Goal: Task Accomplishment & Management: Manage account settings

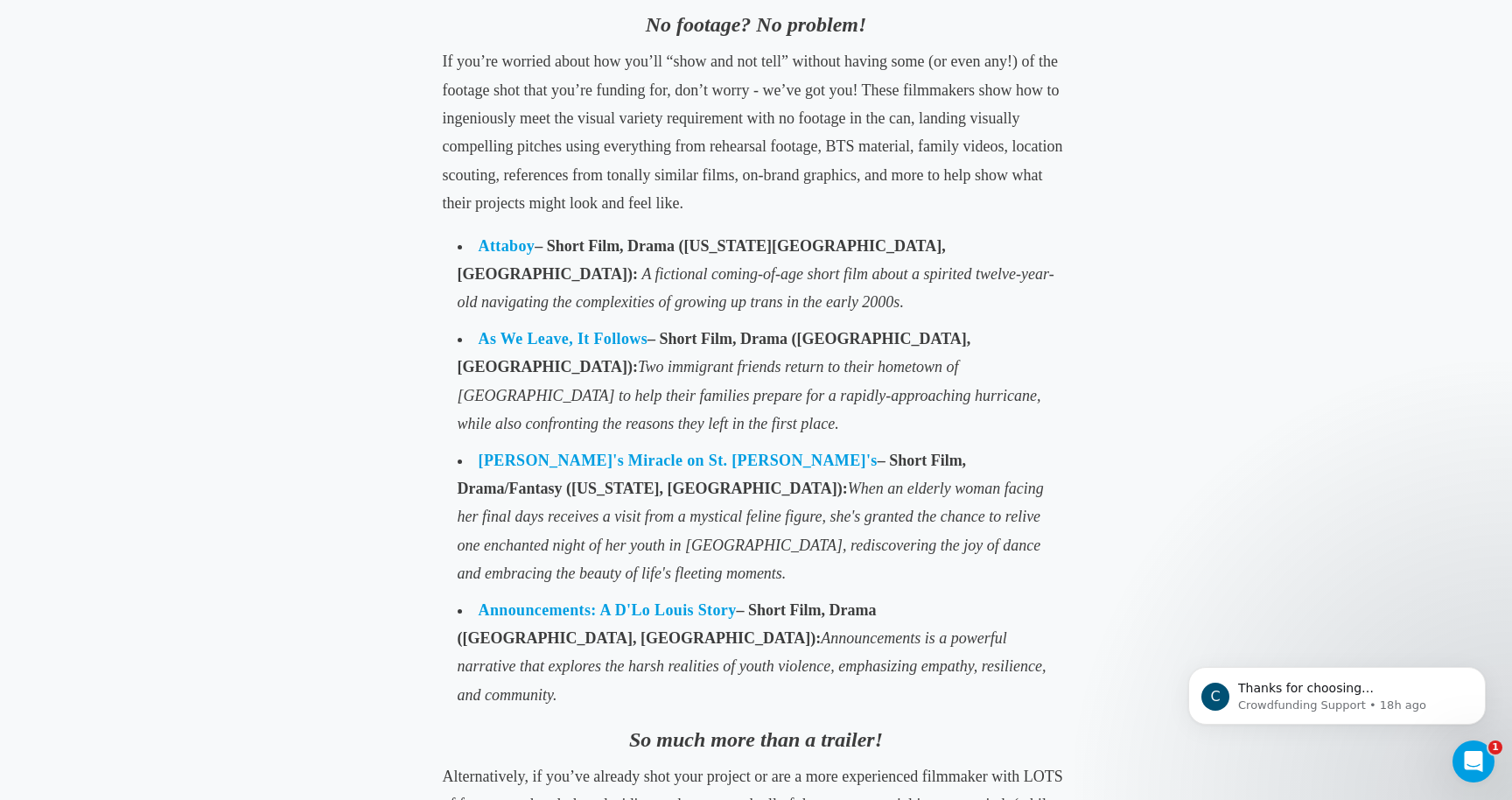
scroll to position [2000, 0]
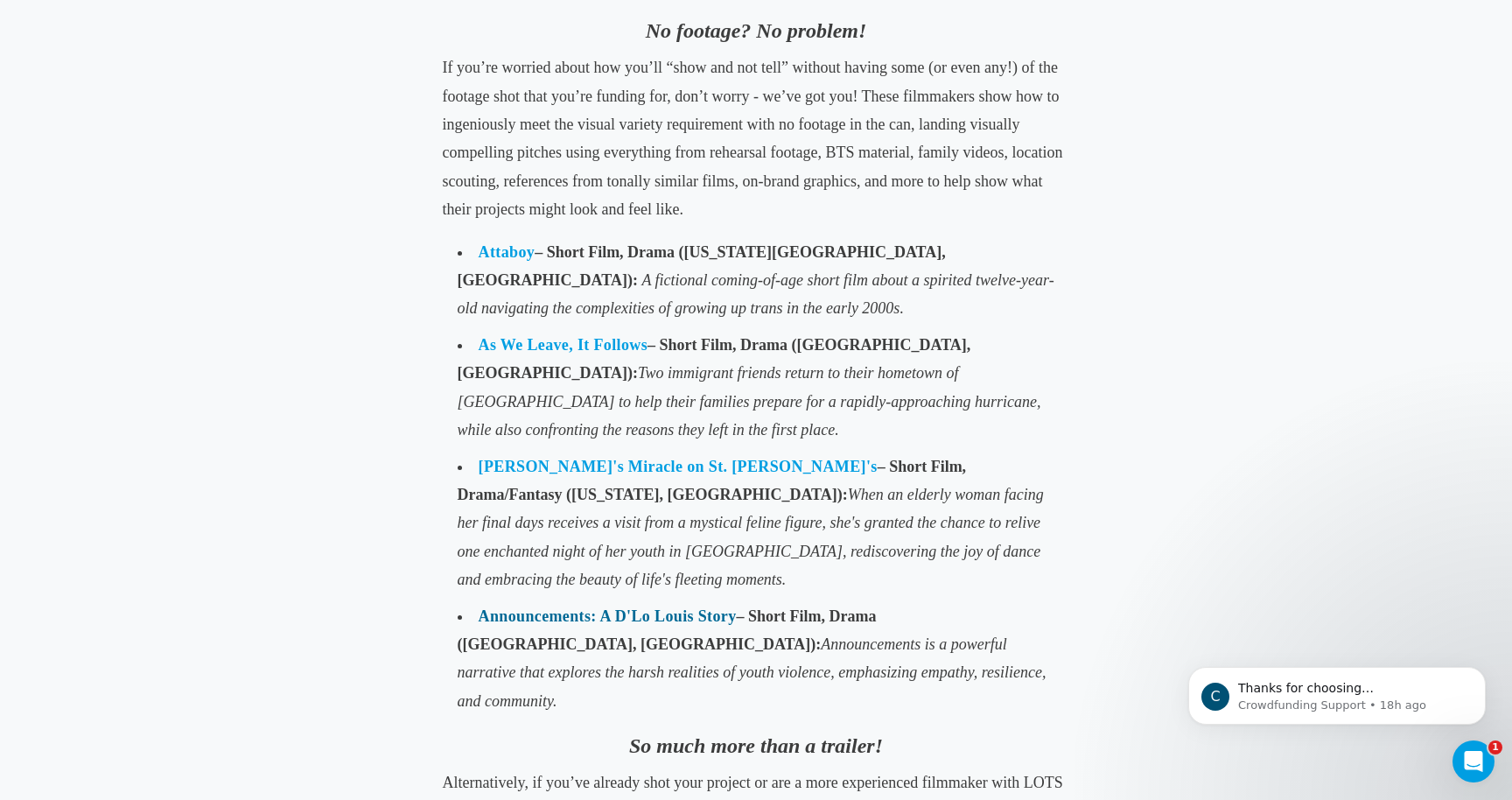
click at [546, 608] on link "Announcements: A D'Lo Louis Story" at bounding box center [607, 617] width 258 height 18
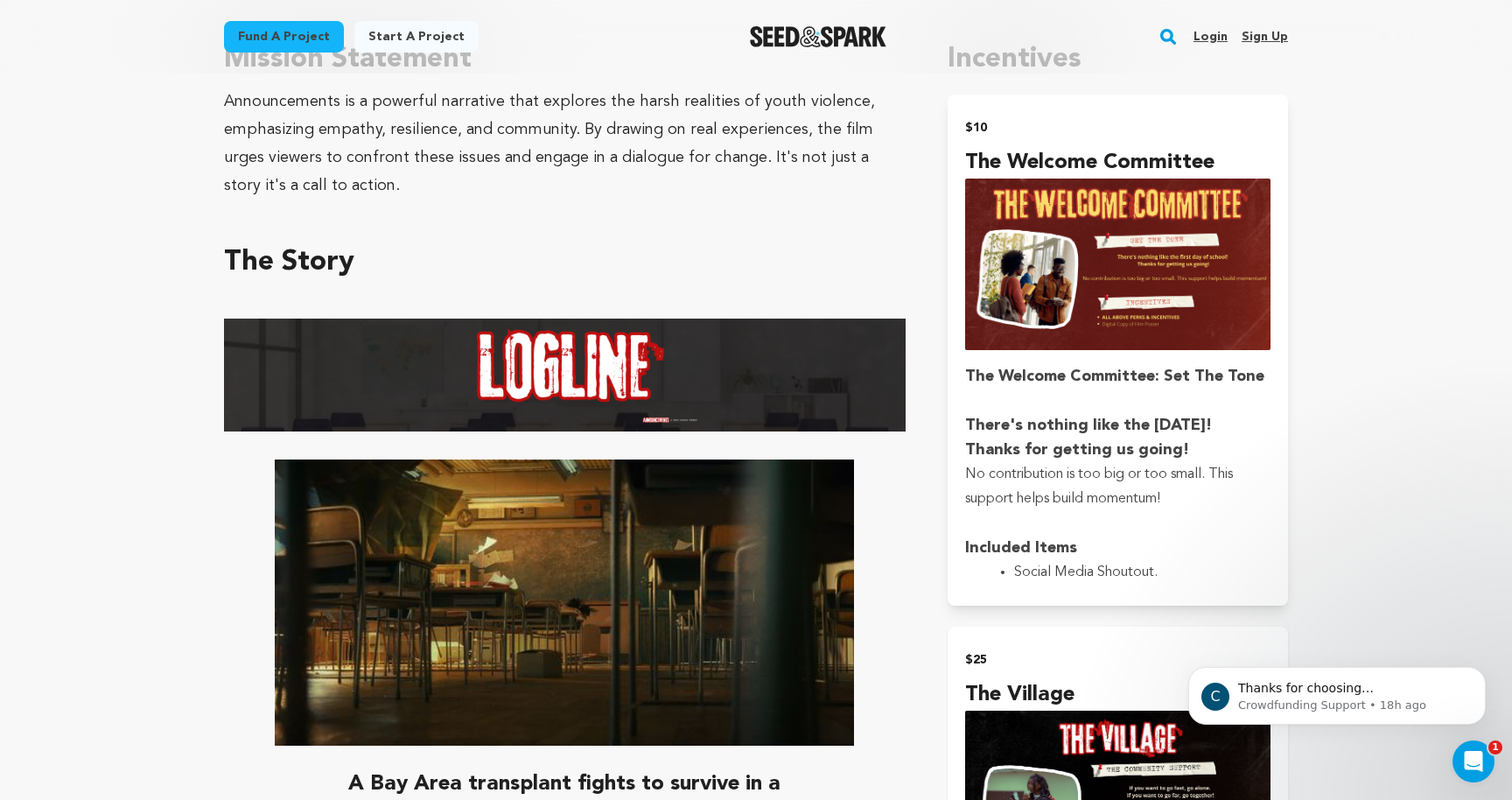
scroll to position [785, 0]
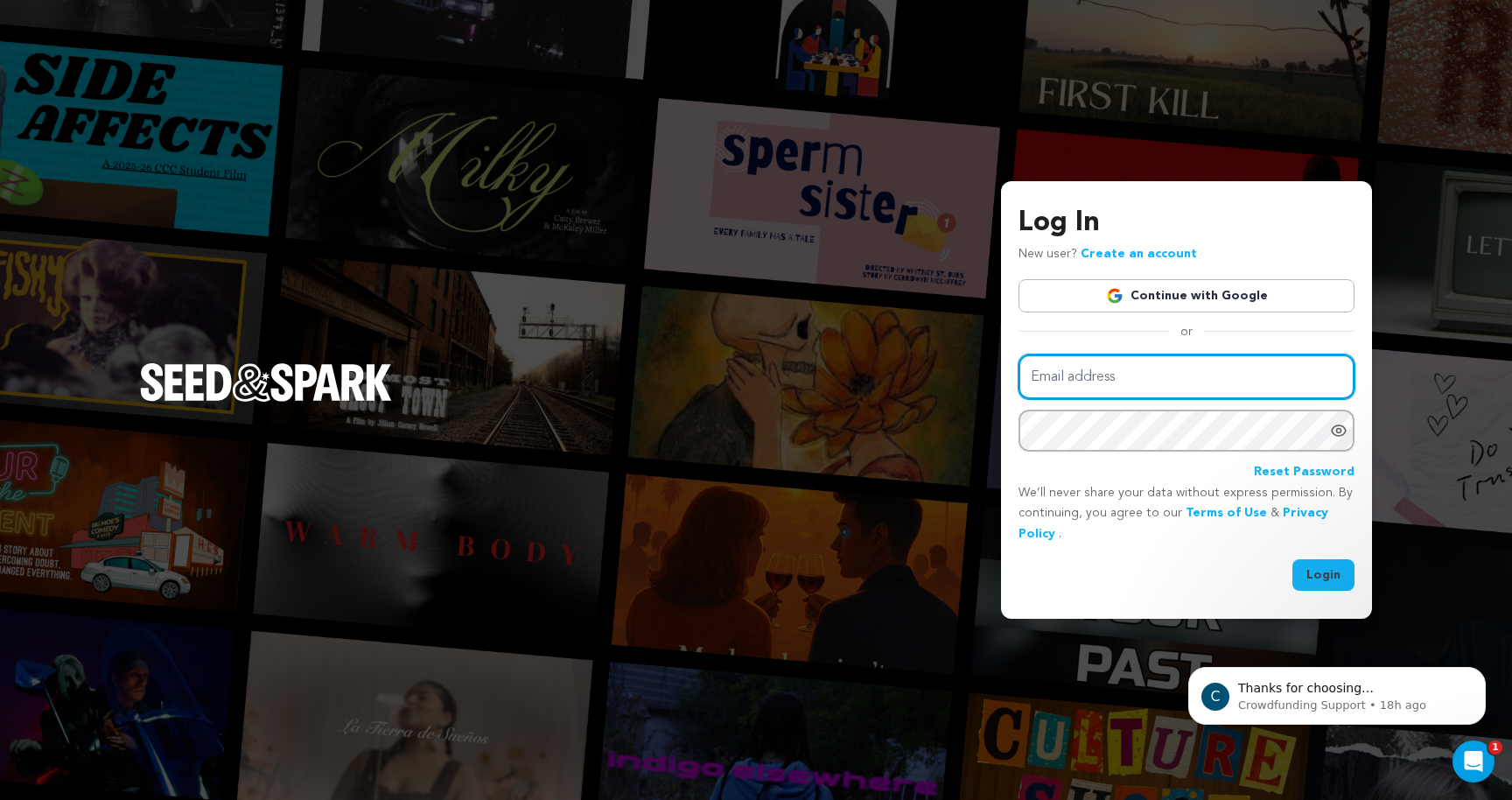
type input "[EMAIL_ADDRESS][DOMAIN_NAME]"
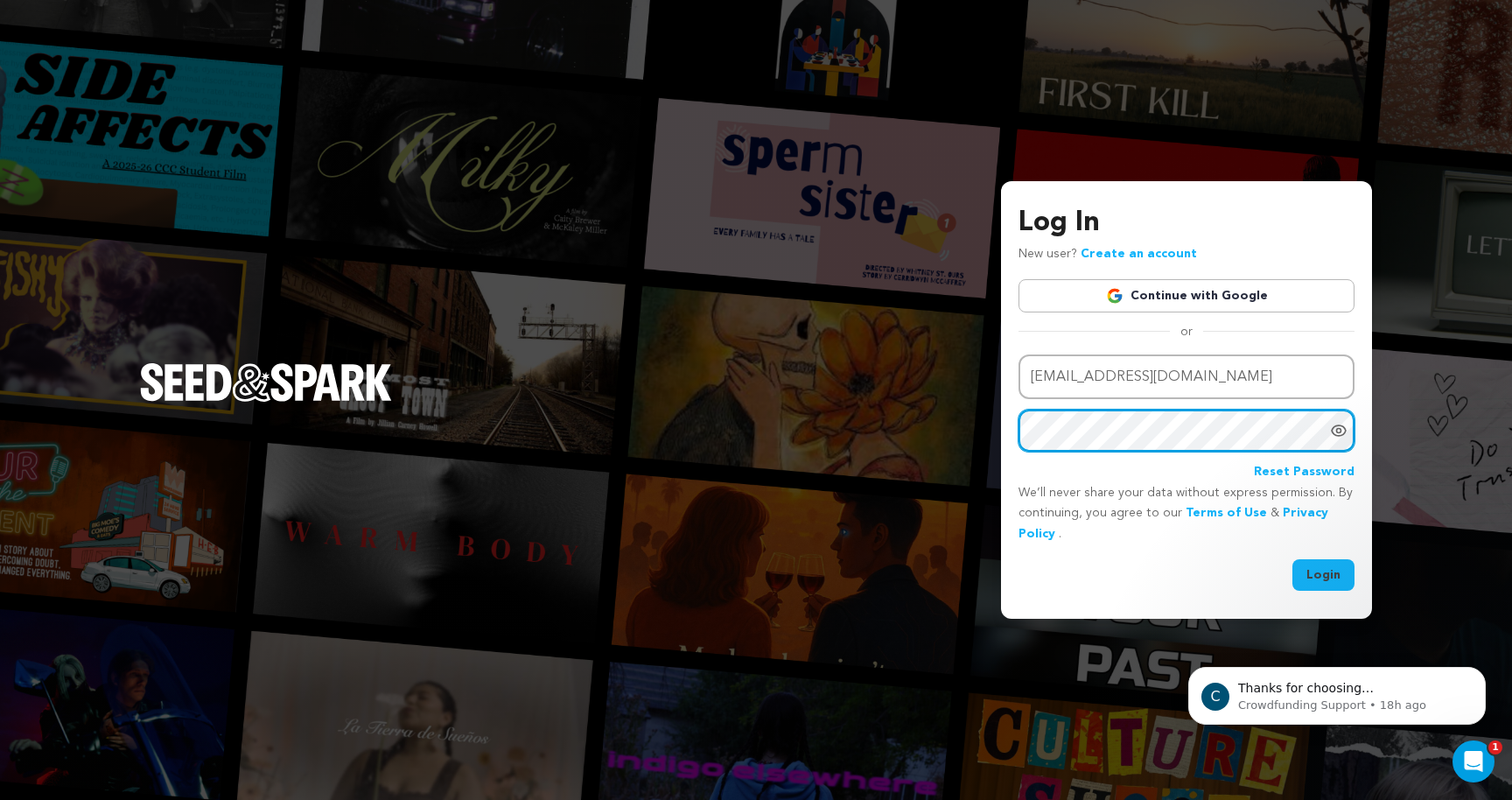
click at [1324, 573] on button "Login" at bounding box center [1323, 575] width 62 height 31
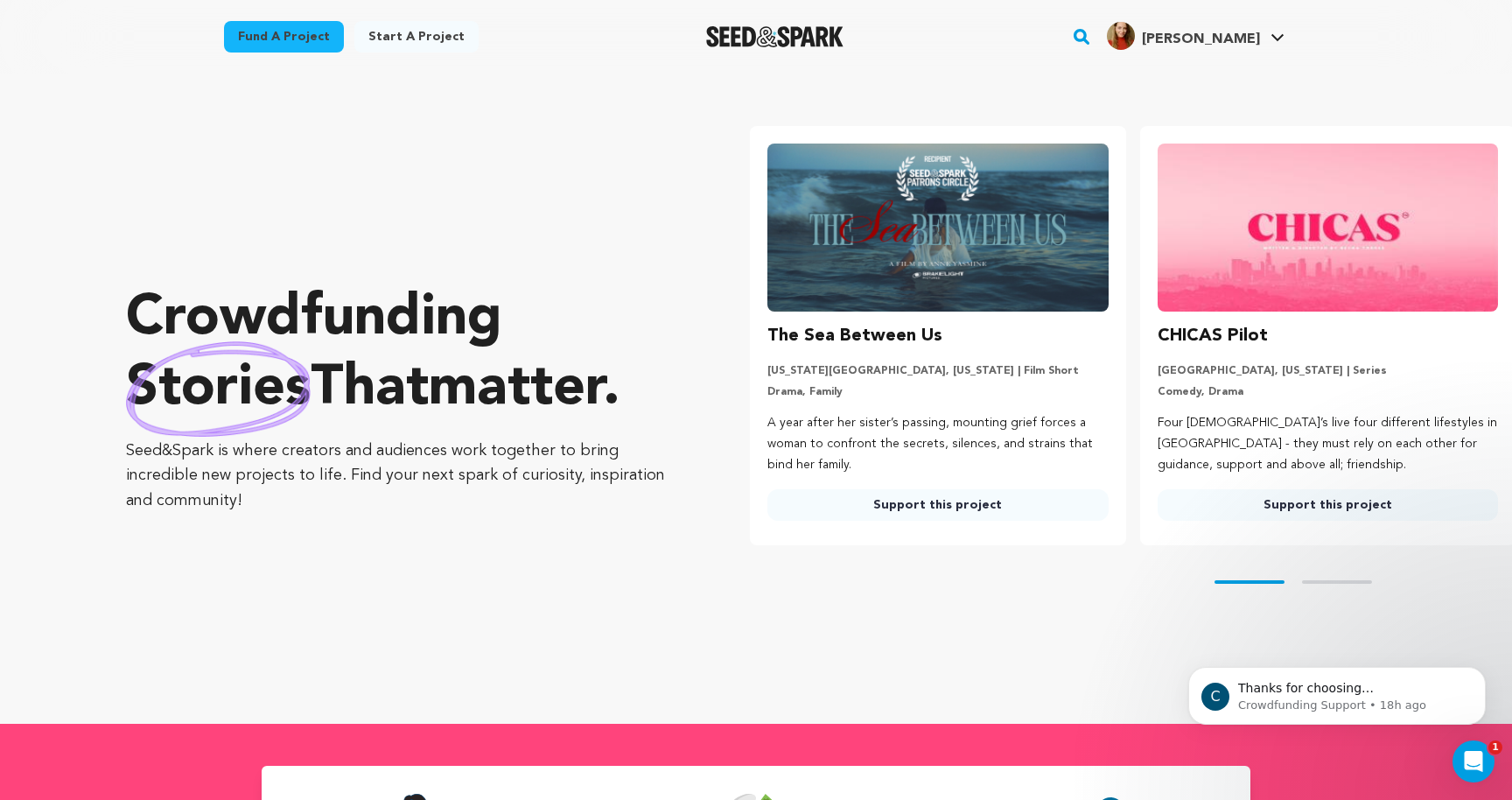
scroll to position [0, 404]
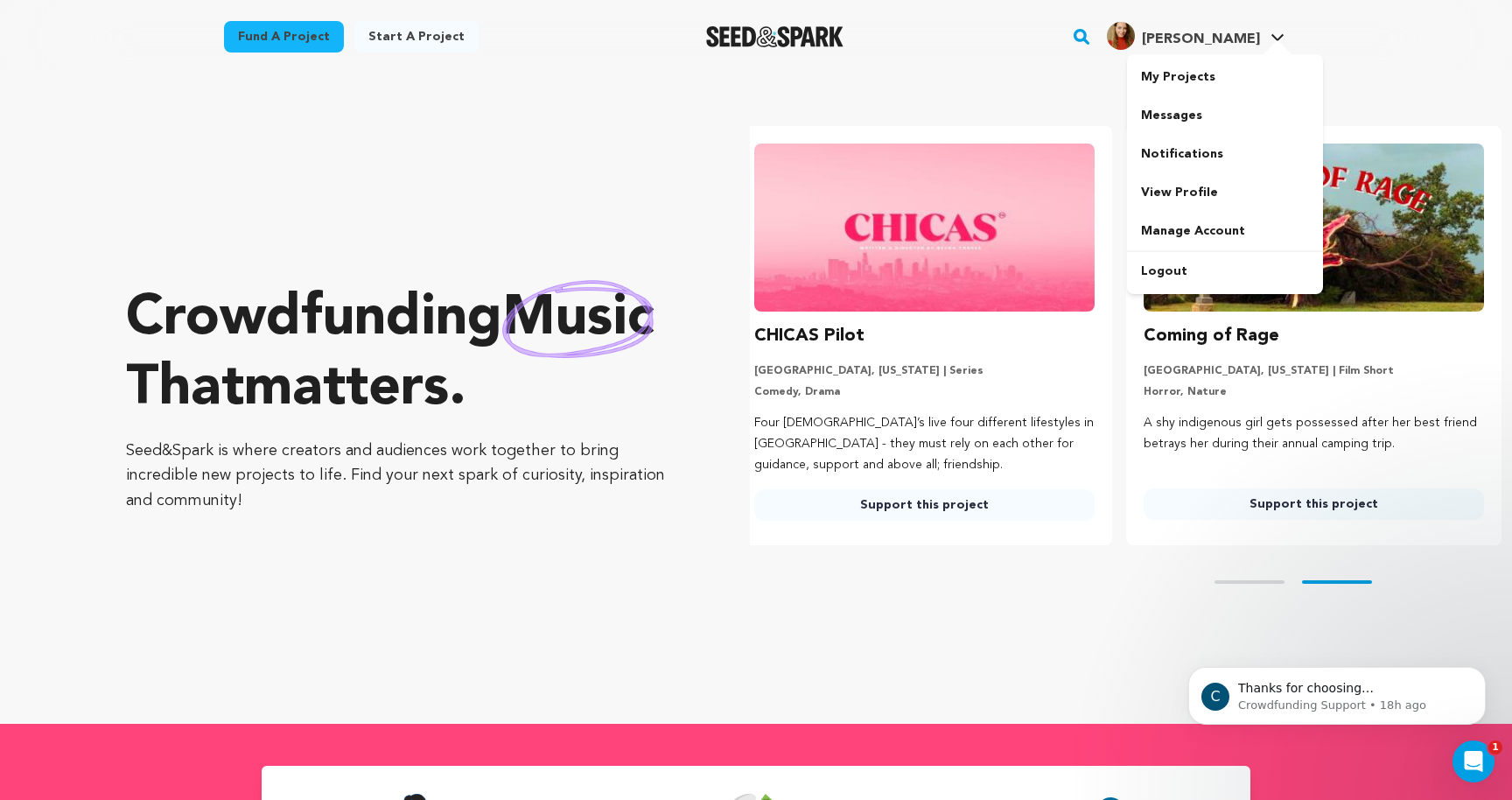
click at [1235, 39] on span "Sabrina M." at bounding box center [1202, 40] width 118 height 14
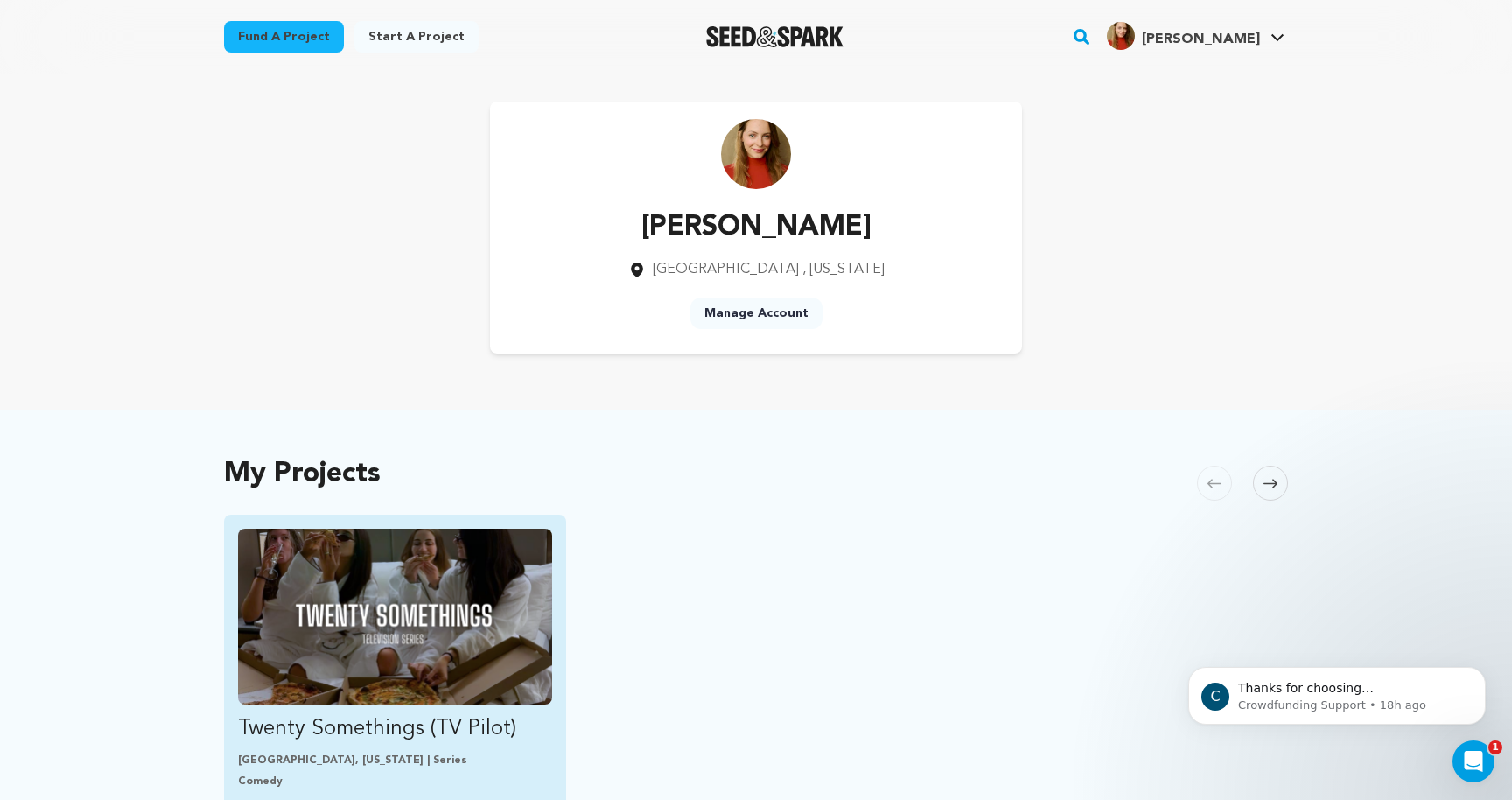
click at [391, 598] on img "Fund Twenty Somethings (TV Pilot)" at bounding box center [395, 617] width 314 height 176
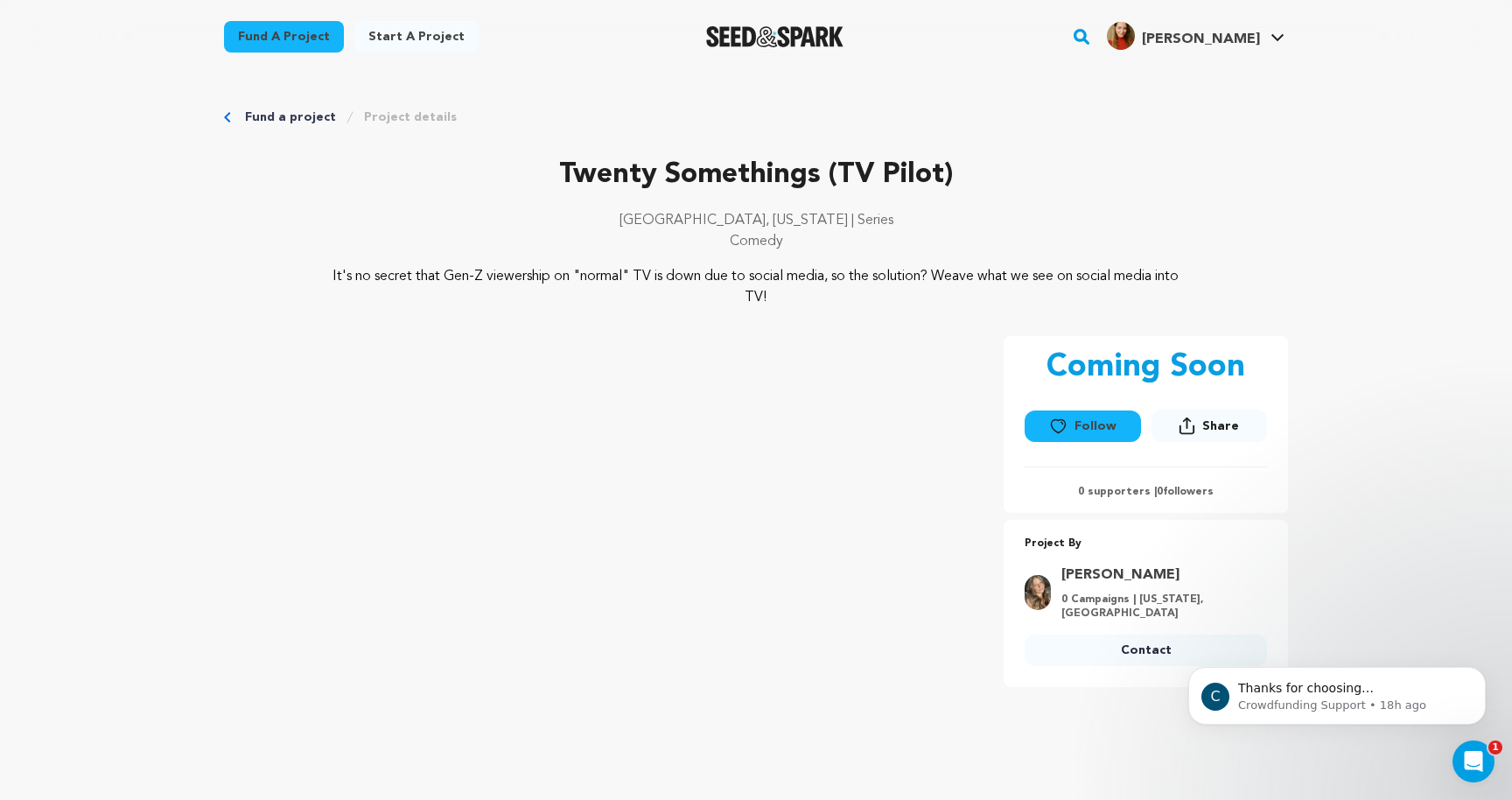
click at [296, 113] on link "Fund a project" at bounding box center [290, 118] width 91 height 18
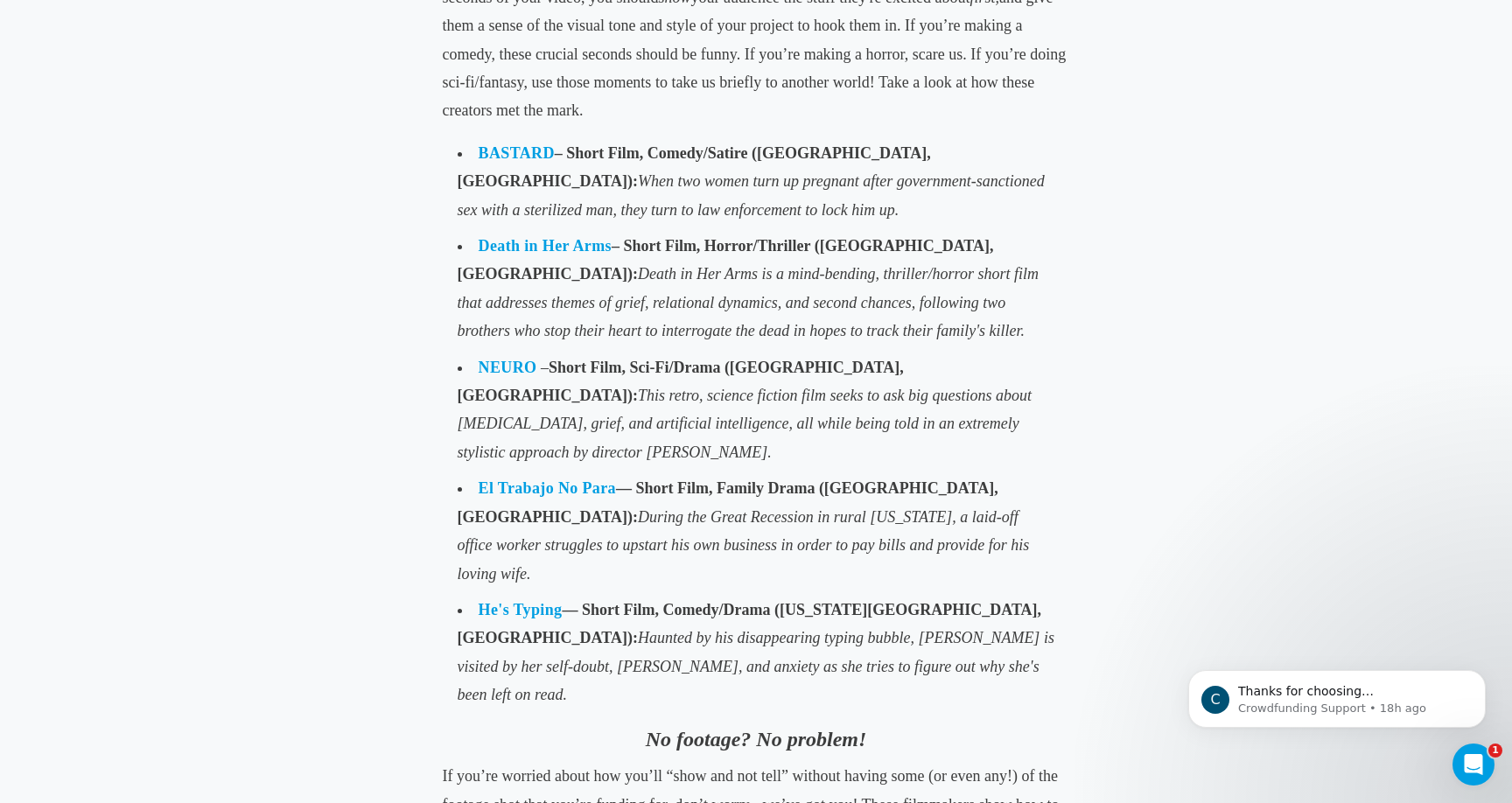
scroll to position [1287, 0]
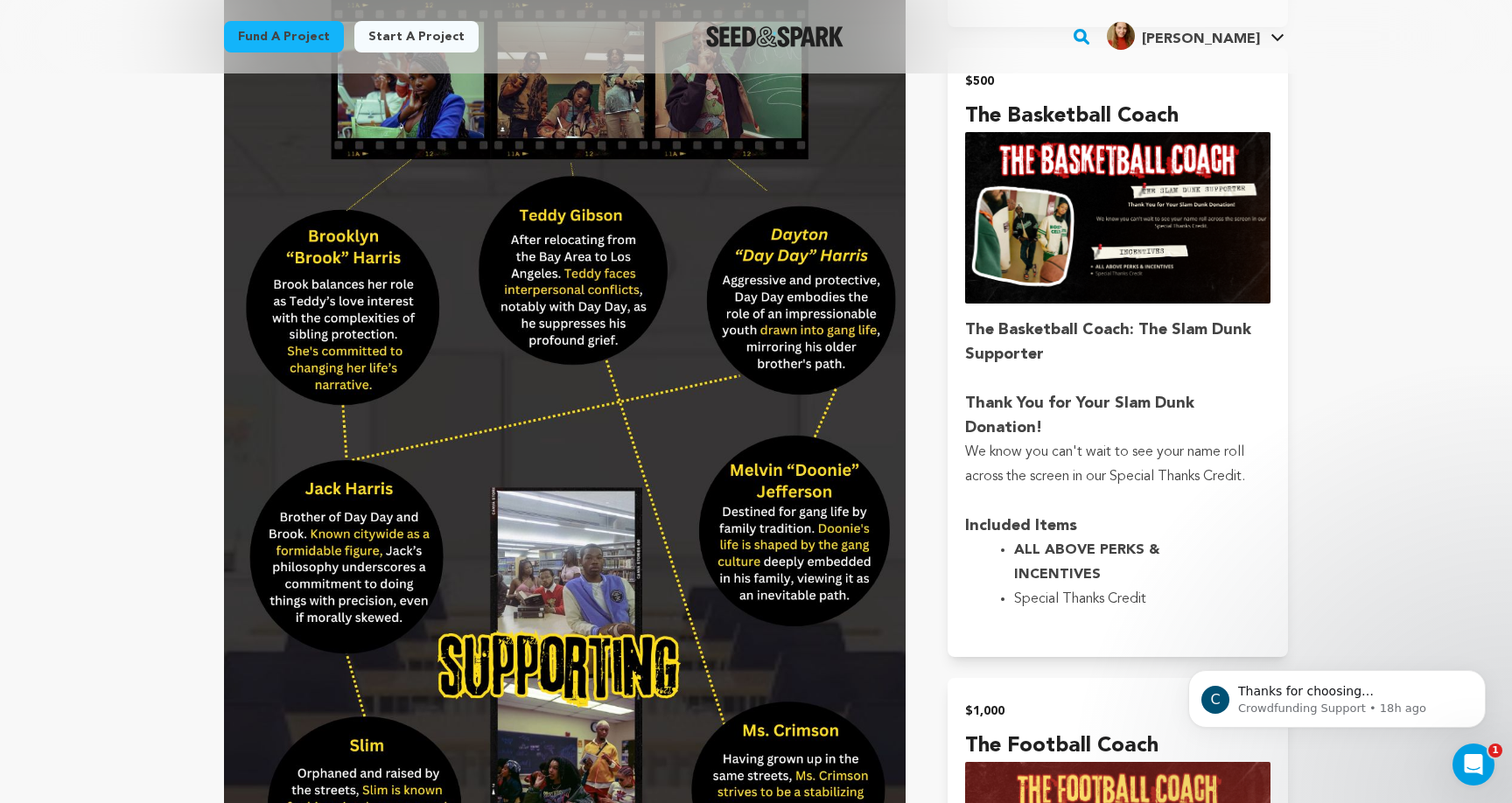
scroll to position [4700, 0]
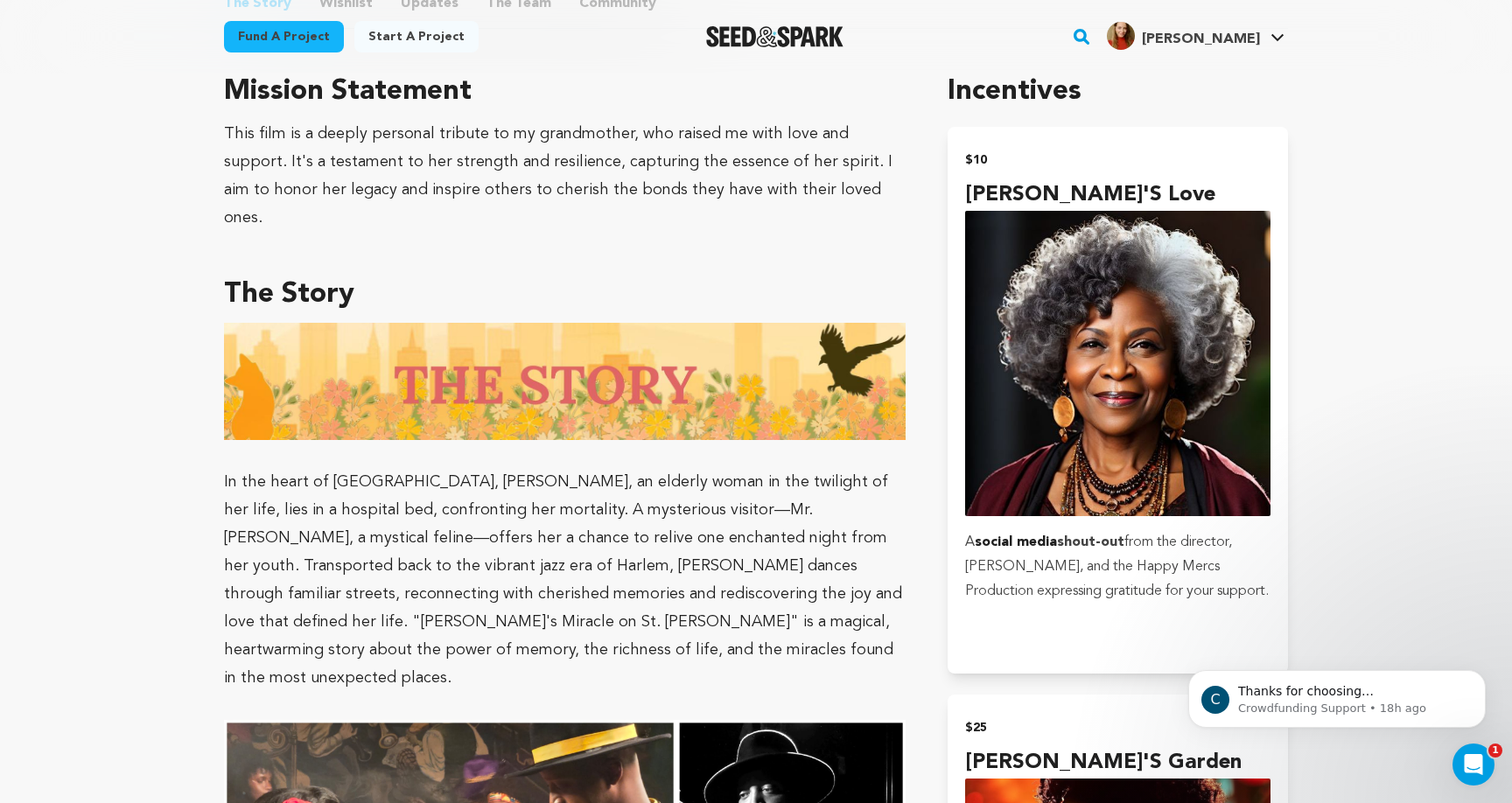
scroll to position [1160, 0]
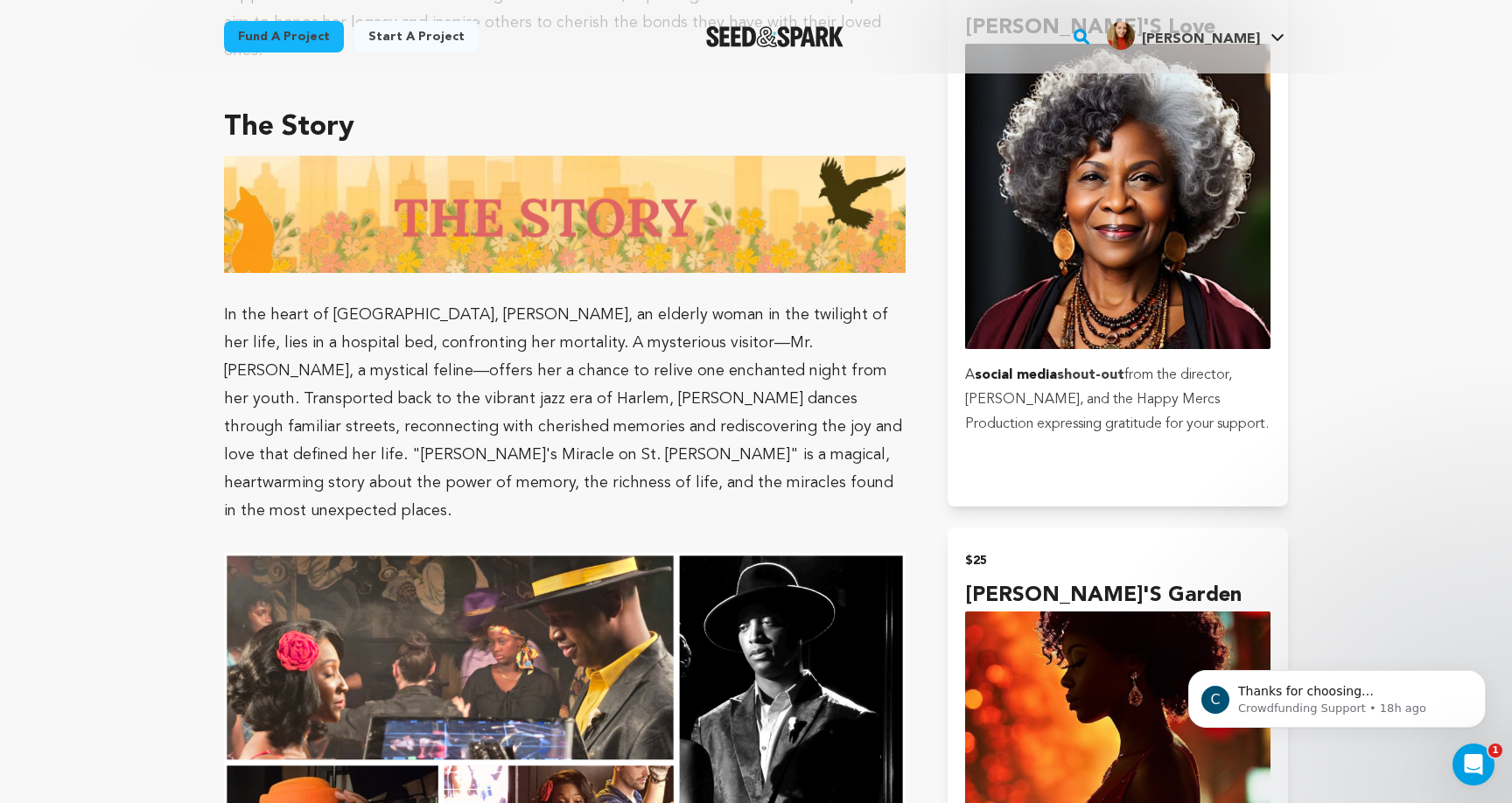
click at [773, 176] on img at bounding box center [565, 215] width 682 height 118
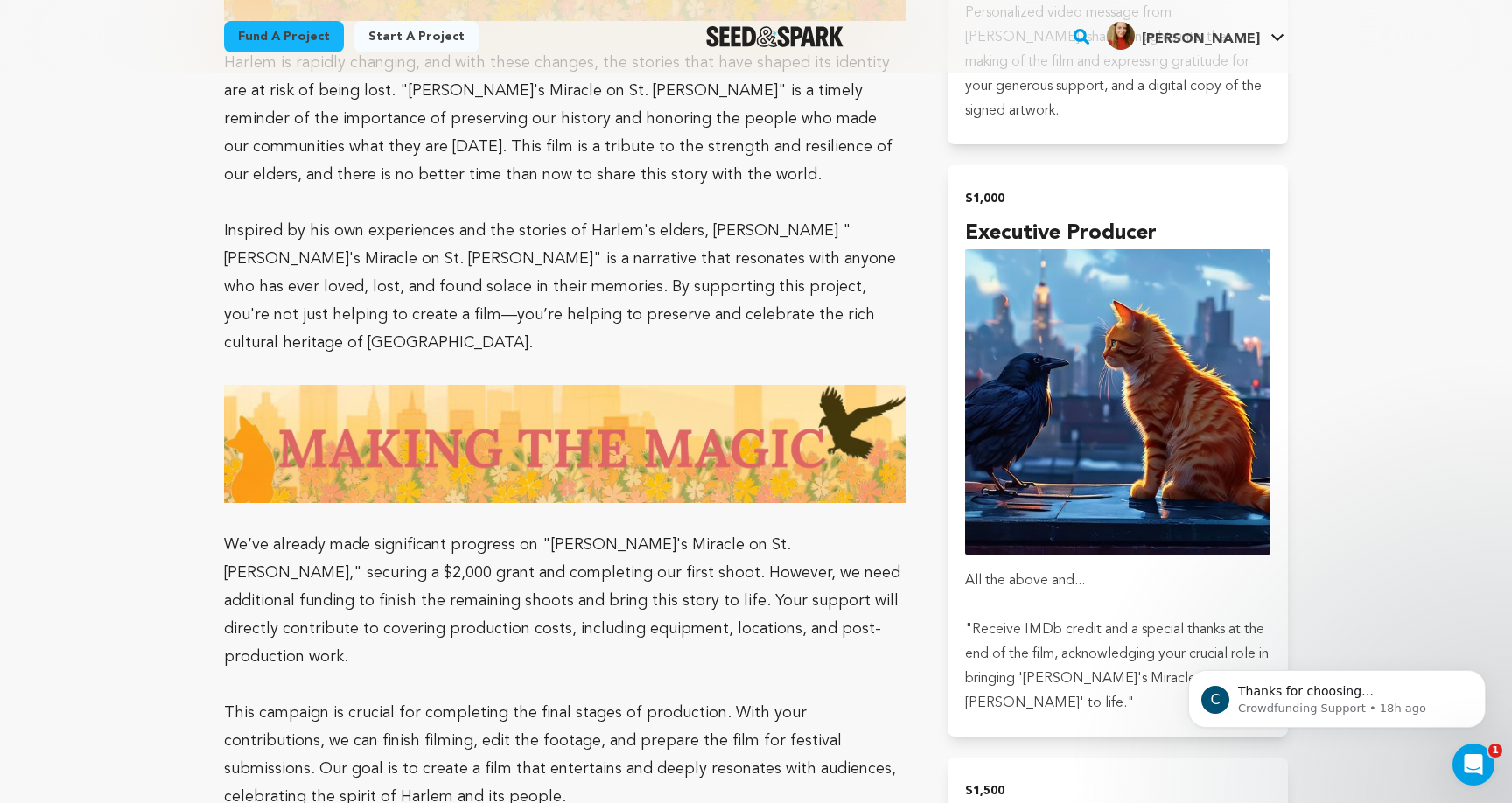
scroll to position [4317, 0]
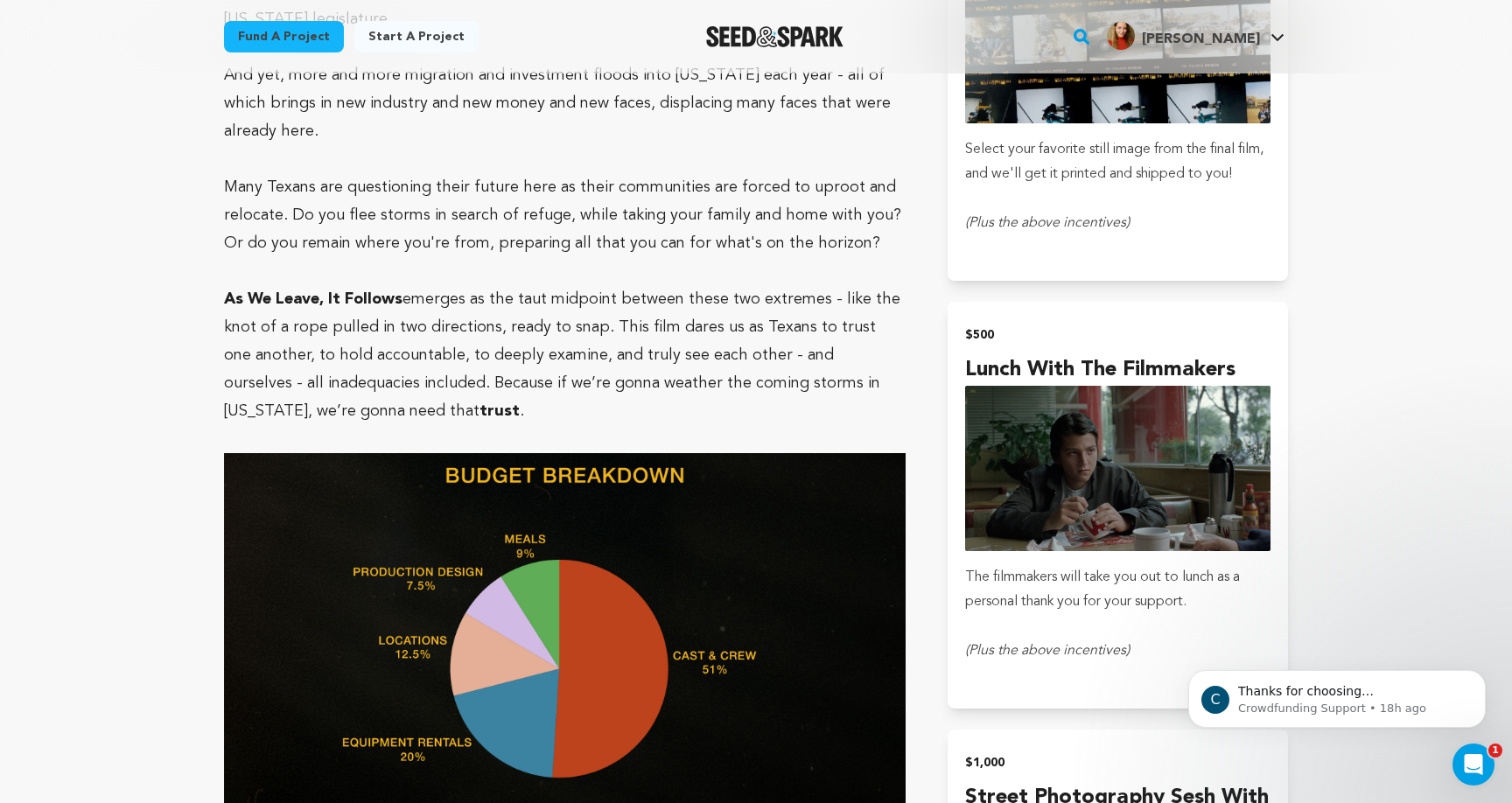
scroll to position [3191, 0]
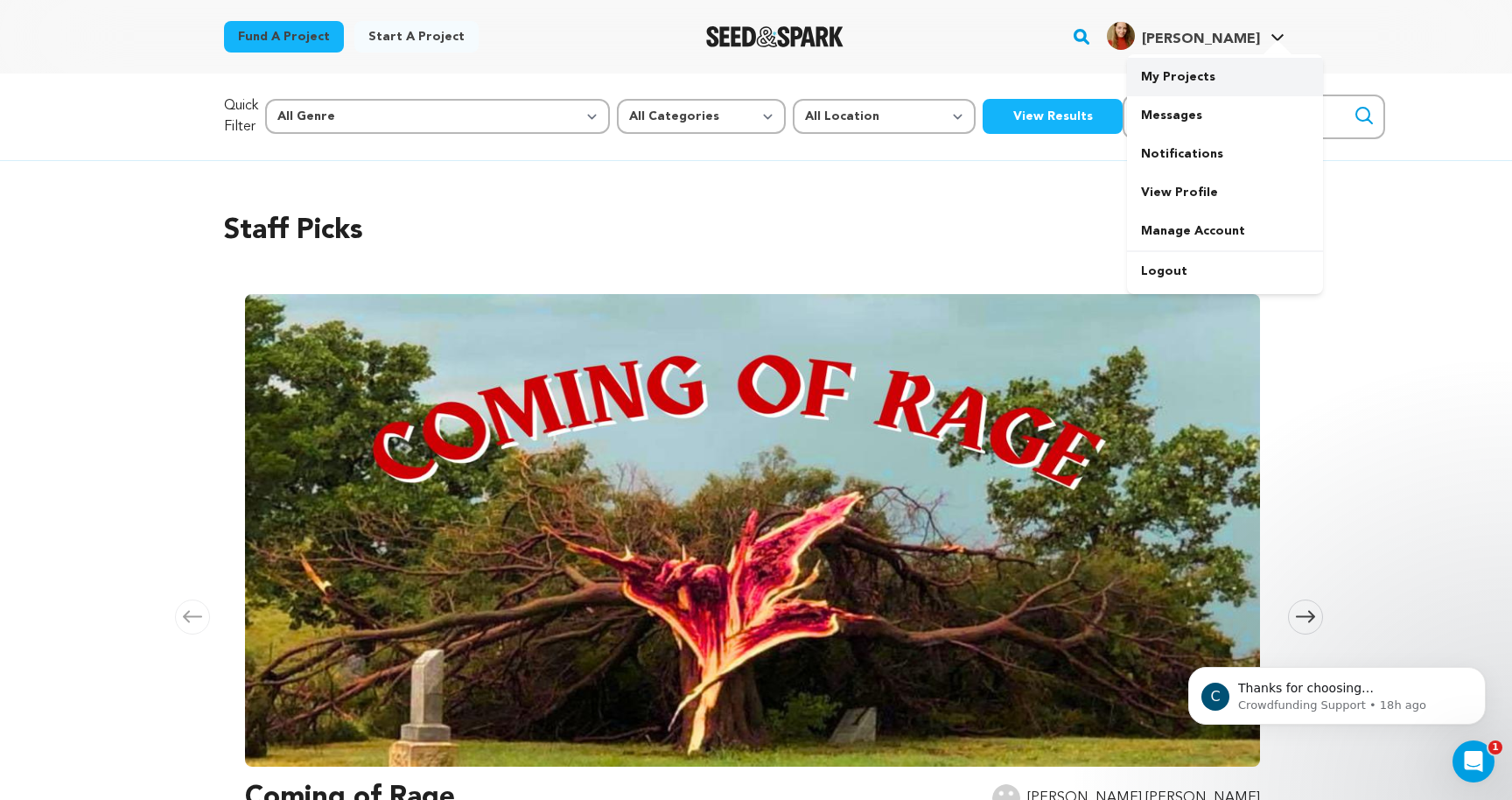
click at [1191, 89] on link "My Projects" at bounding box center [1225, 76] width 196 height 39
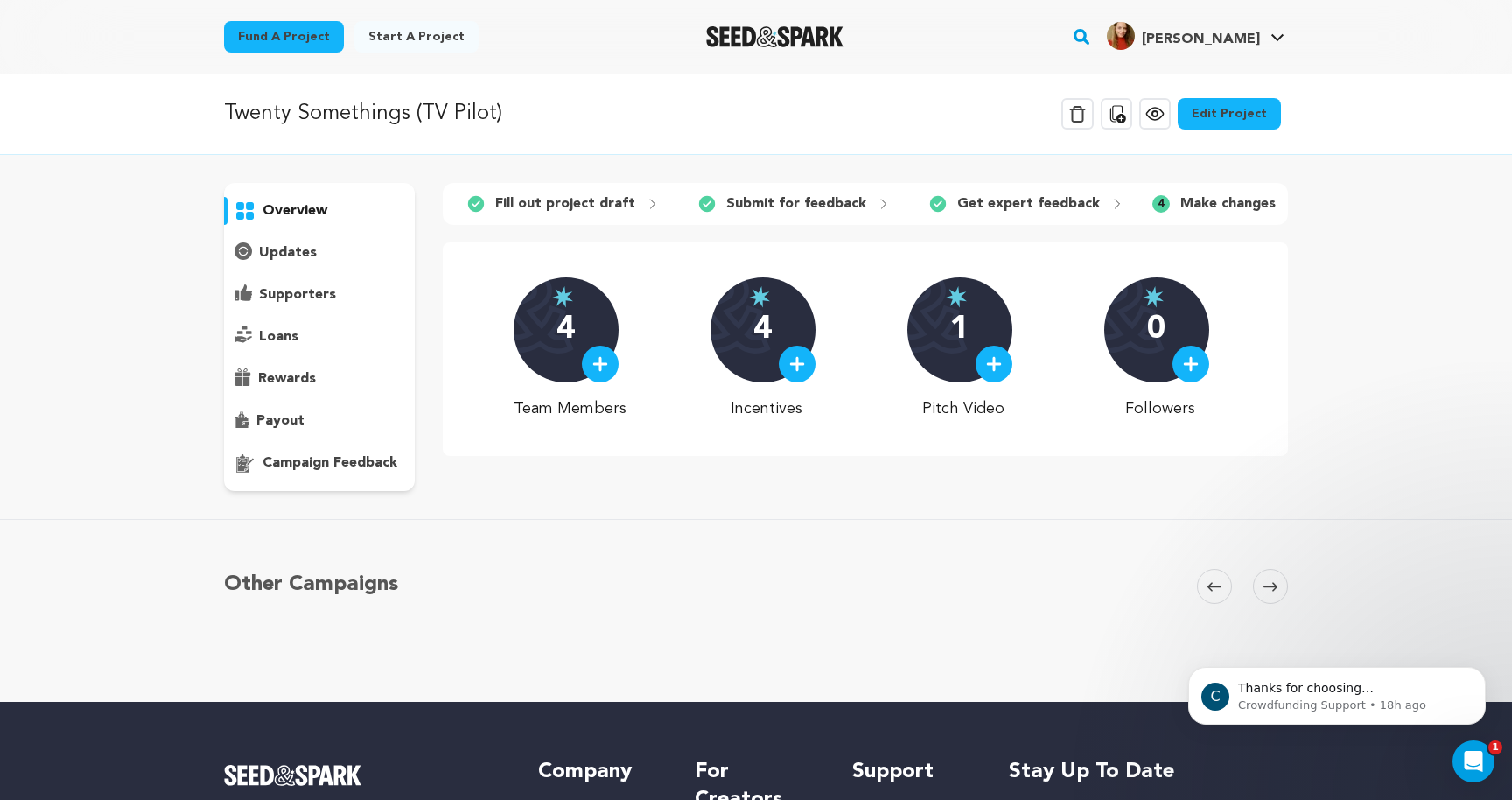
click at [1226, 122] on link "Edit Project" at bounding box center [1229, 113] width 103 height 31
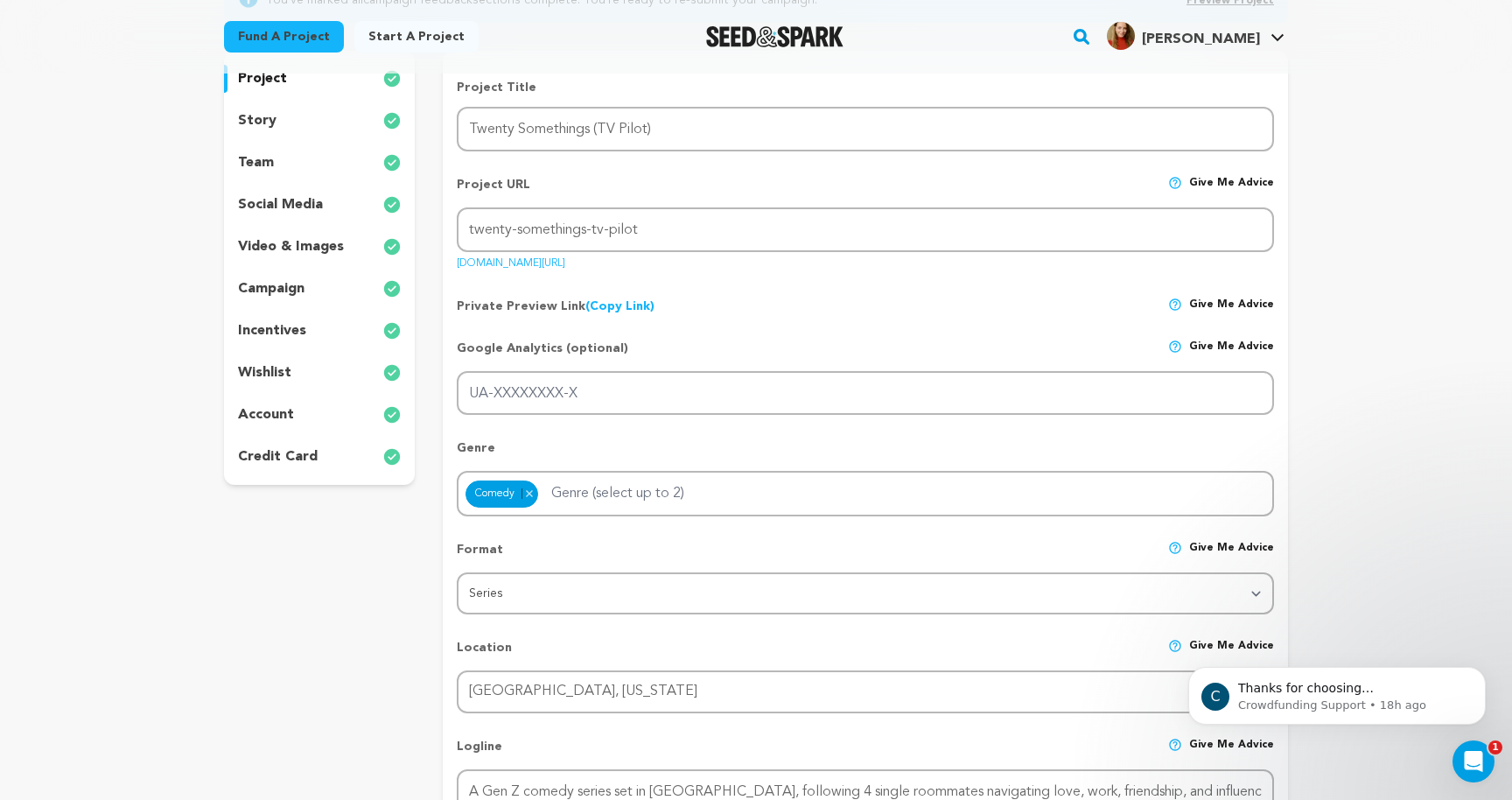
scroll to position [230, 0]
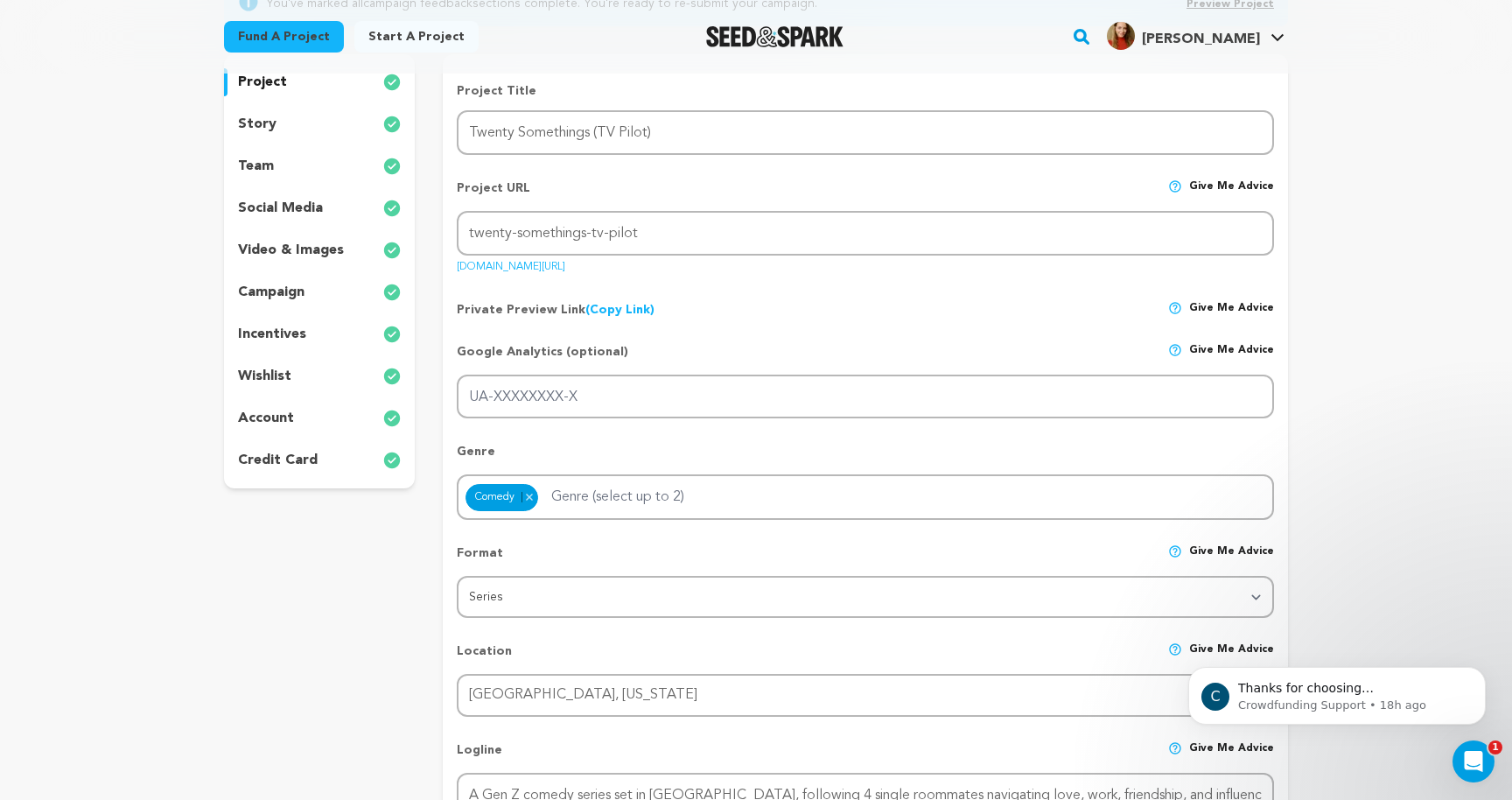
click at [321, 127] on div "story" at bounding box center [319, 124] width 191 height 28
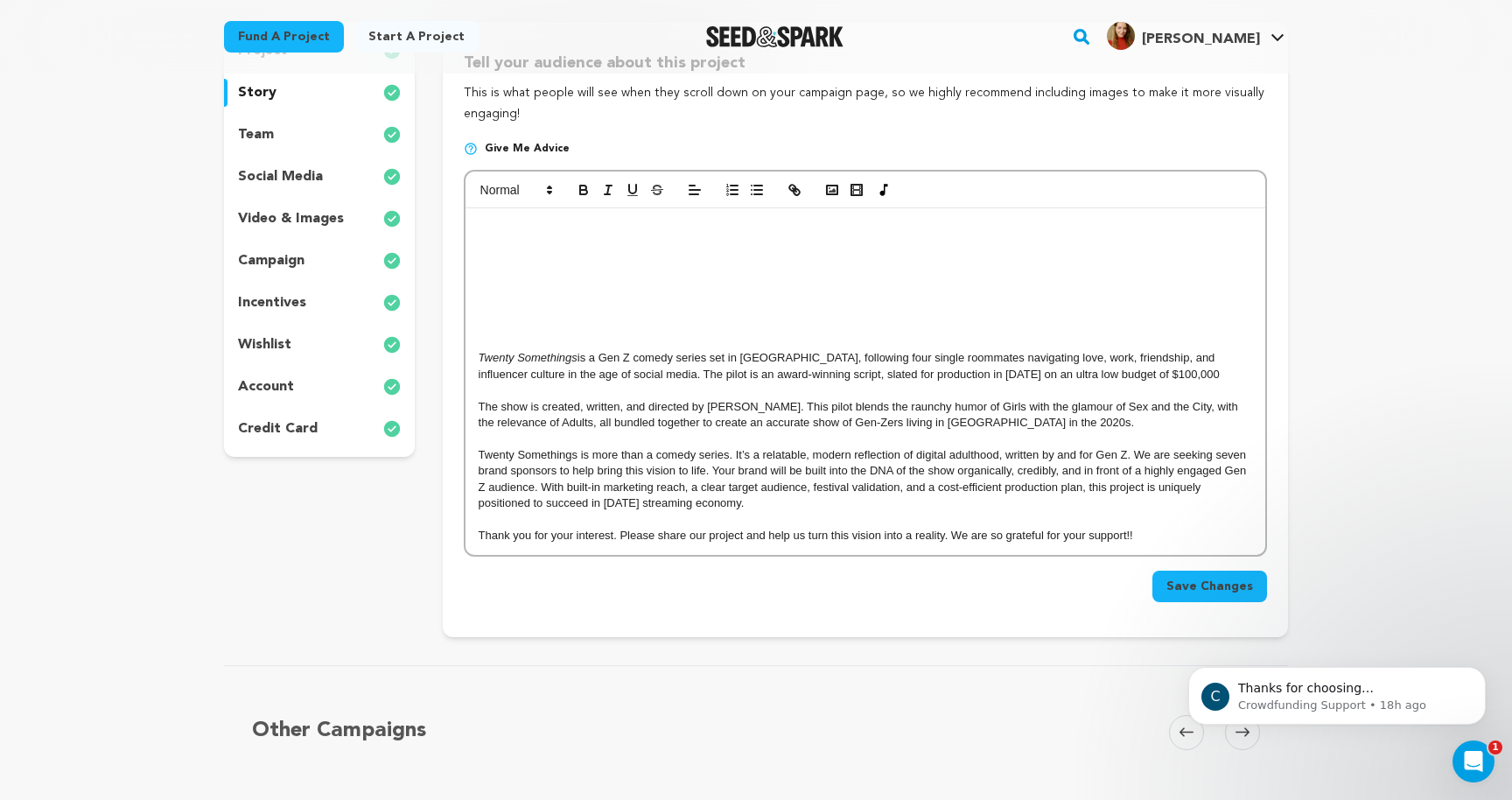
scroll to position [262, 0]
click at [819, 330] on div "Twenty Somethings is a Gen Z comedy series set in Los Angeles, following four s…" at bounding box center [865, 380] width 800 height 346
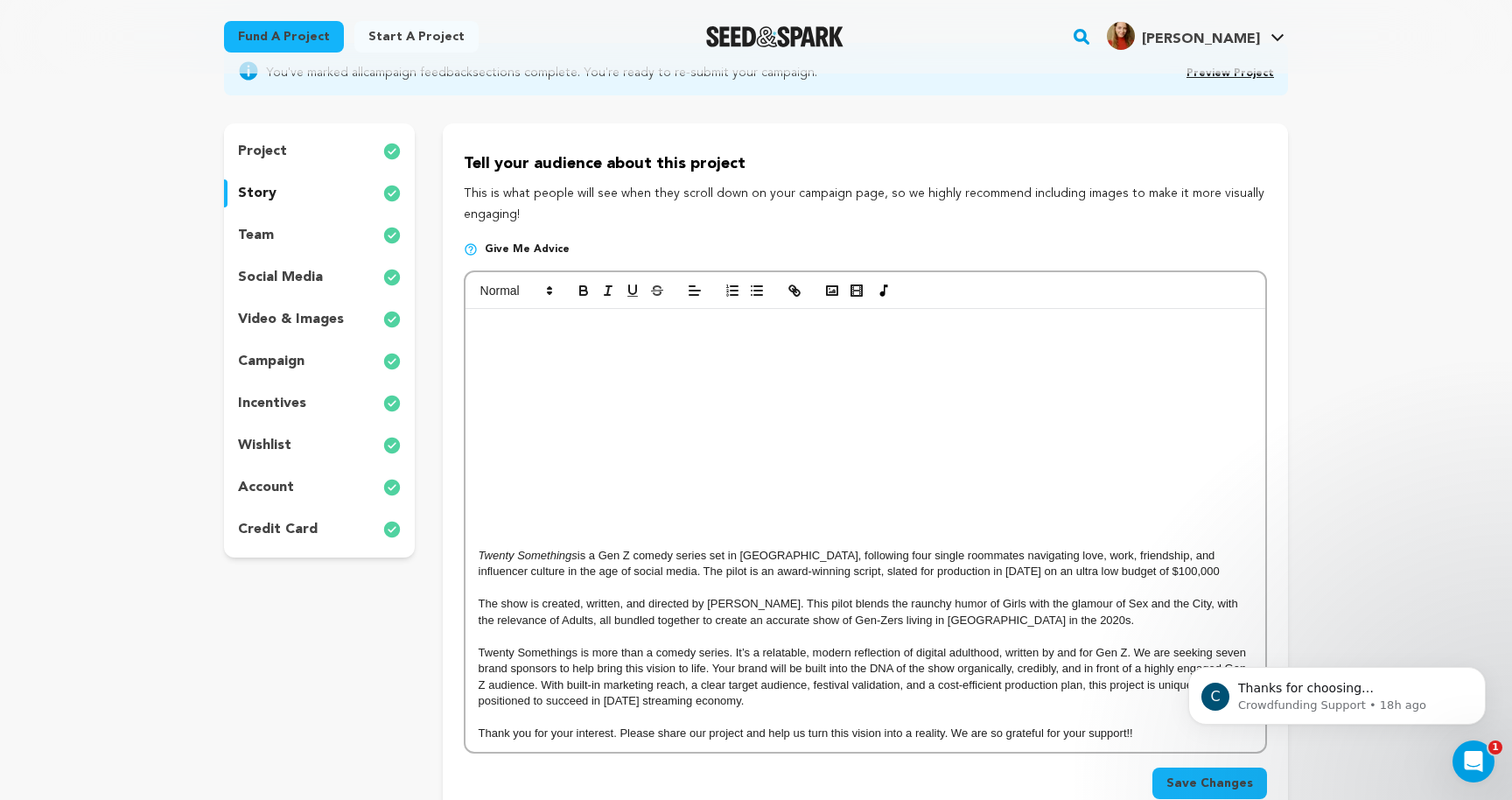
scroll to position [159, 0]
click at [832, 293] on polyline "button" at bounding box center [833, 293] width 7 height 4
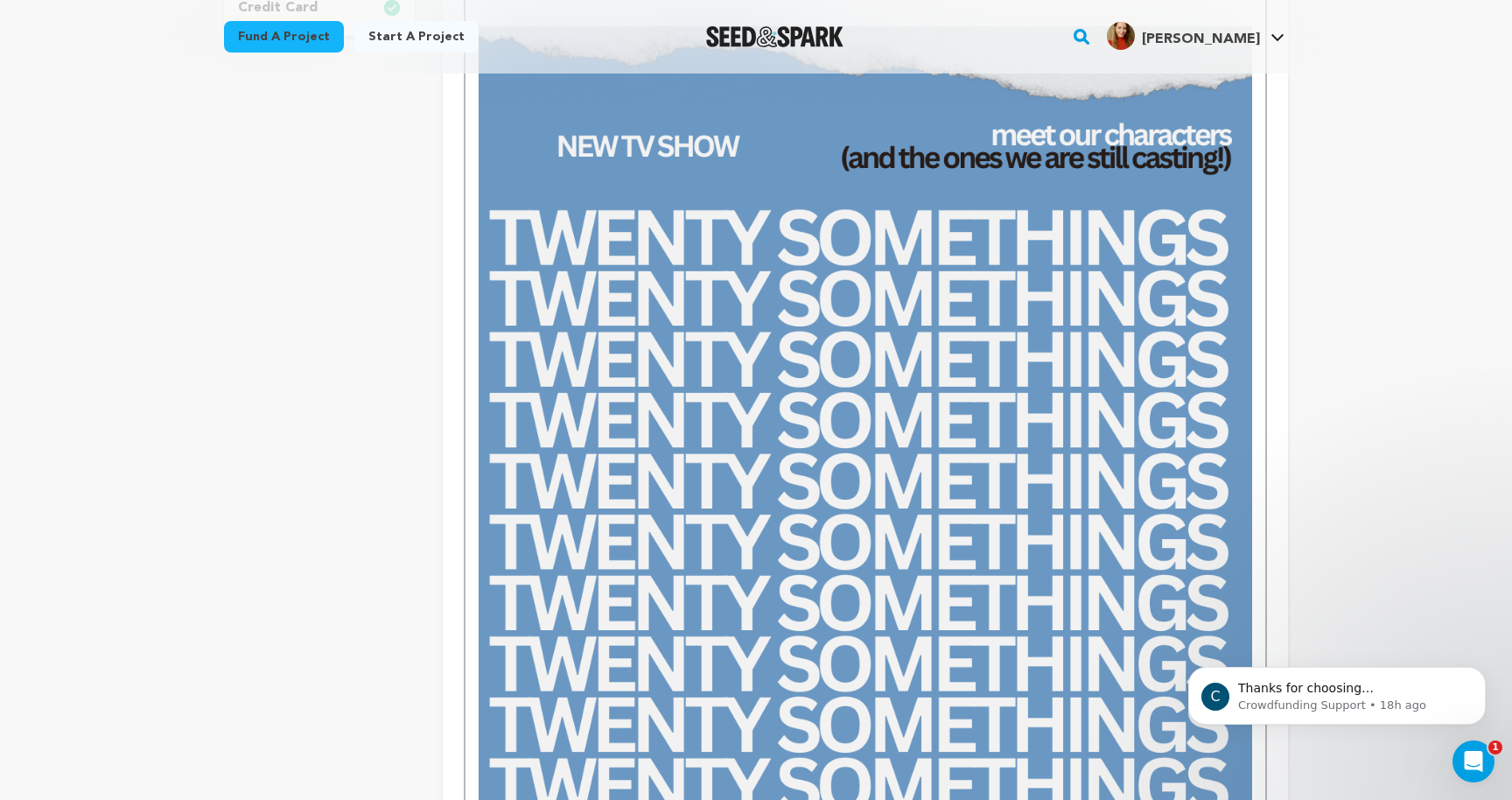
click at [704, 478] on img at bounding box center [865, 510] width 773 height 969
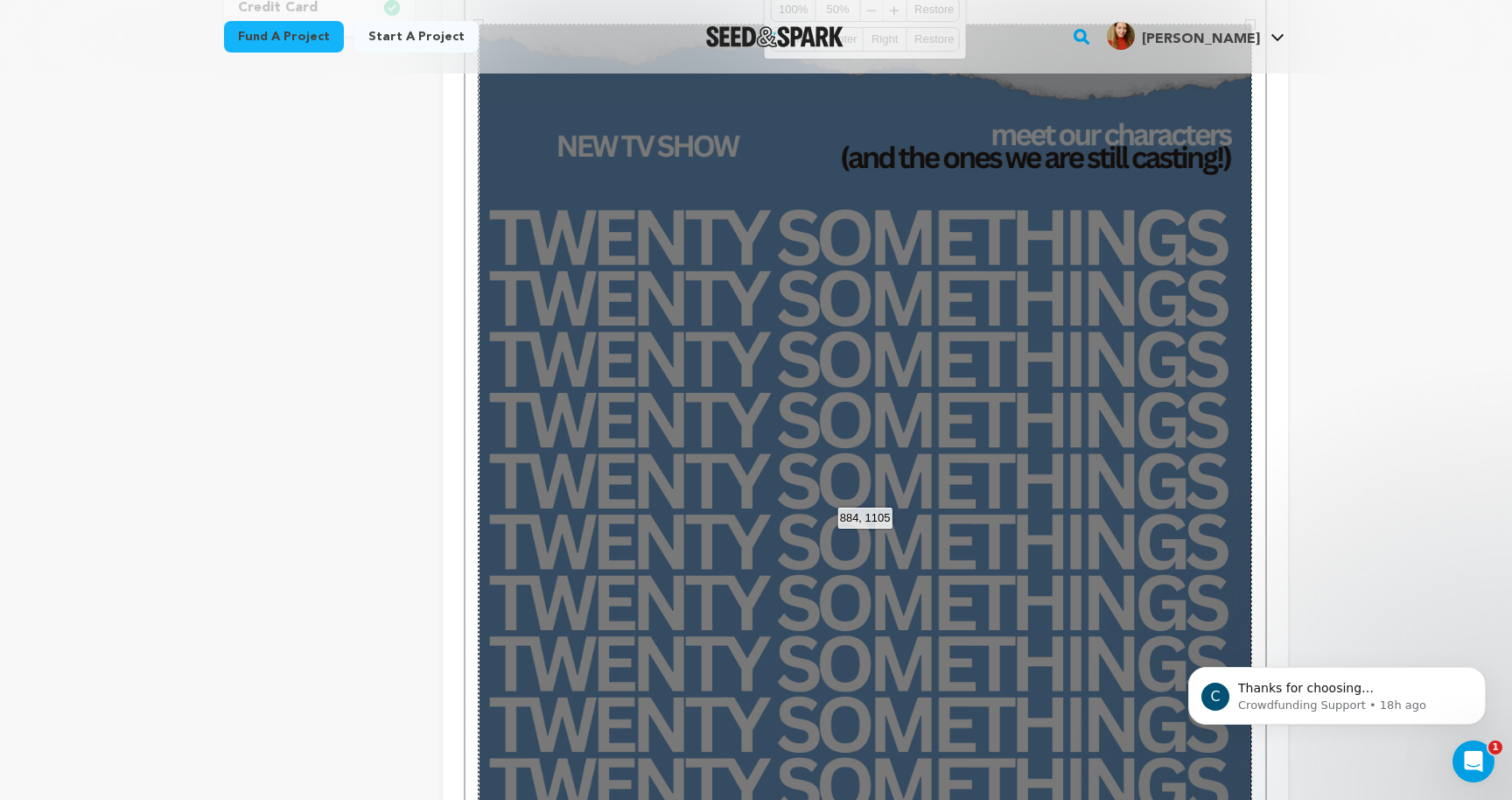
click at [704, 478] on div "884, 1105 100% 50% ﹣ ﹢ Restore Left Center Right Restore" at bounding box center [865, 507] width 773 height 968
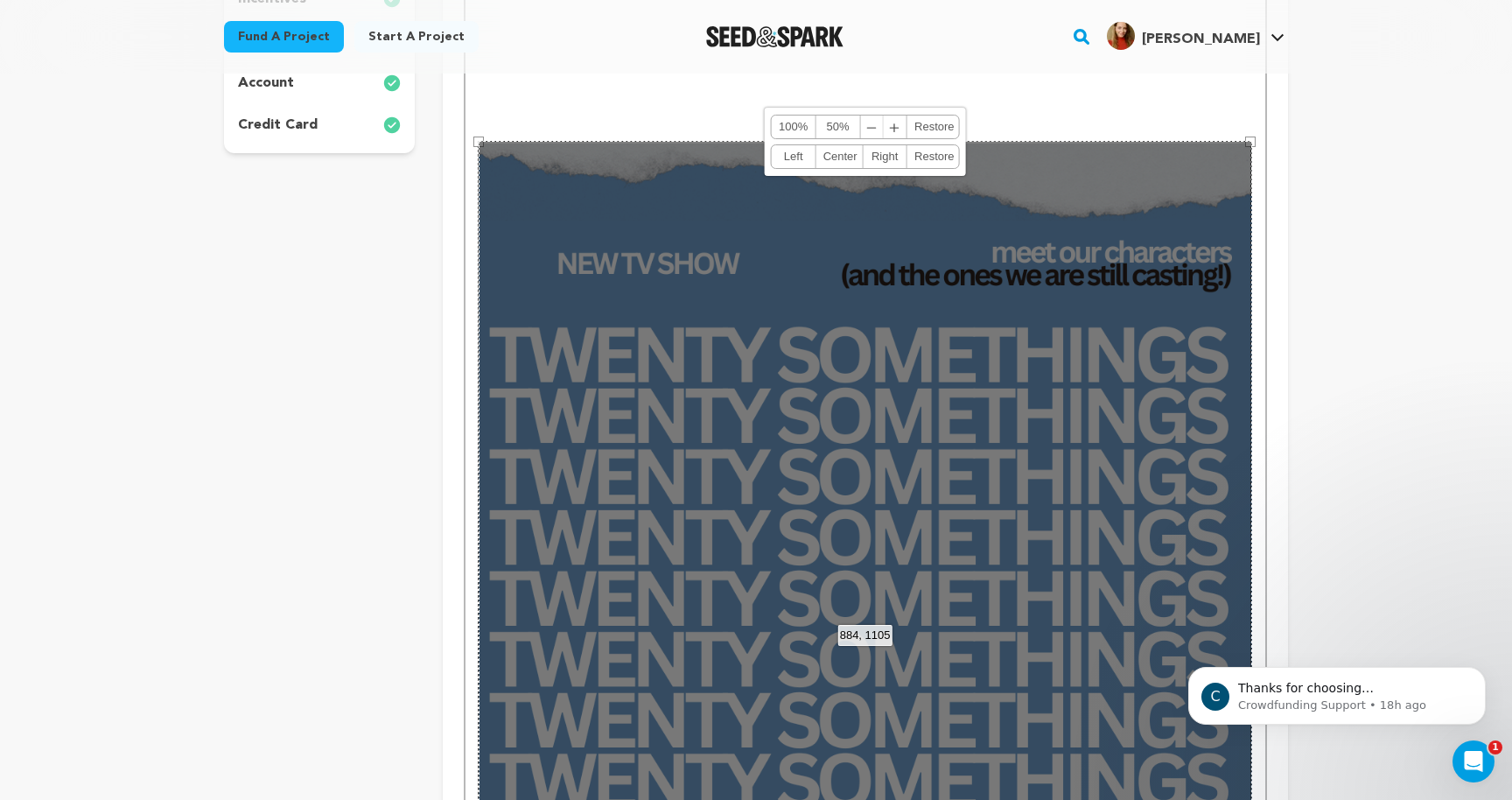
scroll to position [564, 0]
drag, startPoint x: 479, startPoint y: 142, endPoint x: 511, endPoint y: 260, distance: 122.3
click at [511, 260] on div "884, 1105 100% 50% ﹣ ﹢ Restore Left Center Right Restore" at bounding box center [865, 626] width 773 height 968
click at [481, 144] on div "884, 1105 100% 50% ﹣ ﹢ Restore Left Center Right Restore" at bounding box center [865, 626] width 773 height 968
click at [479, 143] on div "884, 1105 100% 50% ﹣ ﹢ Restore Left Center Right Restore" at bounding box center [865, 626] width 773 height 968
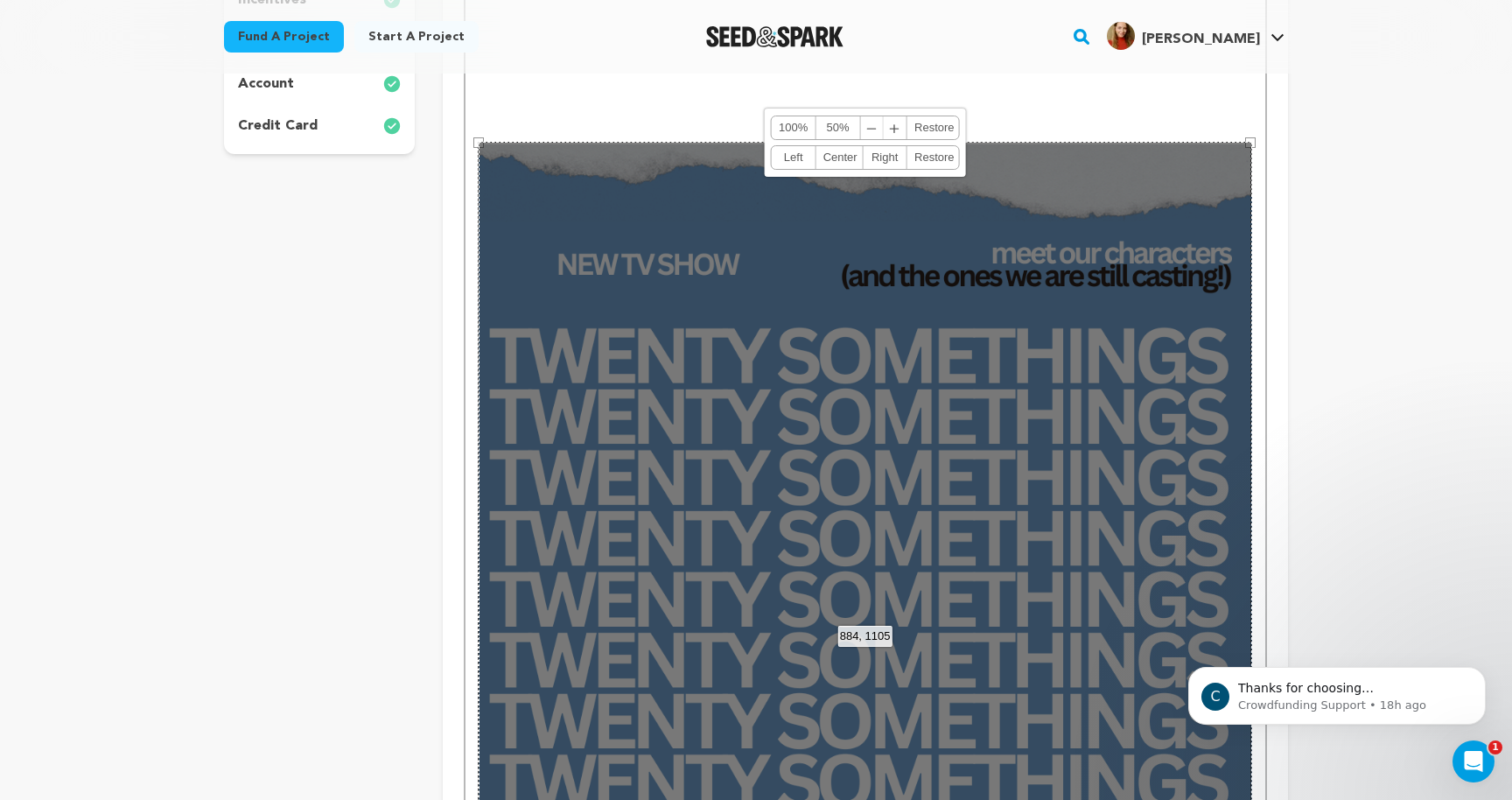
click at [538, 123] on p at bounding box center [865, 120] width 773 height 16
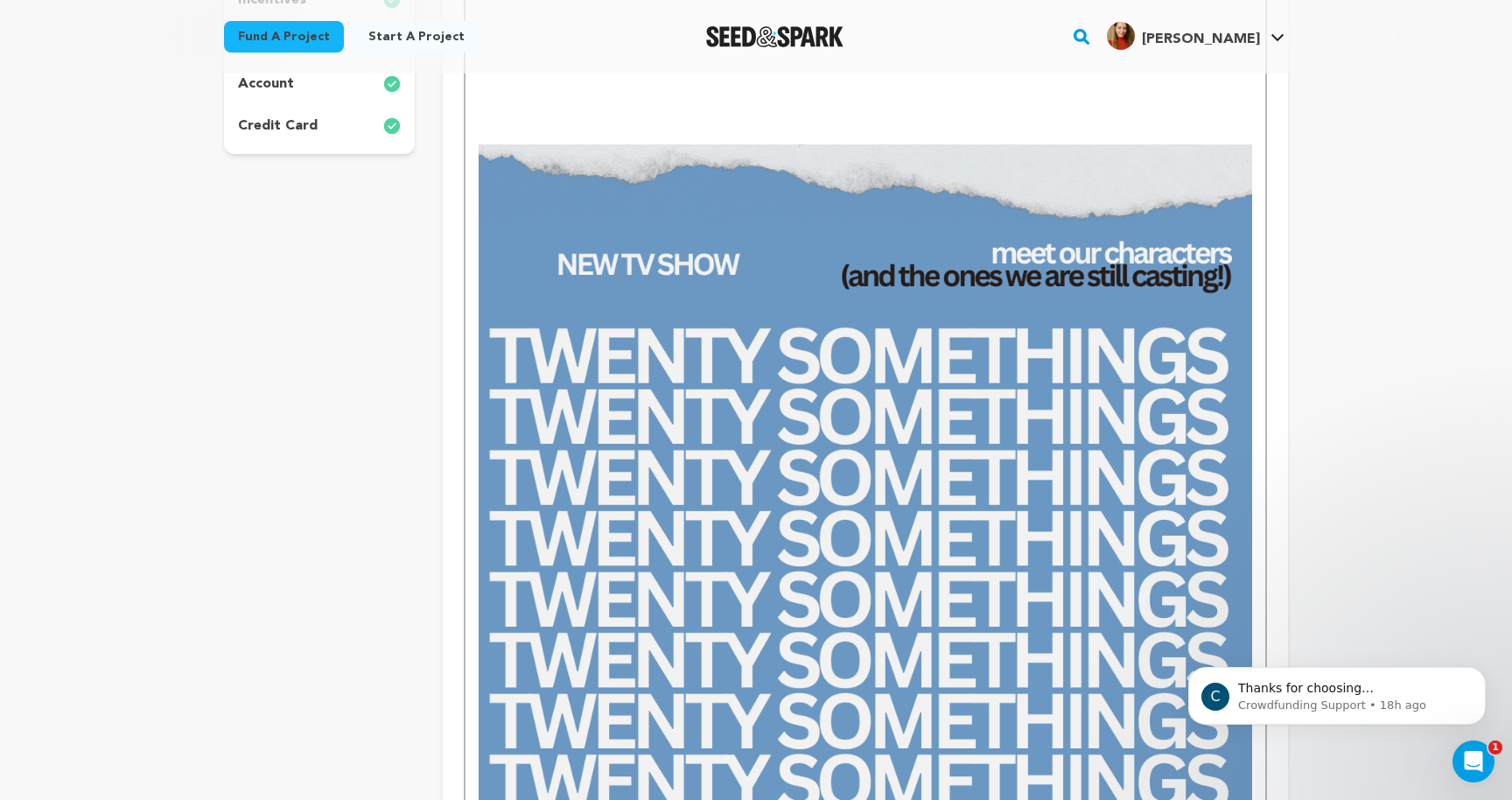
click at [497, 139] on p at bounding box center [865, 136] width 773 height 16
click at [493, 157] on img at bounding box center [865, 629] width 773 height 969
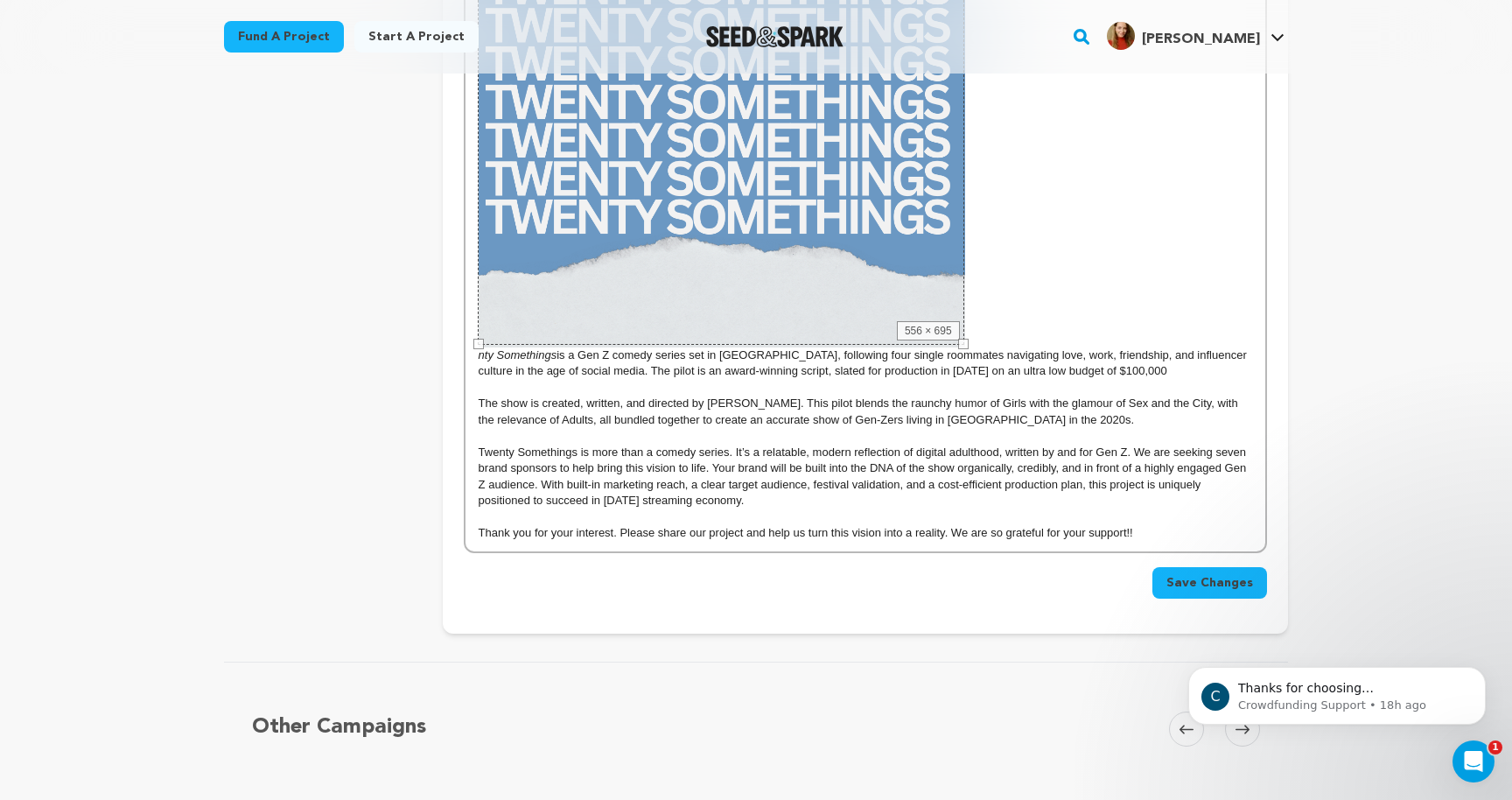
drag, startPoint x: 477, startPoint y: 142, endPoint x: 764, endPoint y: 874, distance: 786.3
click at [764, 799] on html "Fund a project Start a project Search" at bounding box center [756, 183] width 1512 height 2306
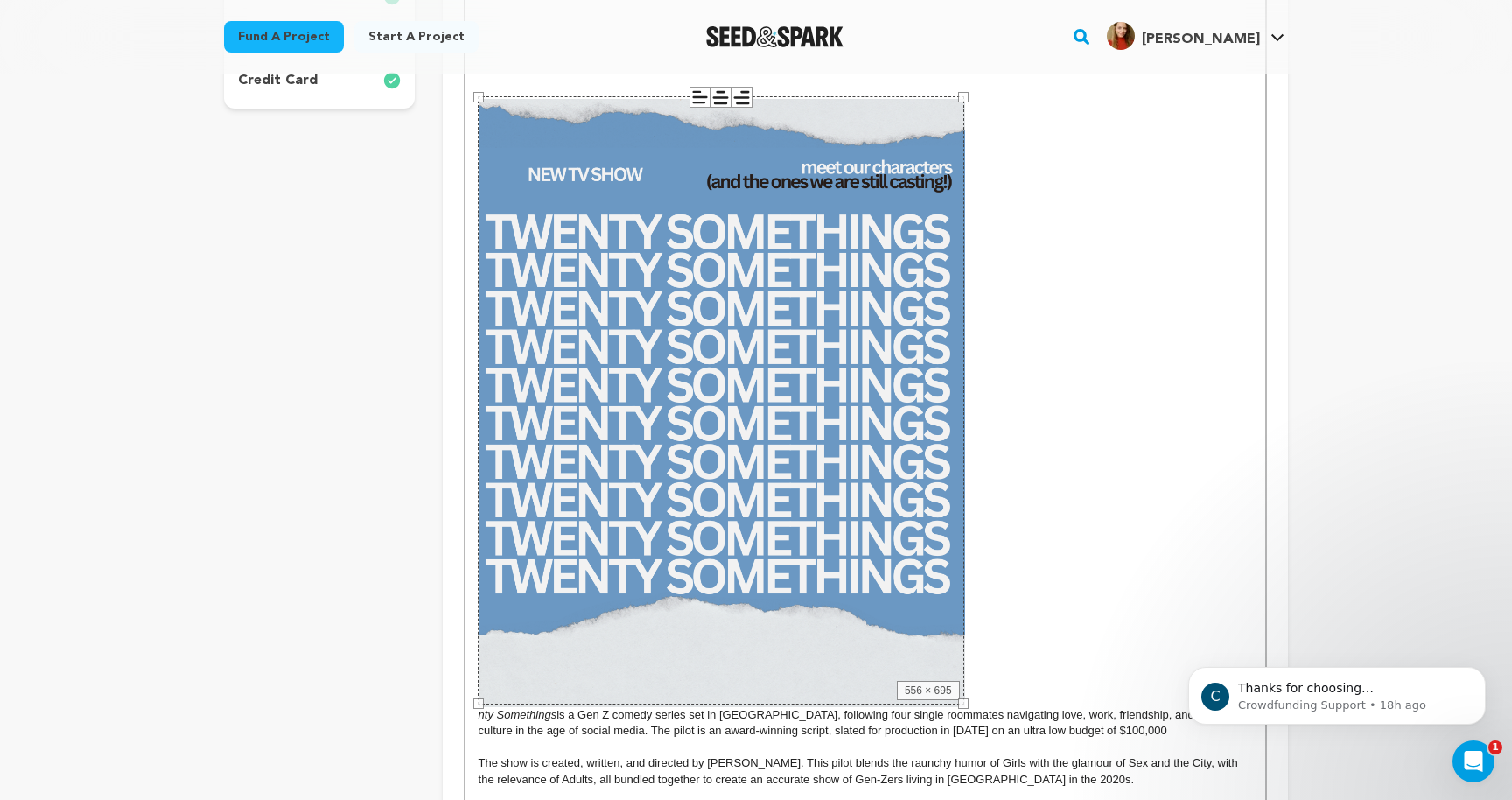
click at [829, 381] on div "556 × 695" at bounding box center [721, 400] width 486 height 609
click at [828, 381] on div "556 × 695" at bounding box center [721, 400] width 486 height 609
click at [791, 391] on div "556 × 695" at bounding box center [721, 400] width 486 height 609
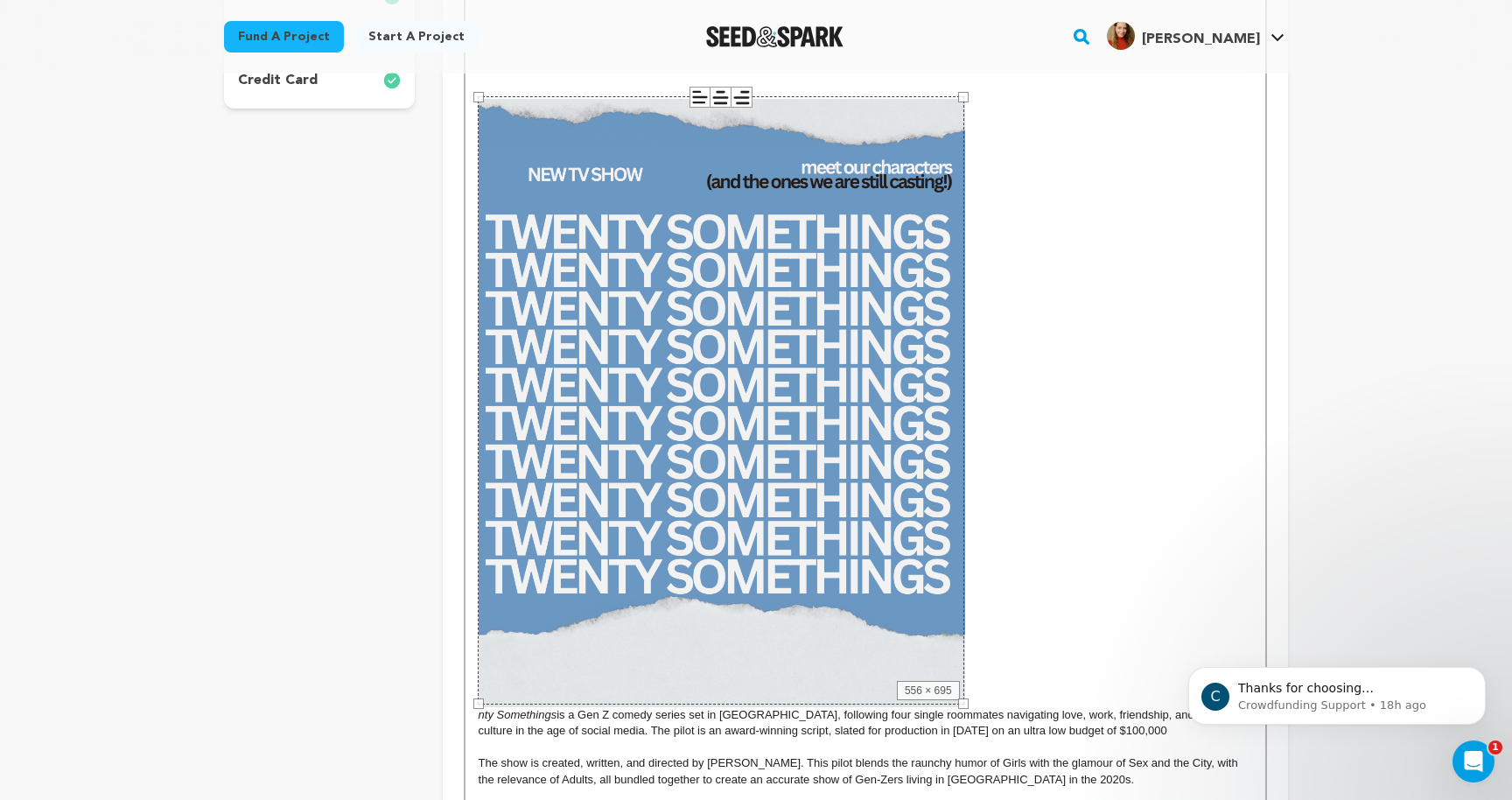
click at [791, 391] on div "556 × 695" at bounding box center [721, 400] width 486 height 609
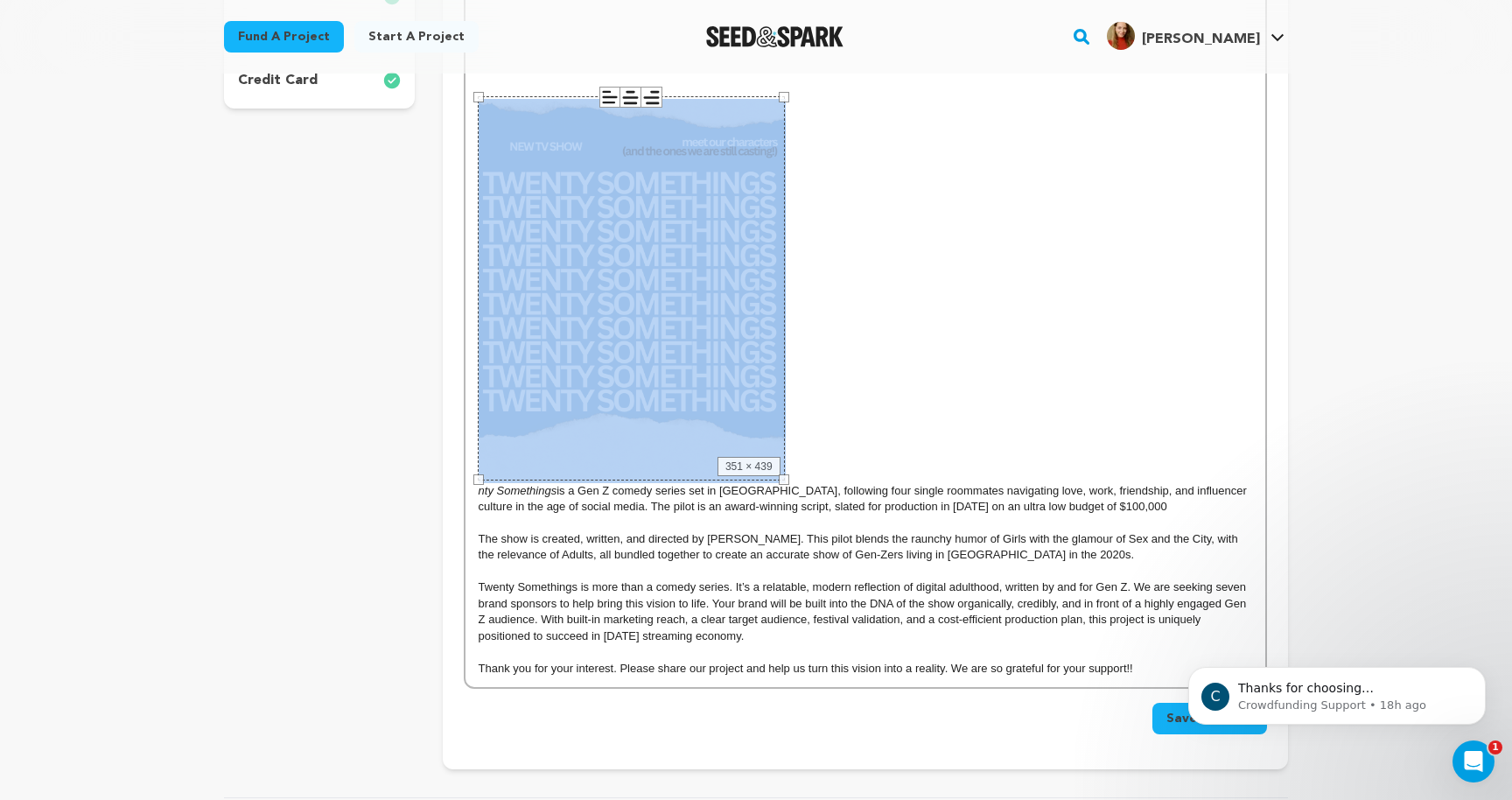
drag, startPoint x: 965, startPoint y: 96, endPoint x: 724, endPoint y: 303, distance: 317.7
click at [724, 303] on div "nty Somethings is a Gen Z comedy series set in Los Angeles, following four sing…" at bounding box center [865, 274] width 800 height 828
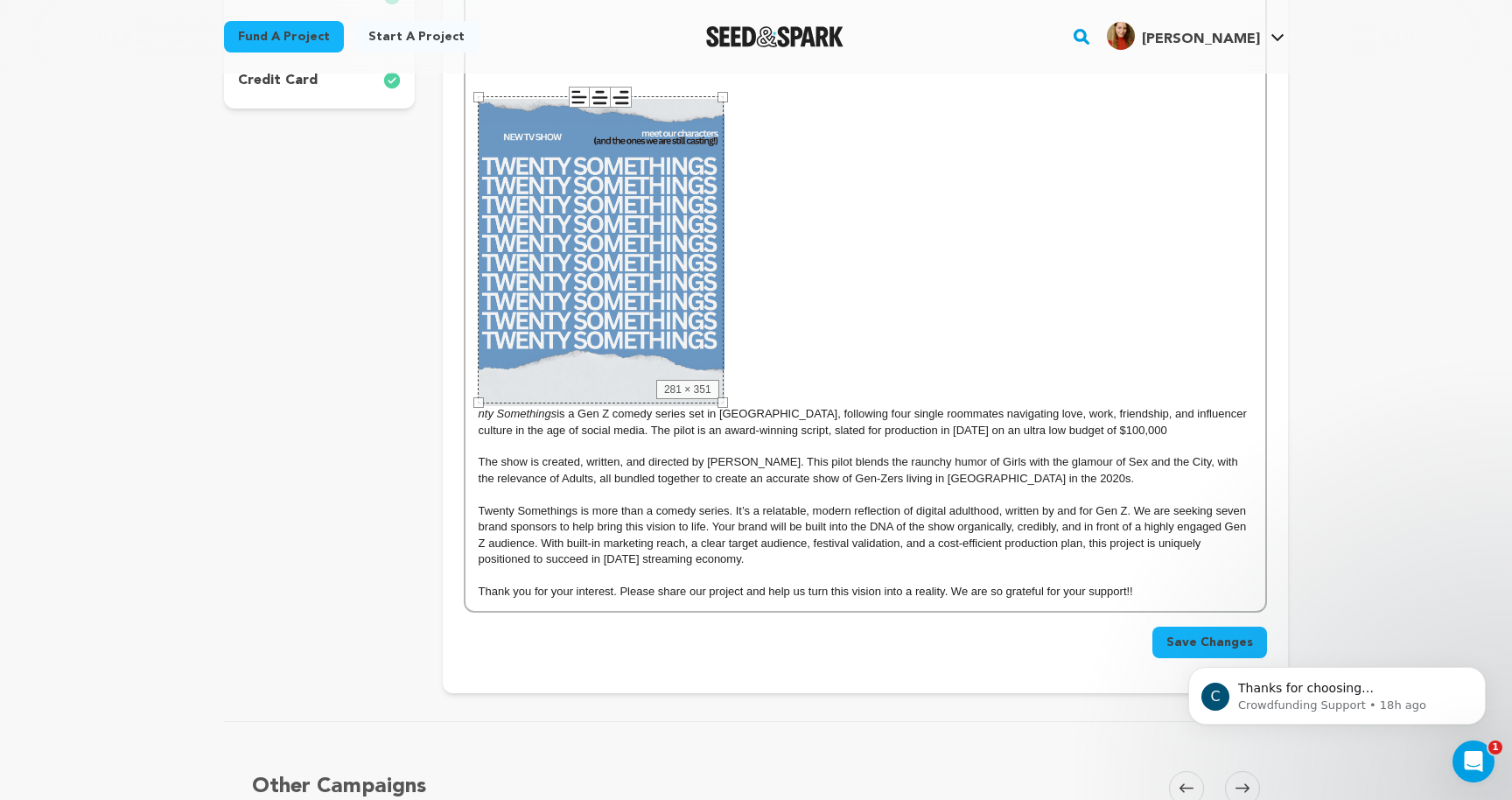
click at [637, 328] on div "281 × 351" at bounding box center [600, 250] width 246 height 307
click at [609, 344] on div "281 × 351" at bounding box center [600, 250] width 246 height 307
click at [801, 309] on em "nty Somethings" at bounding box center [865, 259] width 773 height 321
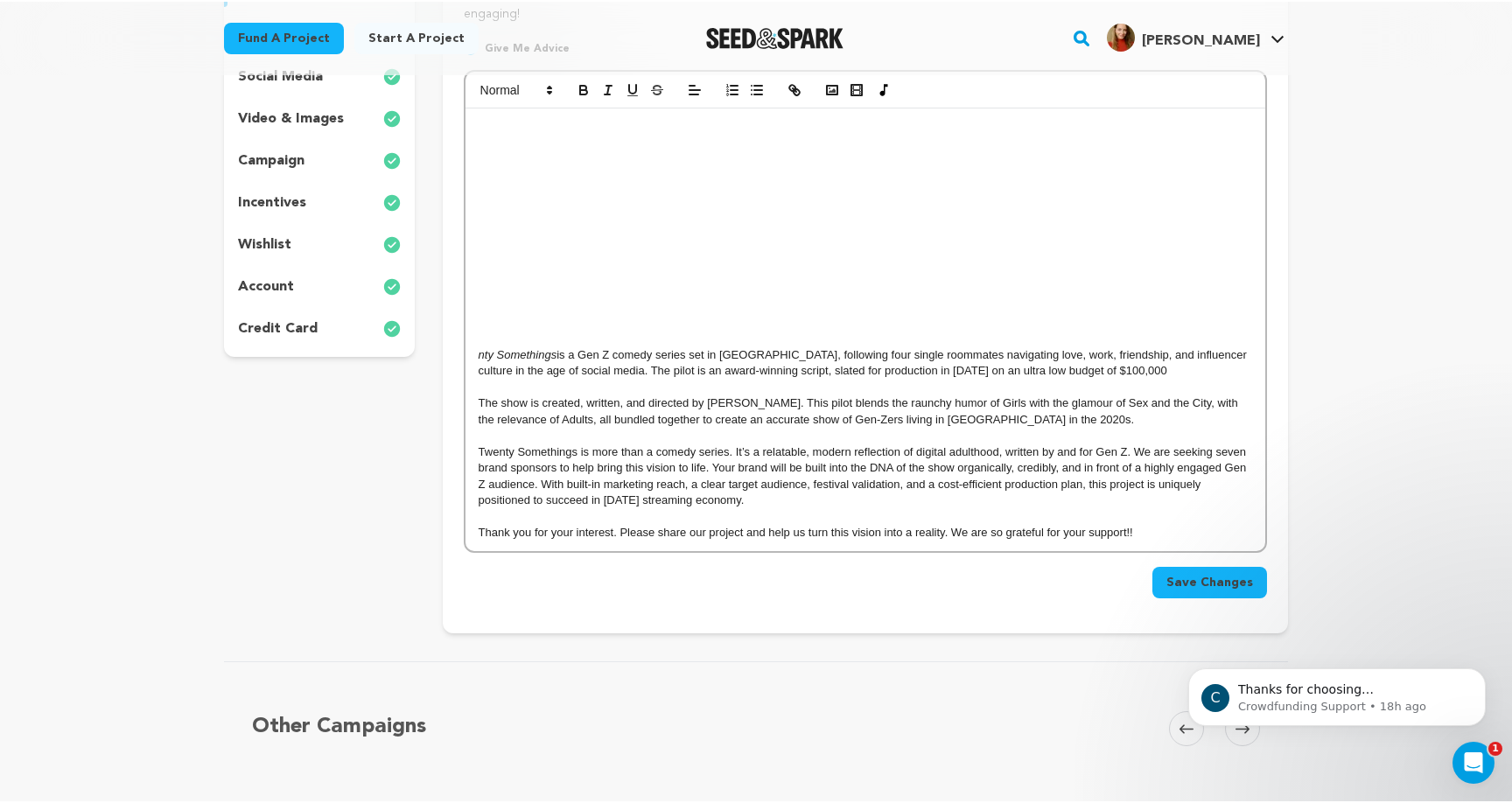
scroll to position [322, 0]
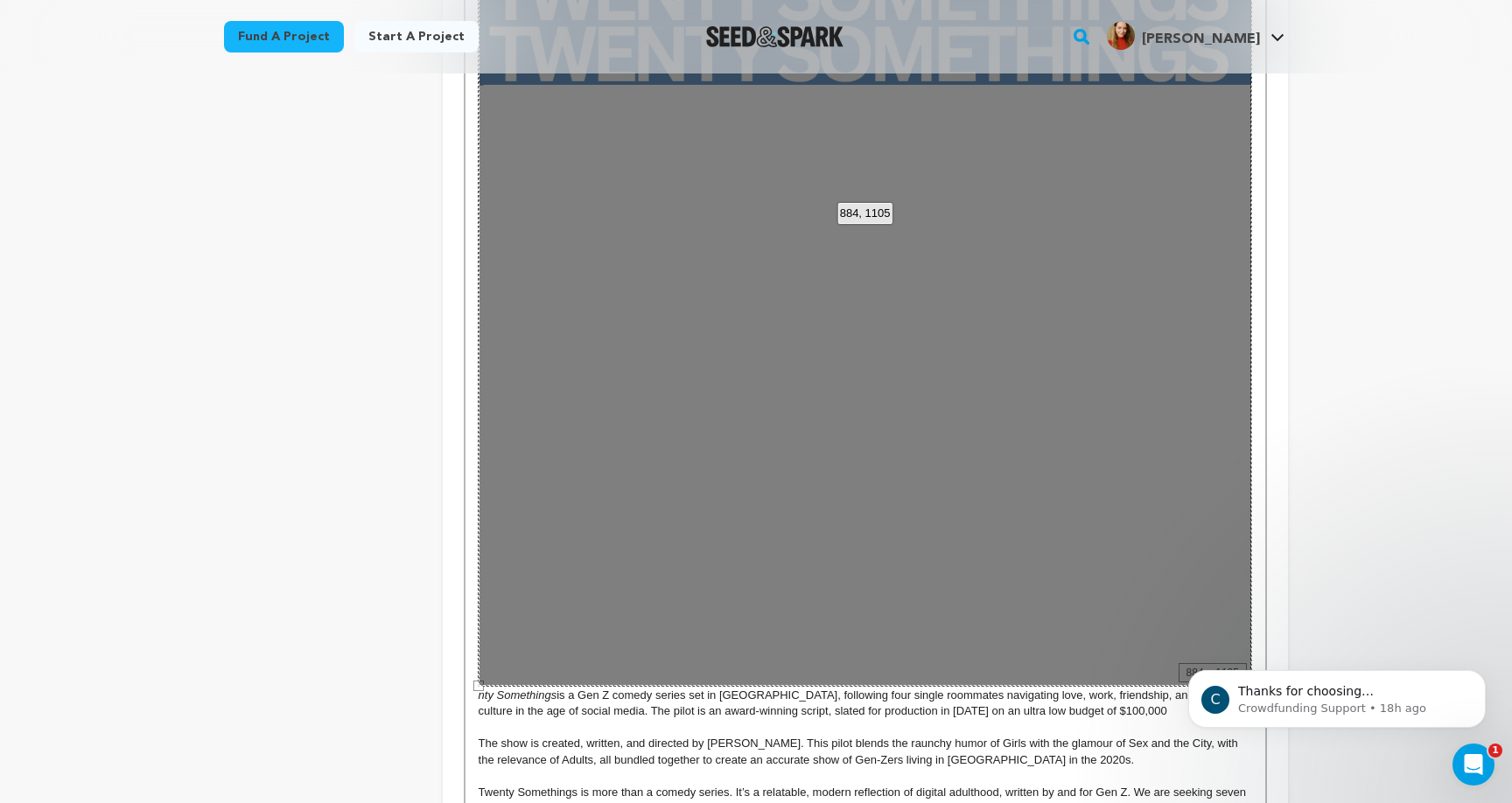
scroll to position [949, 0]
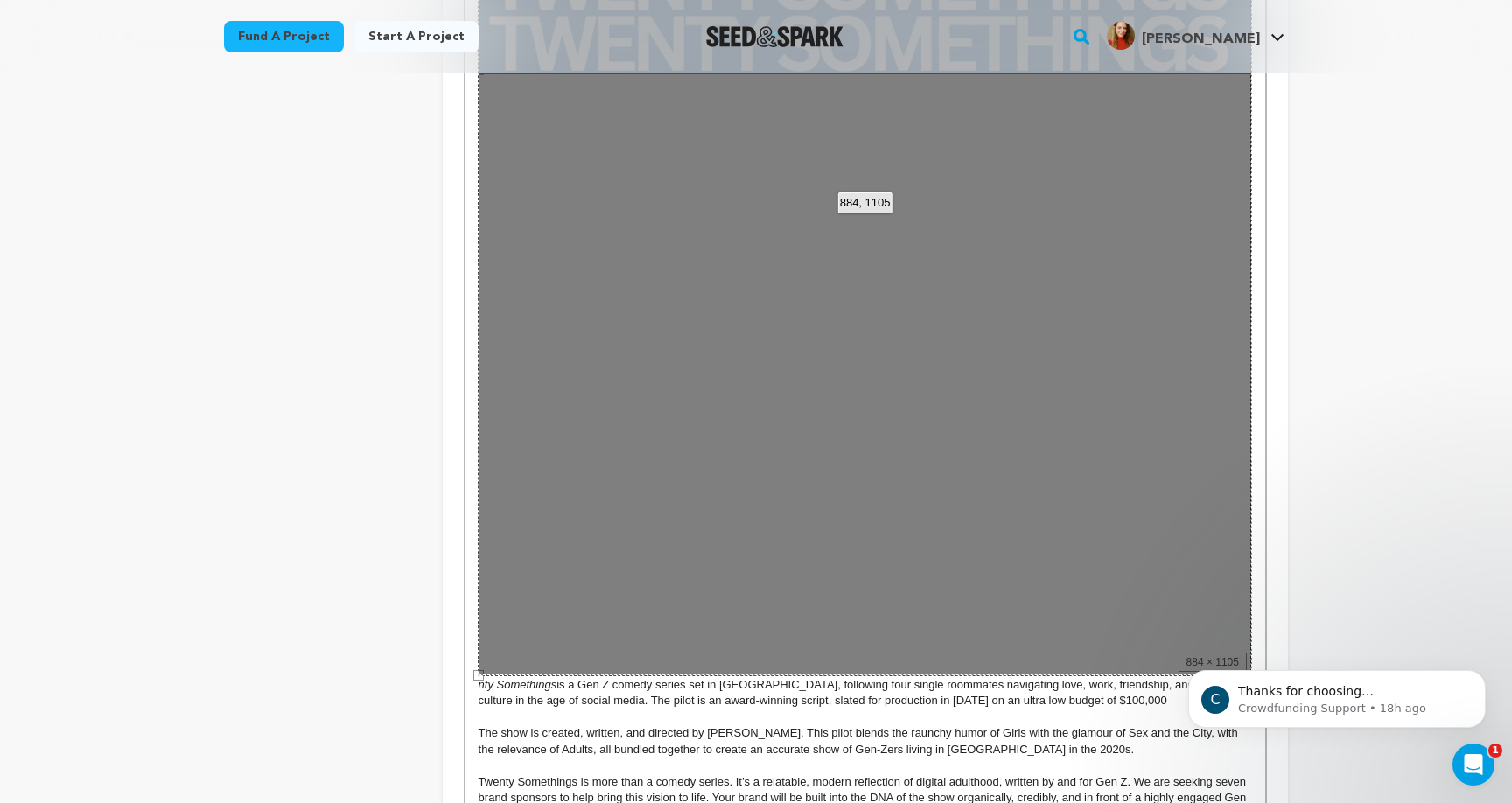
click at [1078, 596] on div "884, 1105 100% 50% ﹣ ﹢ Restore Left Center Right Restore" at bounding box center [865, 192] width 773 height 967
click at [1078, 595] on div "884, 1105 100% 50% ﹣ ﹢ Restore Left Center Right Restore" at bounding box center [865, 192] width 773 height 967
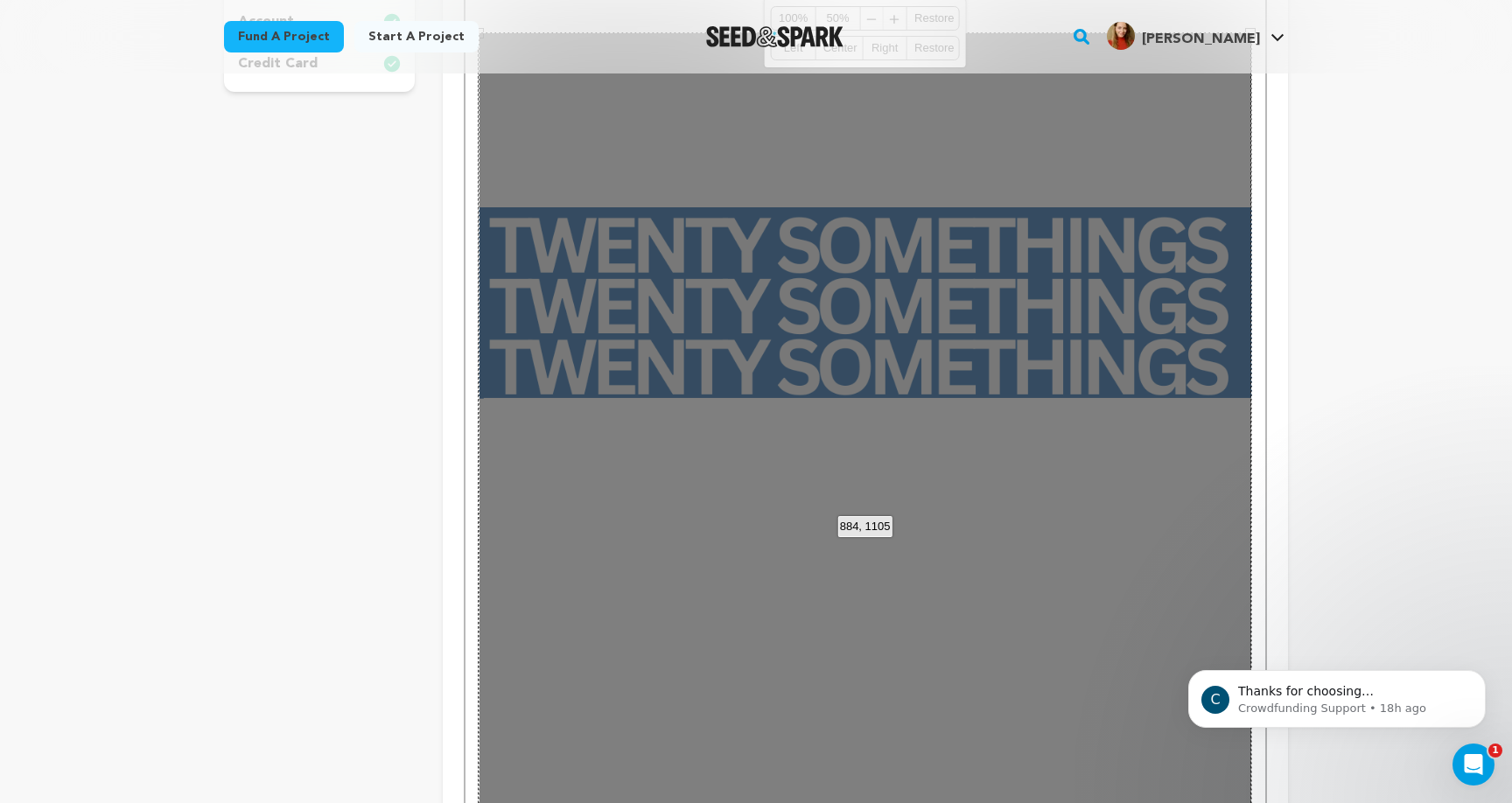
scroll to position [577, 0]
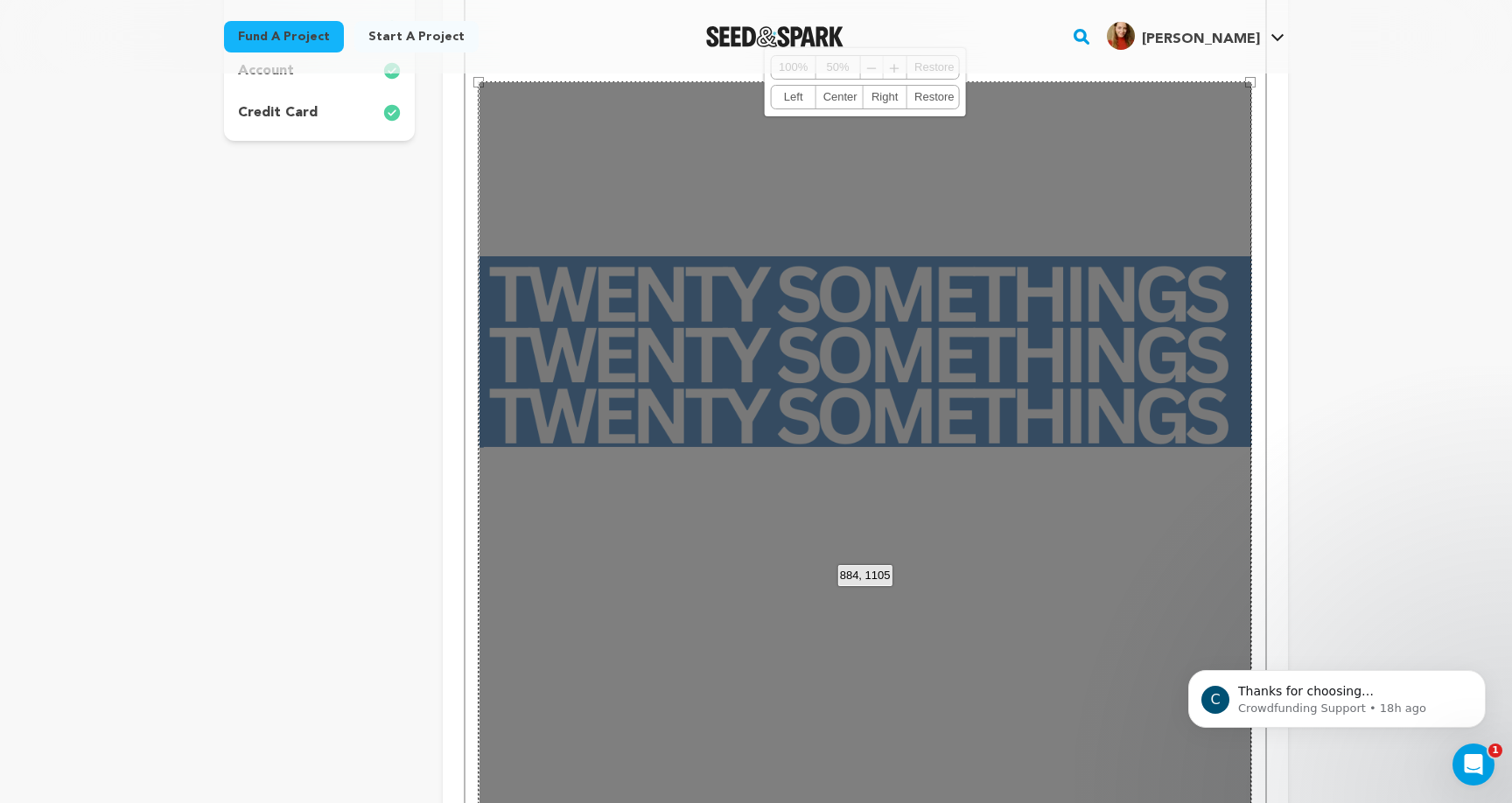
click at [1114, 395] on div "884, 1105 100% 50% ﹣ ﹢ Restore Left Center Right Restore" at bounding box center [865, 565] width 773 height 967
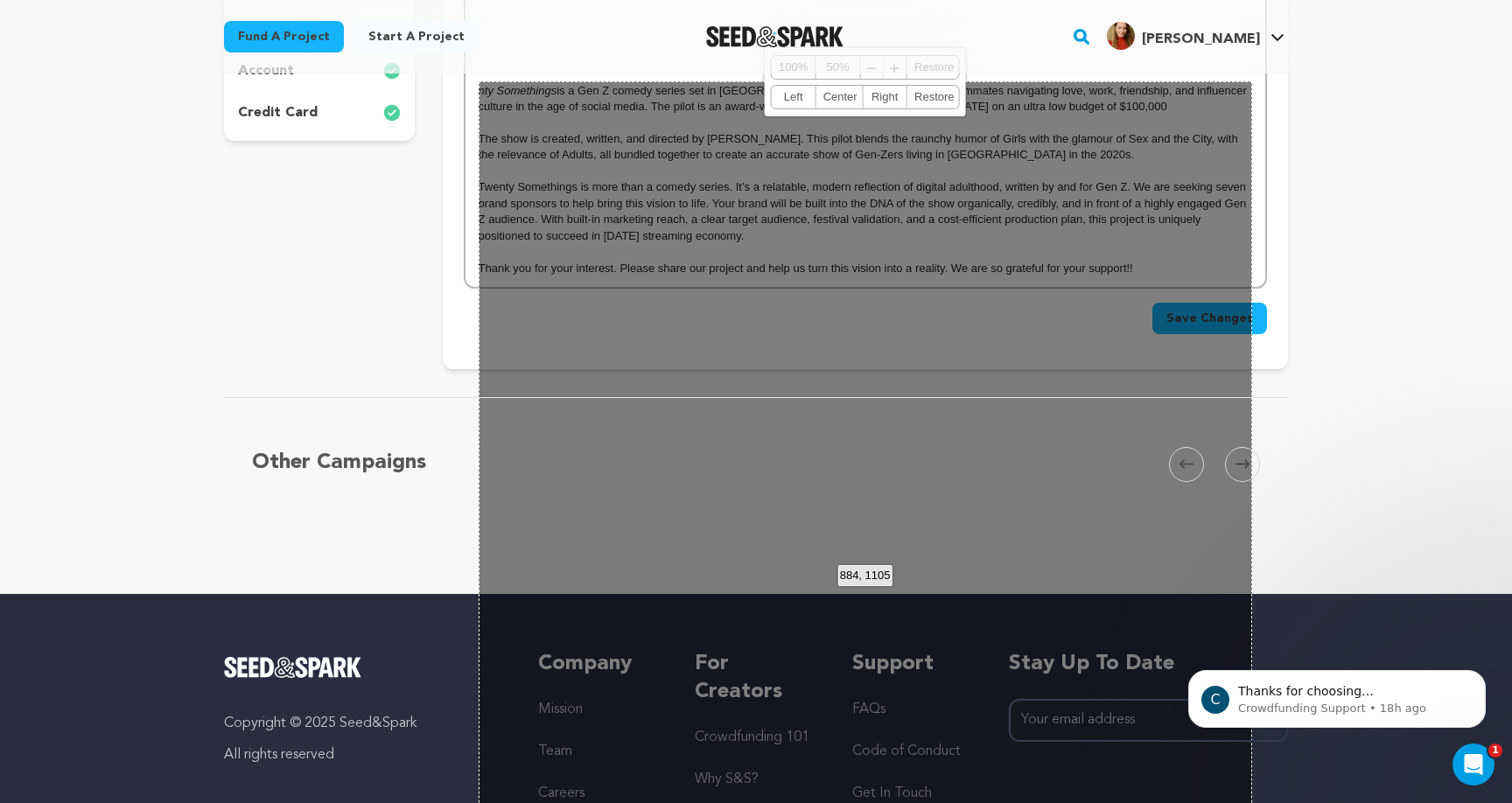
click at [1334, 300] on div "Back to Project Dashboard Edit Project You've marked all campaign feedback sect…" at bounding box center [756, 269] width 1512 height 1546
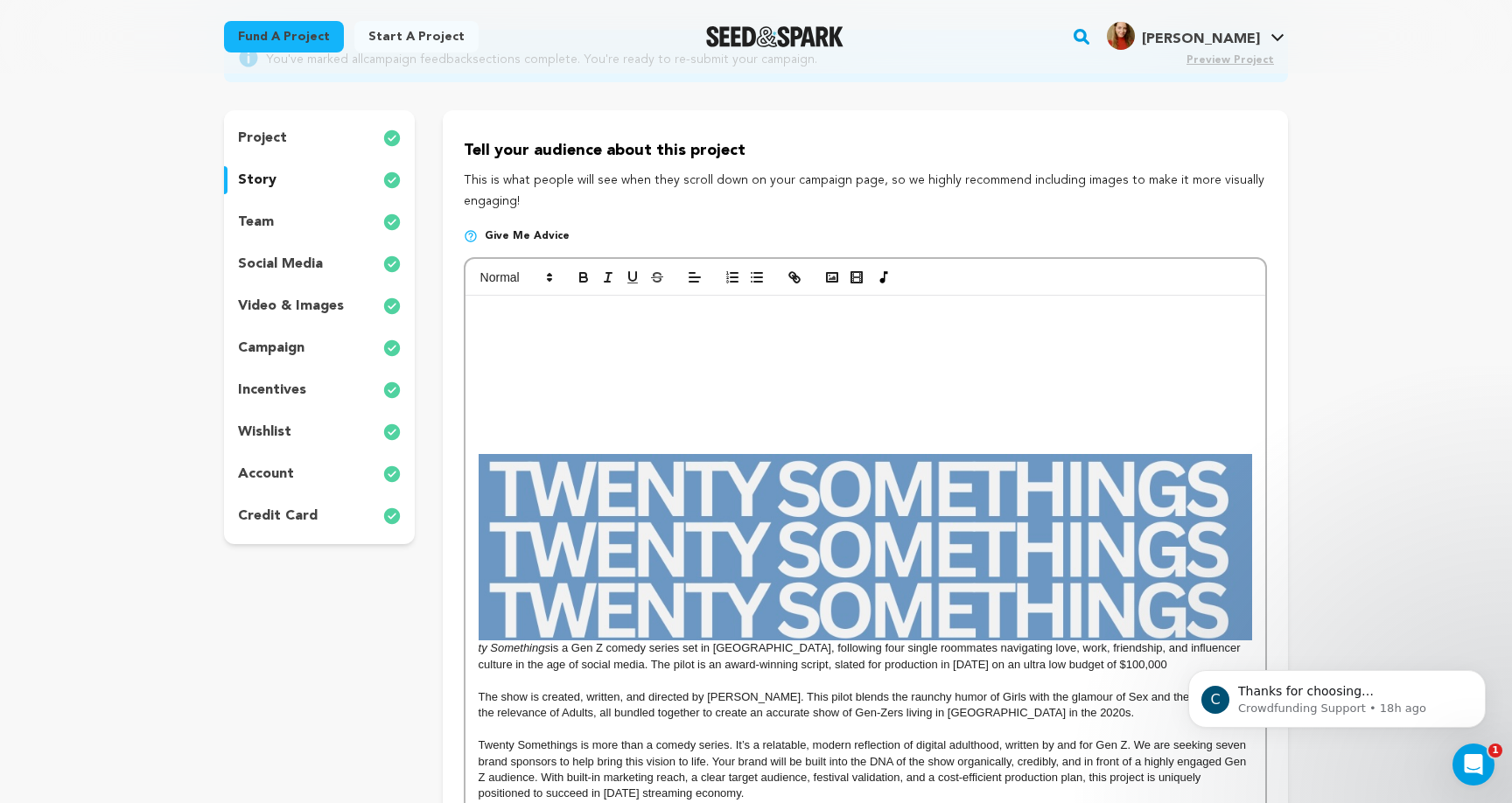
scroll to position [183, 0]
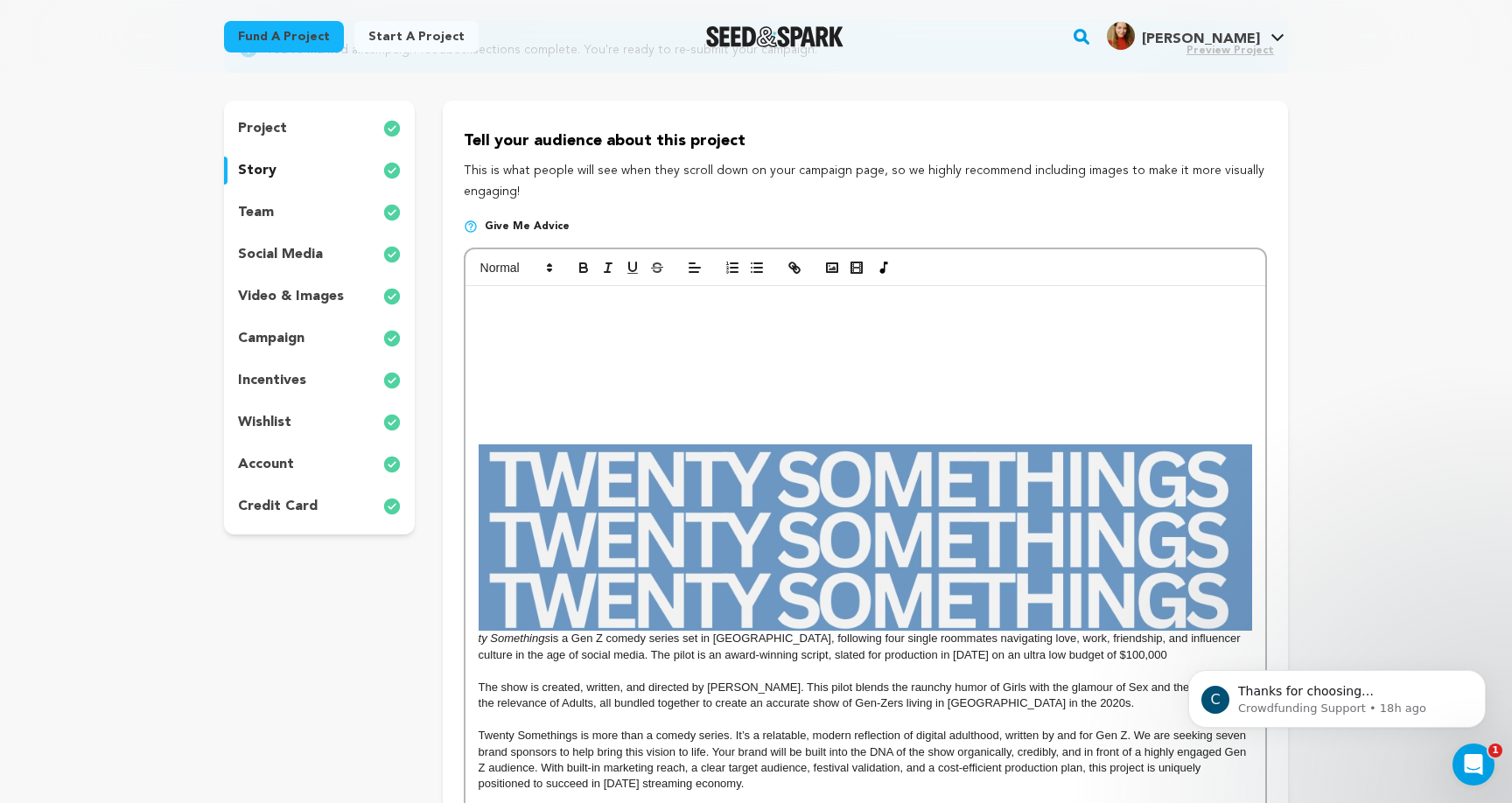
click at [996, 499] on img at bounding box center [865, 537] width 773 height 188
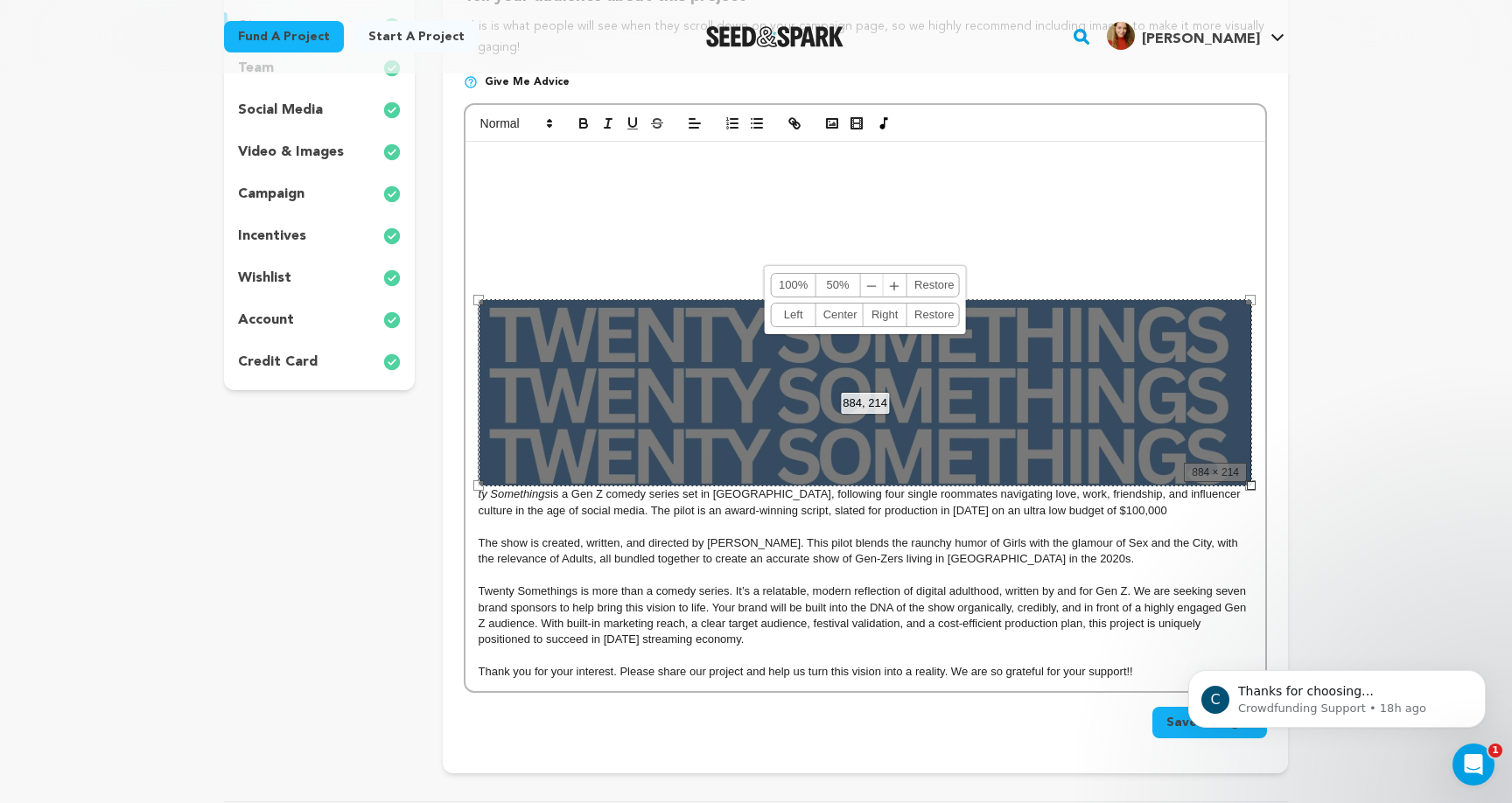
scroll to position [329, 0]
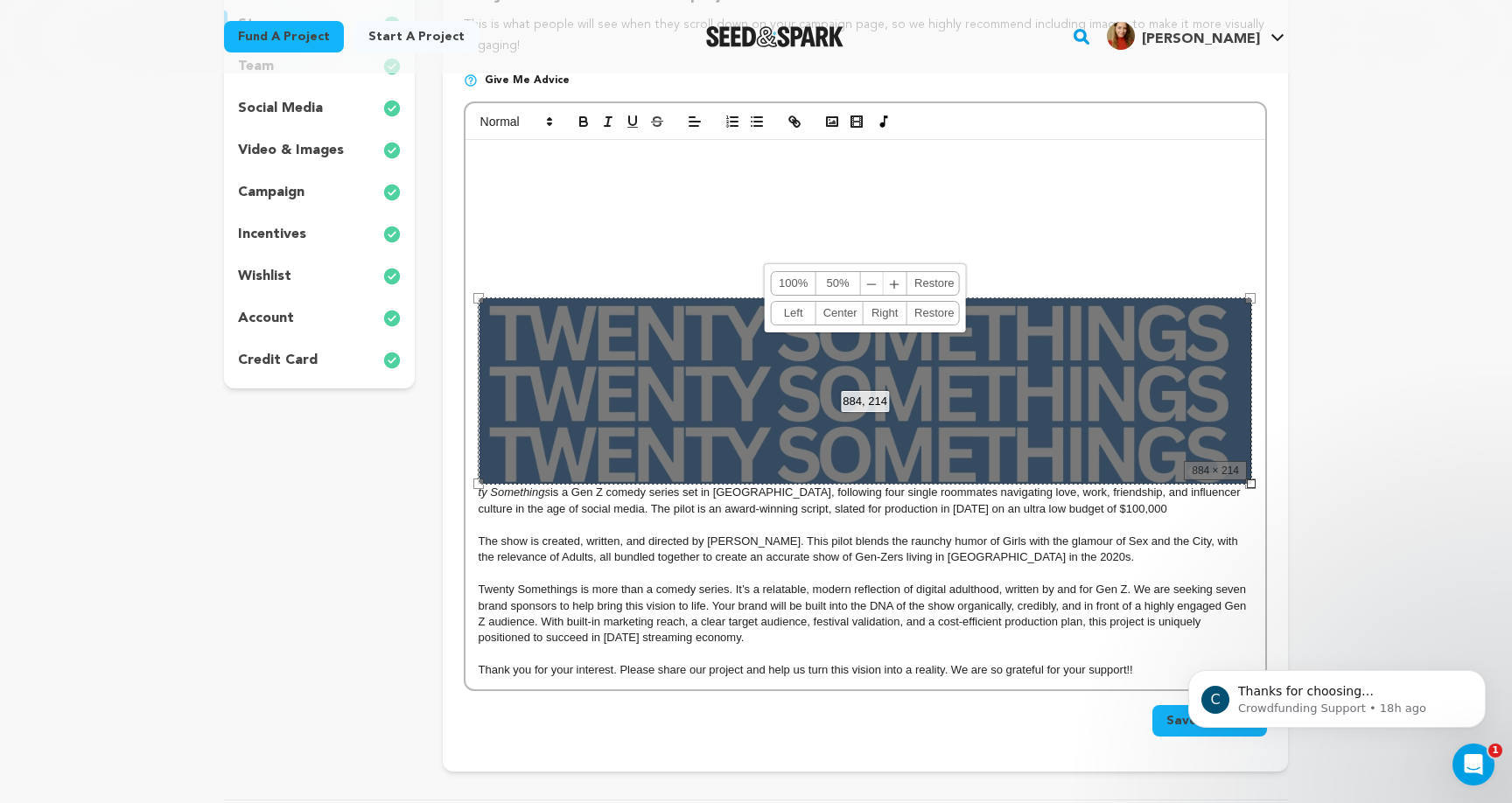
click at [1053, 591] on p "Twenty Somethings is more than a comedy series. It’s a relatable, modern reflec…" at bounding box center [865, 615] width 773 height 65
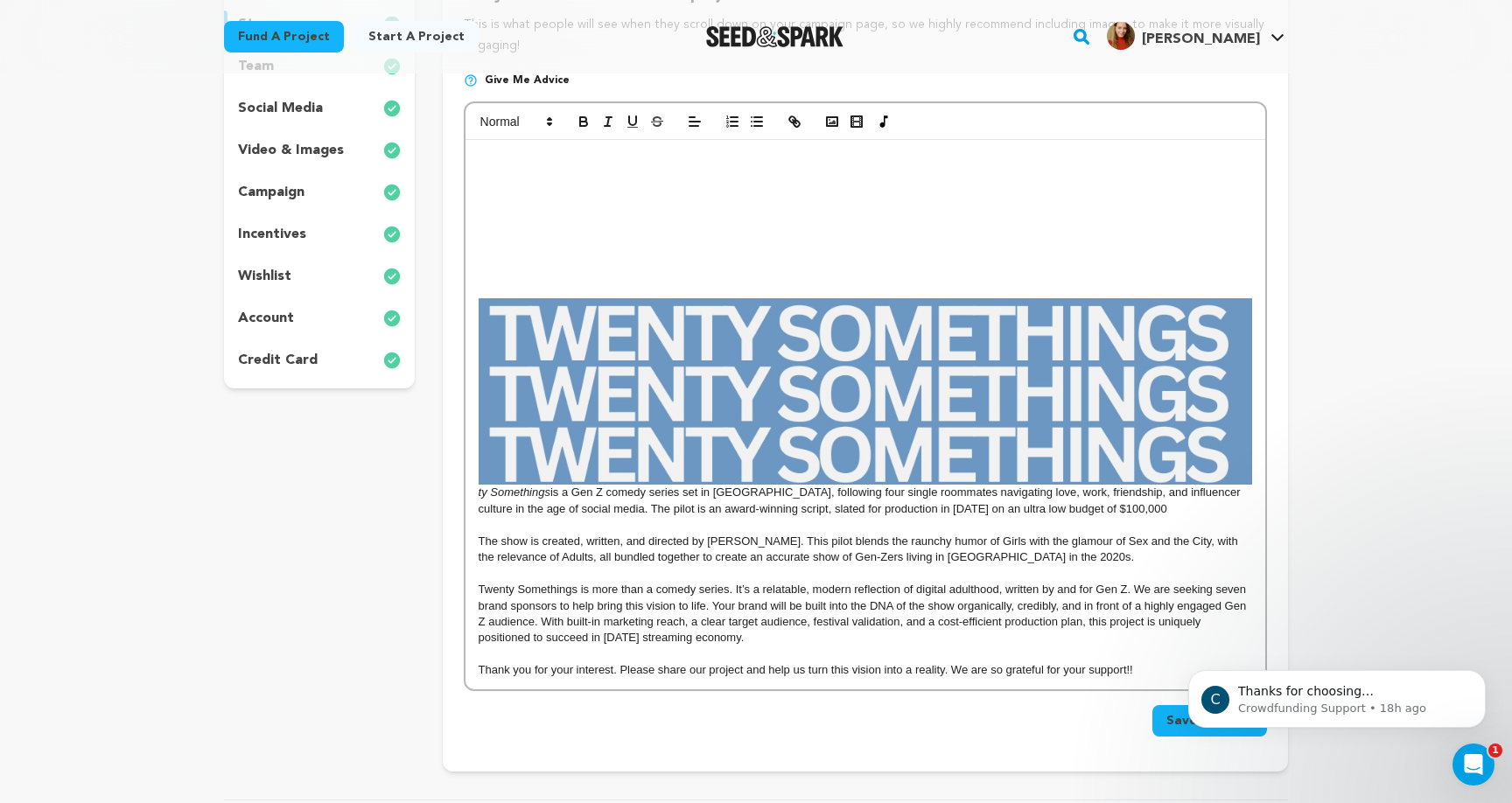
click at [1046, 249] on div "ty Somethings is a Gen Z comedy series set in Los Angeles, following four singl…" at bounding box center [865, 415] width 800 height 549
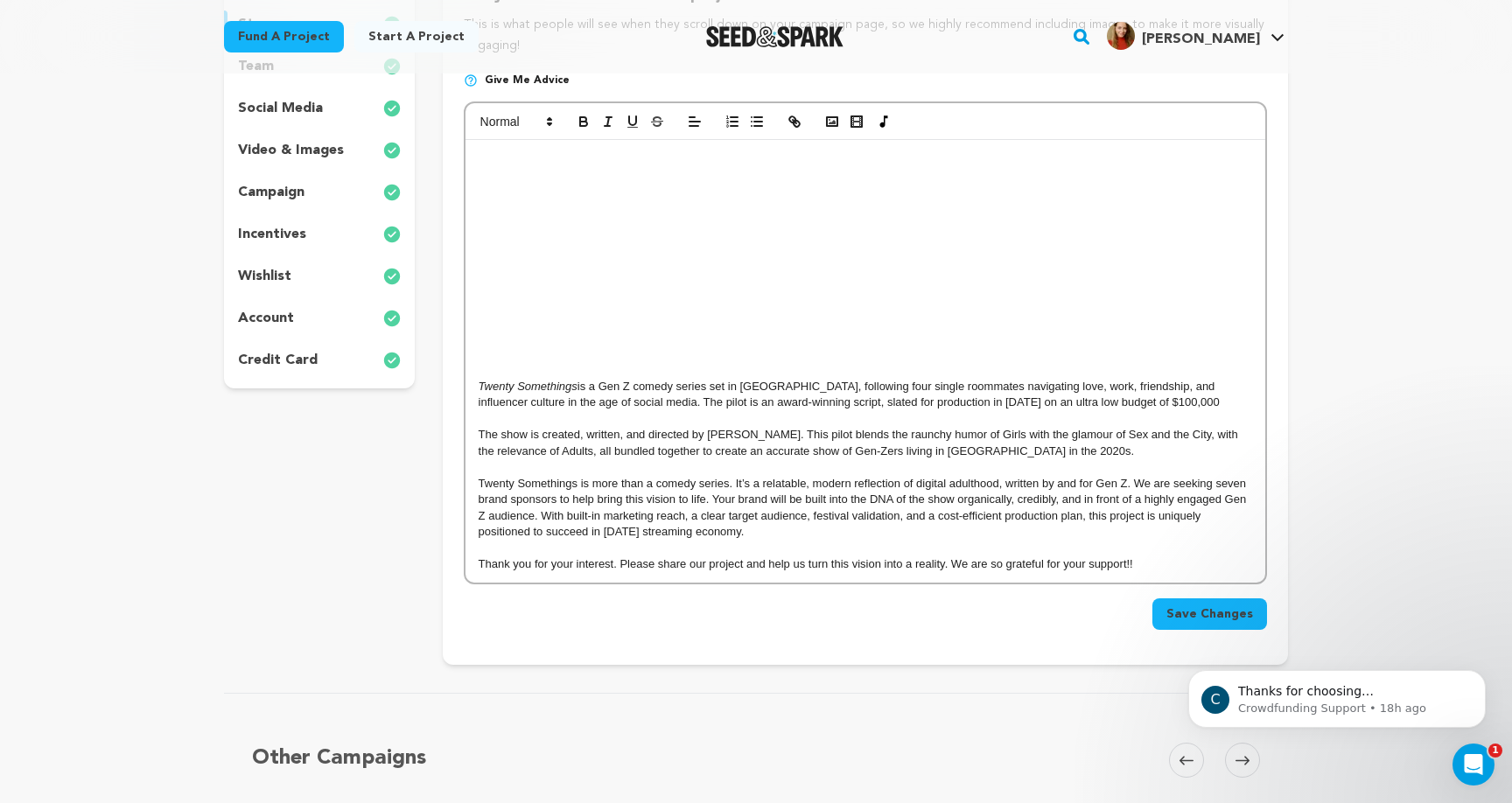
click at [937, 333] on p at bounding box center [865, 339] width 773 height 16
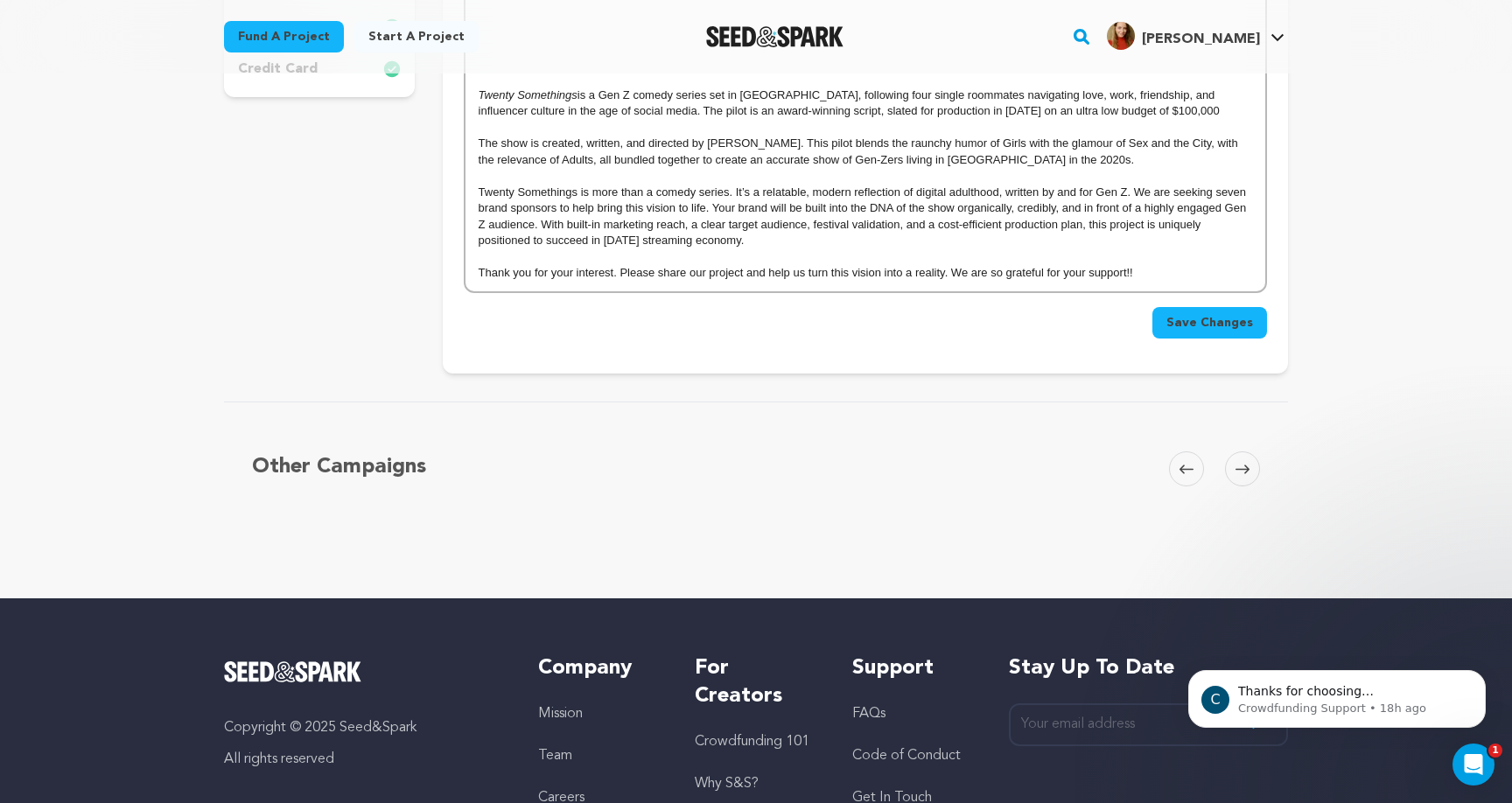
scroll to position [144, 0]
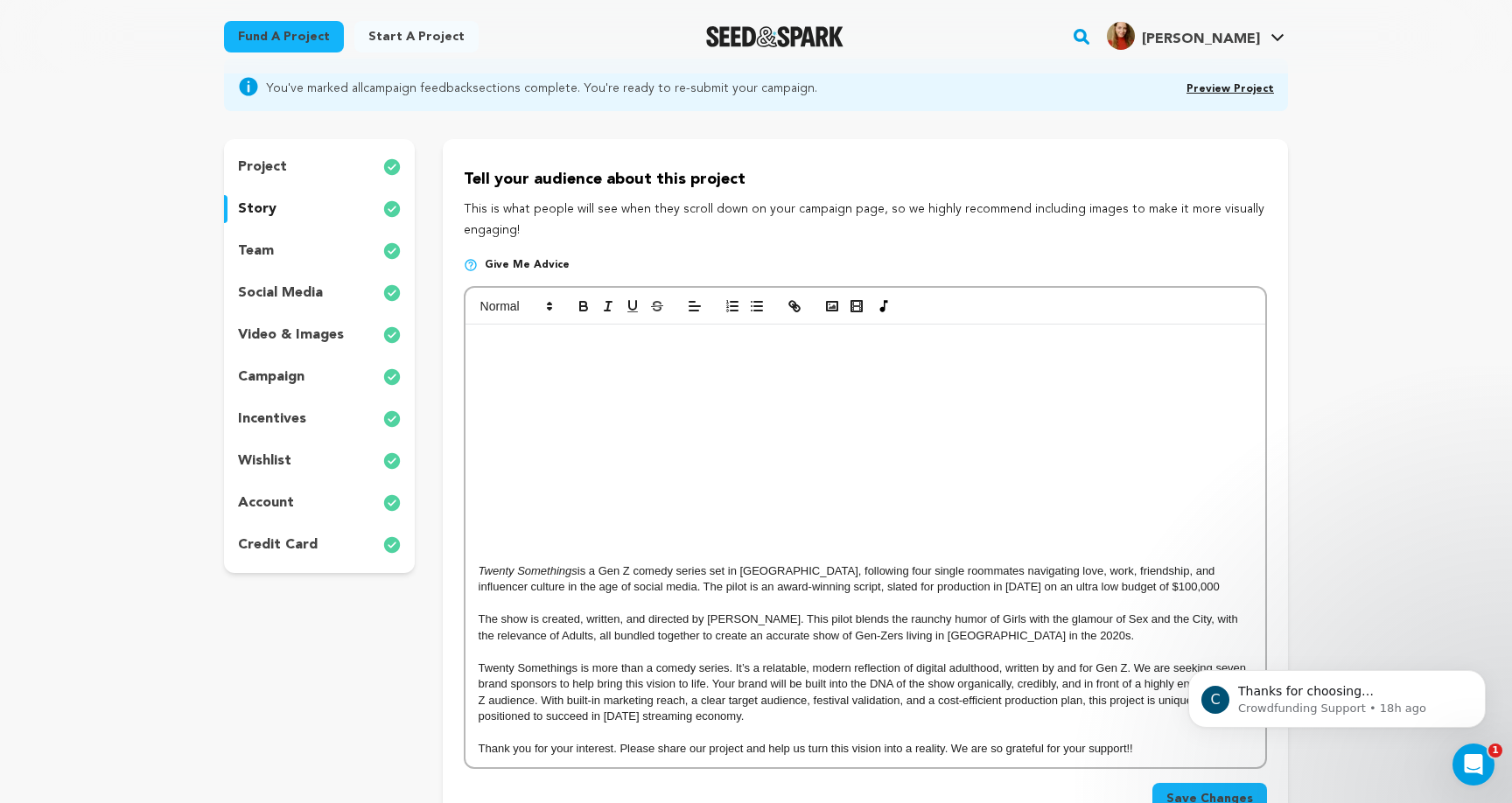
click at [712, 540] on p at bounding box center [865, 539] width 773 height 16
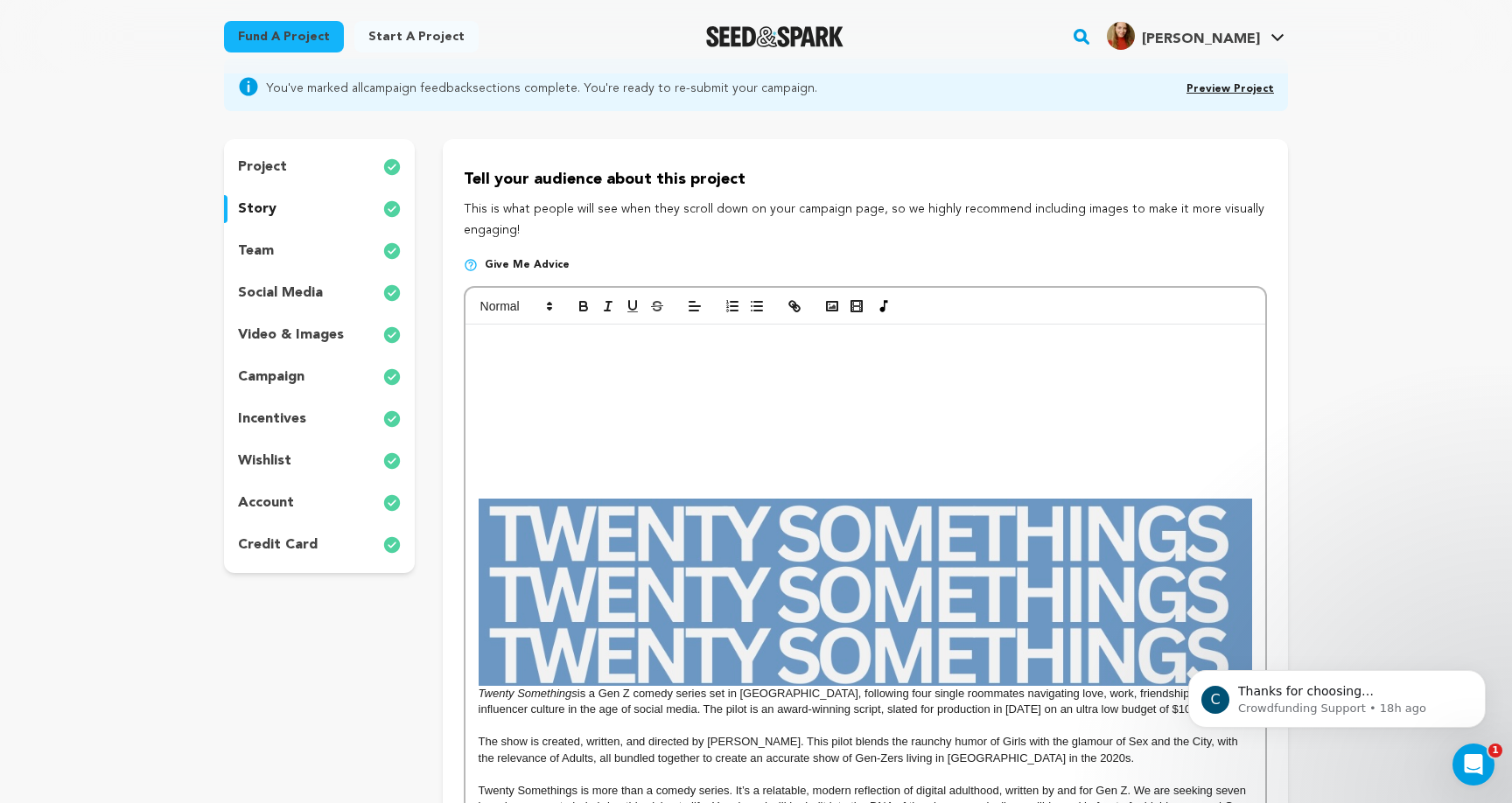
click at [845, 484] on p at bounding box center [865, 491] width 773 height 16
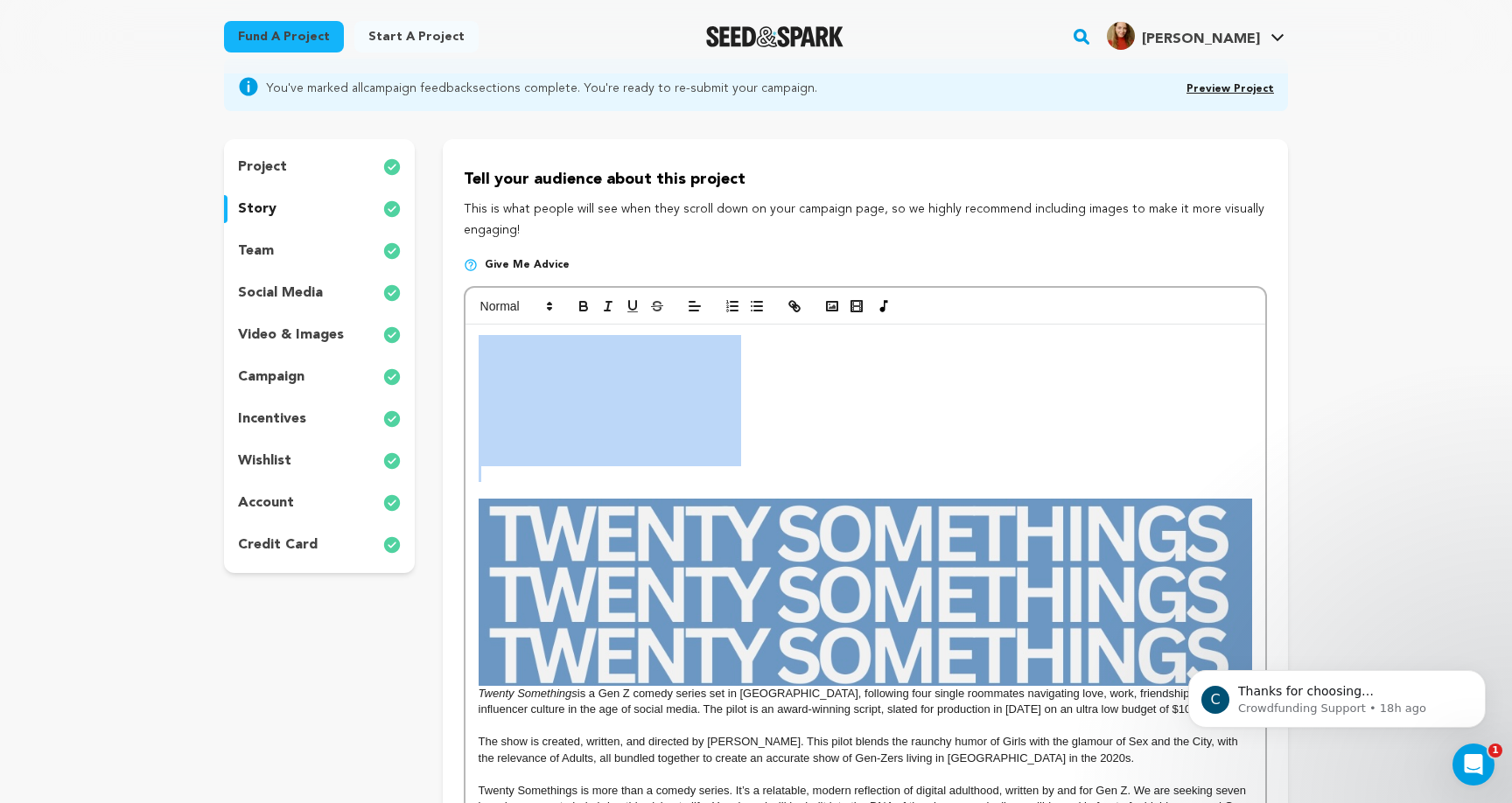
drag, startPoint x: 835, startPoint y: 474, endPoint x: 576, endPoint y: 399, distance: 269.6
click at [576, 399] on div "Twenty Somethings is a Gen Z comedy series set in Los Angeles, following four s…" at bounding box center [865, 607] width 800 height 565
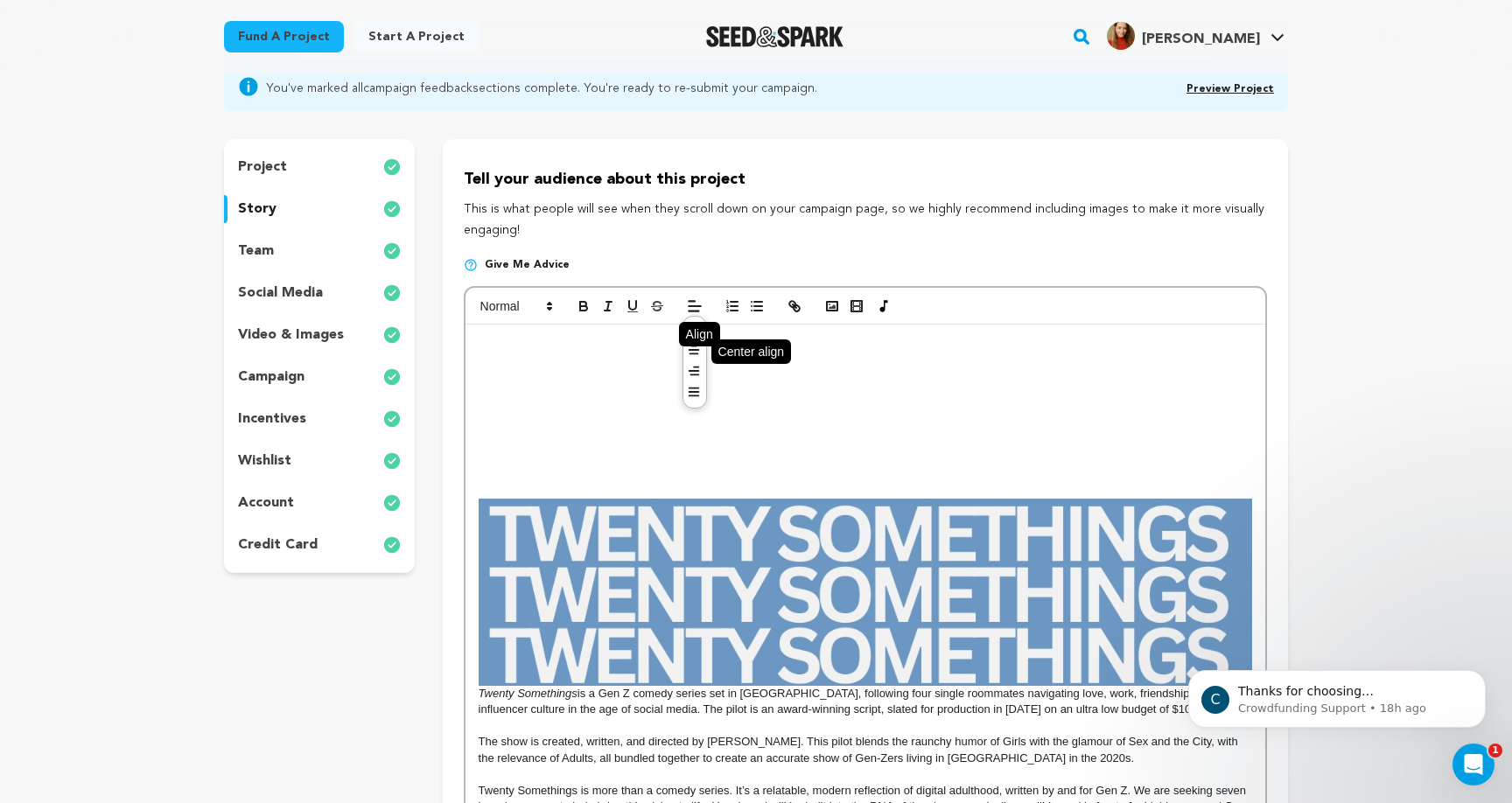
click at [693, 354] on line at bounding box center [693, 354] width 8 height 0
click at [677, 391] on div "Twenty Somethings is a Gen Z comedy series set in Los Angeles, following four s…" at bounding box center [865, 607] width 800 height 565
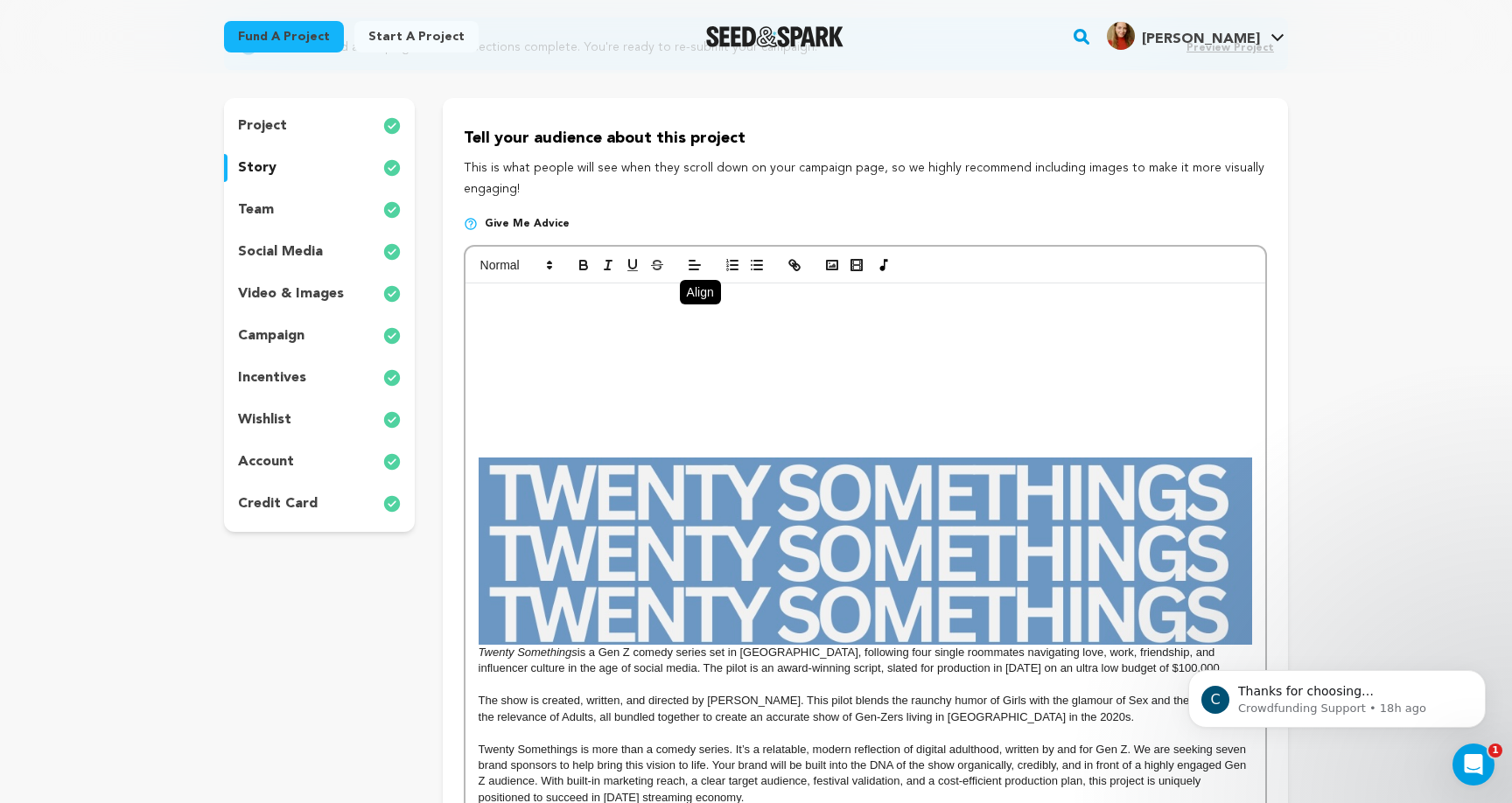
click at [671, 435] on p at bounding box center [865, 433] width 773 height 16
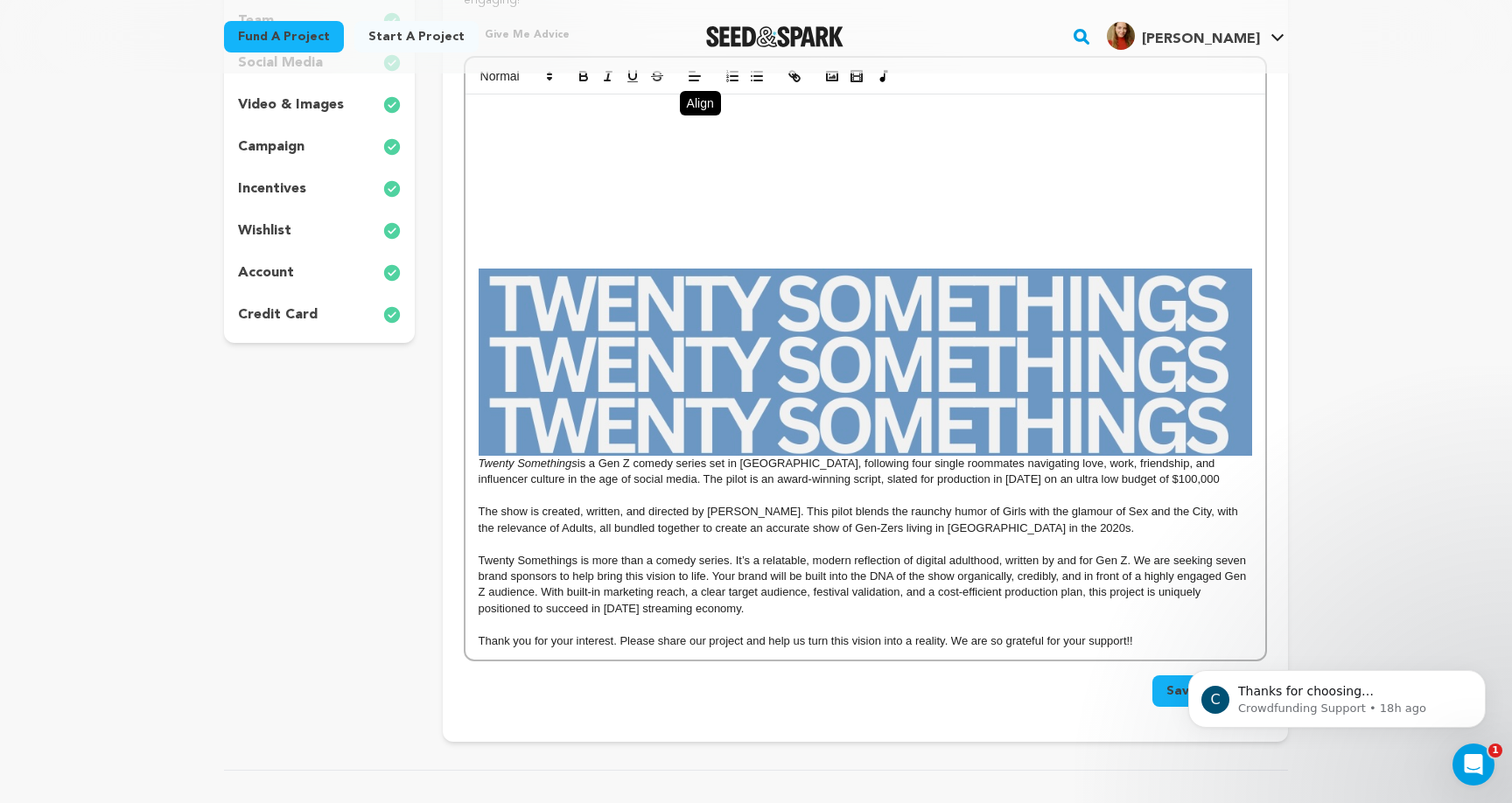
scroll to position [379, 0]
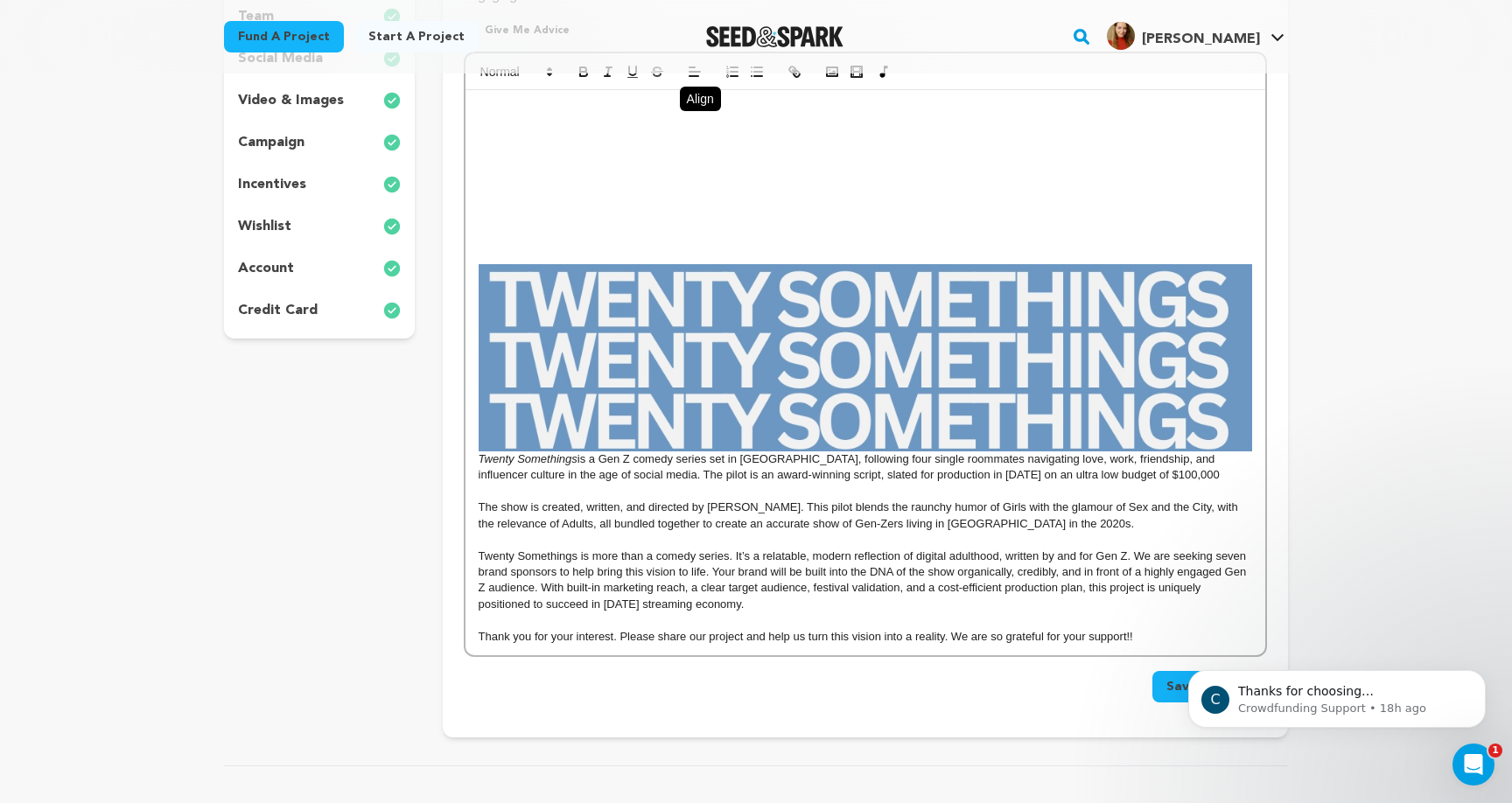
click at [517, 475] on span "is a Gen Z comedy series set in Los Angeles, following four single roommates na…" at bounding box center [849, 467] width 741 height 29
click at [478, 458] on em "Twenty Somethings" at bounding box center [528, 458] width 99 height 13
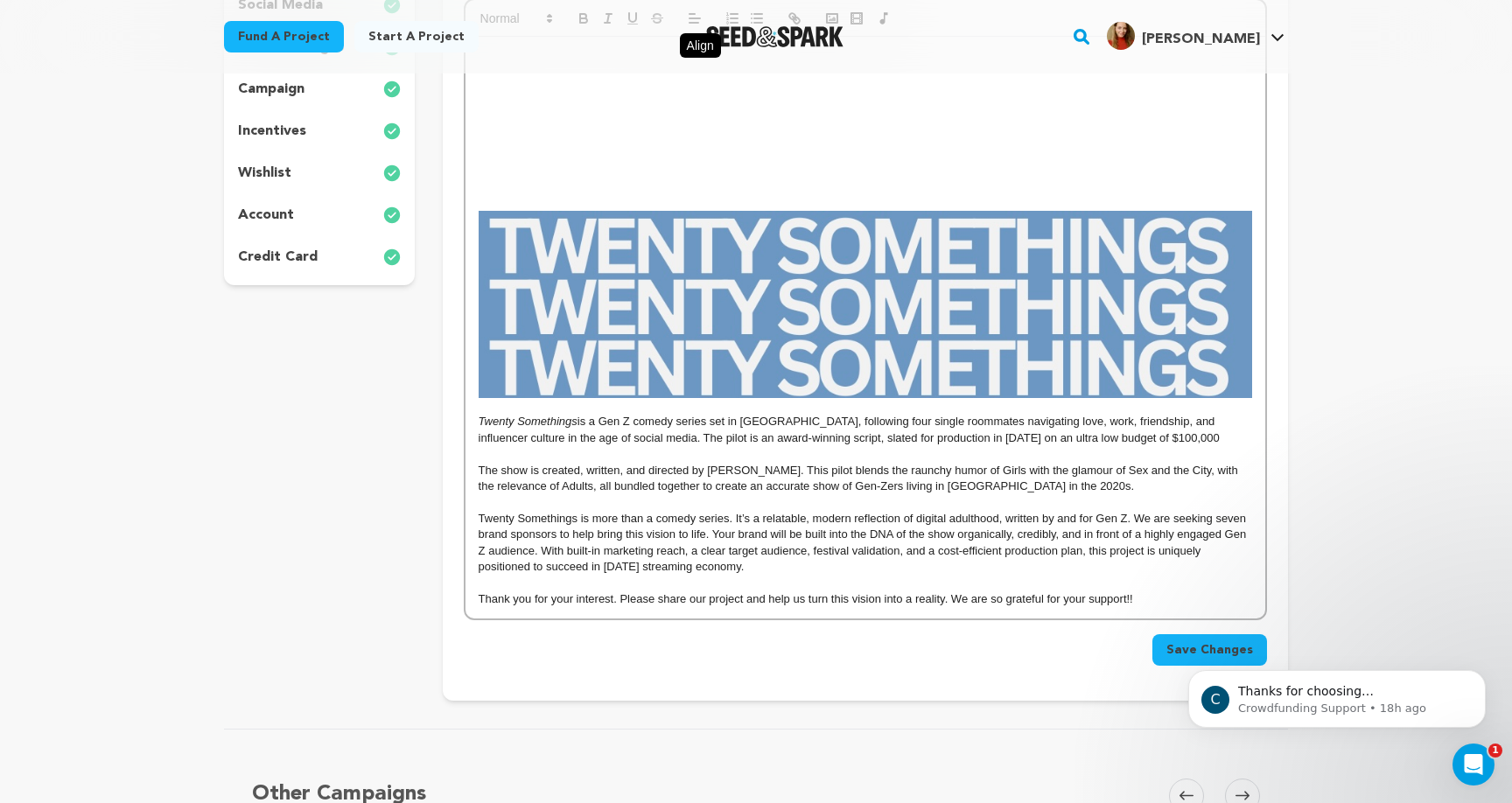
scroll to position [433, 0]
click at [1236, 451] on p at bounding box center [865, 453] width 773 height 16
click at [1235, 440] on p "Twenty Somethings is a Gen Z comedy series set in Los Angeles, following four s…" at bounding box center [865, 429] width 773 height 32
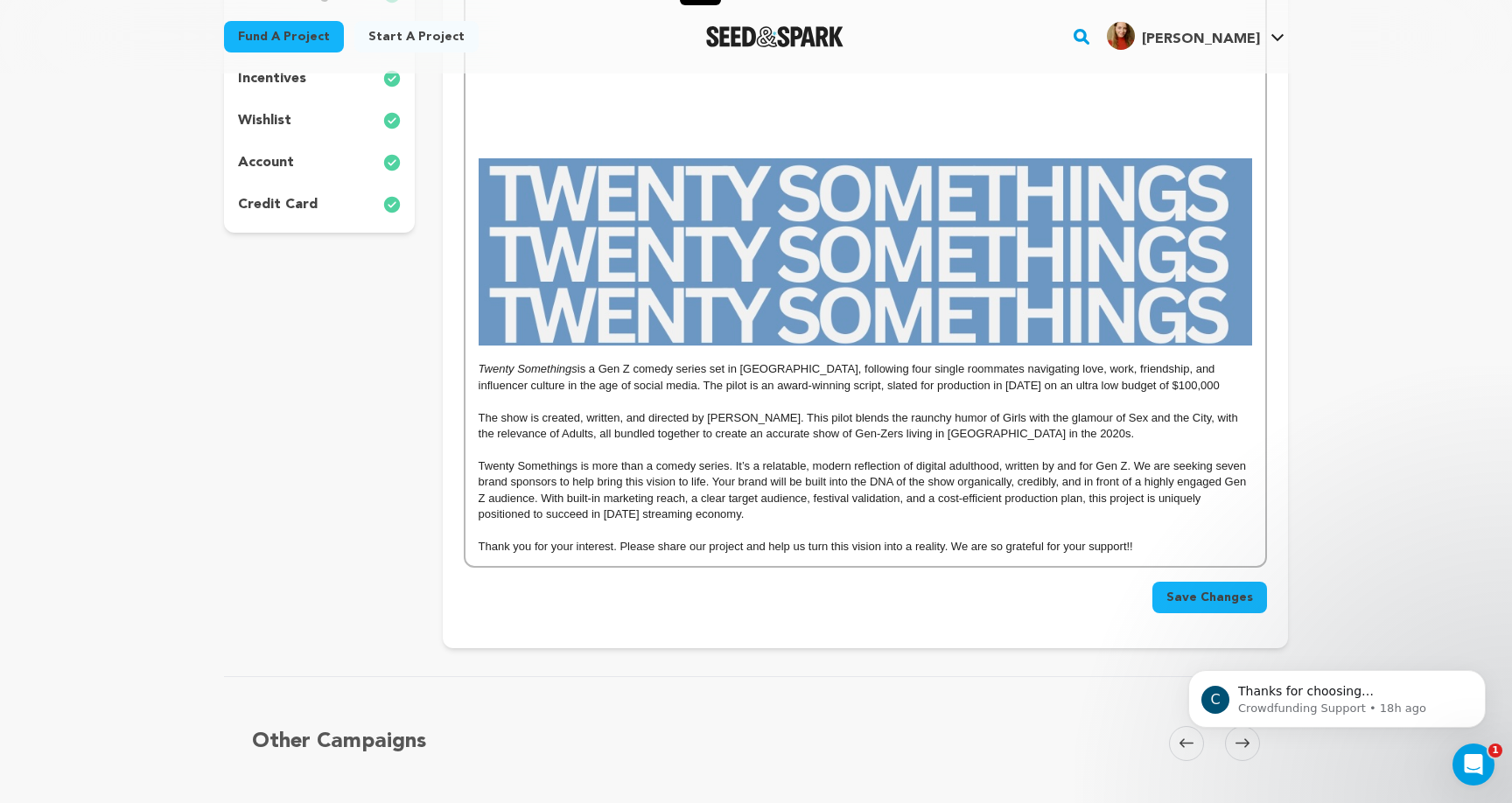
scroll to position [495, 0]
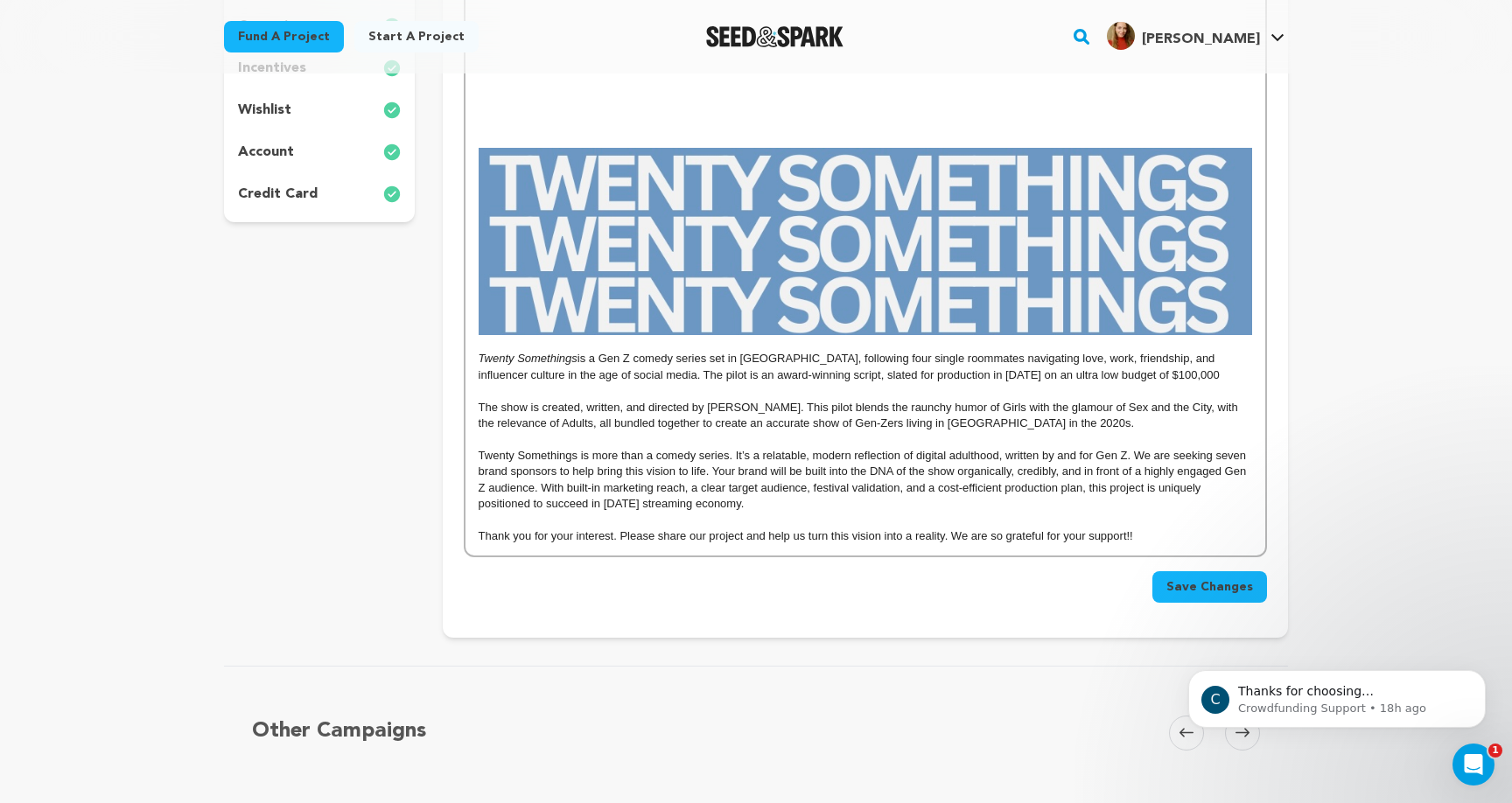
click at [1062, 505] on p "Twenty Somethings is more than a comedy series. It’s a relatable, modern reflec…" at bounding box center [865, 480] width 773 height 65
click at [966, 388] on p at bounding box center [865, 391] width 773 height 16
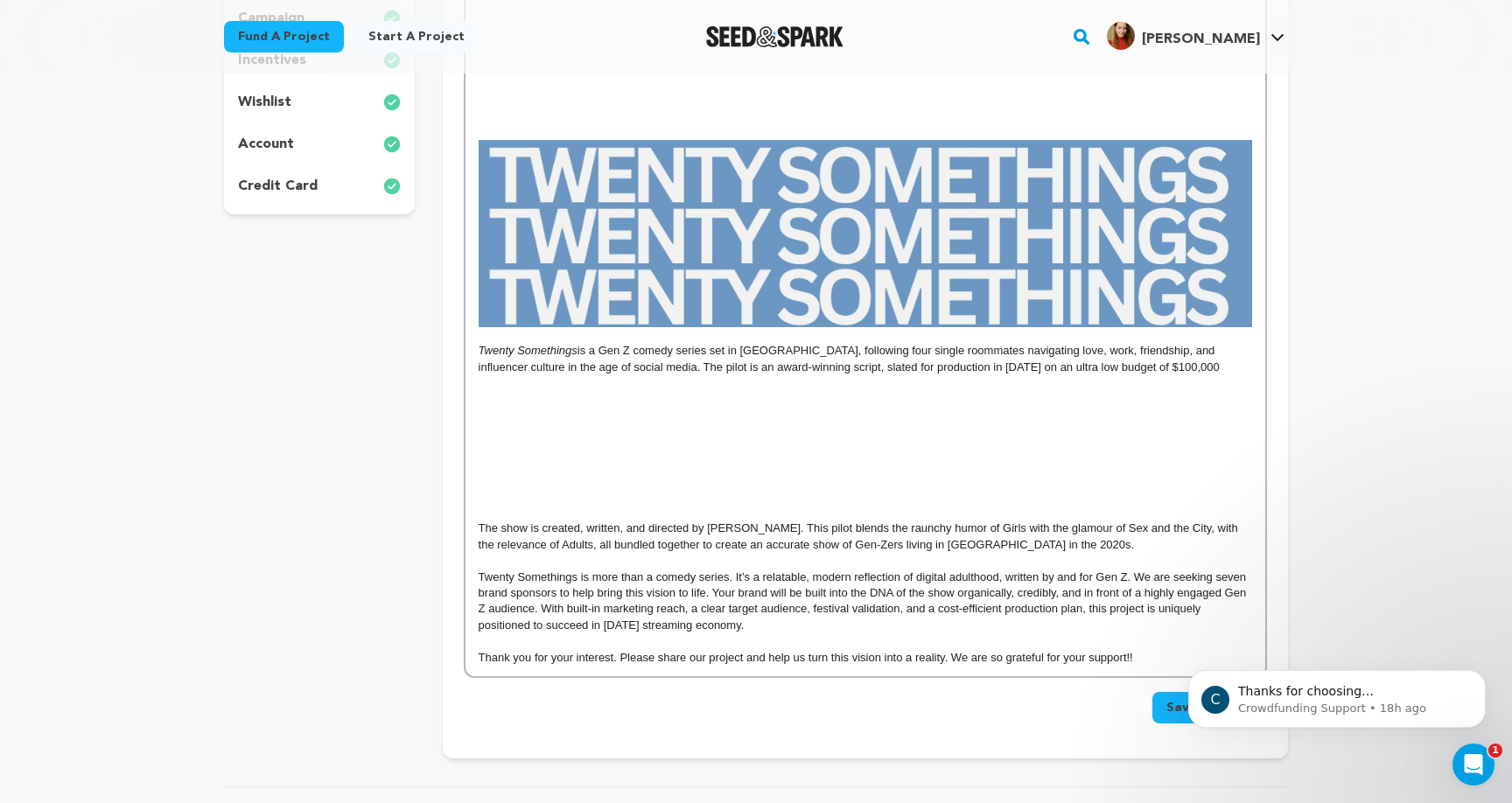
scroll to position [319, 0]
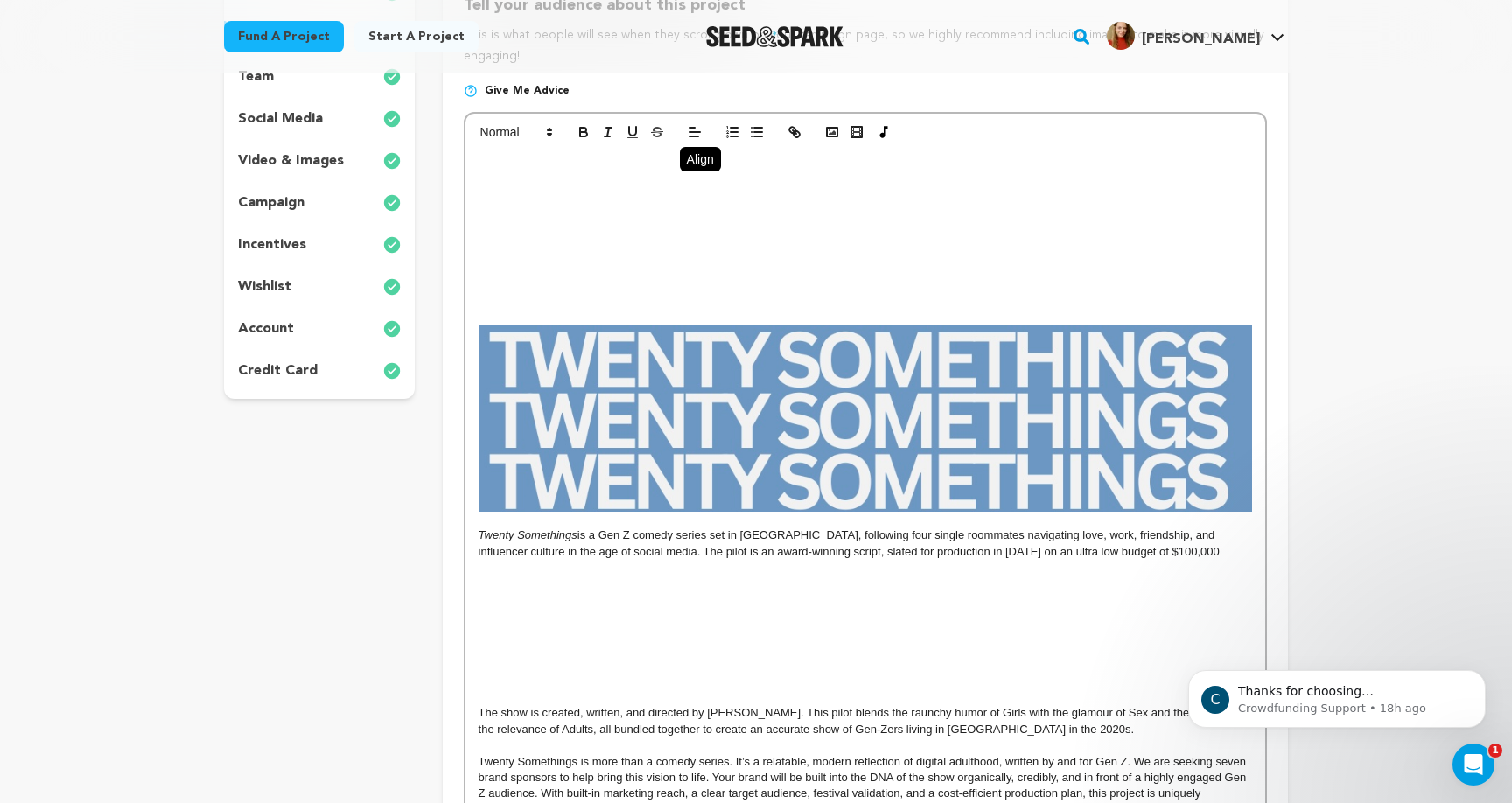
click at [948, 437] on img at bounding box center [865, 418] width 773 height 188
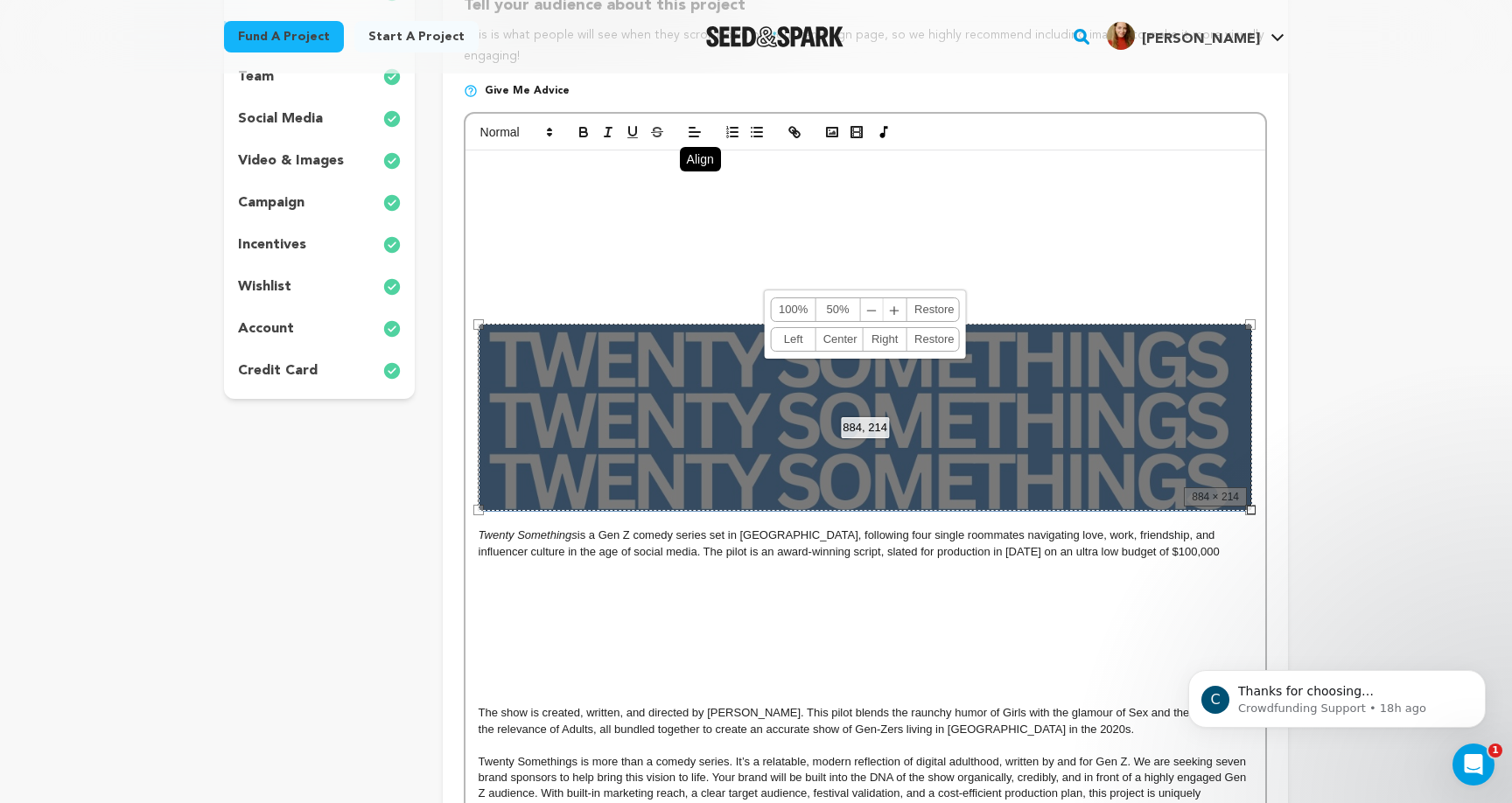
click at [948, 437] on div "884, 214 100% 50% ﹣ ﹢ Restore Left Center Right Restore" at bounding box center [865, 417] width 773 height 188
click at [828, 340] on link "Center" at bounding box center [840, 339] width 47 height 22
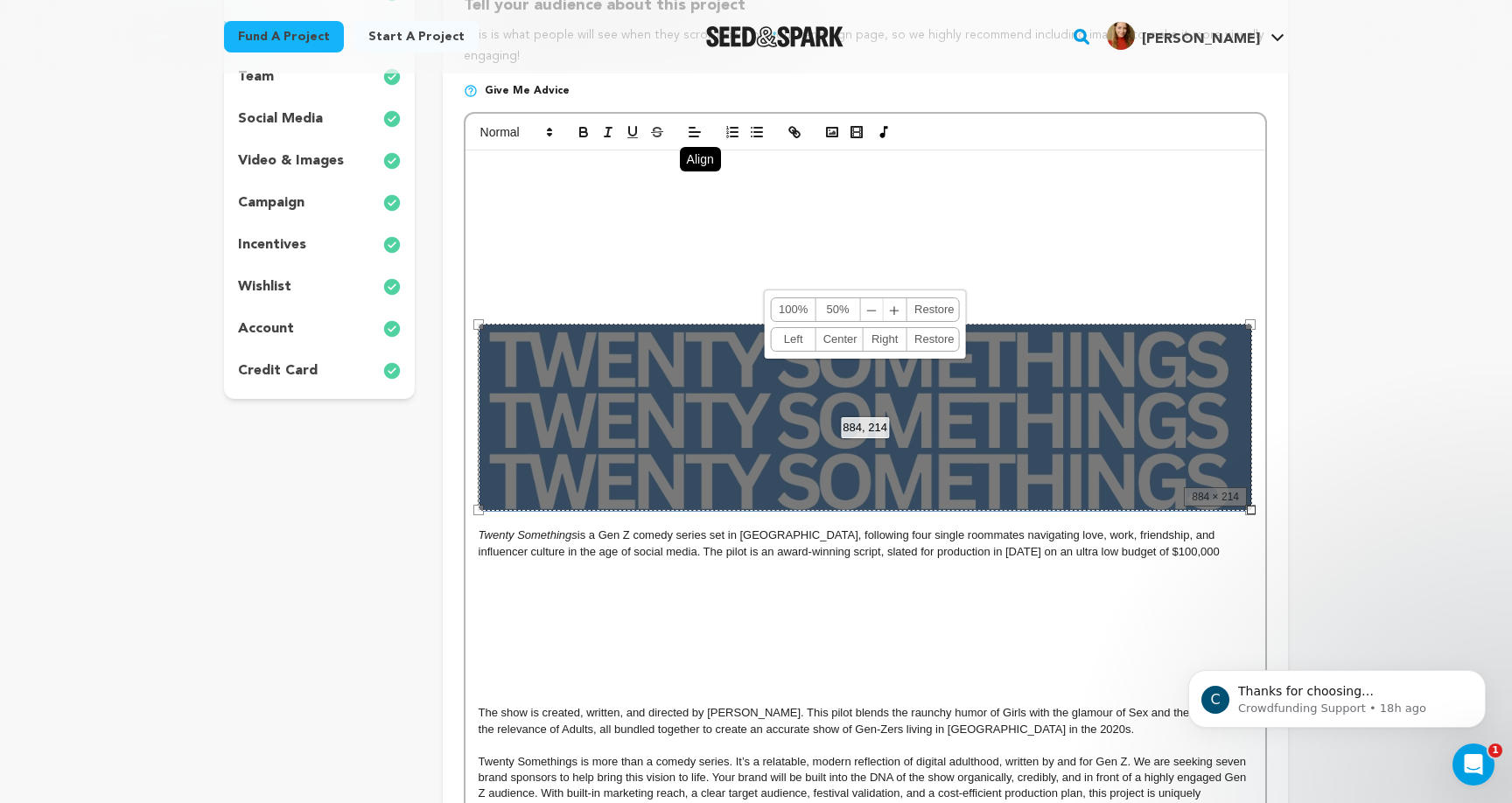
click at [829, 340] on link "Center" at bounding box center [840, 339] width 47 height 22
click at [1253, 514] on div "Twenty Somethings is a Gen Z comedy series set in Los Angeles, following four s…" at bounding box center [865, 506] width 800 height 711
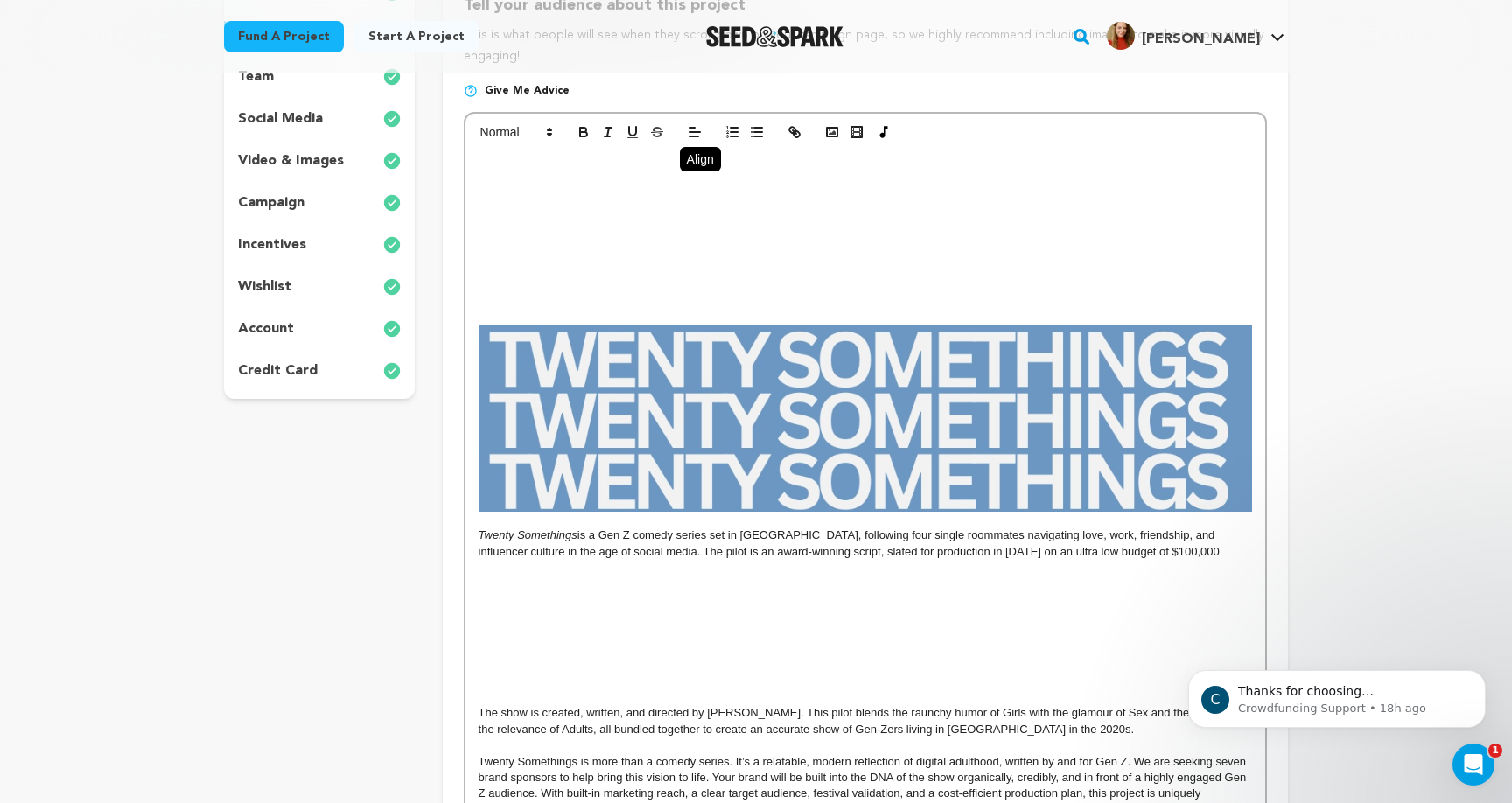
click at [1228, 476] on img at bounding box center [865, 418] width 773 height 188
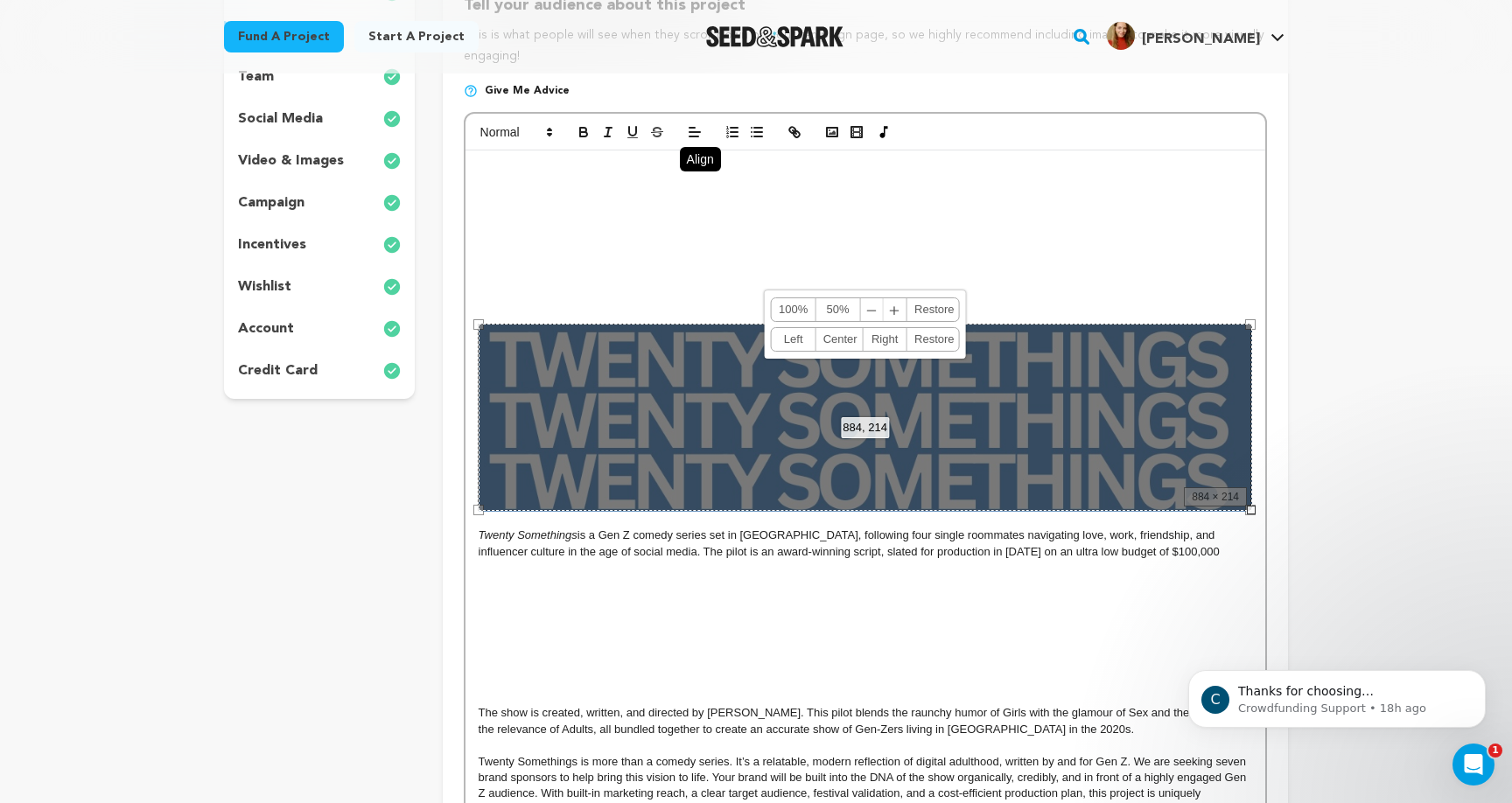
click at [1227, 475] on div "884, 214 100% 50% ﹣ ﹢ Restore Left Center Right Restore" at bounding box center [865, 417] width 773 height 188
drag, startPoint x: 1248, startPoint y: 324, endPoint x: 1239, endPoint y: 326, distance: 9.2
click at [1239, 326] on div "884, 214 100% 50% ﹣ ﹢ Restore Left Center Right Restore" at bounding box center [865, 417] width 773 height 188
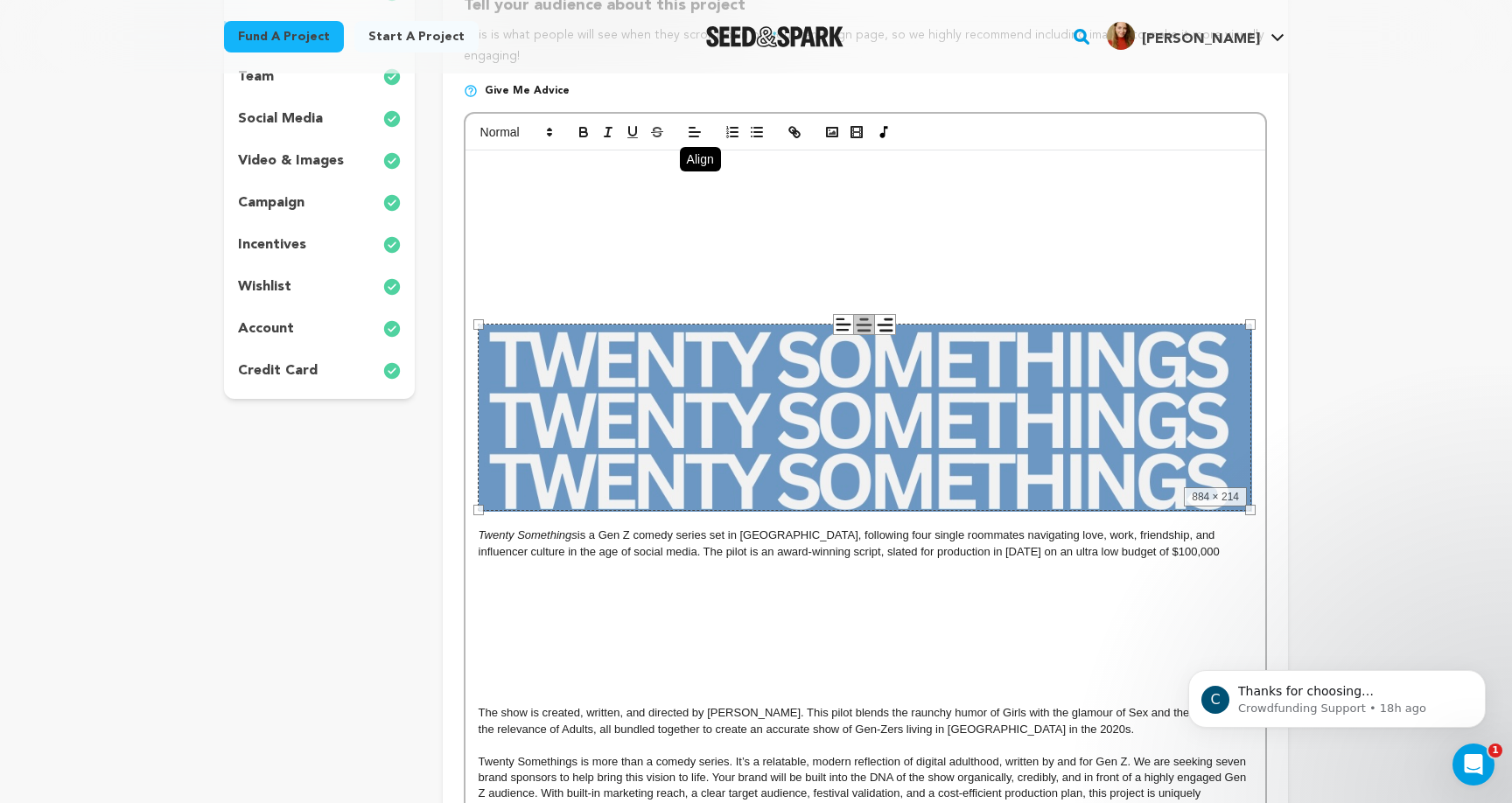
click at [1187, 560] on p at bounding box center [865, 568] width 773 height 16
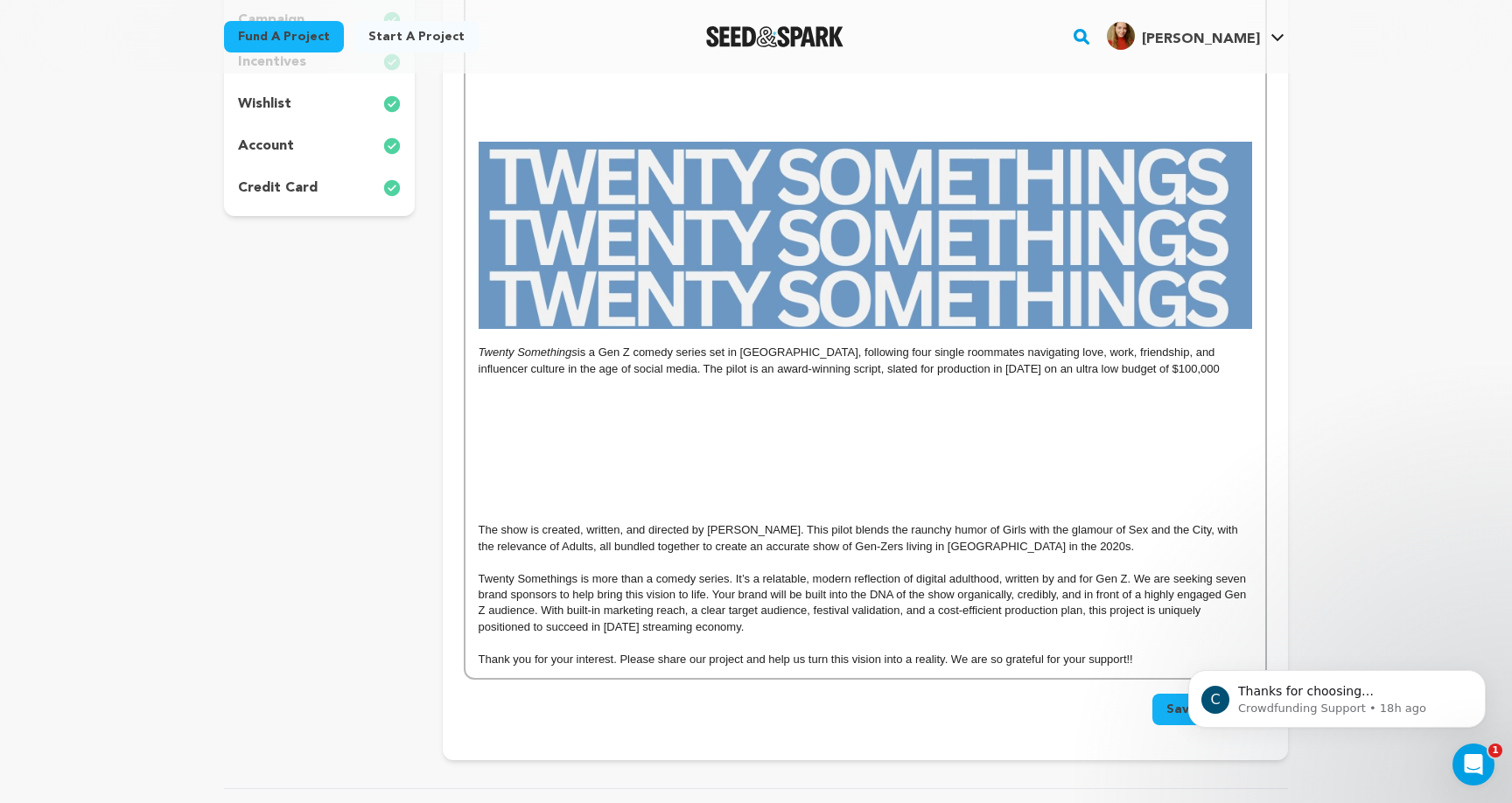
scroll to position [563, 0]
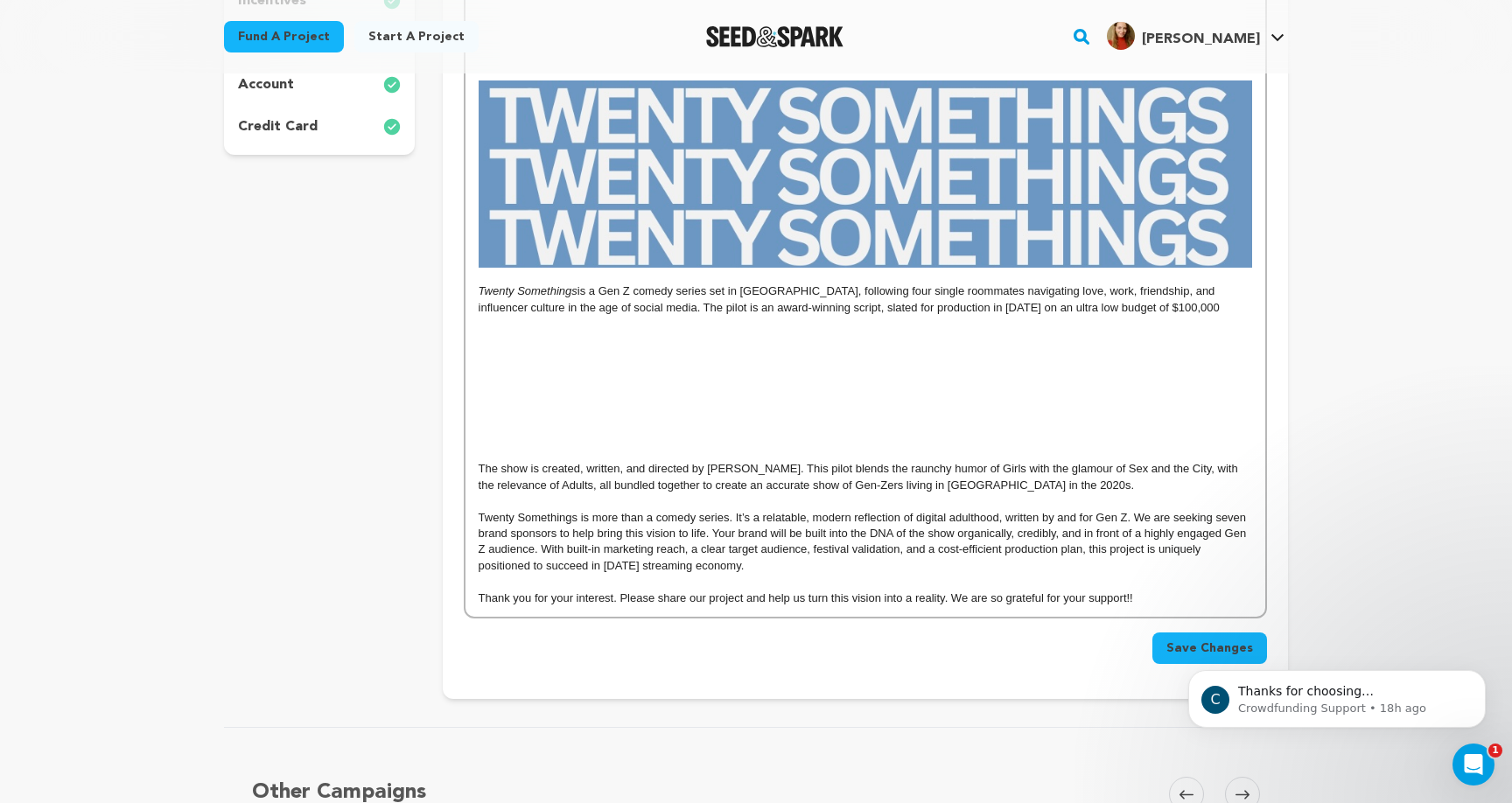
click at [729, 432] on p at bounding box center [865, 437] width 773 height 16
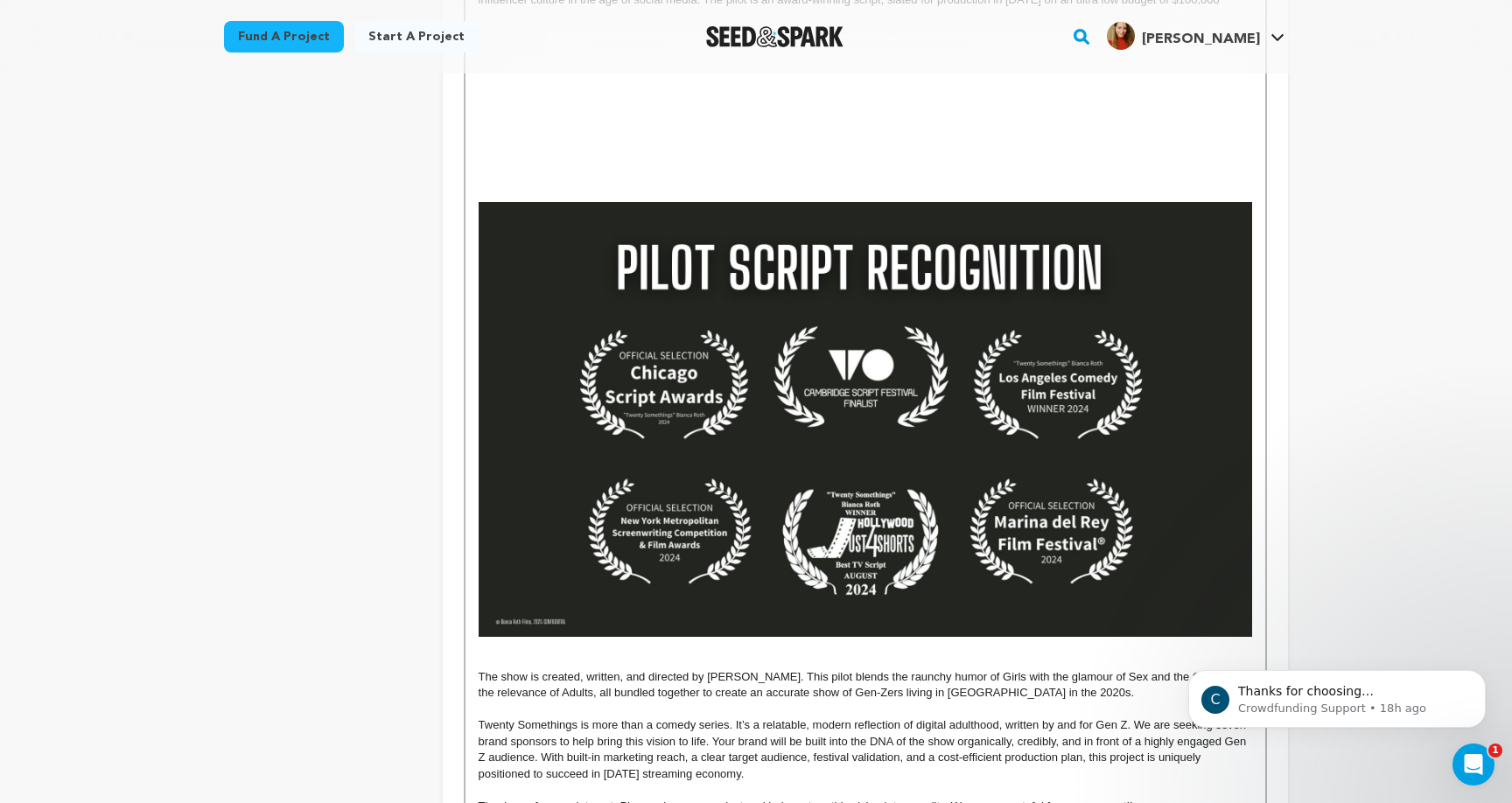
scroll to position [875, 0]
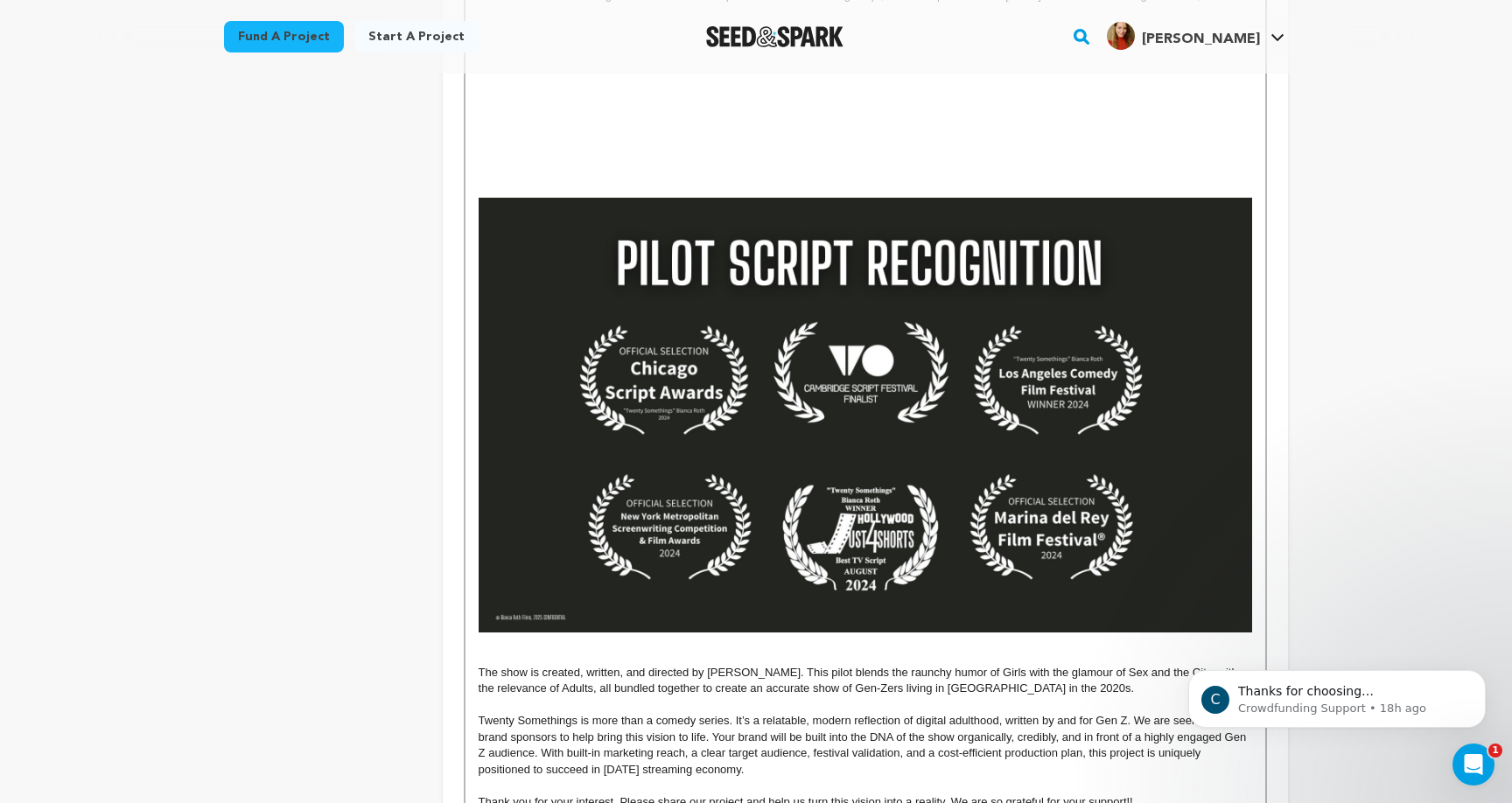
click at [824, 492] on img at bounding box center [865, 415] width 773 height 435
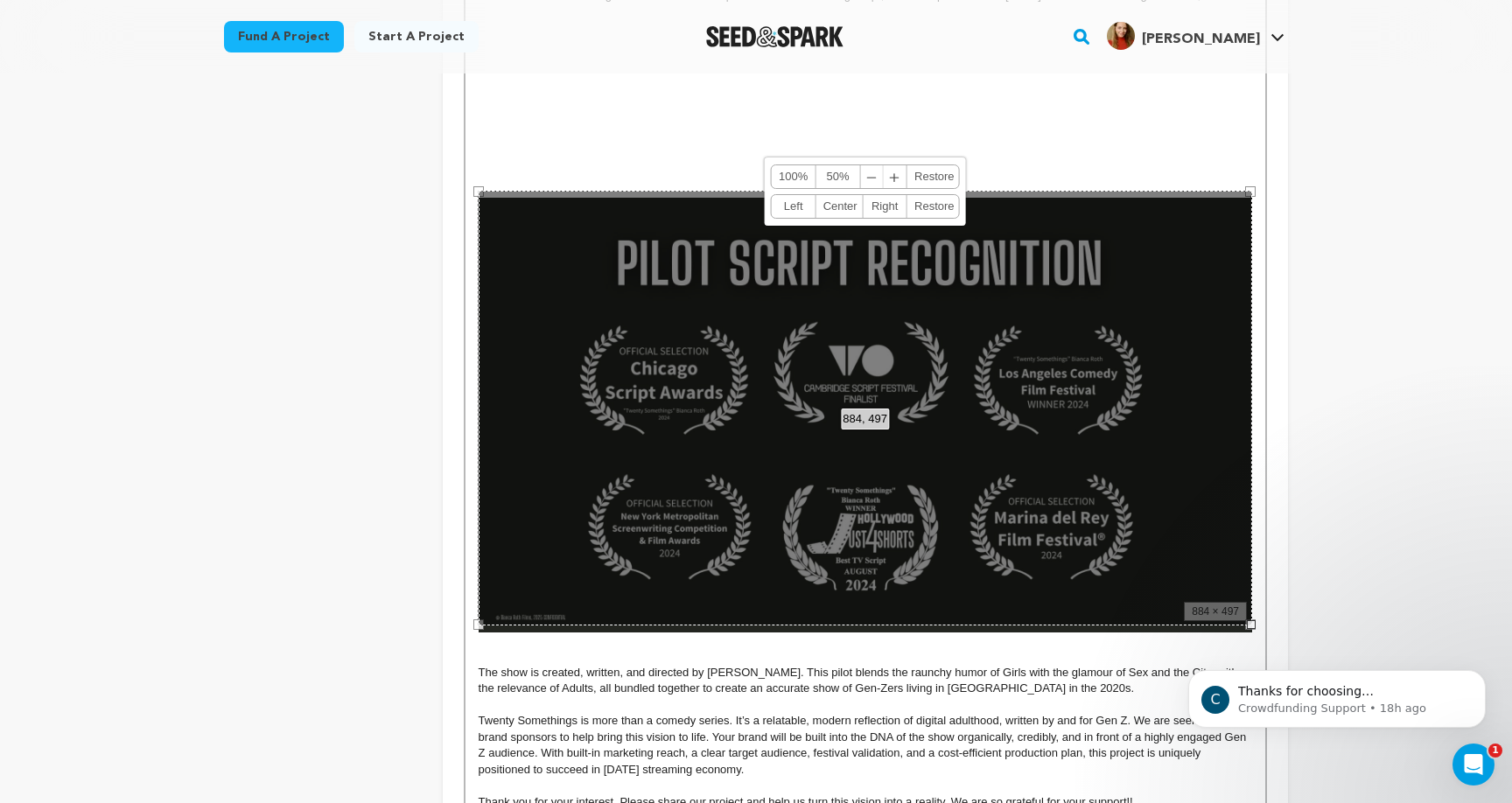
click at [843, 211] on link "Center" at bounding box center [840, 205] width 47 height 22
click at [1361, 451] on div "Back to Project Dashboard Edit Project You've marked all campaign feedback sect…" at bounding box center [756, 388] width 1512 height 2378
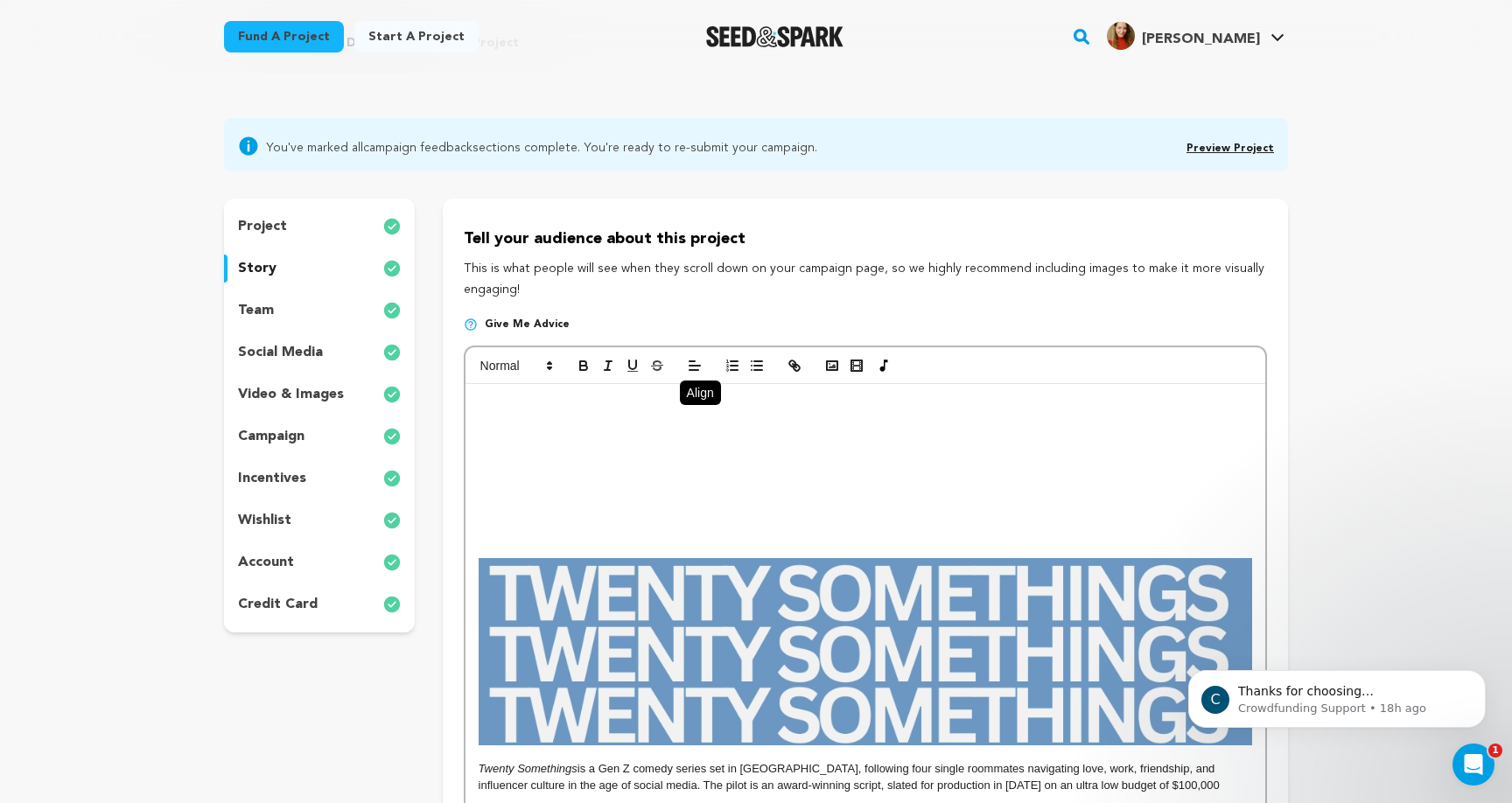
scroll to position [362, 0]
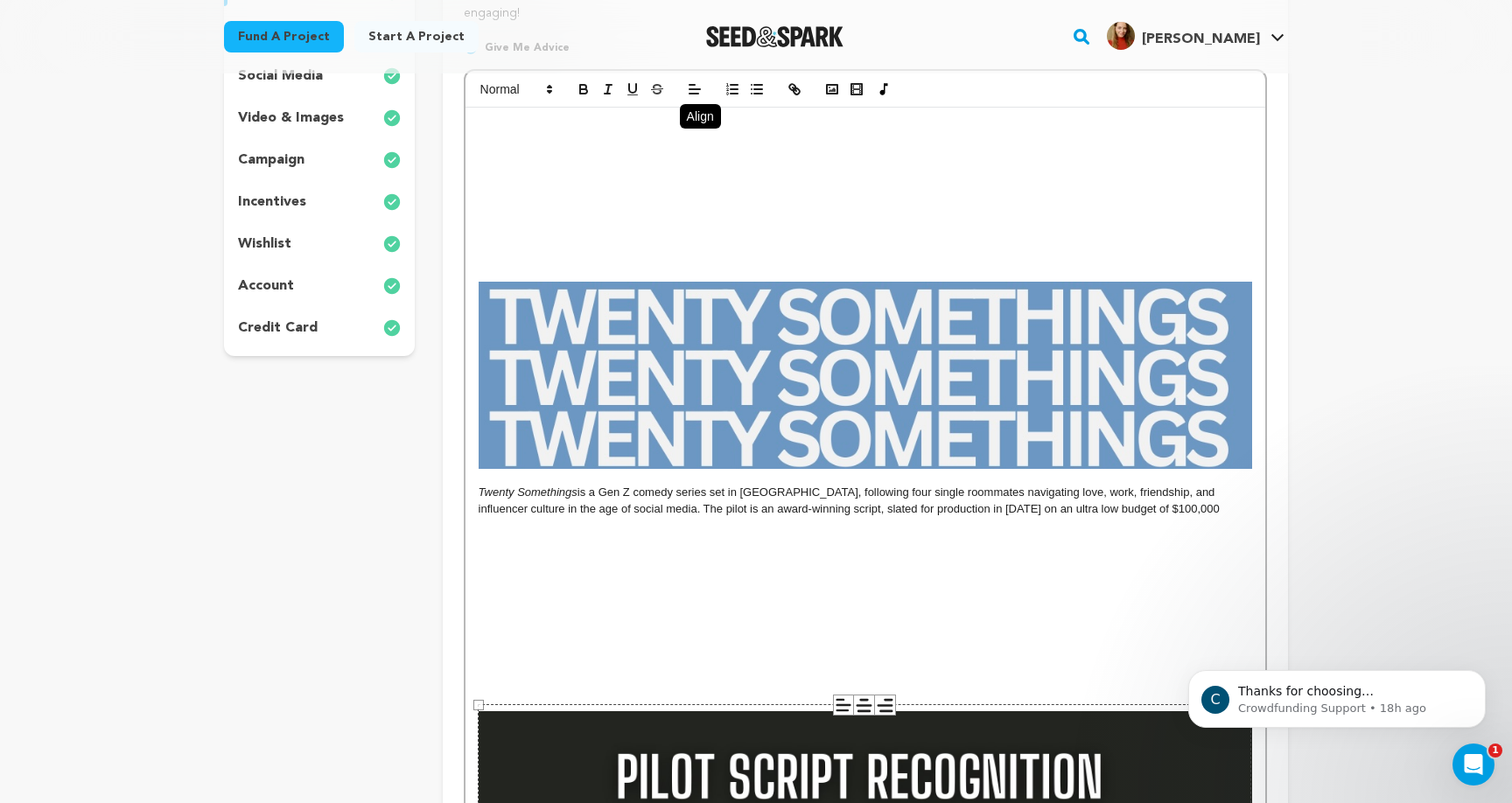
click at [1100, 371] on img at bounding box center [865, 375] width 773 height 188
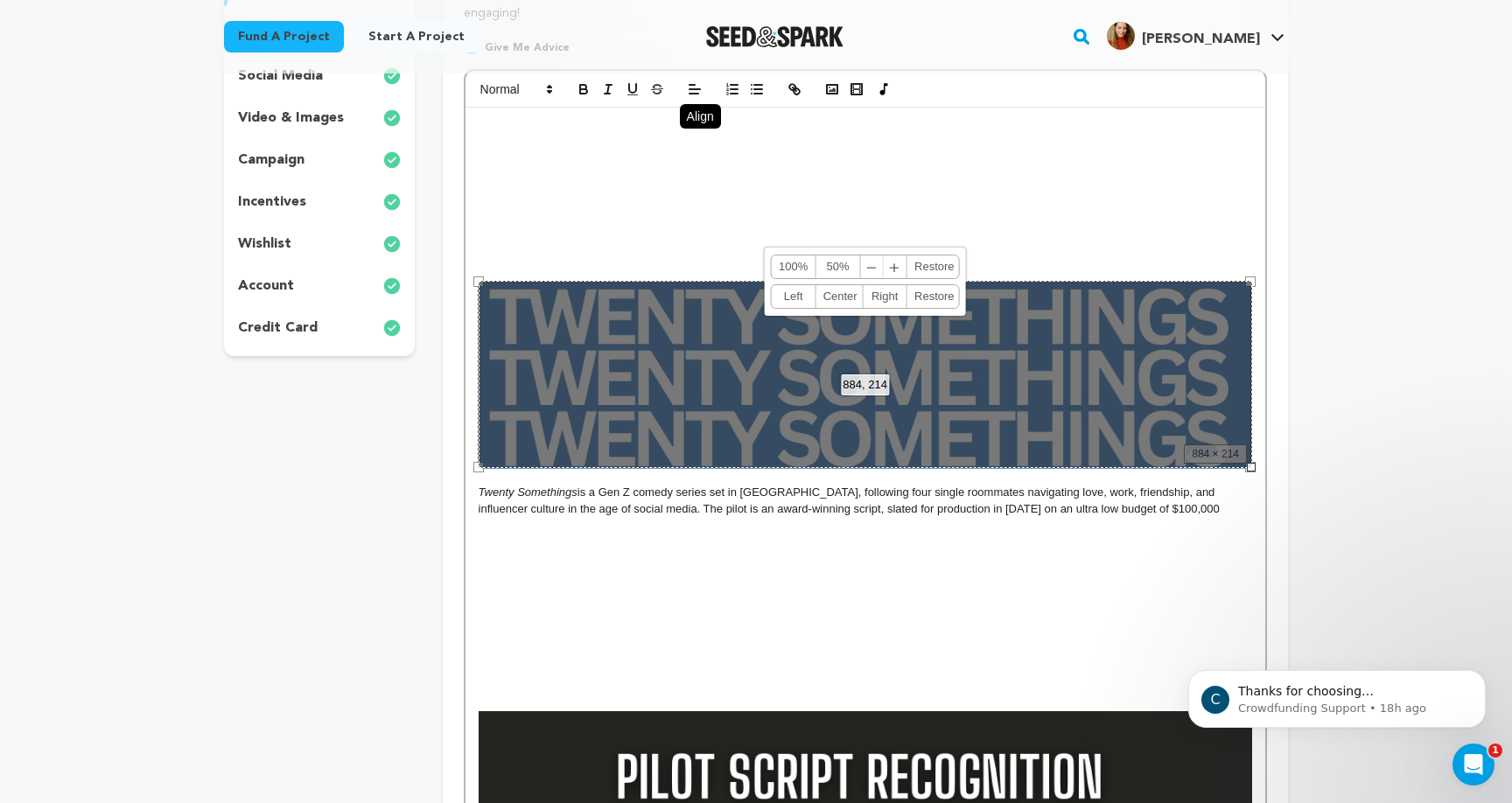
click at [1298, 292] on div "Back to Project Dashboard Edit Project You've marked all campaign feedback sect…" at bounding box center [756, 676] width 1120 height 1929
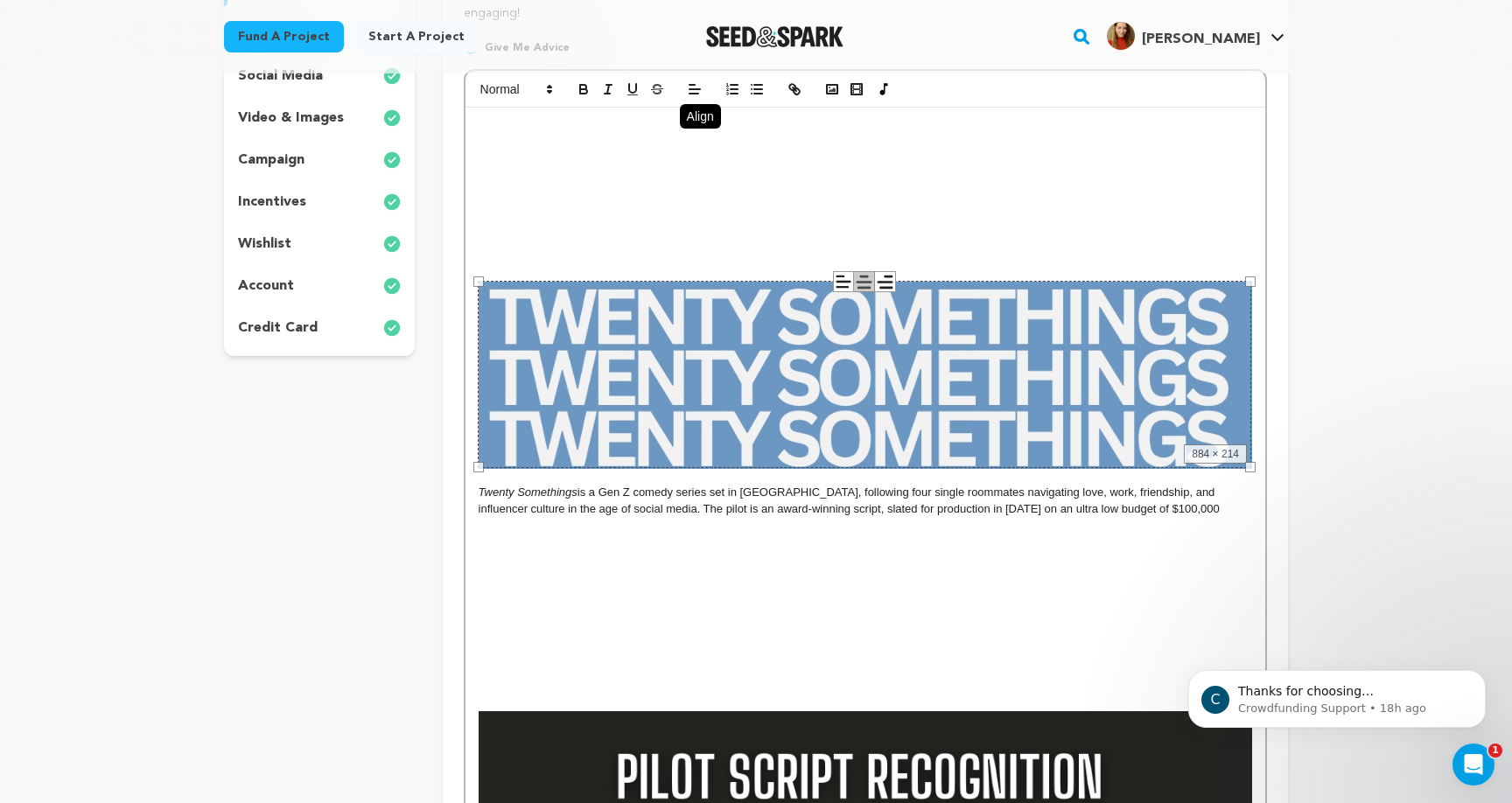
click at [1106, 371] on div "884 × 214" at bounding box center [864, 374] width 773 height 188
click at [1159, 379] on div "884 × 214" at bounding box center [864, 374] width 773 height 188
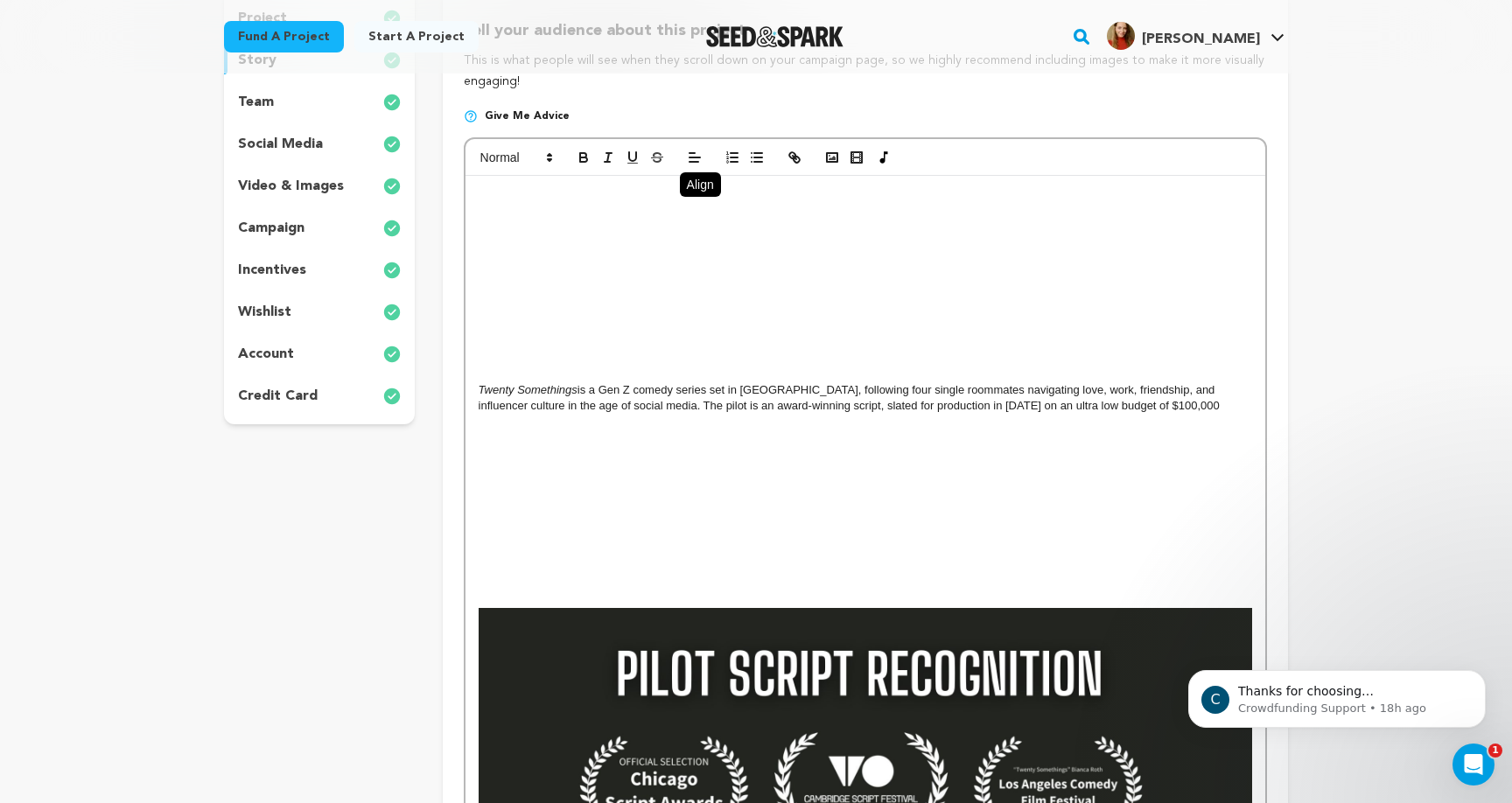
scroll to position [322, 0]
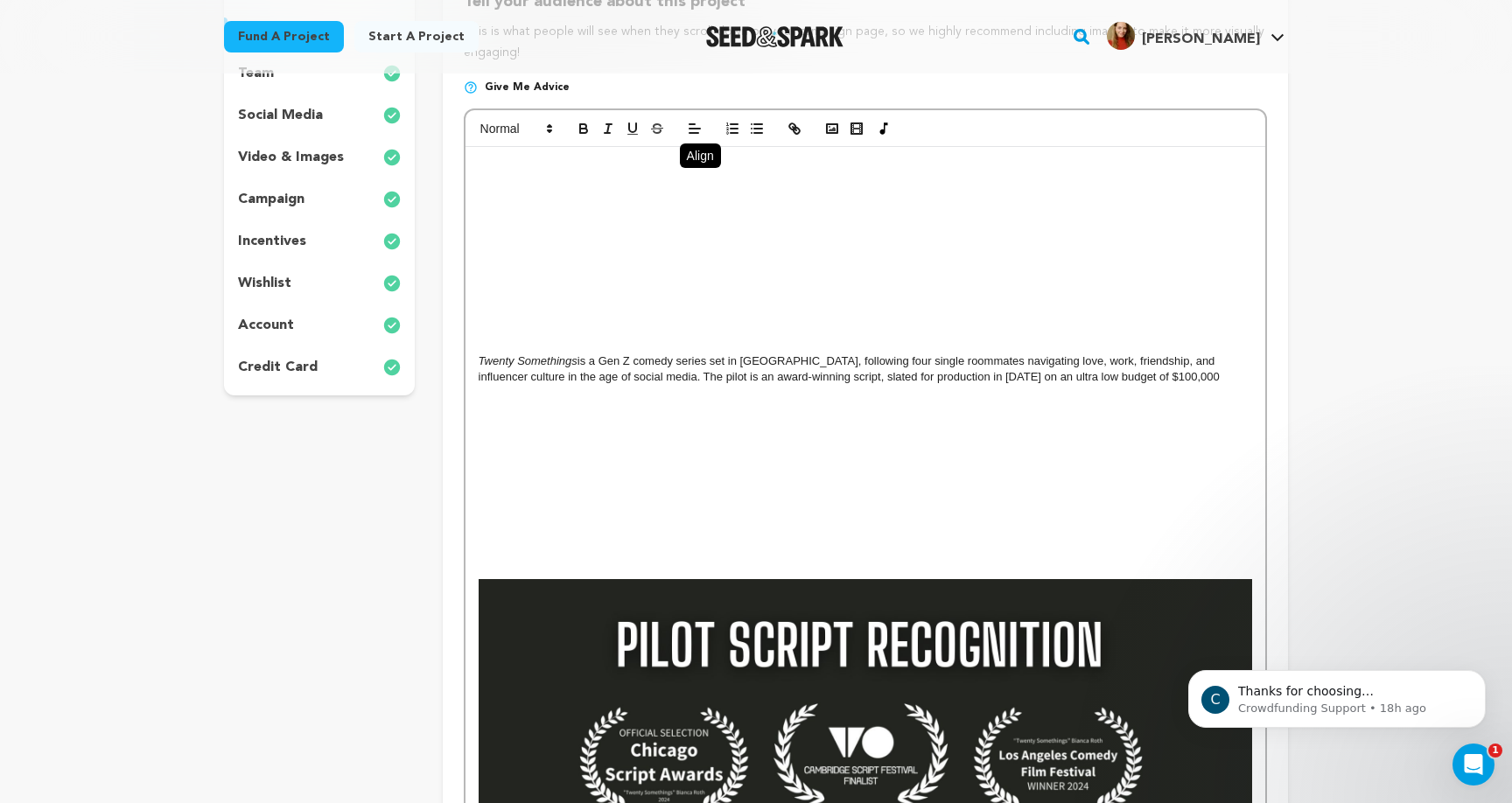
click at [903, 329] on p at bounding box center [865, 329] width 773 height 16
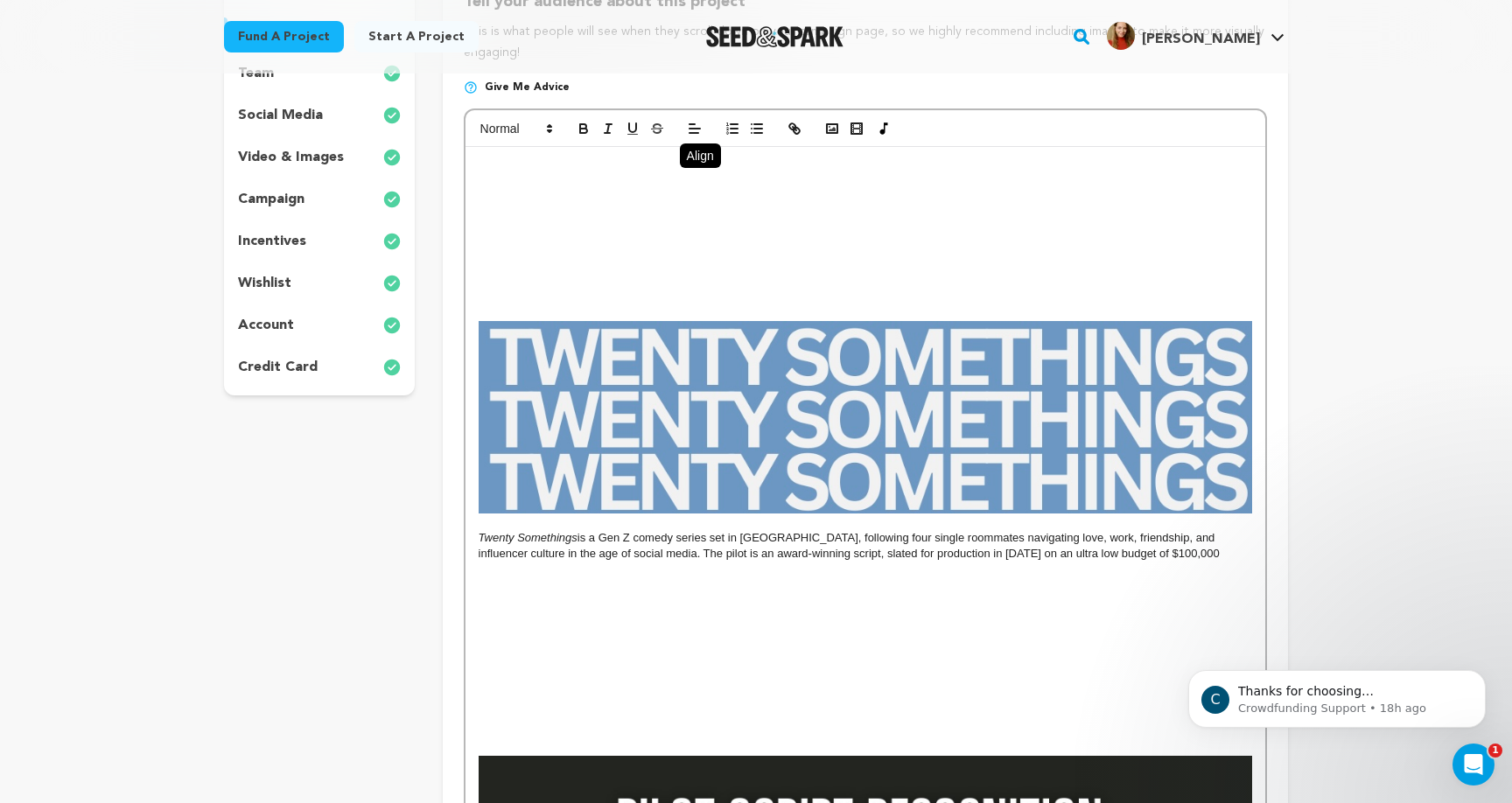
click at [866, 583] on p at bounding box center [865, 587] width 773 height 16
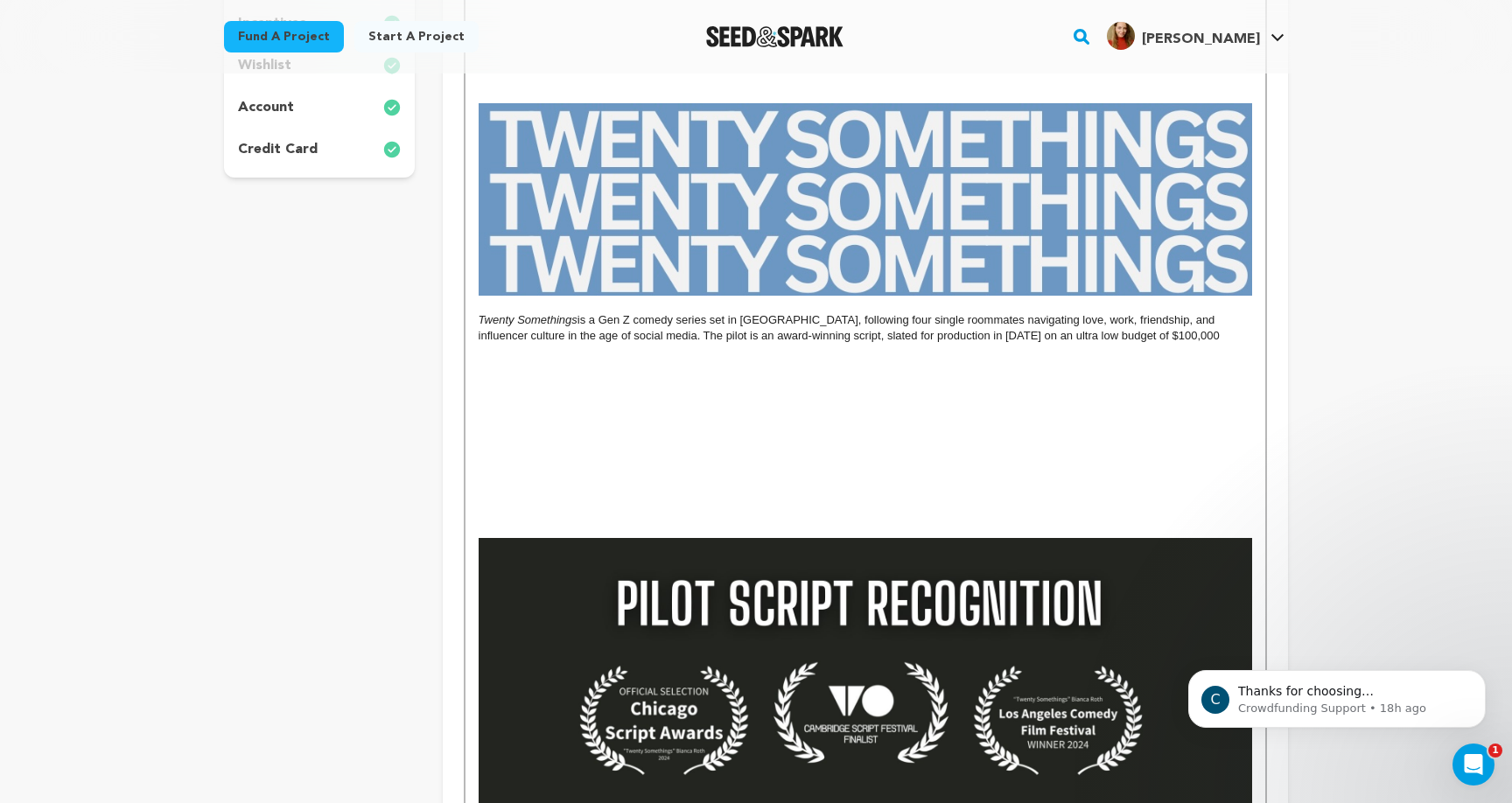
scroll to position [601, 0]
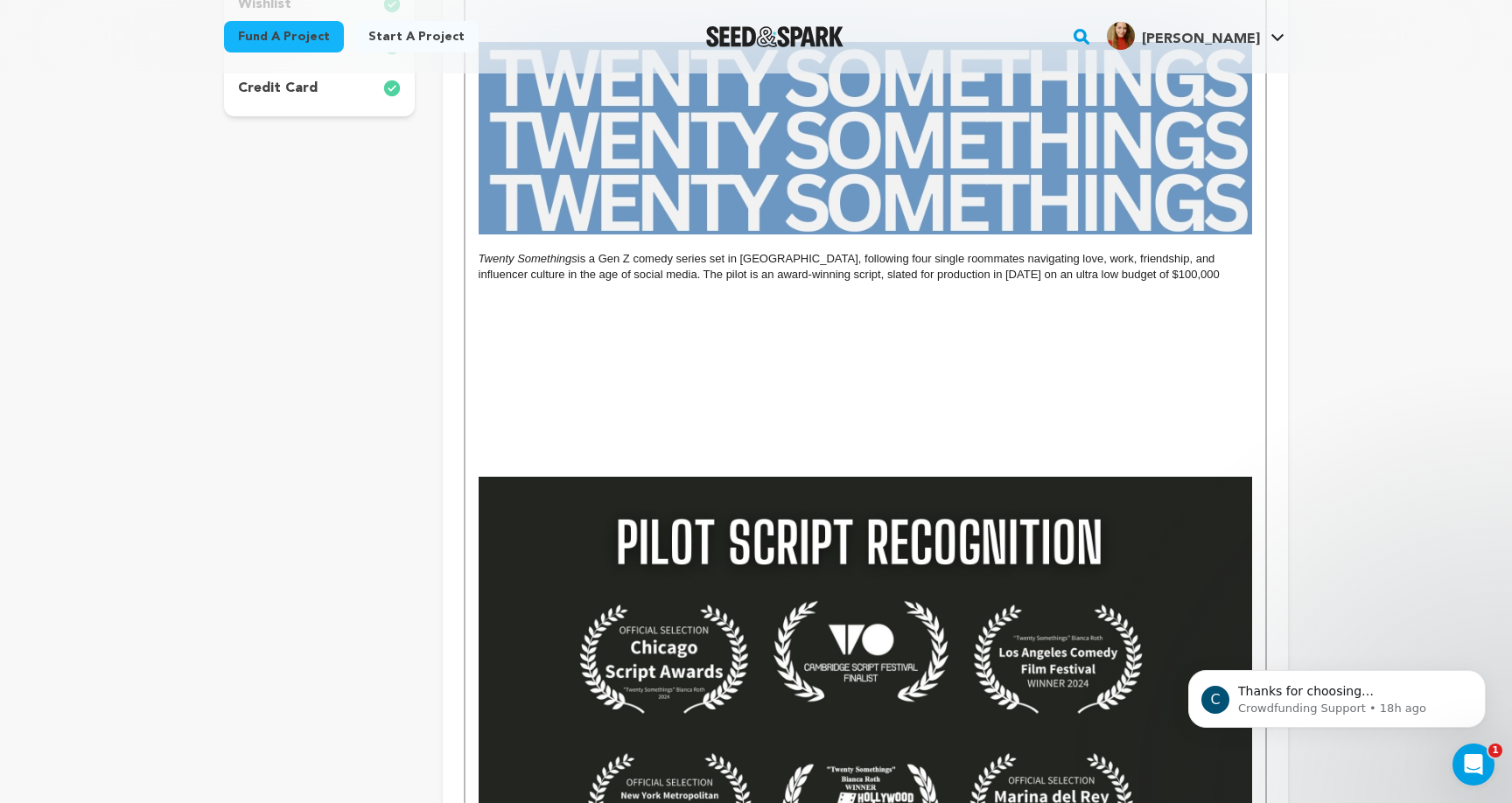
click at [765, 403] on p at bounding box center [865, 405] width 773 height 16
click at [765, 432] on p at bounding box center [865, 437] width 773 height 16
click at [762, 444] on p at bounding box center [865, 452] width 773 height 16
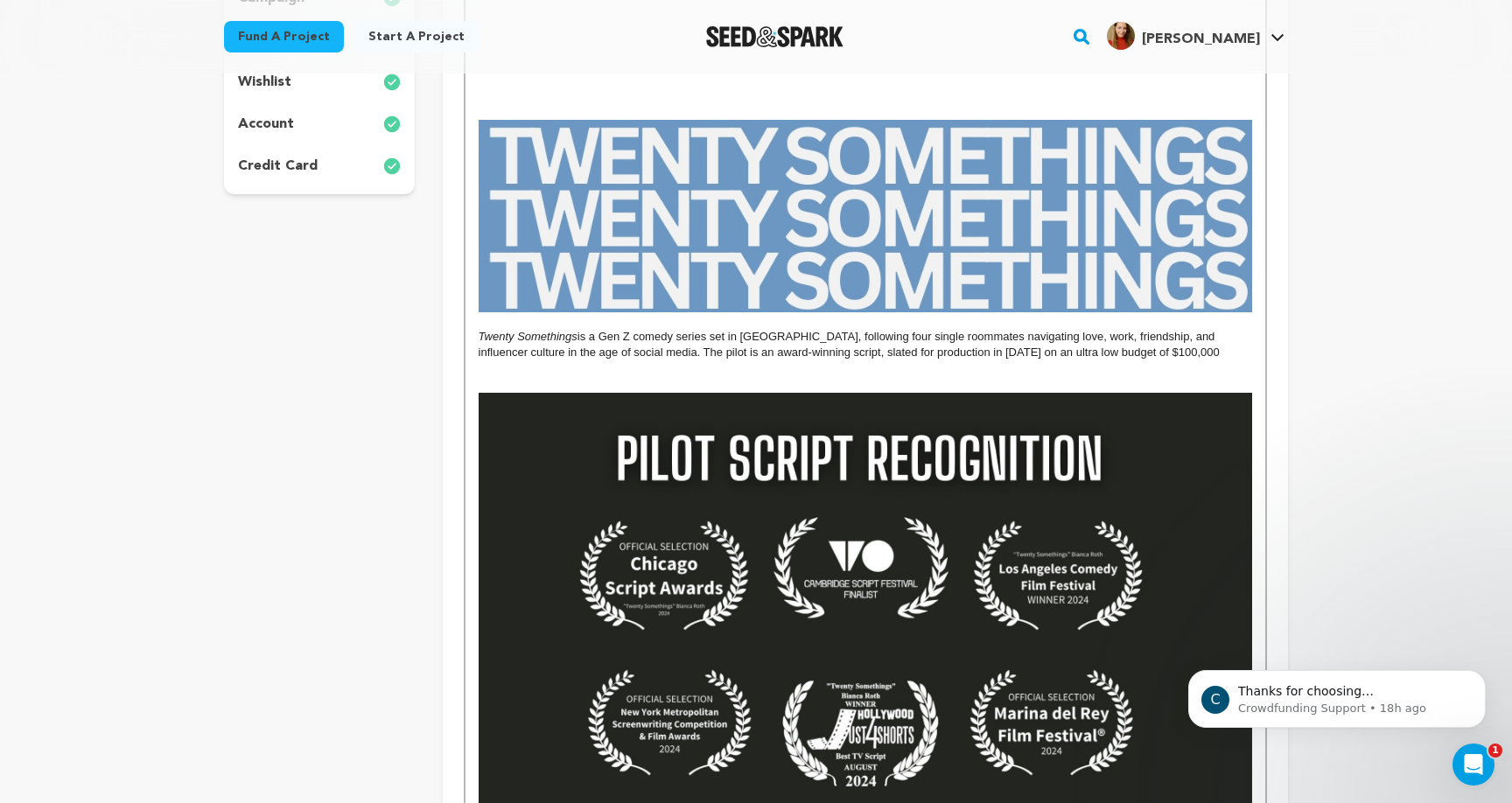
scroll to position [141, 0]
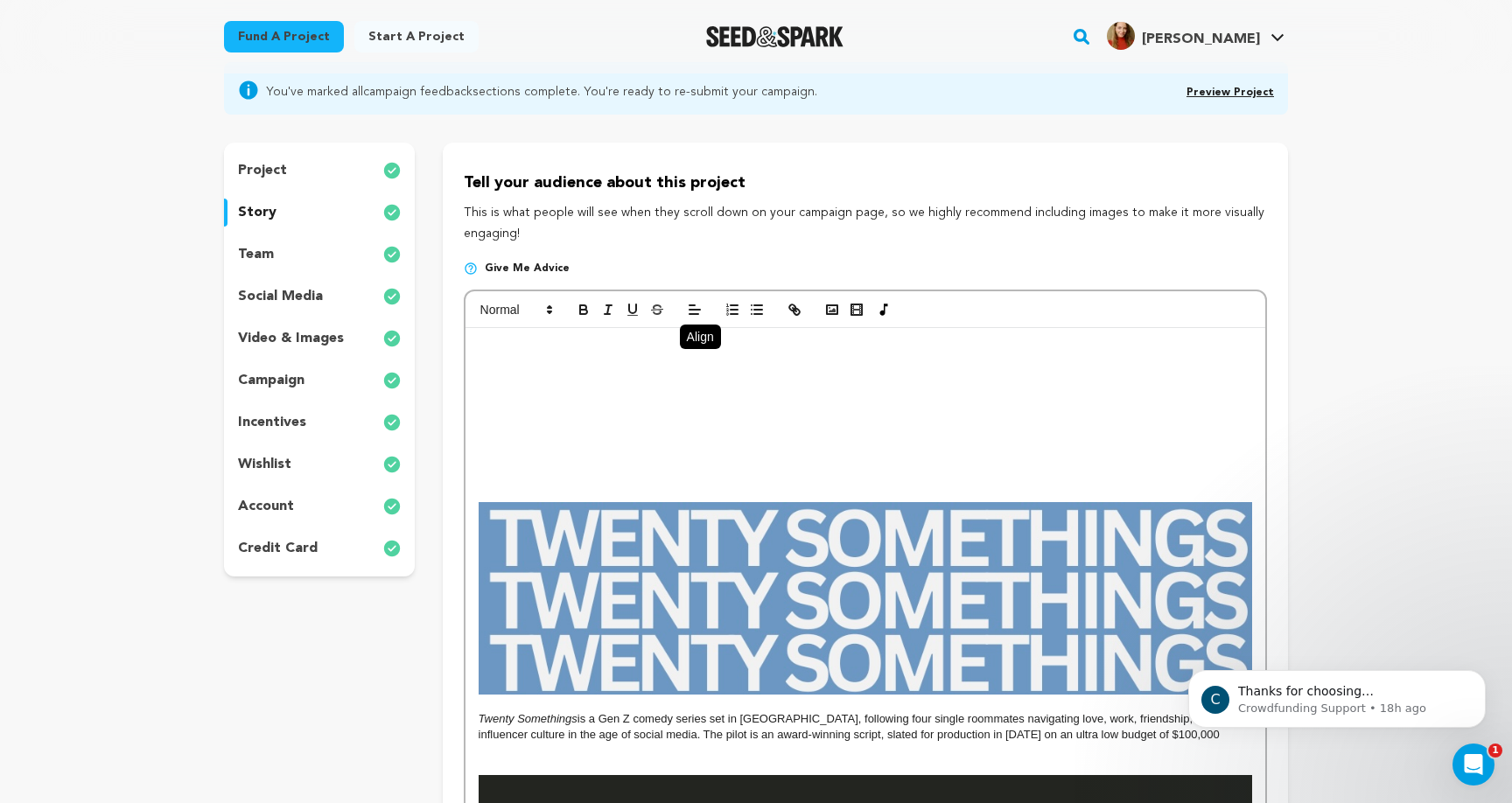
click at [591, 482] on p at bounding box center [865, 478] width 773 height 16
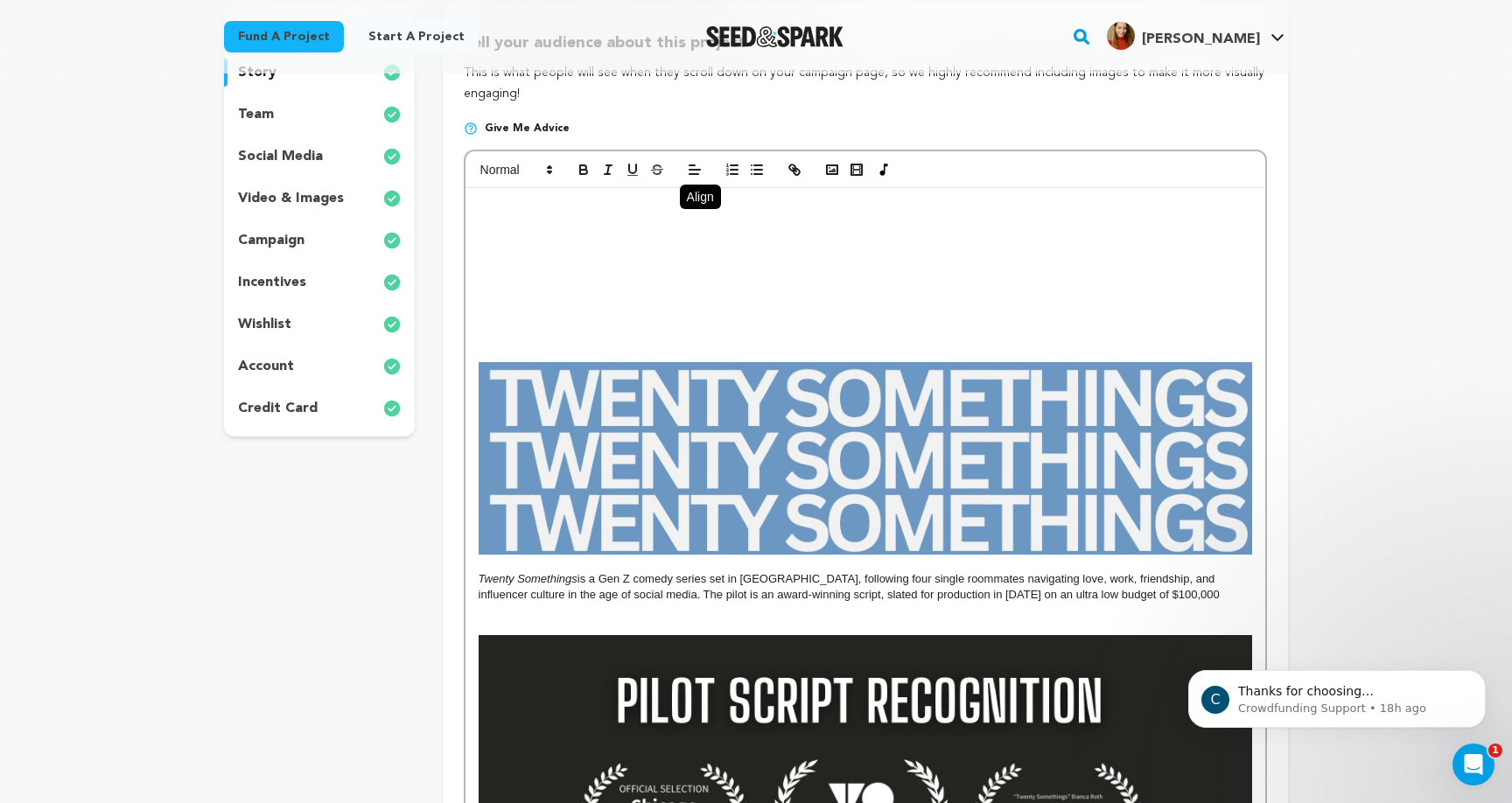
scroll to position [387, 0]
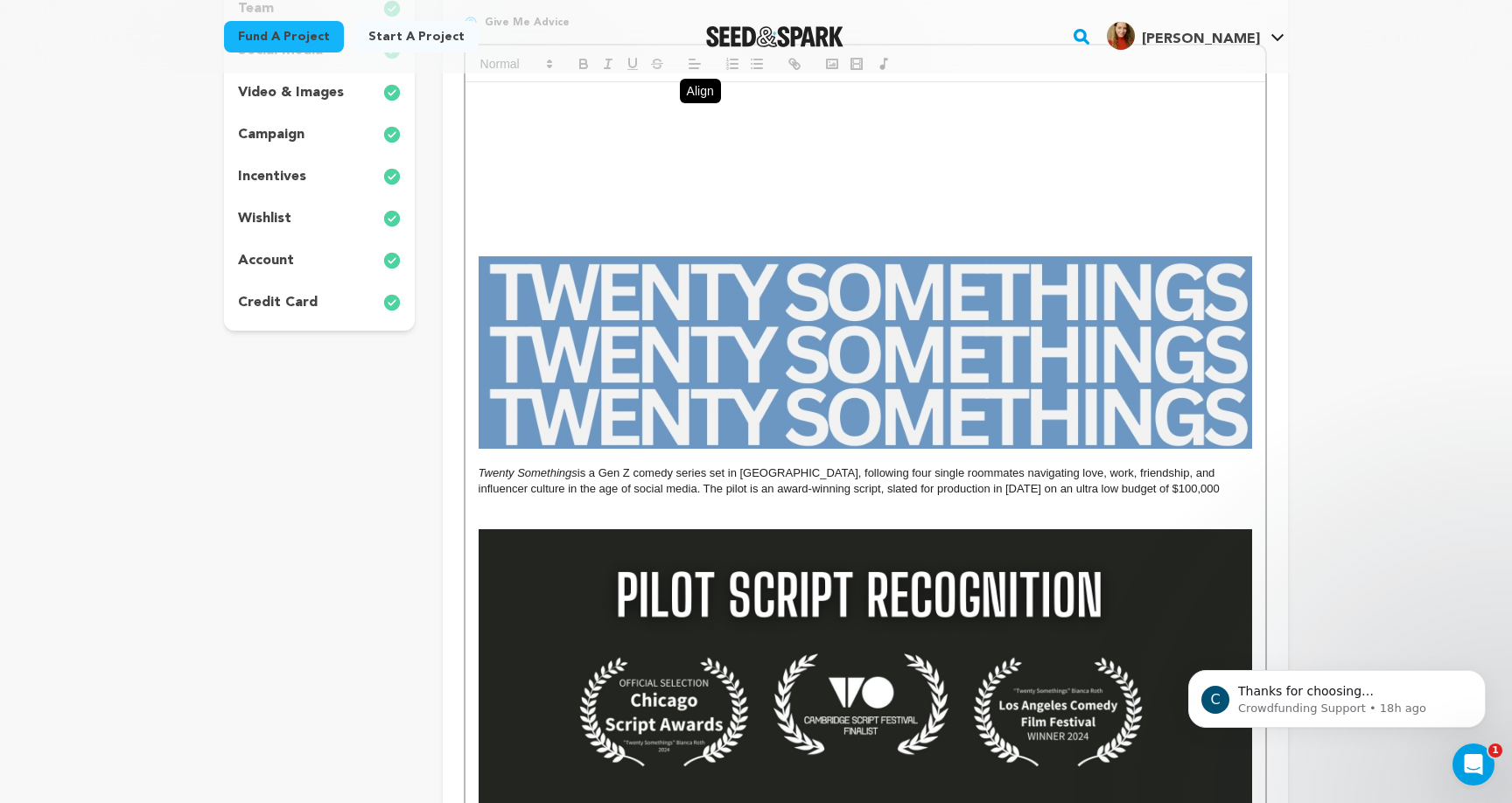
click at [481, 469] on em "Twenty Somethings" at bounding box center [528, 473] width 99 height 13
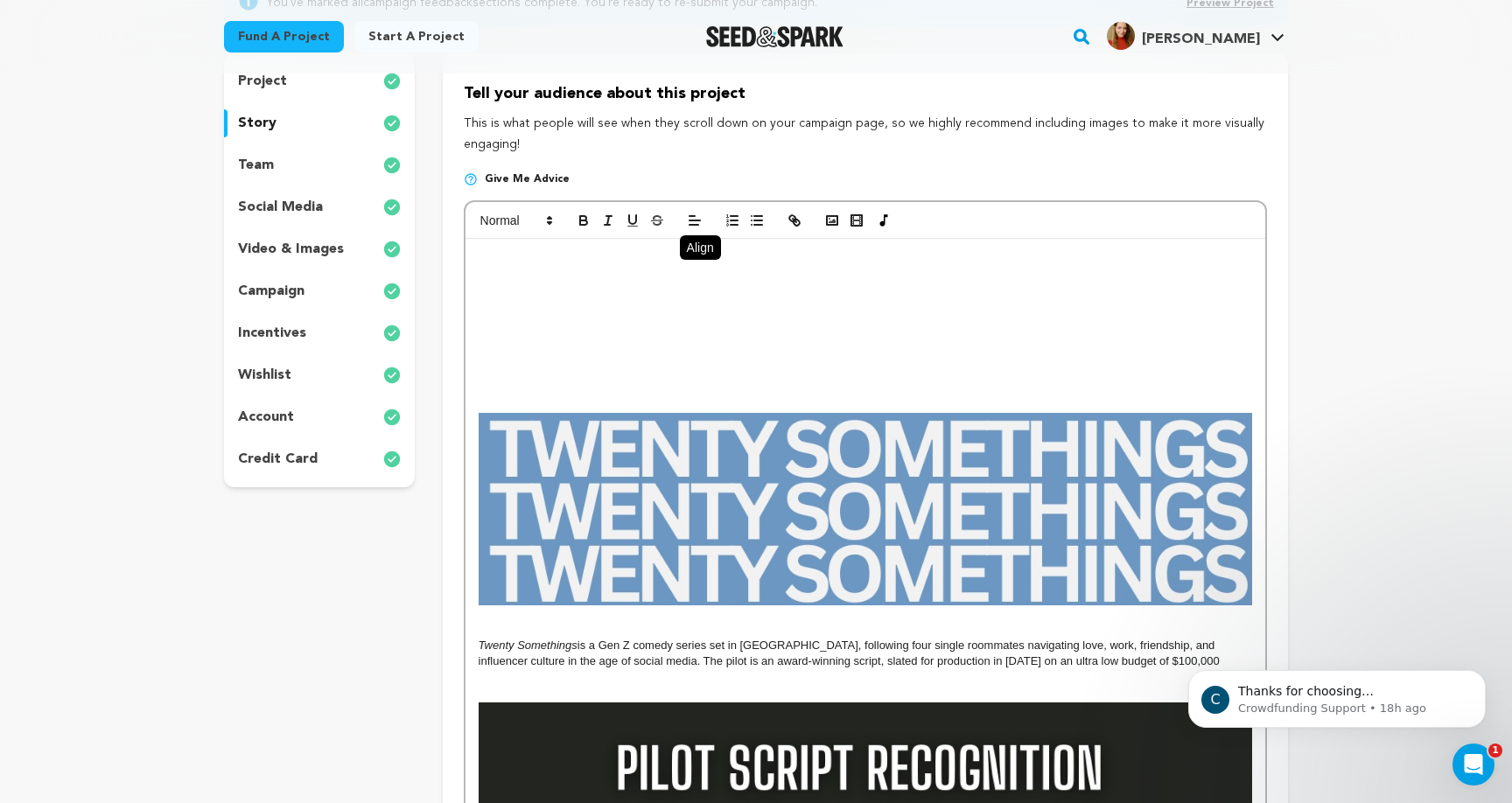
scroll to position [230, 0]
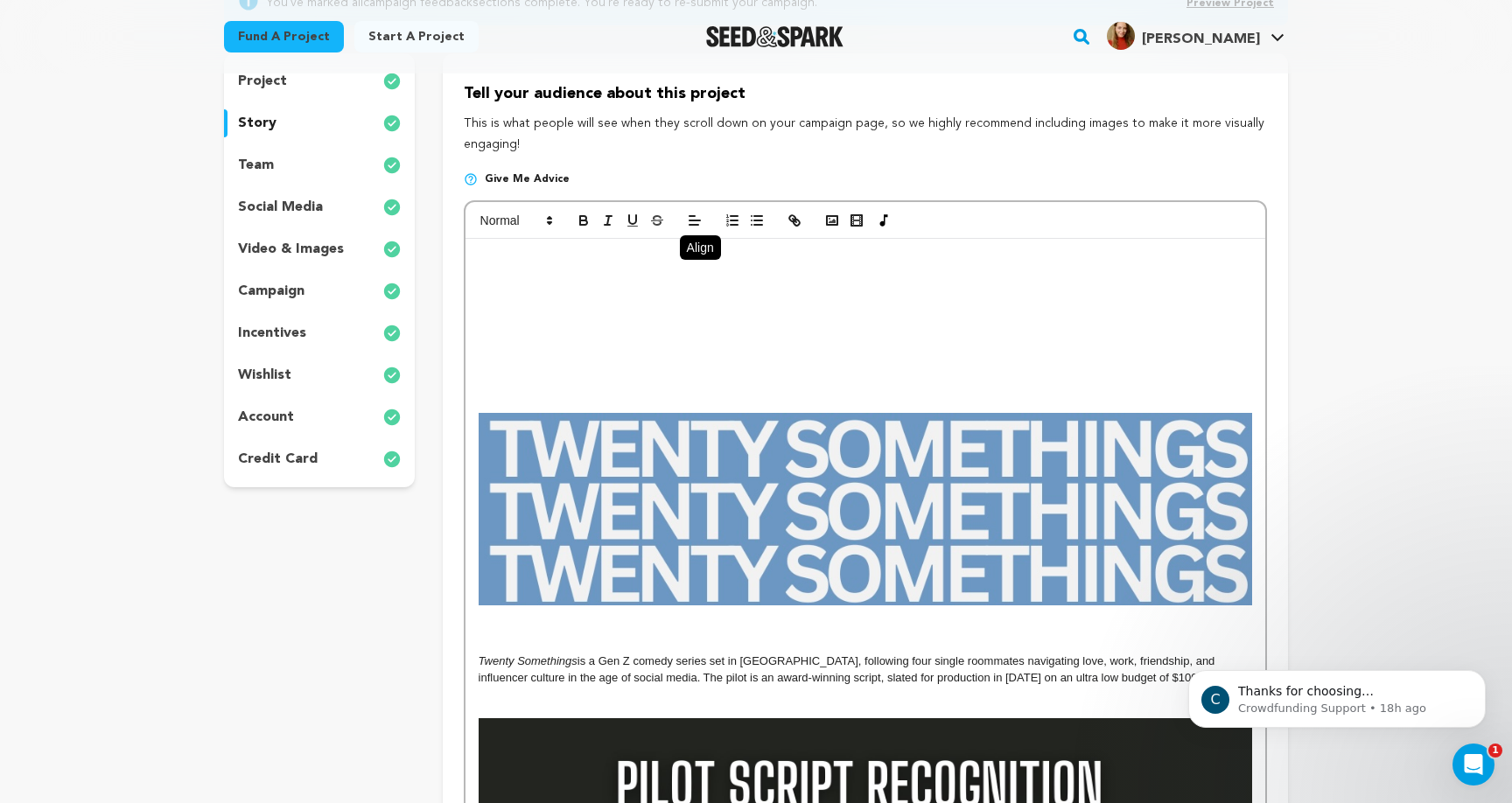
click at [527, 626] on p at bounding box center [865, 630] width 773 height 16
click at [532, 622] on p "OUR STORY:" at bounding box center [865, 630] width 773 height 16
click at [541, 208] on div at bounding box center [865, 220] width 800 height 37
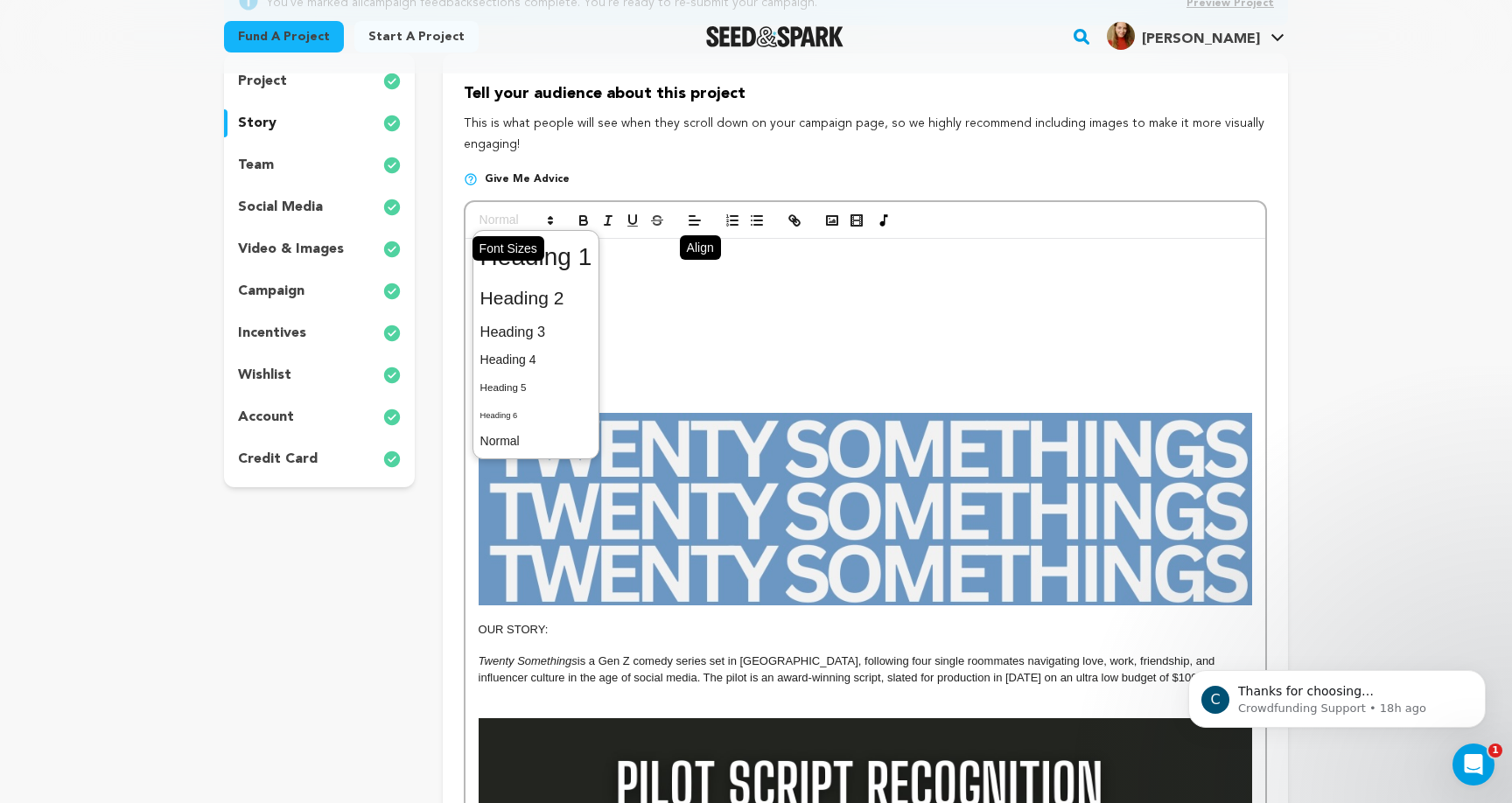
click at [541, 214] on span at bounding box center [516, 220] width 86 height 21
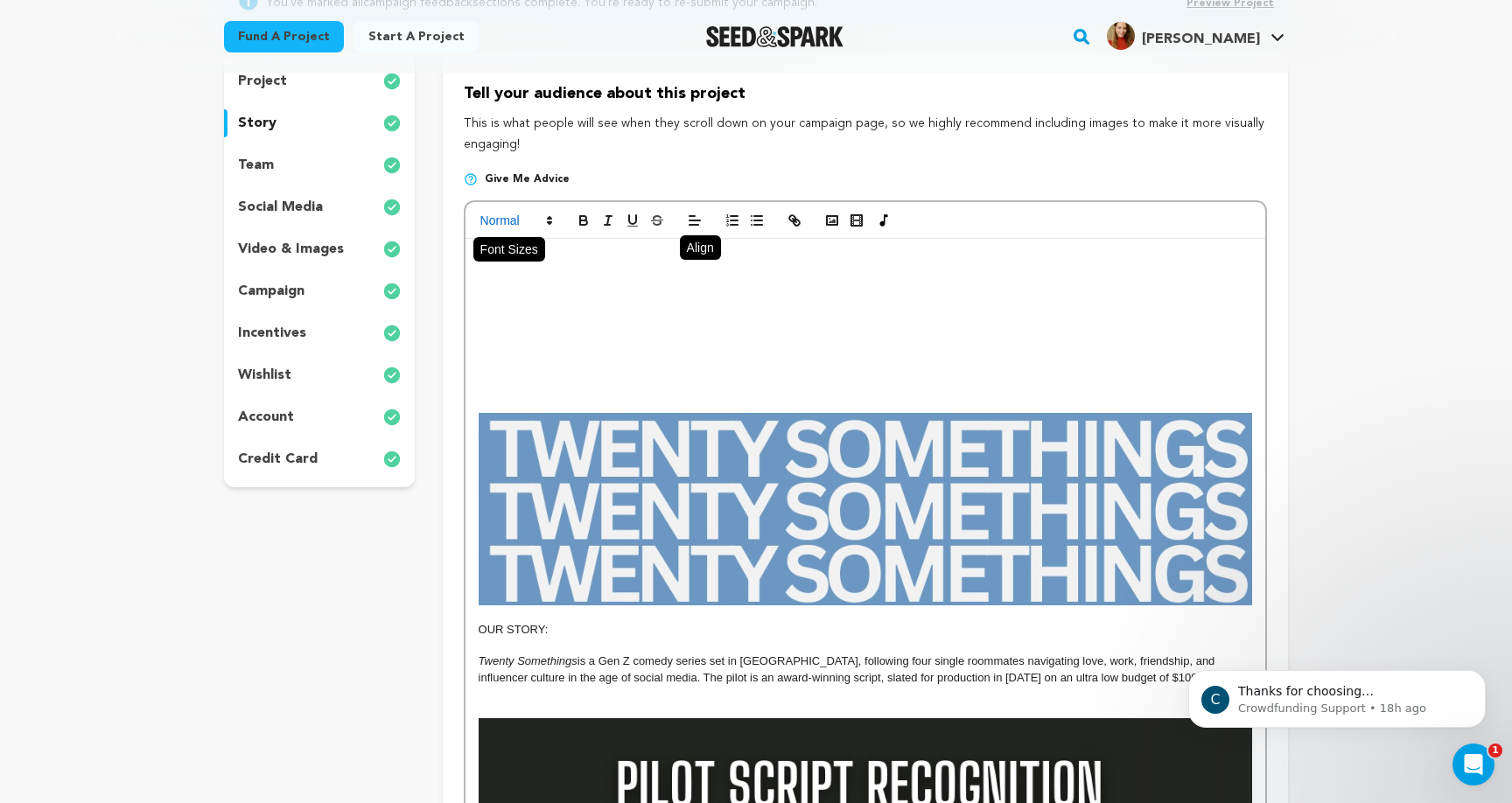
click at [540, 231] on span at bounding box center [516, 220] width 86 height 21
click at [533, 633] on p "OUR STORY:" at bounding box center [865, 630] width 773 height 16
click at [507, 208] on div at bounding box center [865, 220] width 800 height 37
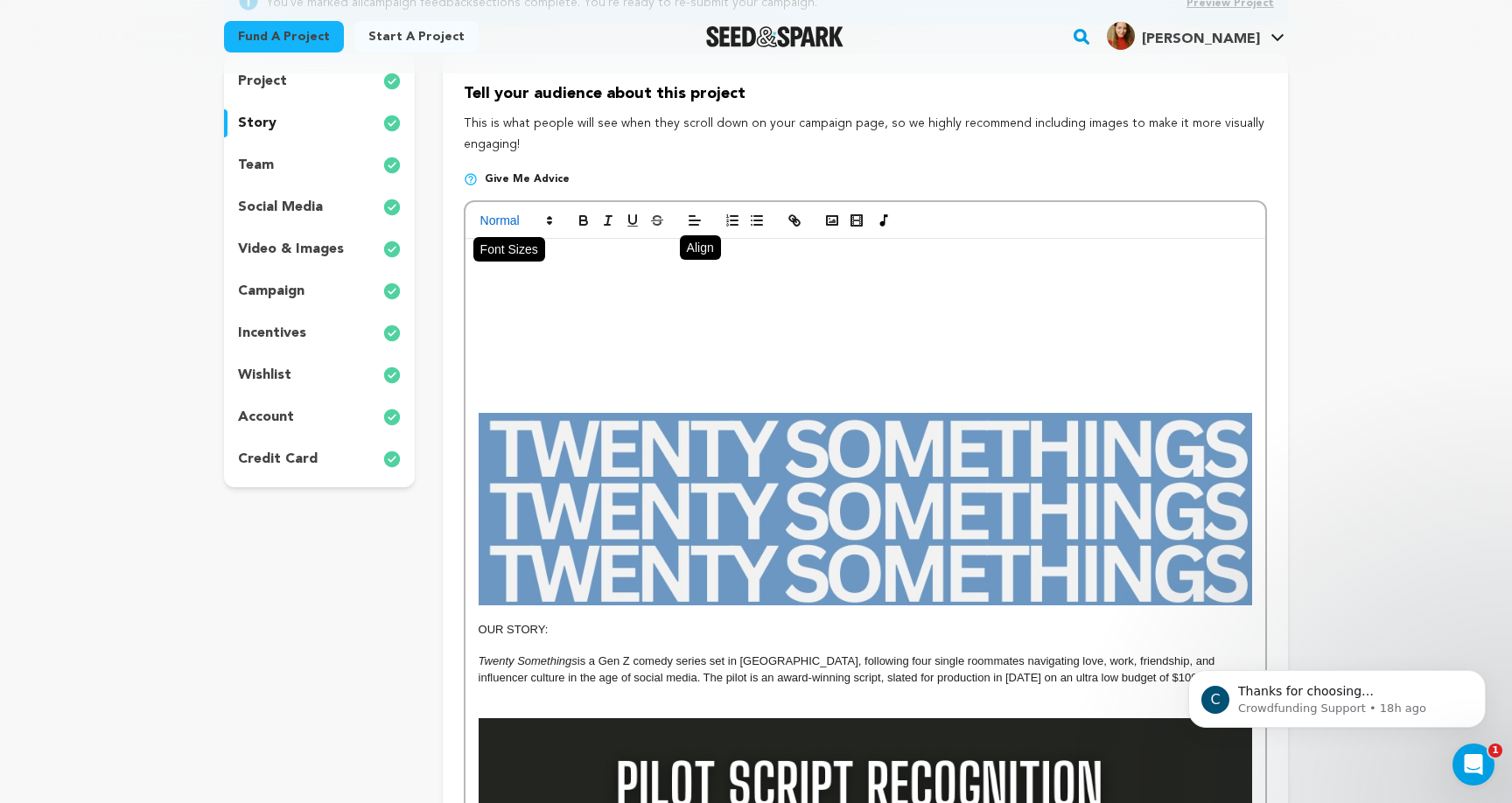
click at [506, 214] on span at bounding box center [516, 220] width 86 height 21
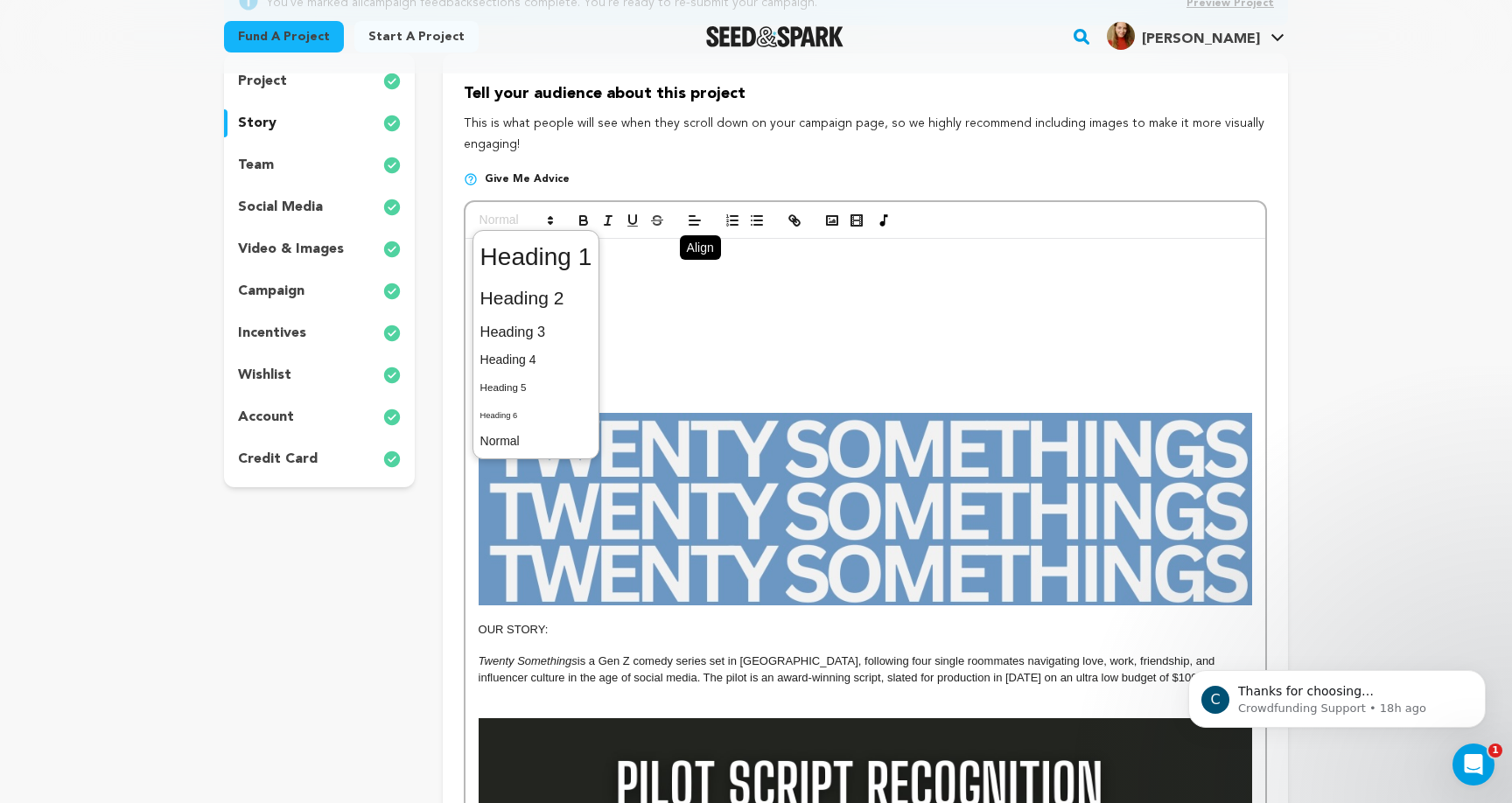
click at [540, 627] on p "OUR STORY:" at bounding box center [865, 630] width 773 height 16
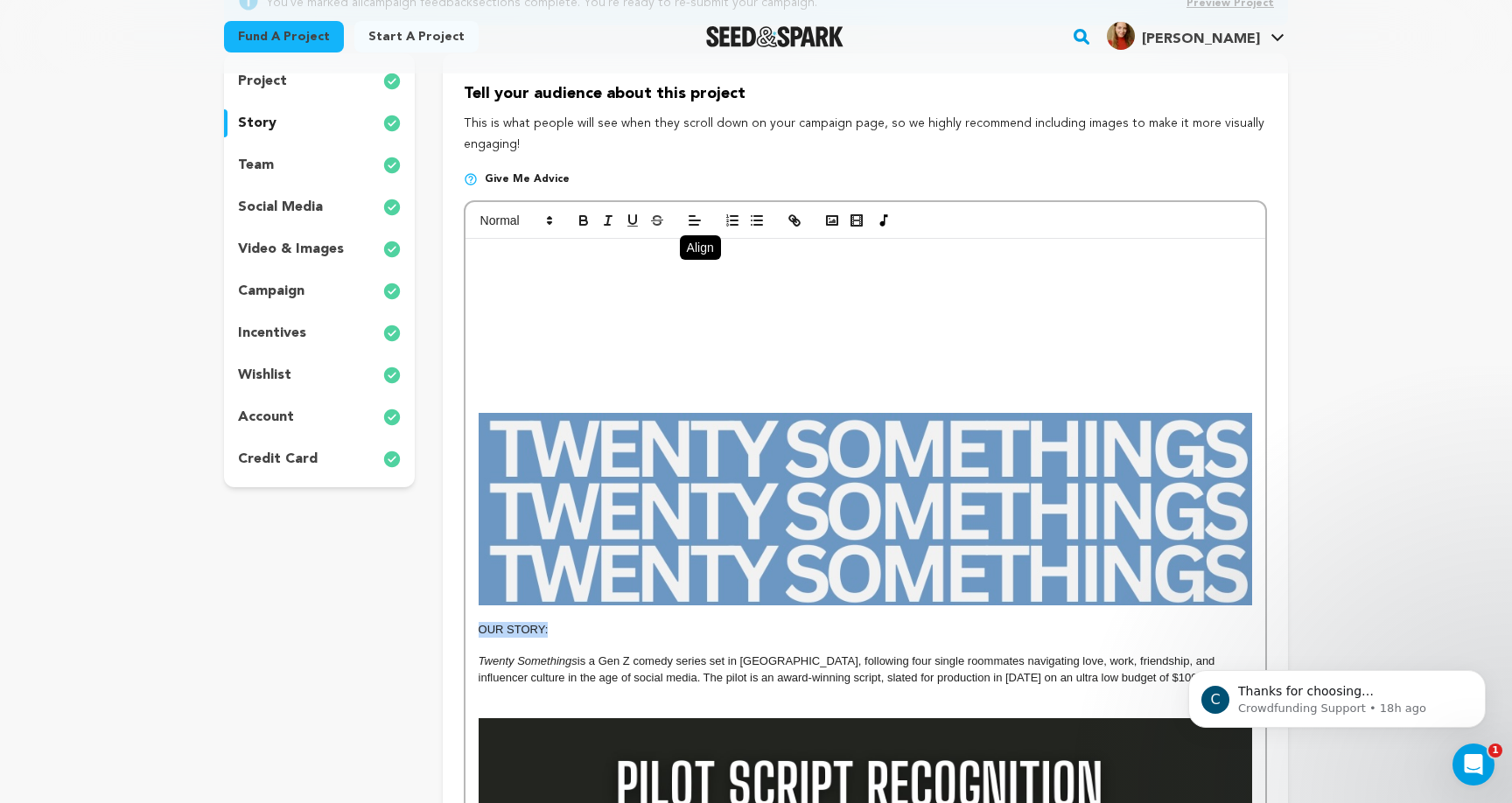
drag, startPoint x: 556, startPoint y: 630, endPoint x: 479, endPoint y: 631, distance: 77.0
click at [479, 631] on p "OUR STORY:" at bounding box center [865, 630] width 773 height 16
click at [503, 226] on span at bounding box center [516, 220] width 86 height 21
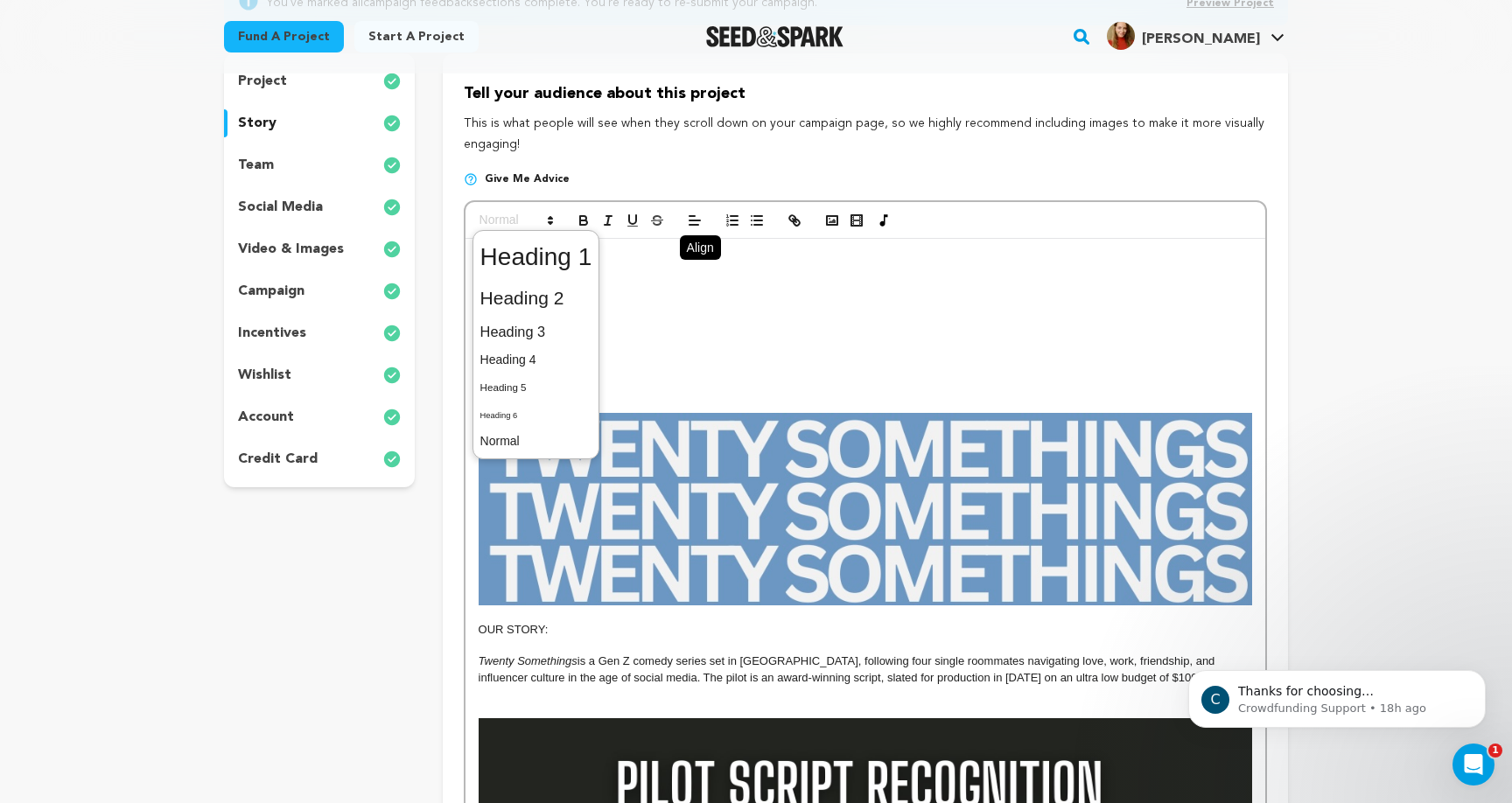
click at [515, 250] on span at bounding box center [536, 257] width 112 height 46
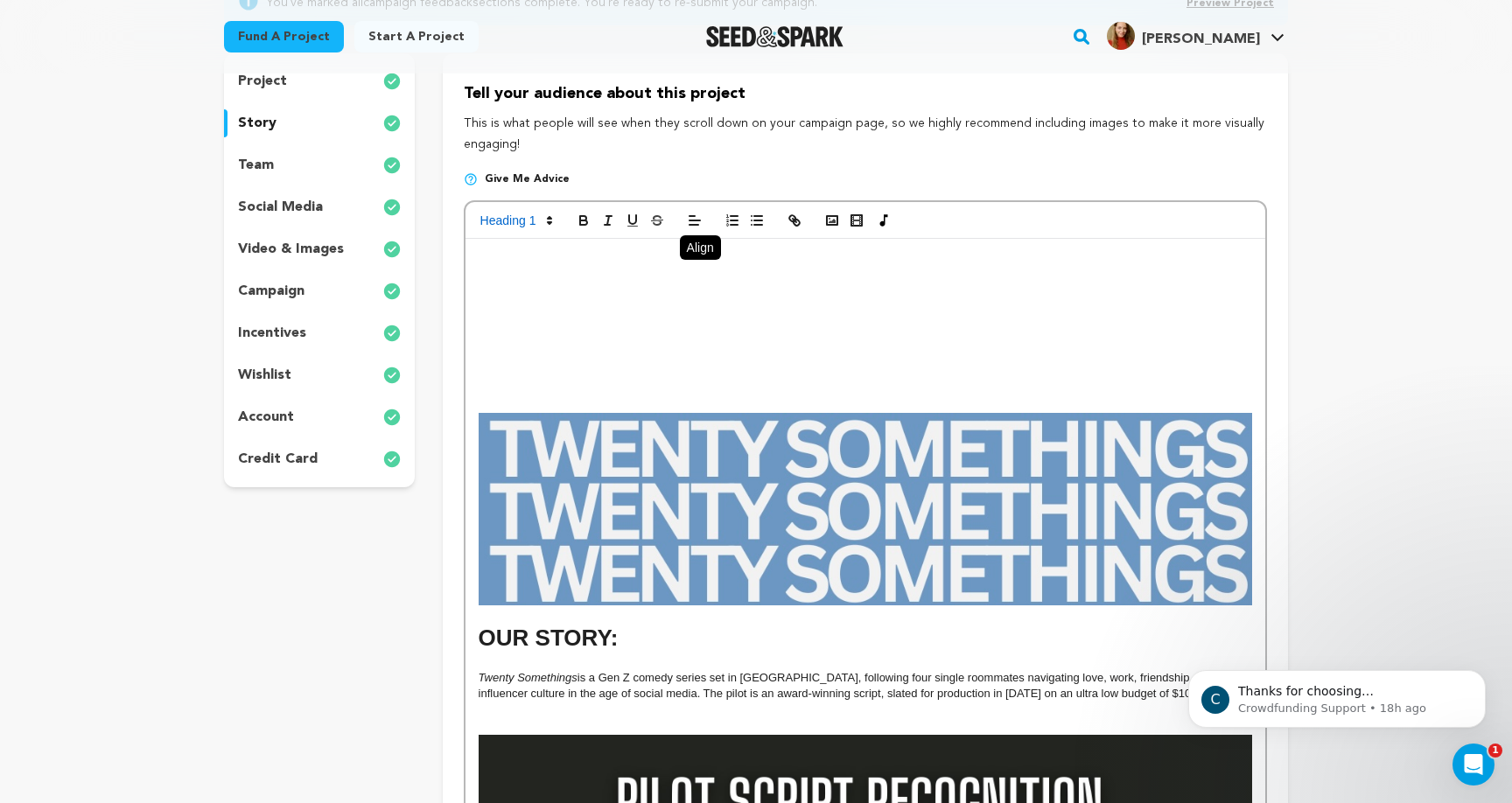
click at [664, 642] on h1 "OUR STORY:" at bounding box center [865, 638] width 773 height 32
click at [534, 663] on p at bounding box center [865, 661] width 773 height 16
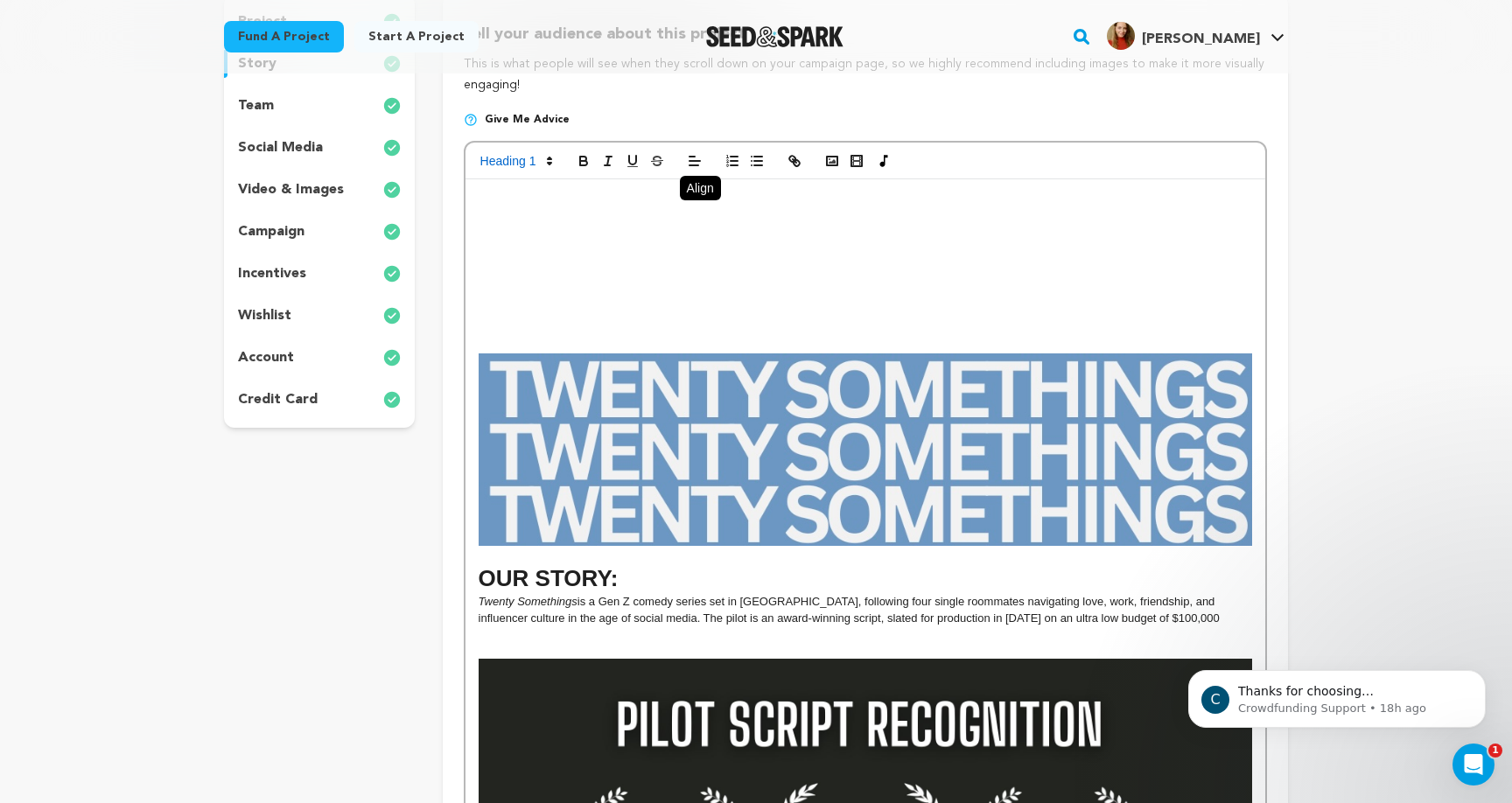
scroll to position [251, 0]
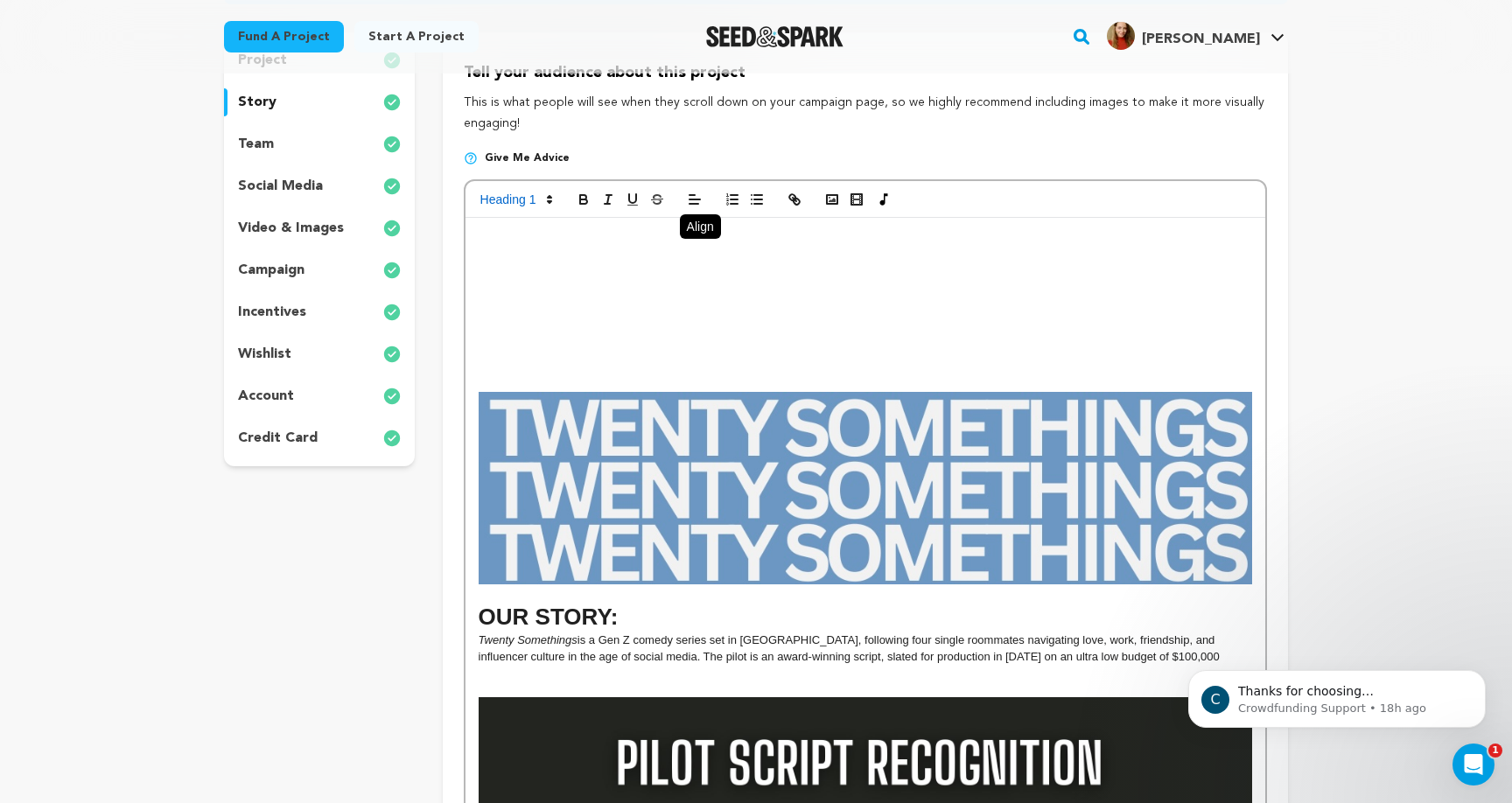
click at [1092, 320] on div "OUR STORY: Twenty Somethings is a Gen Z comedy series set in Los Angeles, follo…" at bounding box center [865, 770] width 800 height 1104
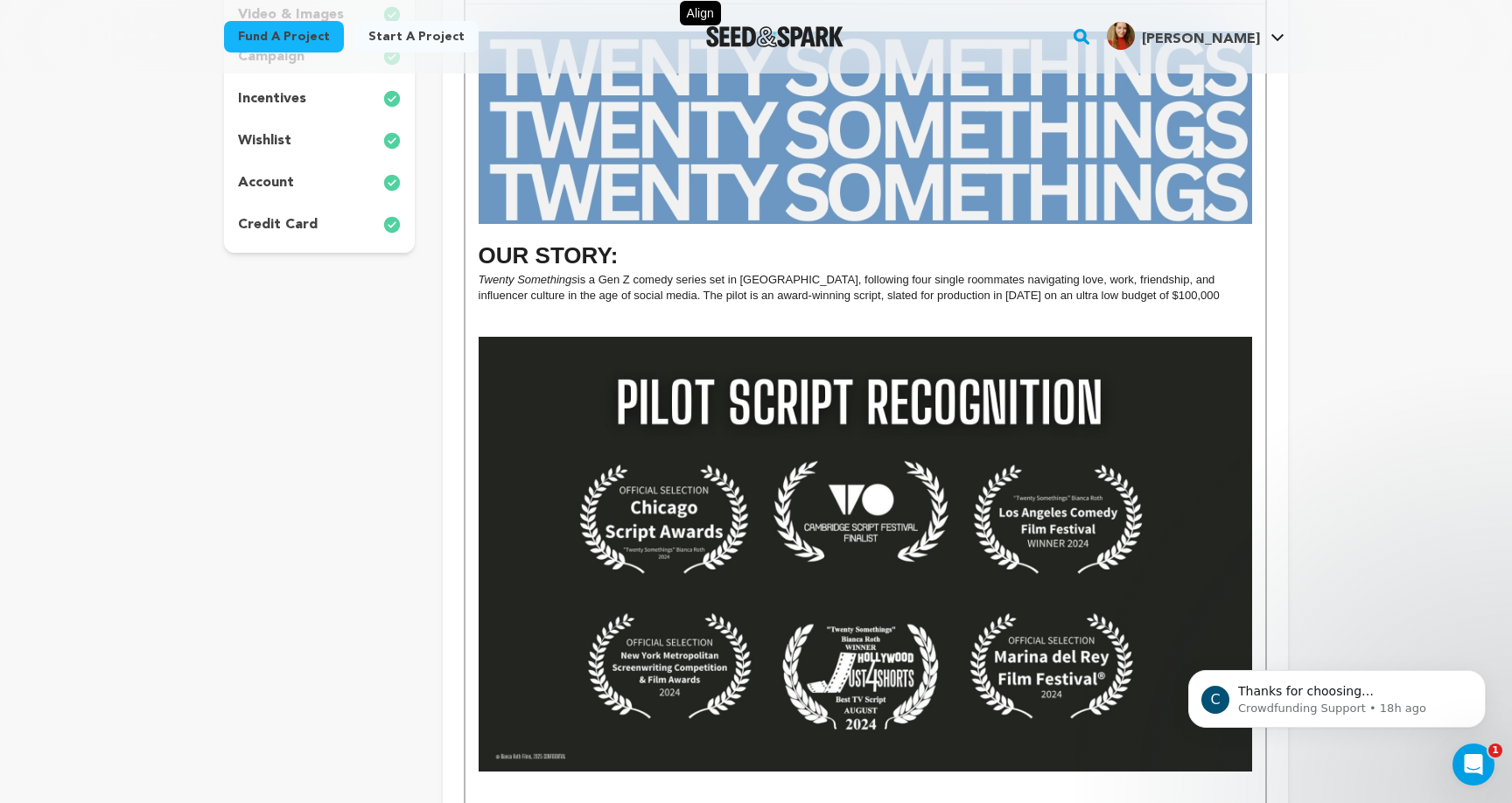
scroll to position [458, 0]
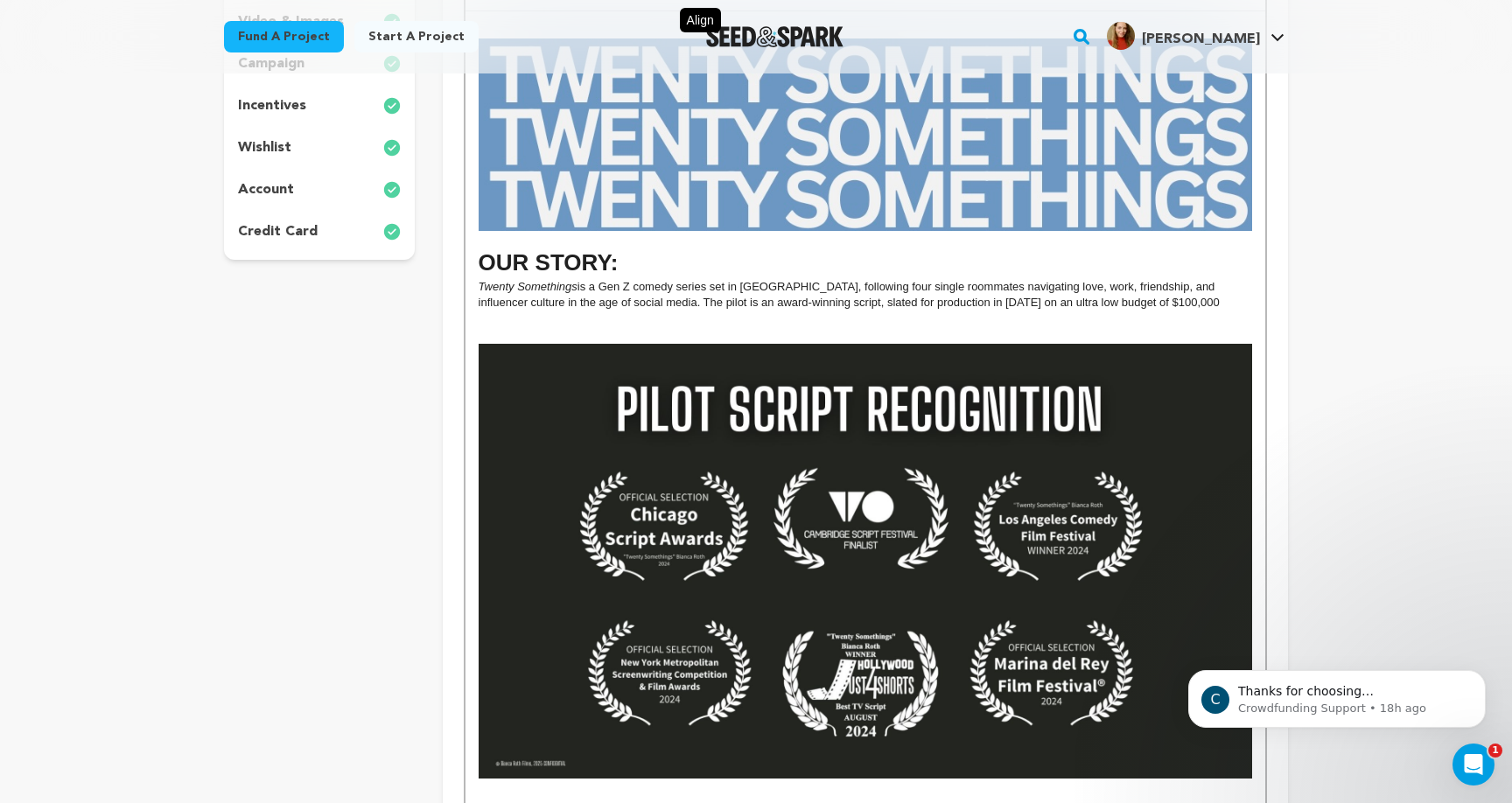
click at [959, 284] on span "is a Gen Z comedy series set in Los Angeles, following four single roommates na…" at bounding box center [849, 294] width 741 height 29
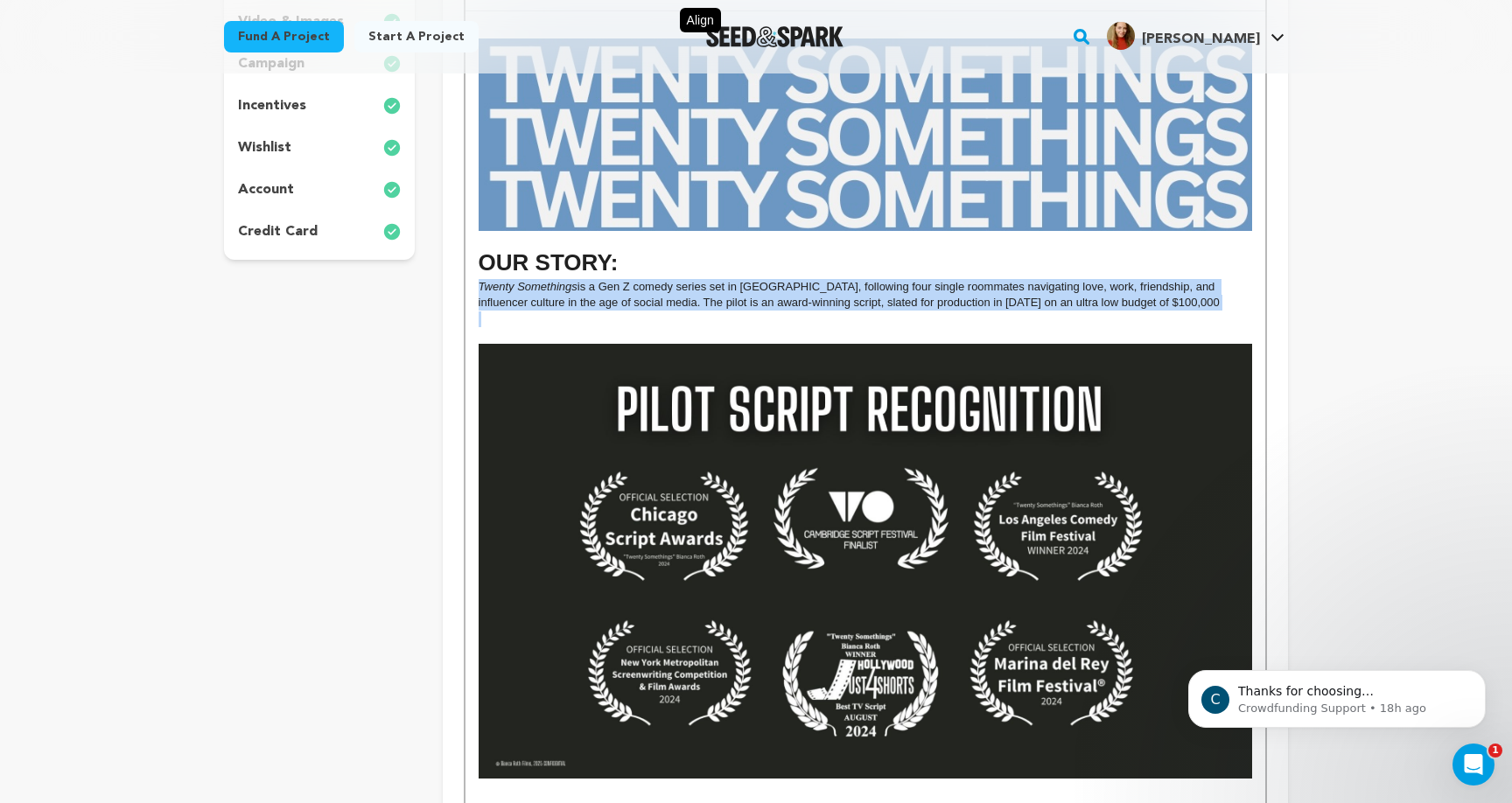
click at [959, 284] on span "is a Gen Z comedy series set in Los Angeles, following four single roommates na…" at bounding box center [849, 294] width 741 height 29
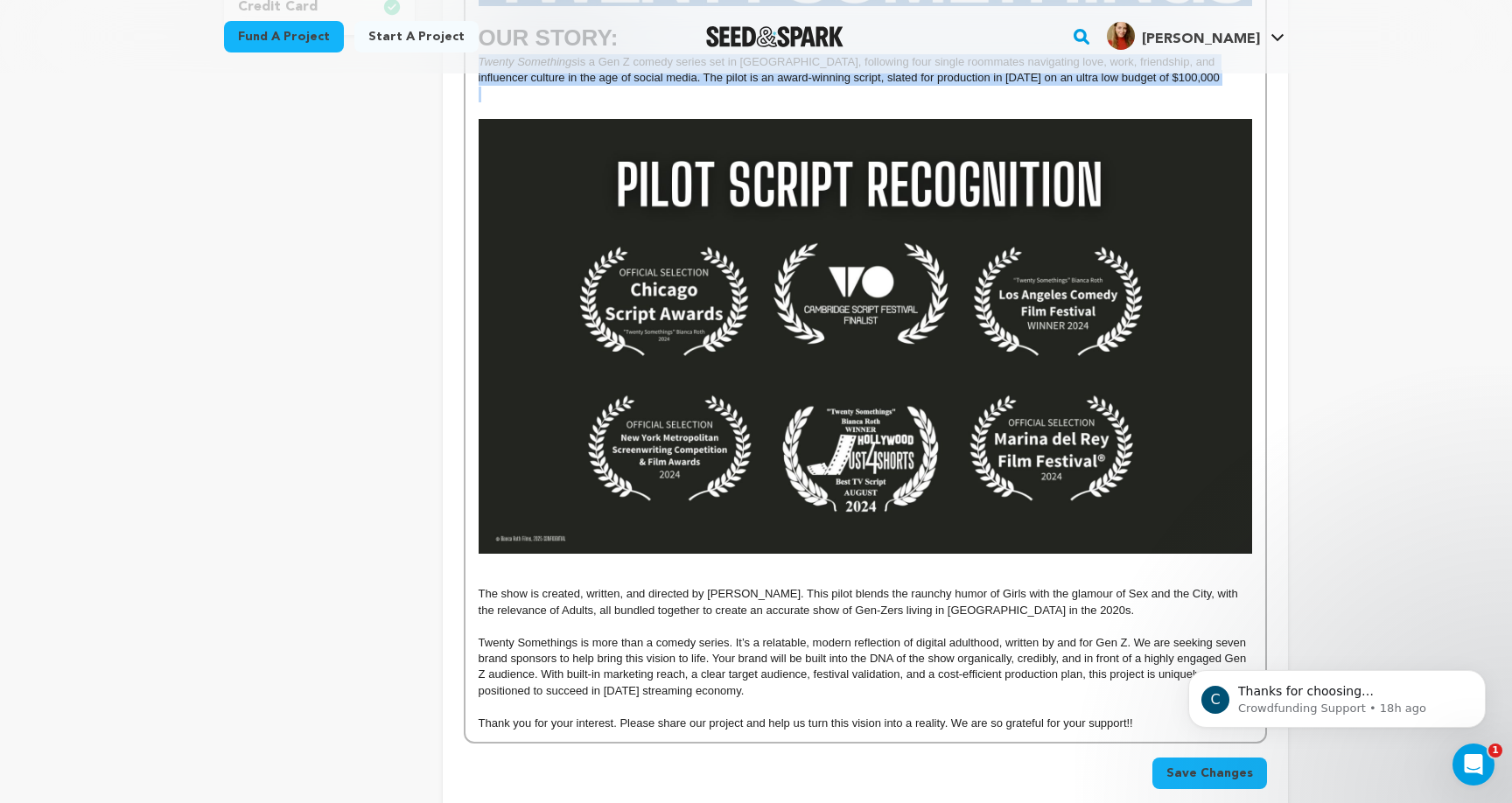
scroll to position [702, 0]
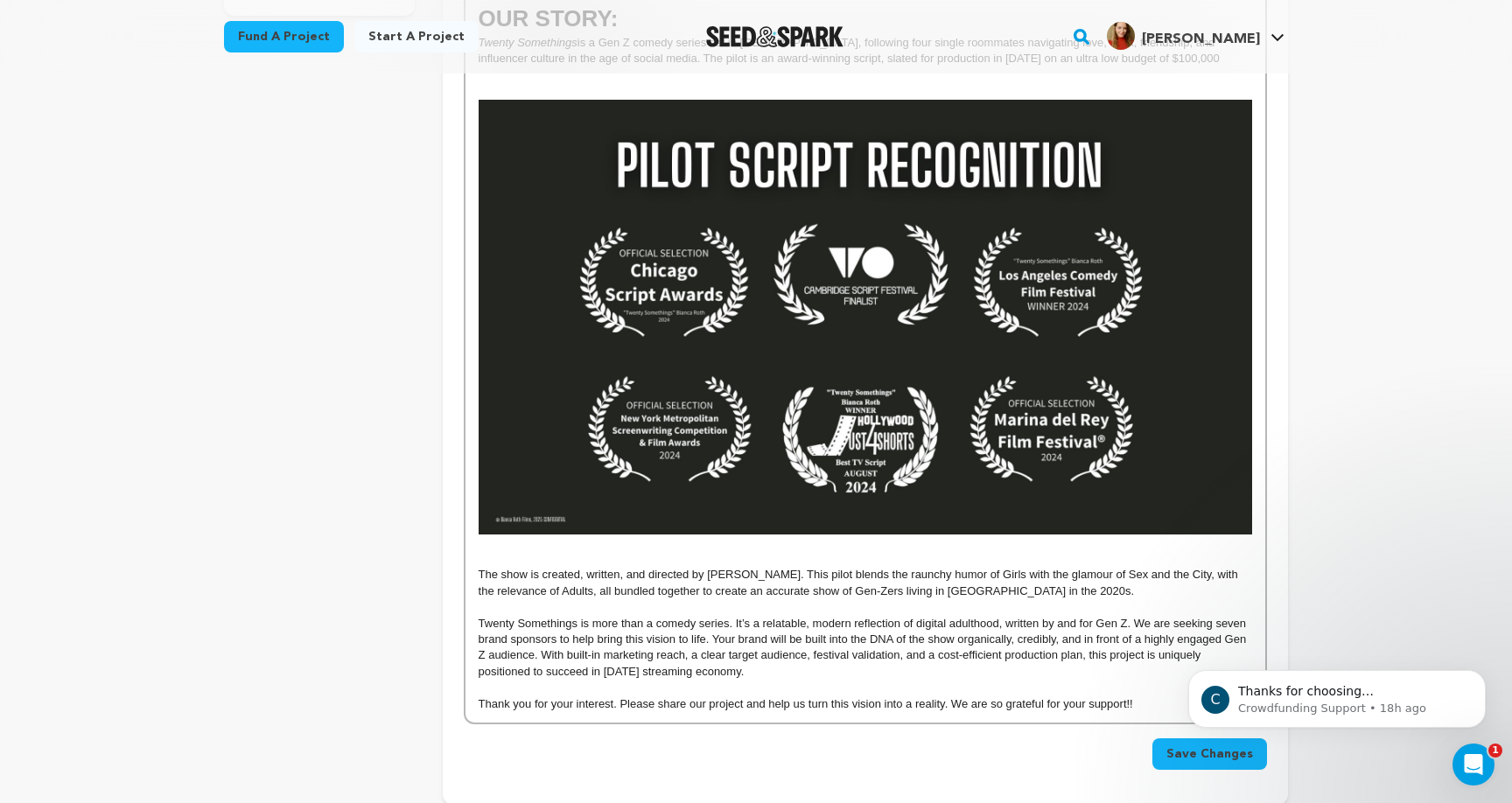
click at [620, 551] on p at bounding box center [865, 559] width 773 height 16
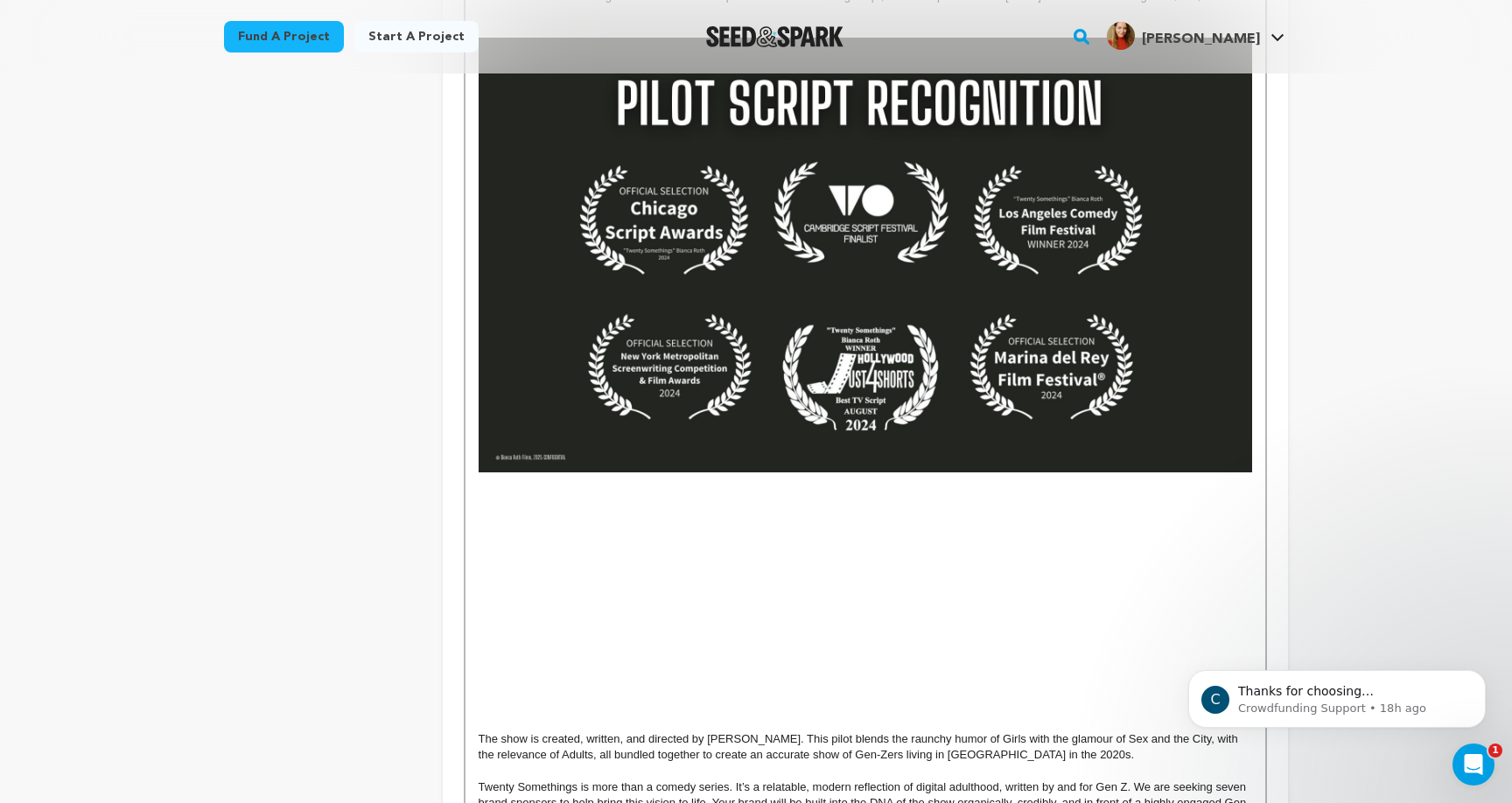
scroll to position [776, 0]
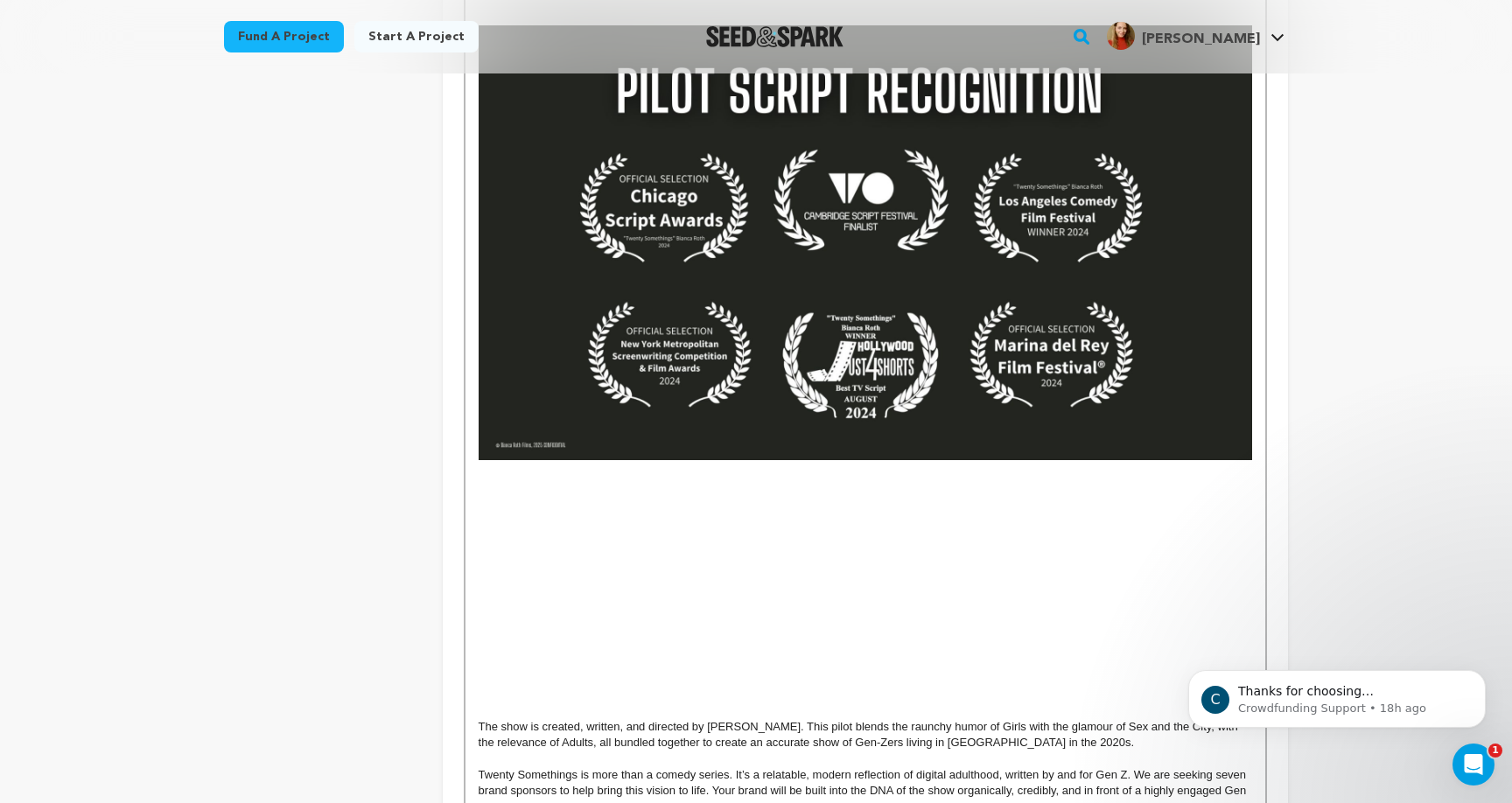
click at [680, 548] on p at bounding box center [865, 550] width 773 height 16
click at [659, 496] on p at bounding box center [865, 501] width 773 height 16
click at [654, 482] on p at bounding box center [865, 485] width 773 height 16
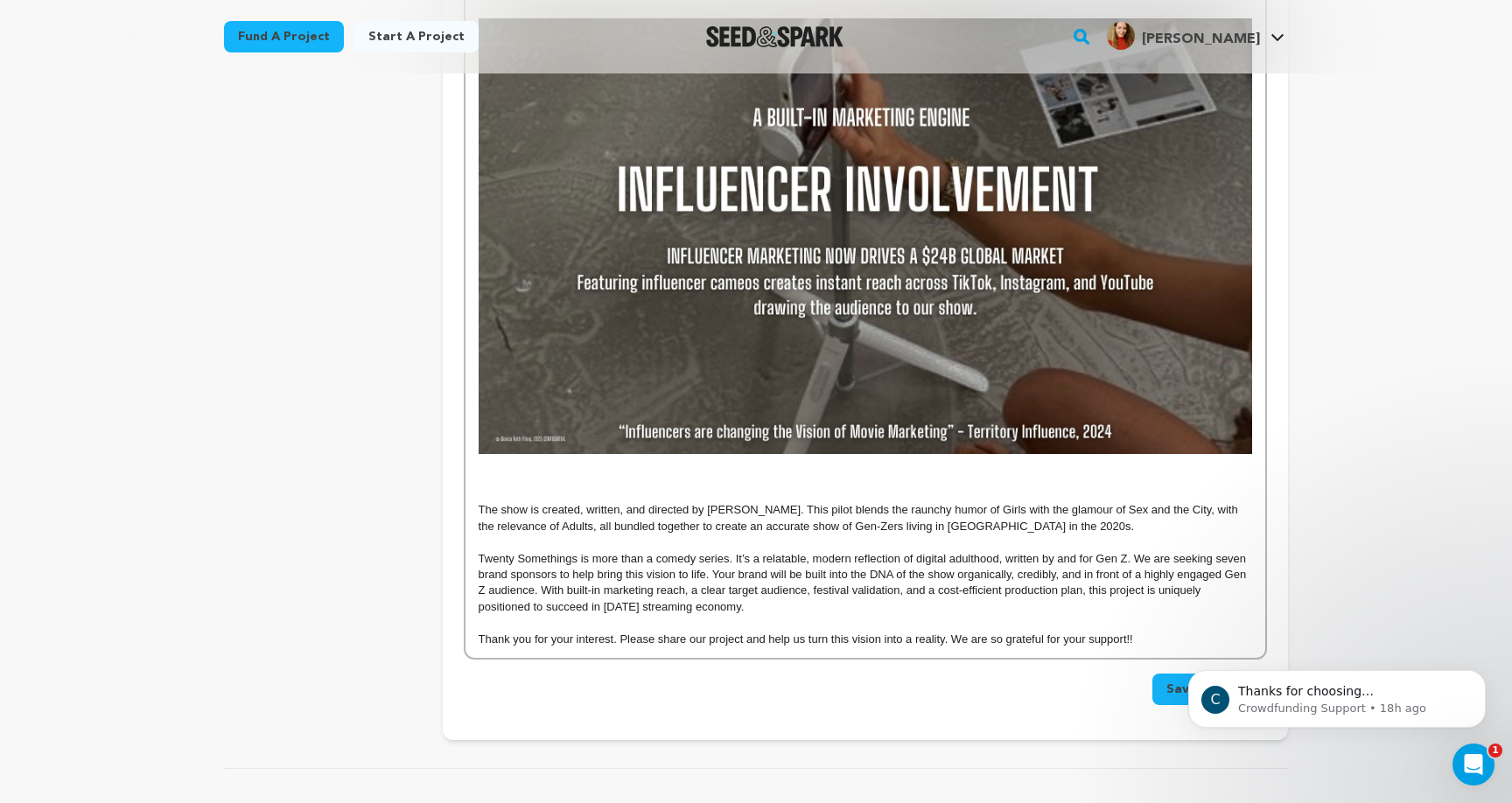
scroll to position [1395, 0]
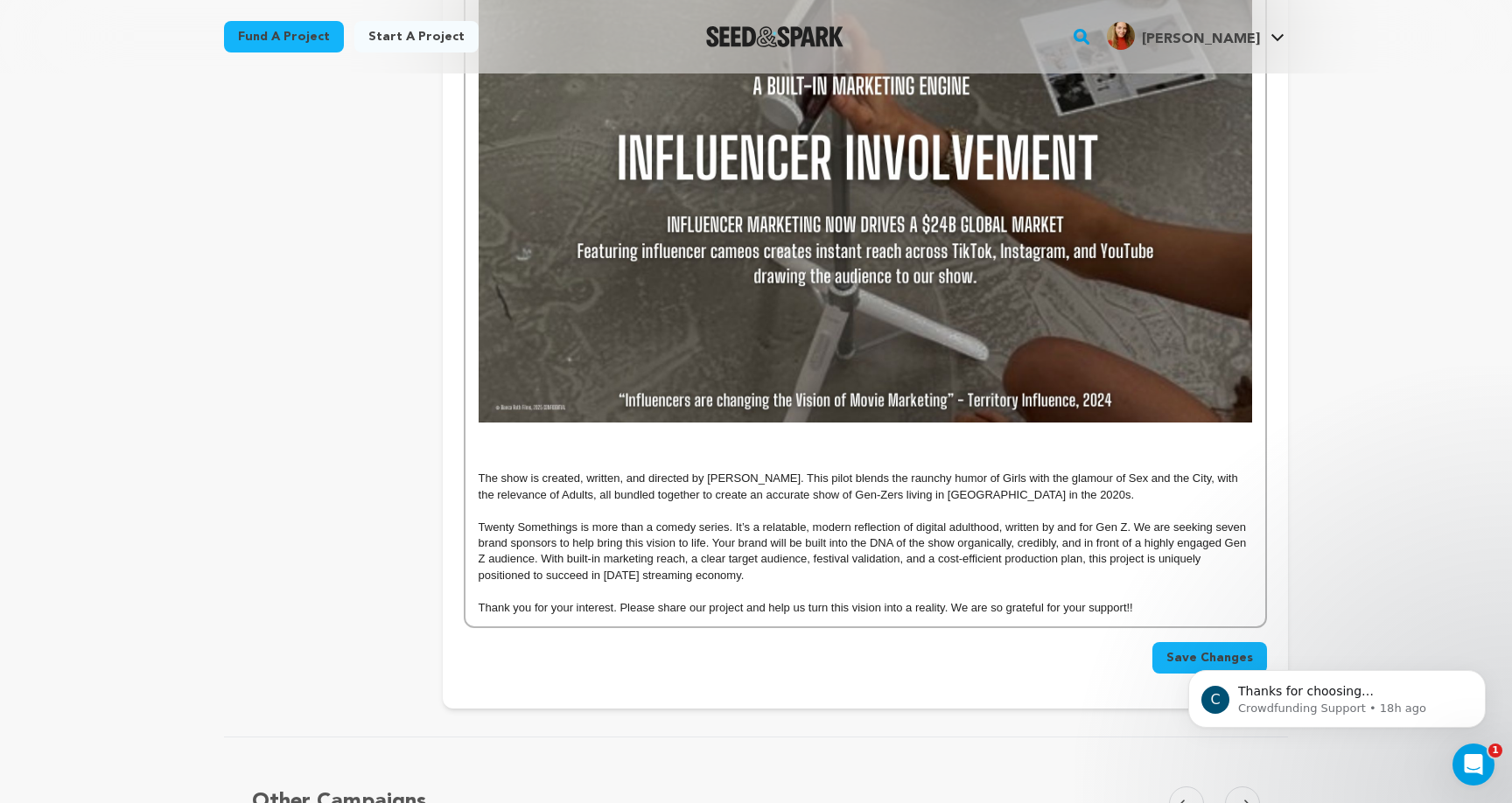
click at [957, 441] on p at bounding box center [865, 447] width 773 height 16
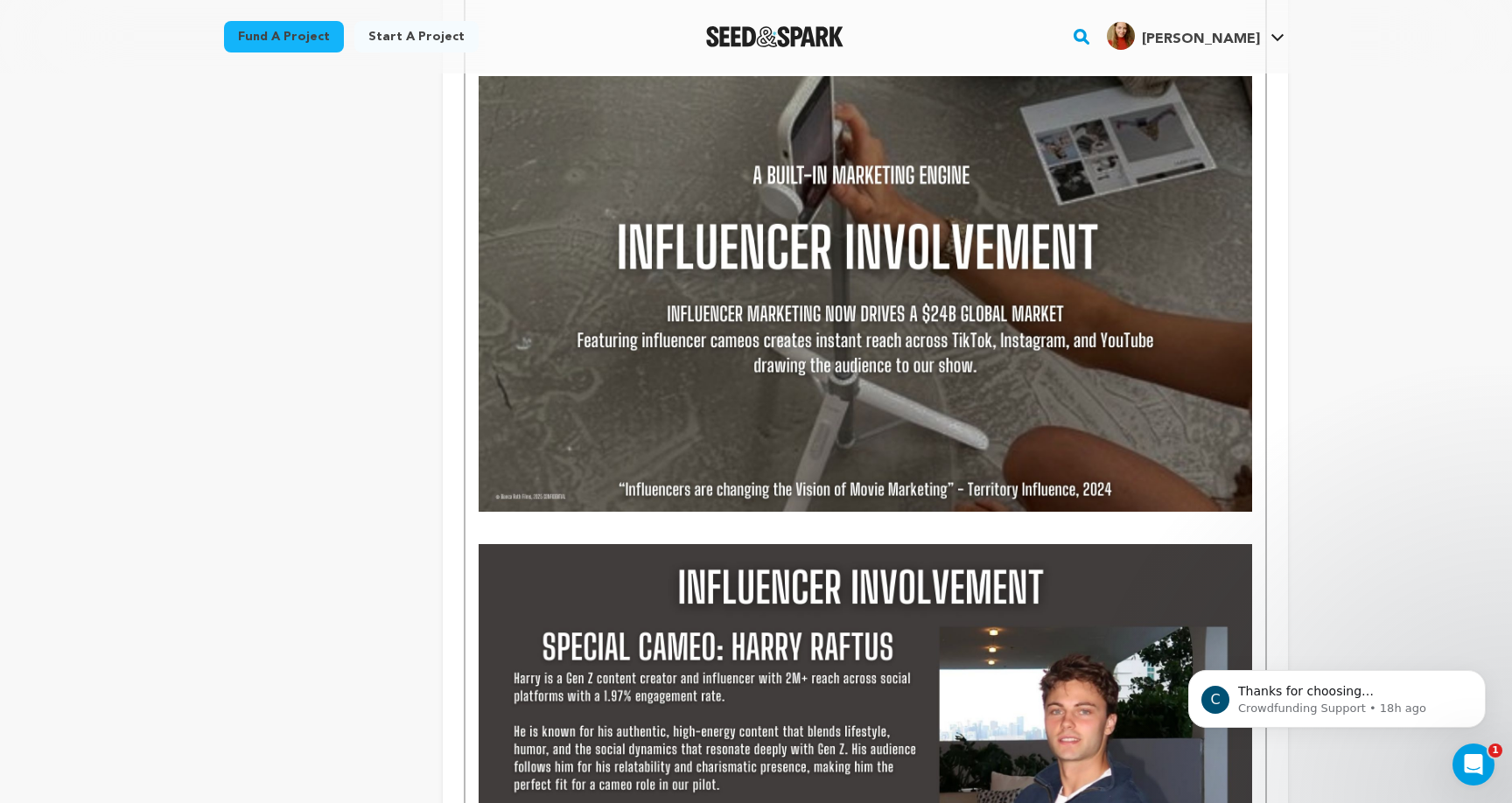
scroll to position [1005, 0]
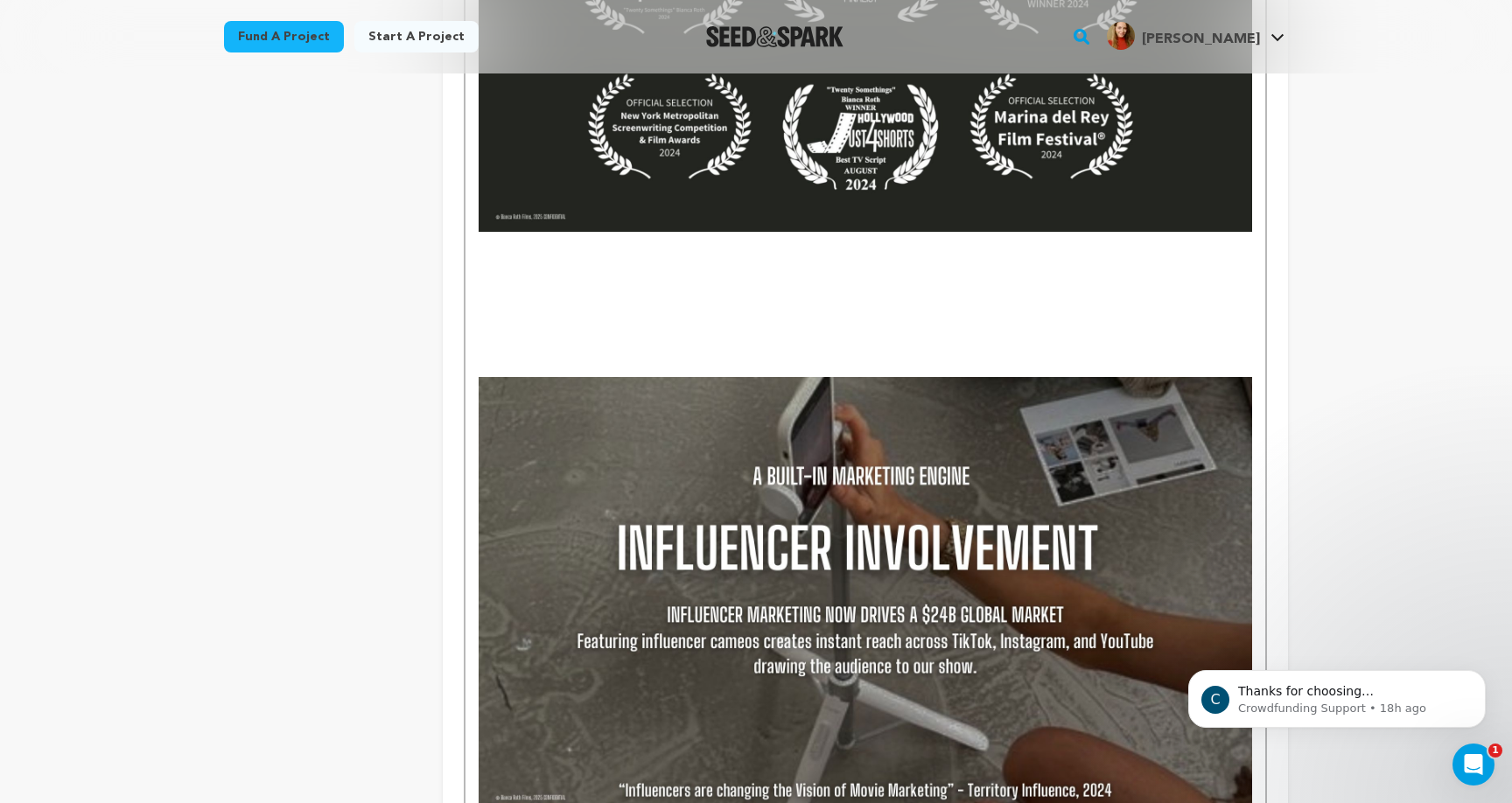
click at [714, 313] on p at bounding box center [865, 321] width 773 height 16
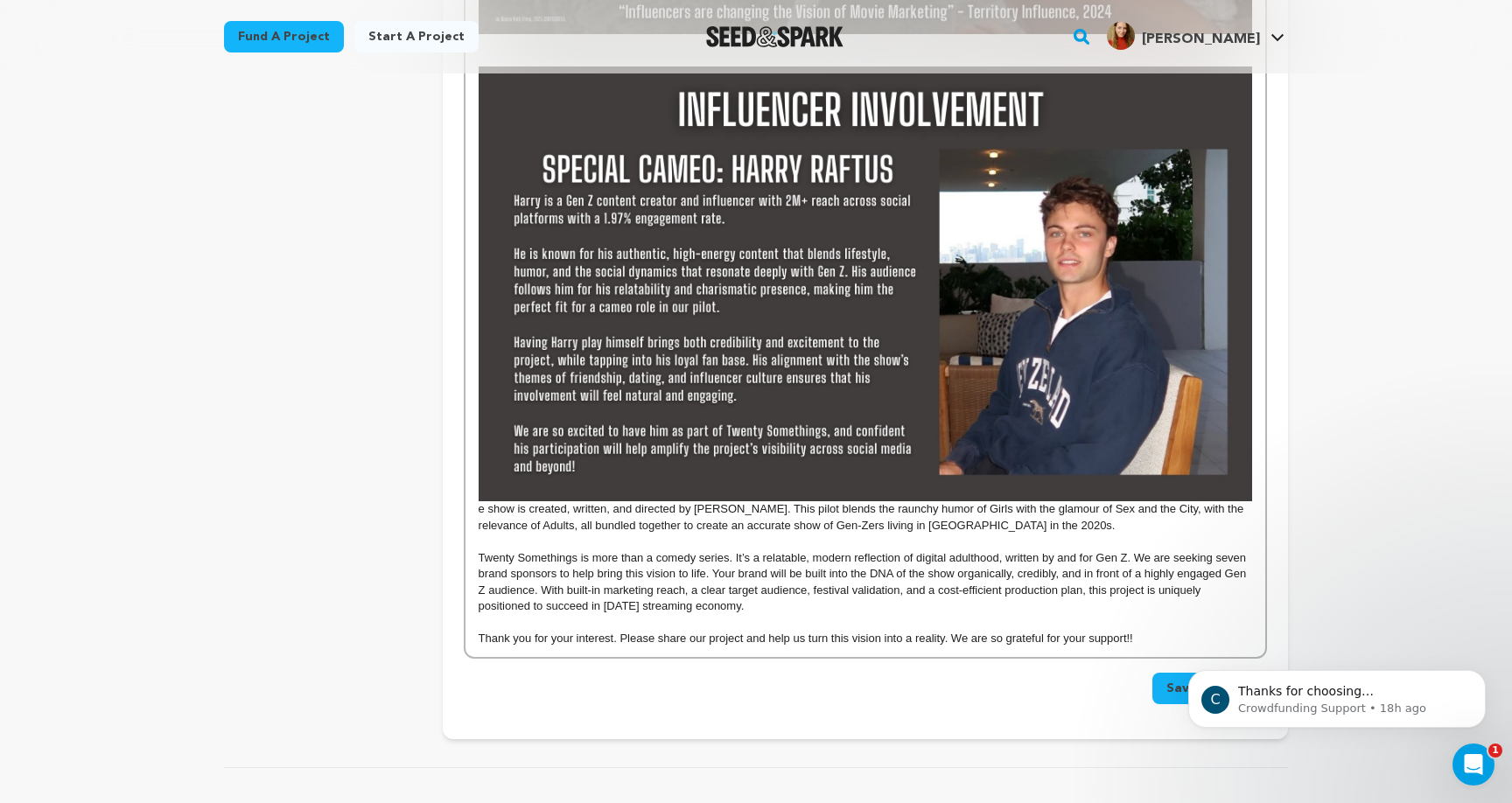
scroll to position [1749, 0]
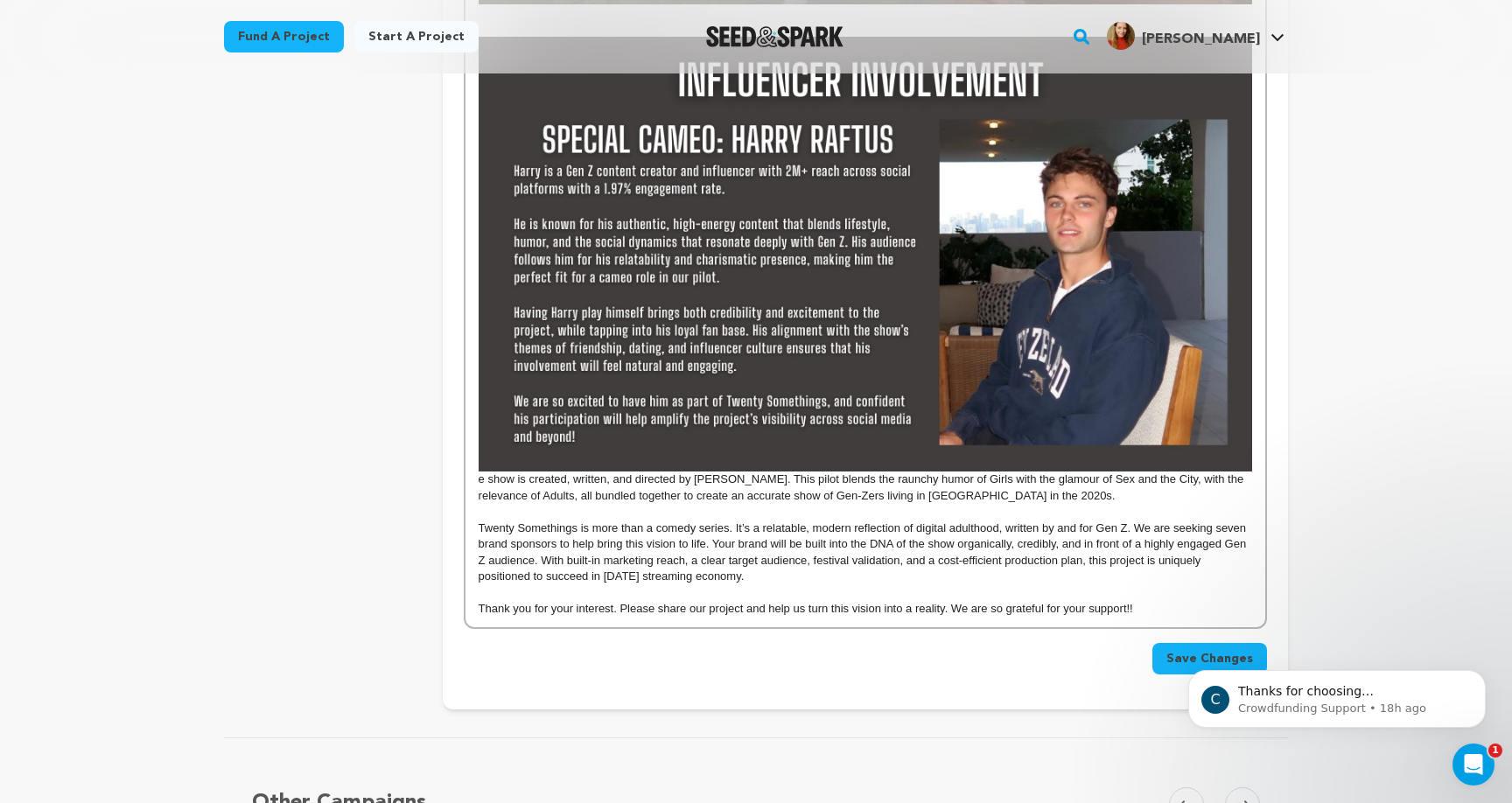
click at [478, 477] on p "e show is created, written, and directed by Bianca Roth. This pilot blends the …" at bounding box center [865, 270] width 773 height 467
click at [600, 601] on p "Thank you for your interest. Please share our project and help us turn this vis…" at bounding box center [865, 609] width 773 height 16
click at [478, 472] on p "The show is created, written, and directed by Bianca Roth. This pilot blends th…" at bounding box center [865, 270] width 773 height 467
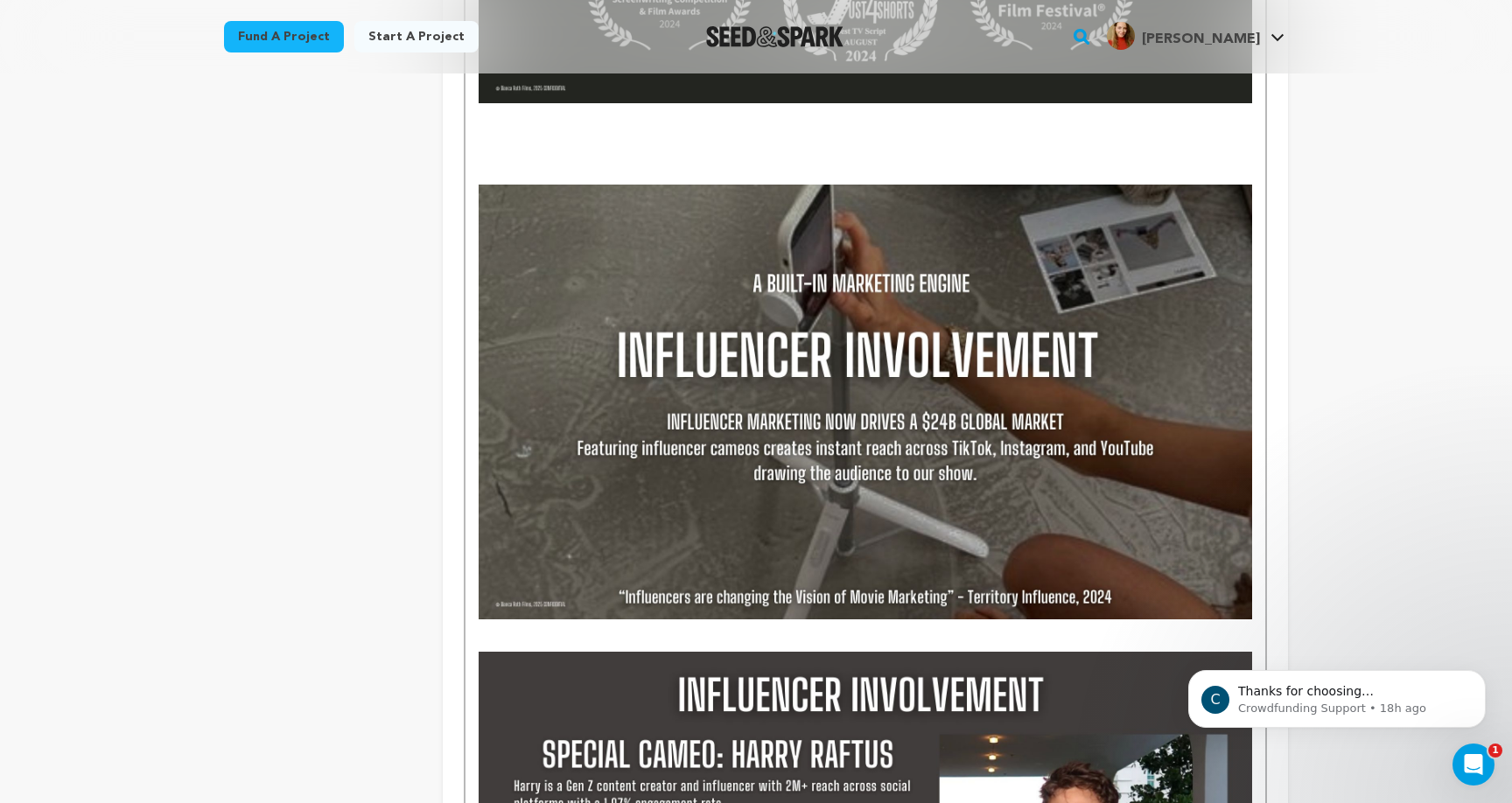
scroll to position [878, 0]
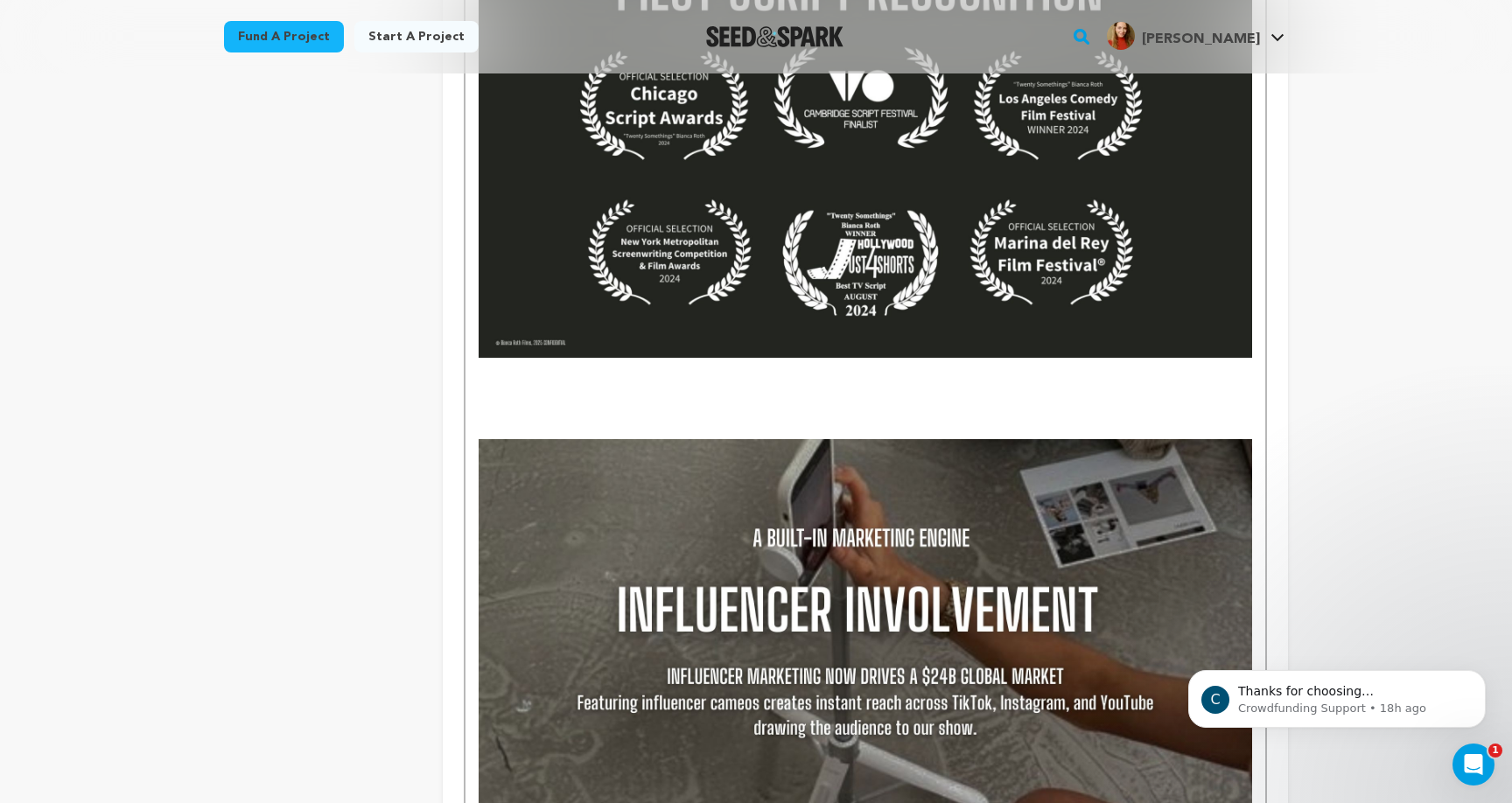
click at [825, 410] on p at bounding box center [865, 415] width 773 height 16
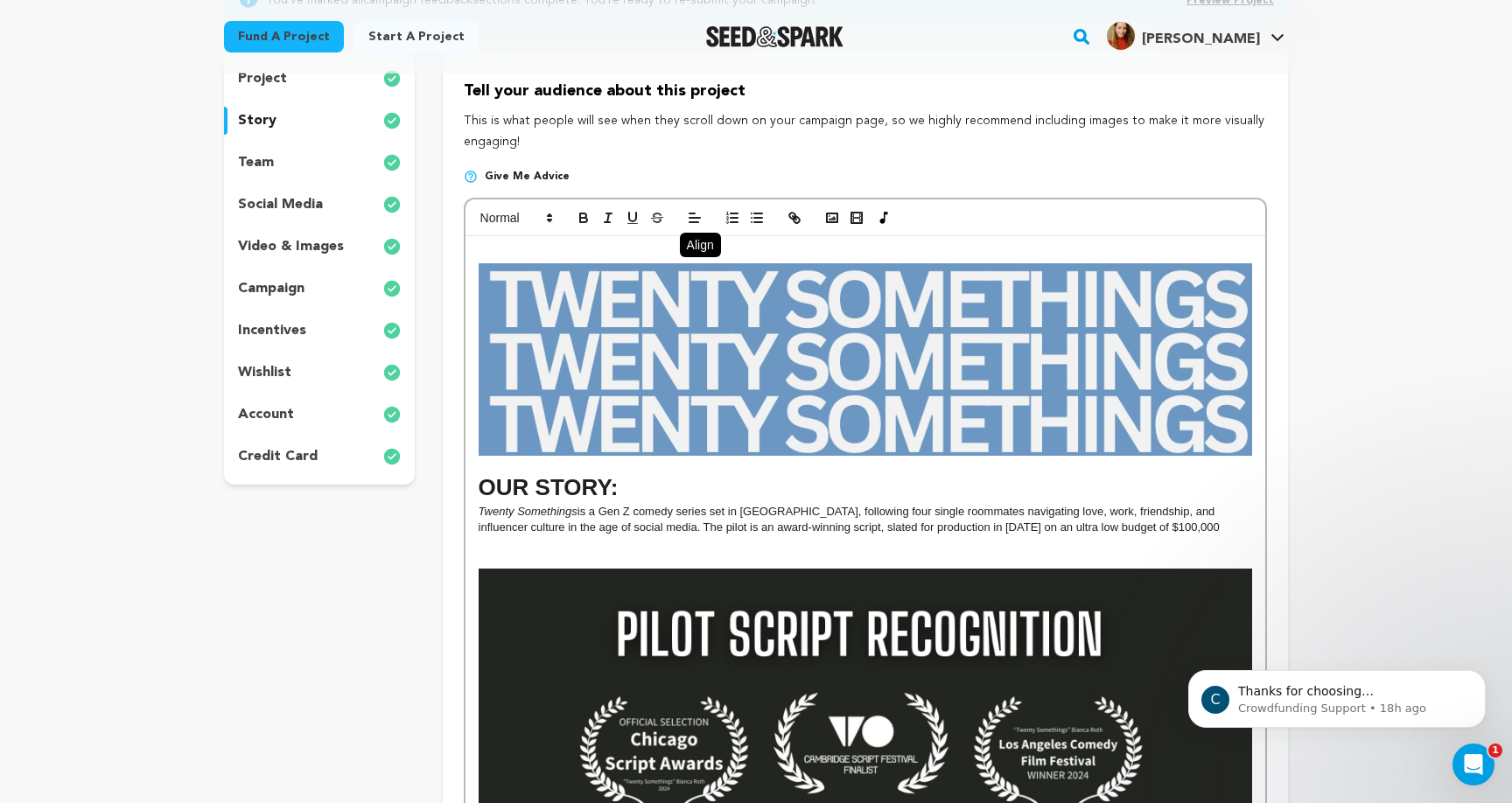
scroll to position [284, 0]
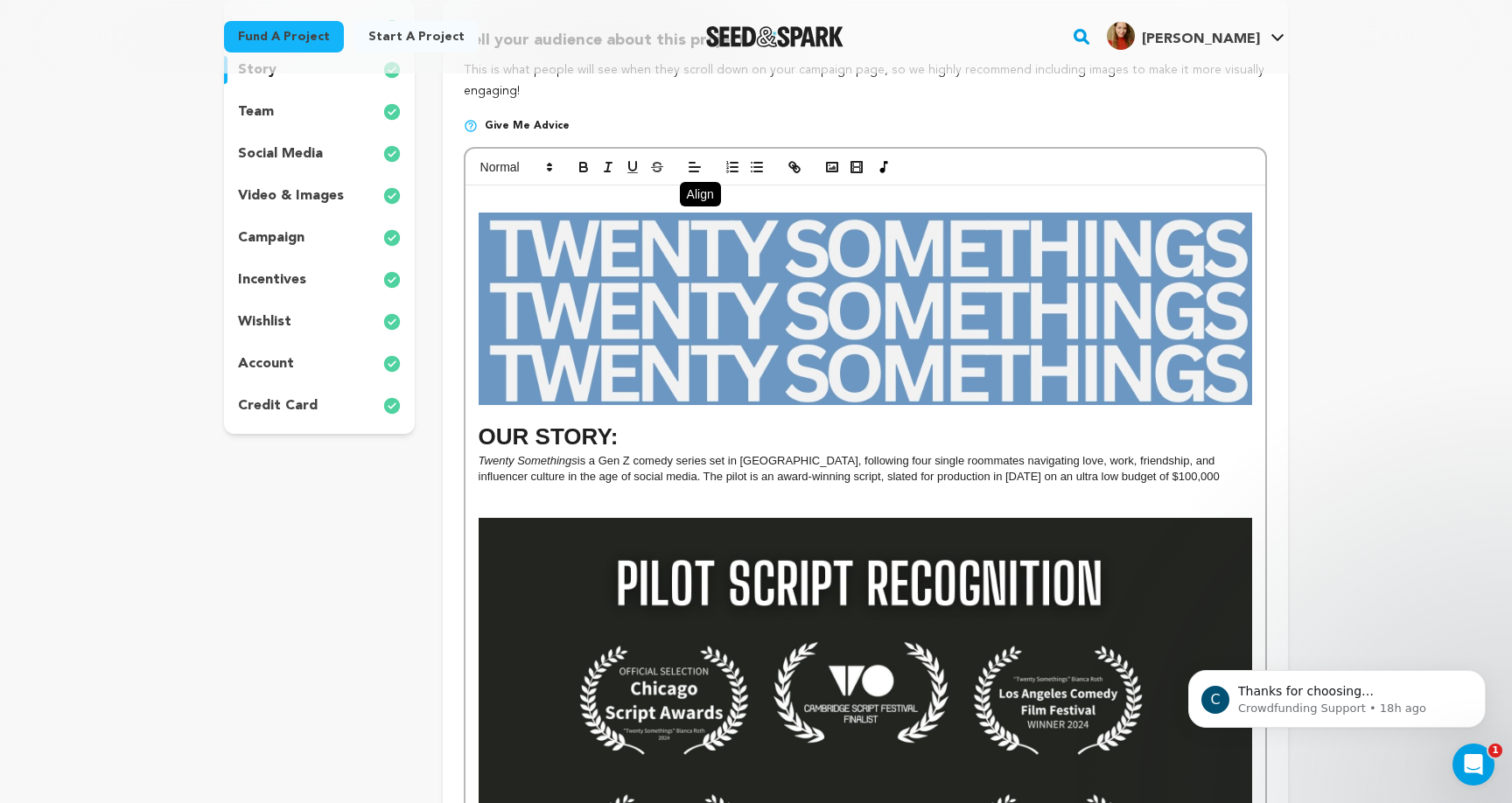
click at [573, 432] on h1 "OUR STORY:" at bounding box center [865, 437] width 773 height 32
click at [697, 213] on icon at bounding box center [695, 211] width 14 height 14
click at [739, 502] on p at bounding box center [865, 510] width 773 height 16
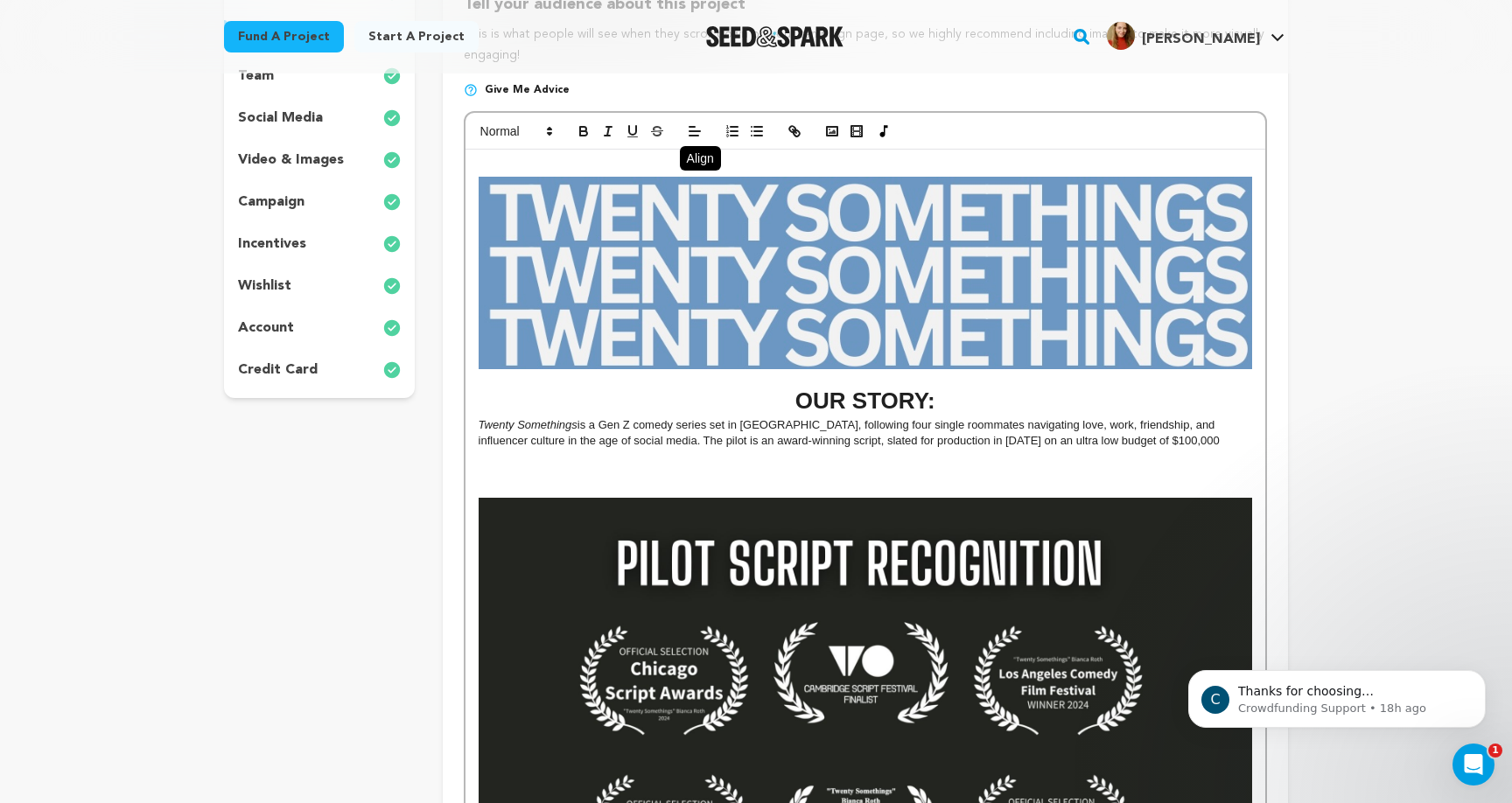
scroll to position [309, 0]
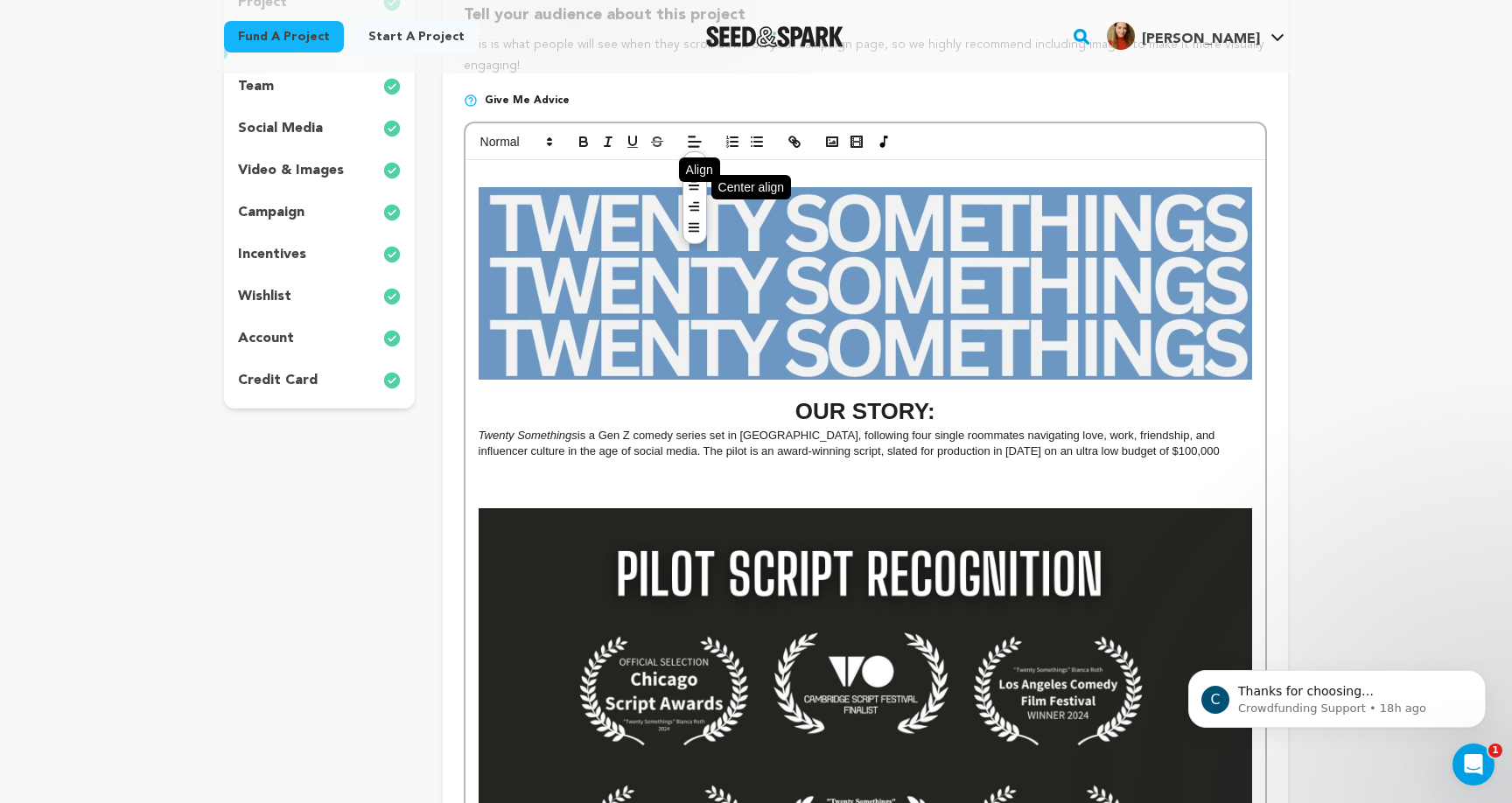
click at [693, 190] on line at bounding box center [693, 190] width 8 height 0
click at [538, 139] on span at bounding box center [516, 141] width 86 height 21
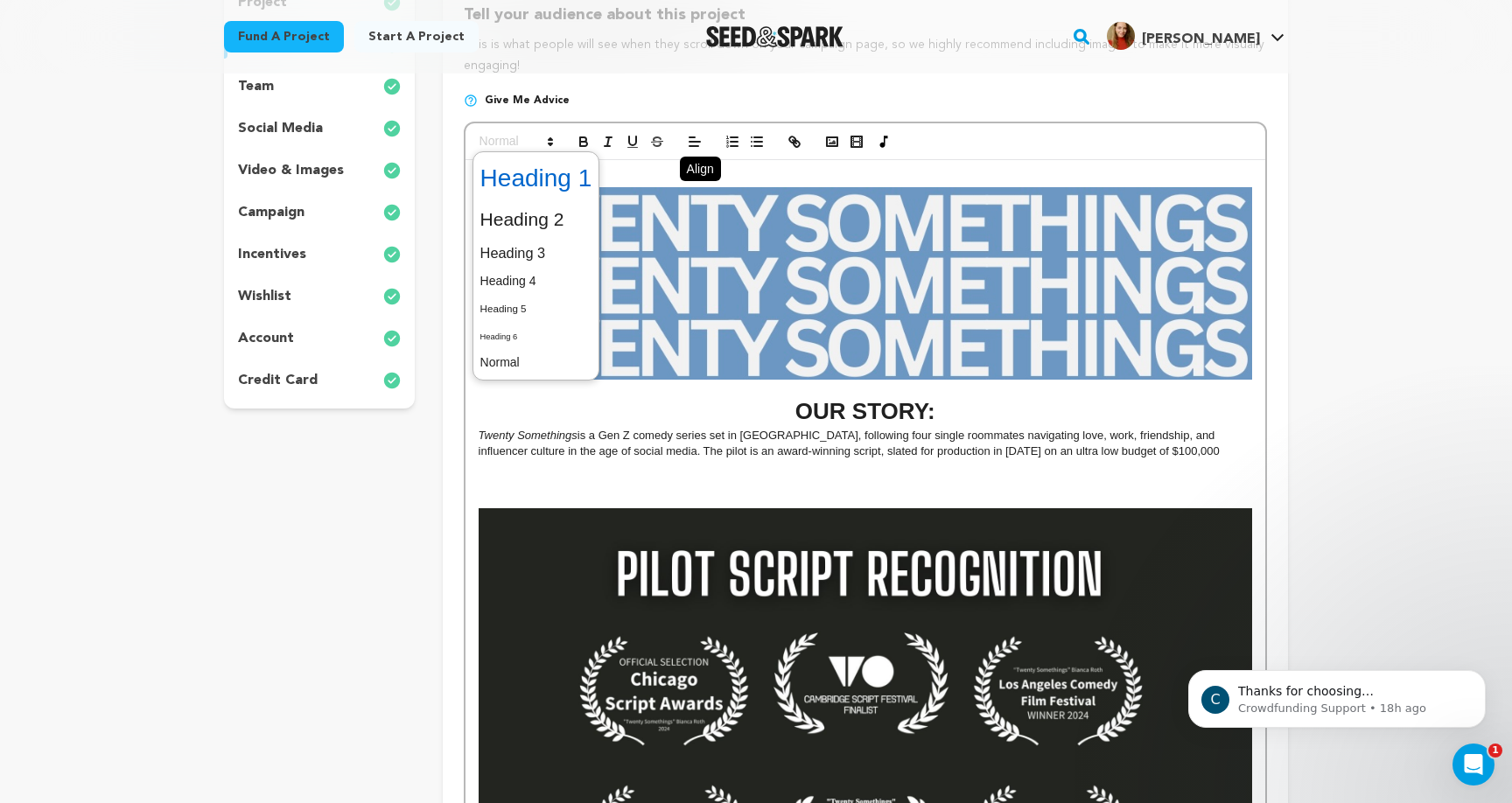
click at [567, 182] on span at bounding box center [536, 179] width 112 height 46
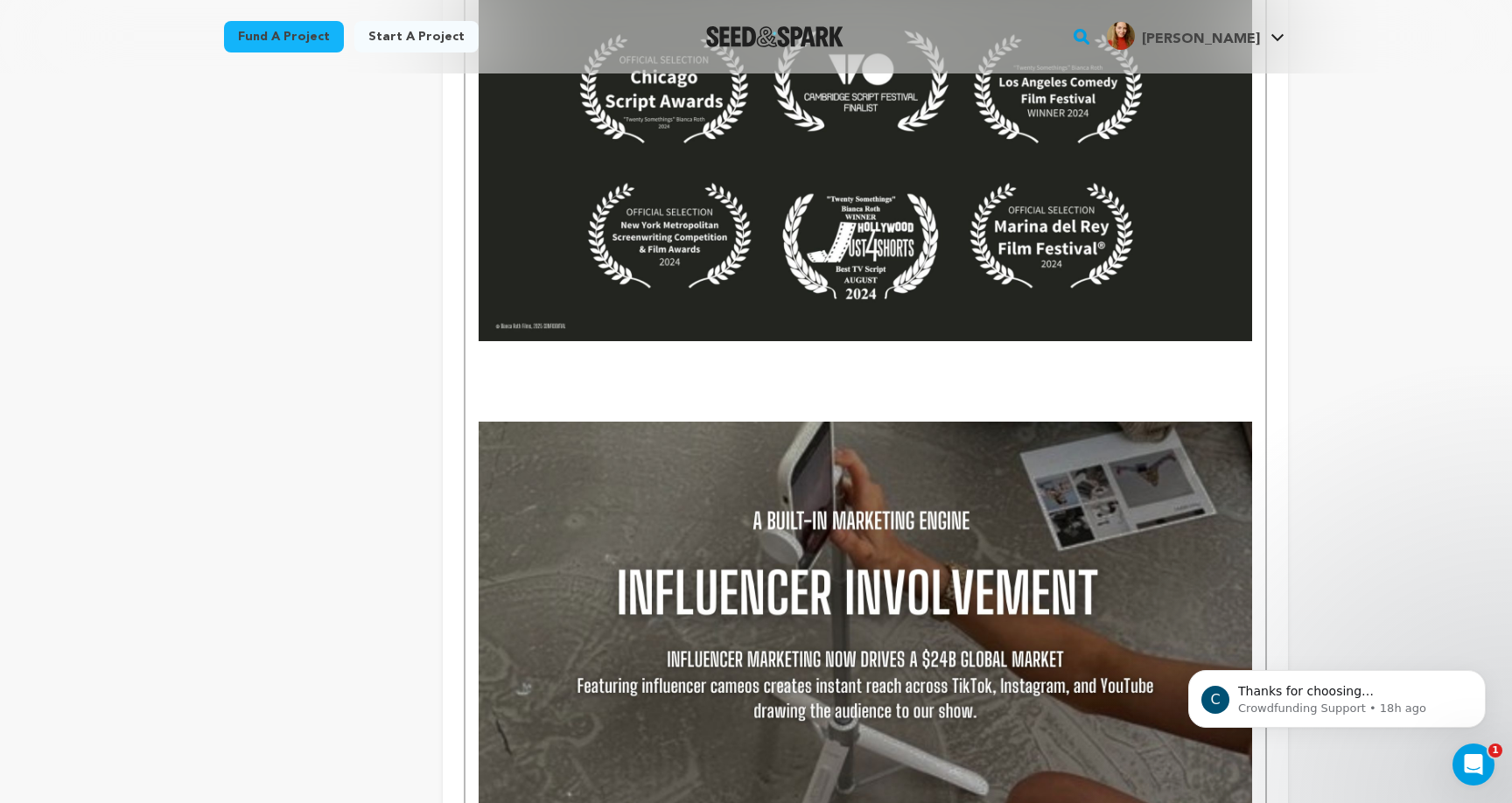
scroll to position [997, 0]
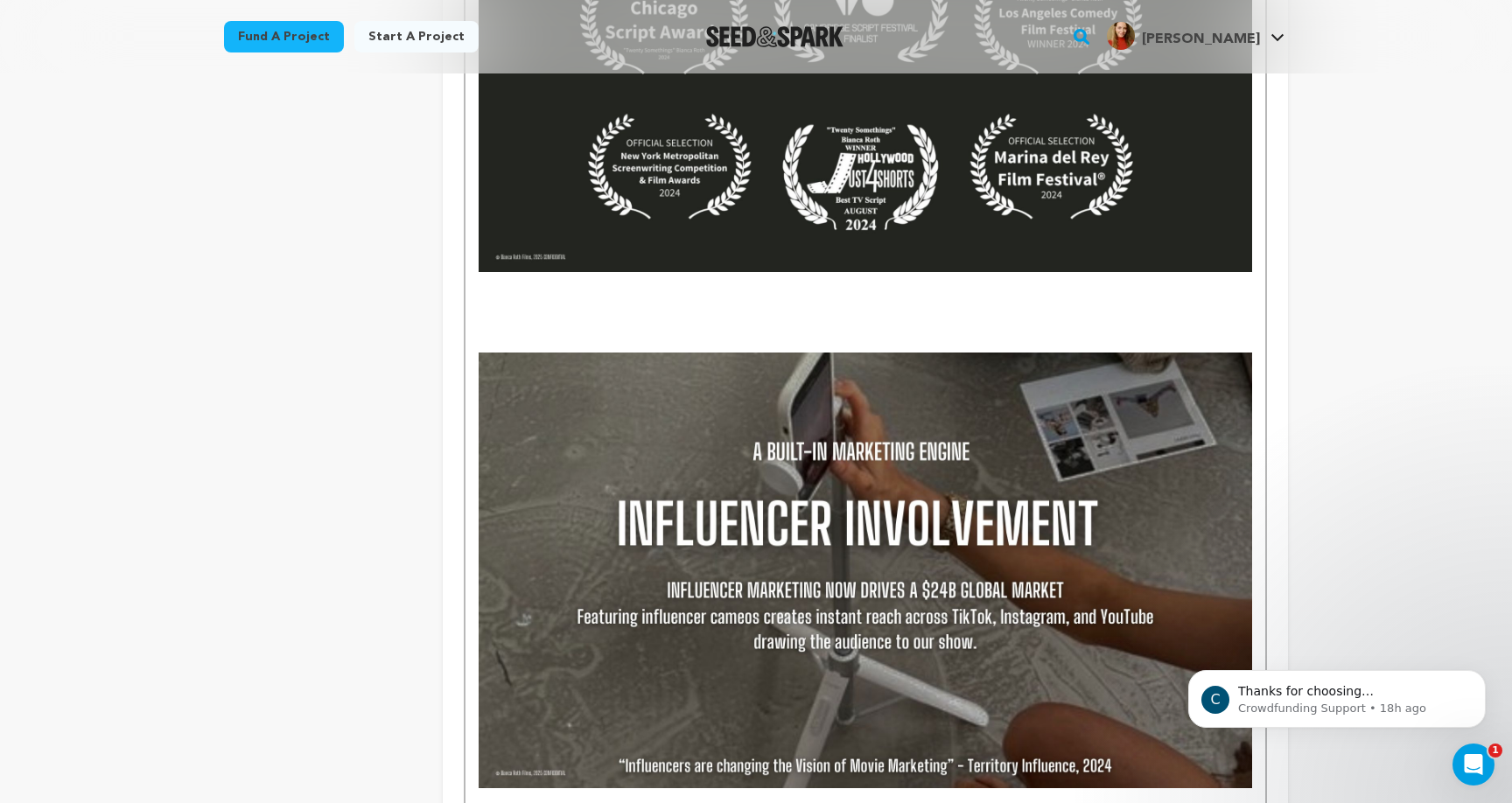
click at [864, 312] on p at bounding box center [865, 312] width 773 height 16
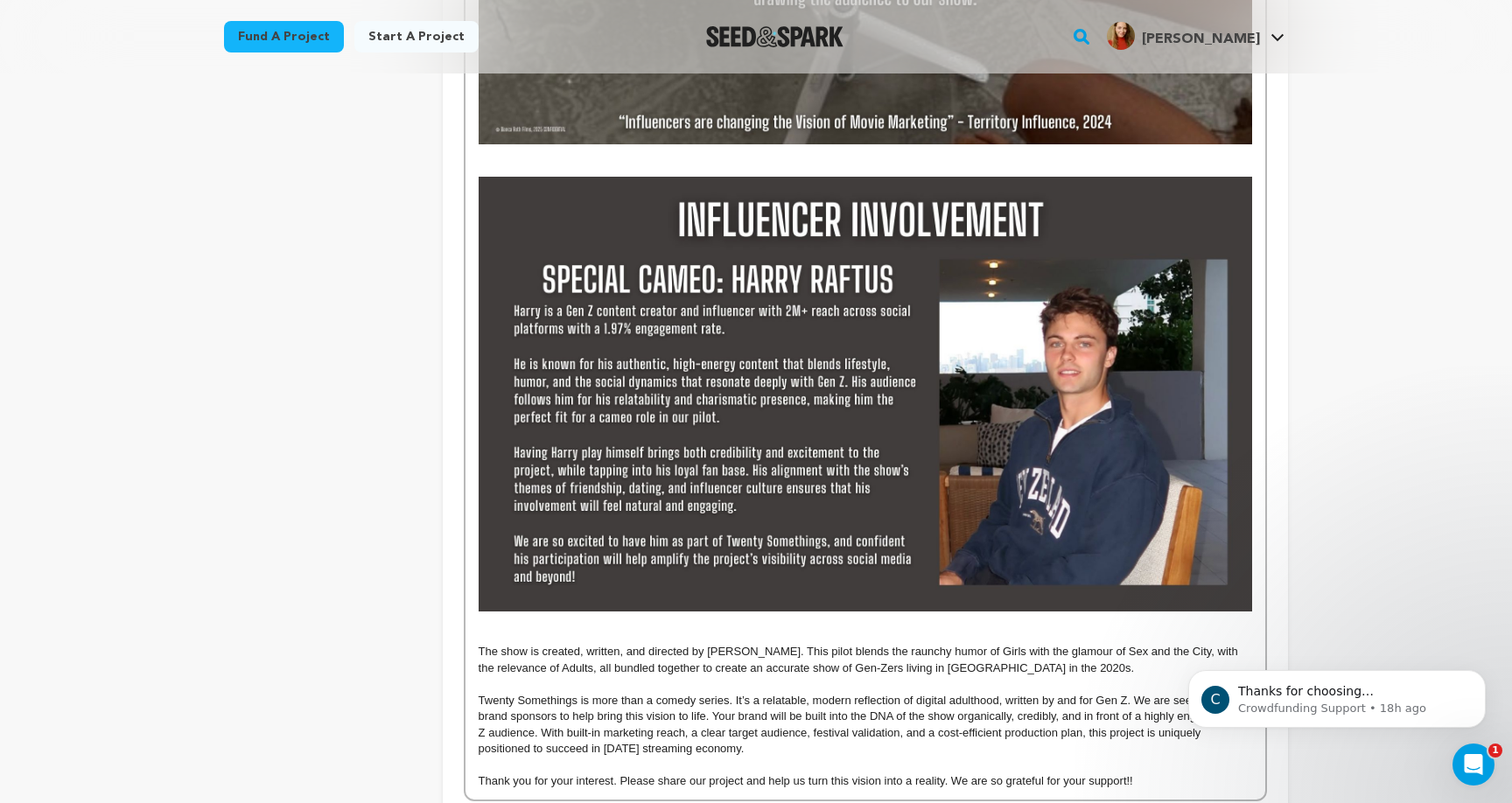
scroll to position [1756, 0]
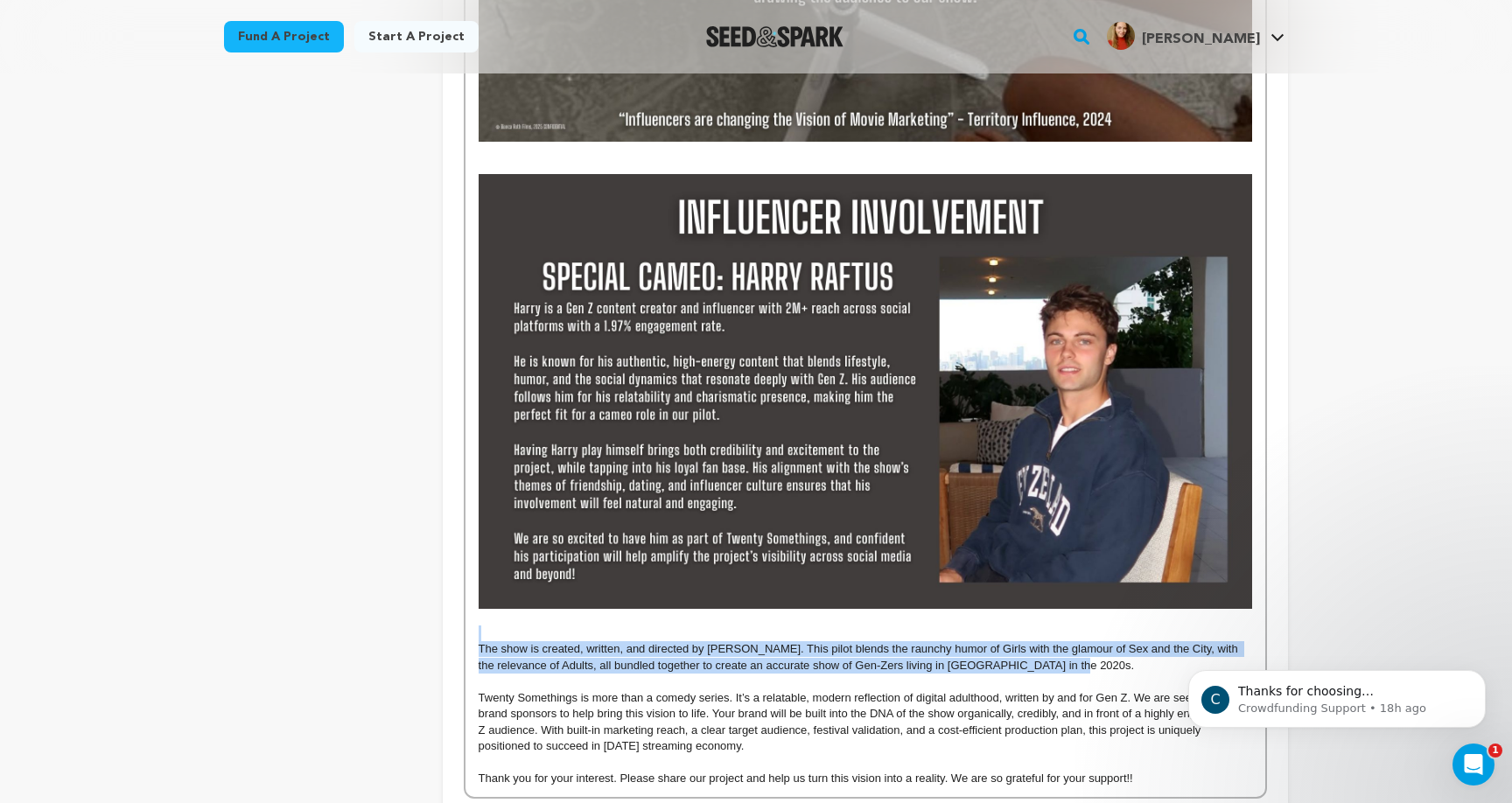
drag, startPoint x: 1078, startPoint y: 652, endPoint x: 550, endPoint y: 618, distance: 529.1
copy div "The show is created, written, and directed by Bianca Roth. This pilot blends th…"
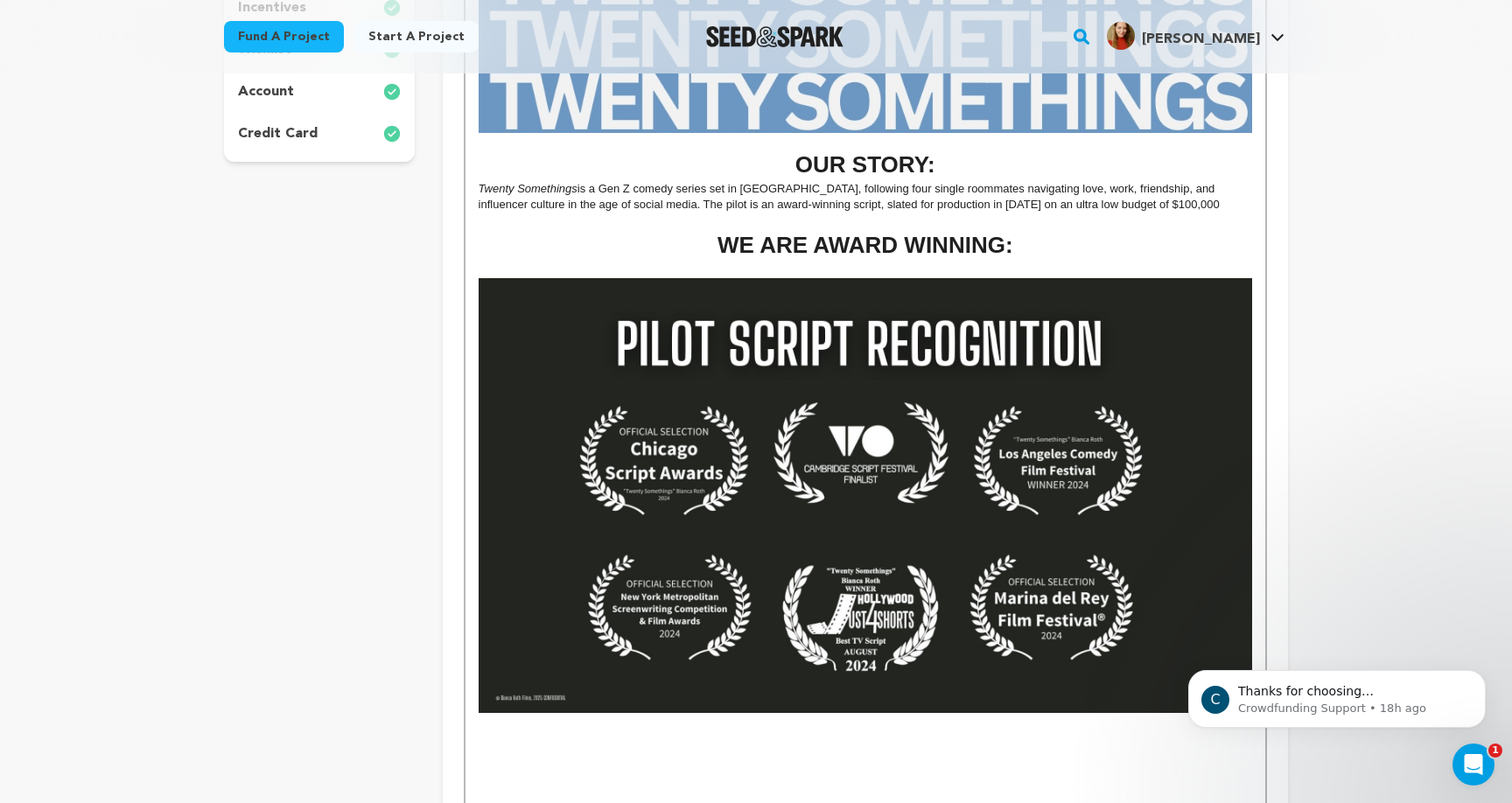
scroll to position [553, 0]
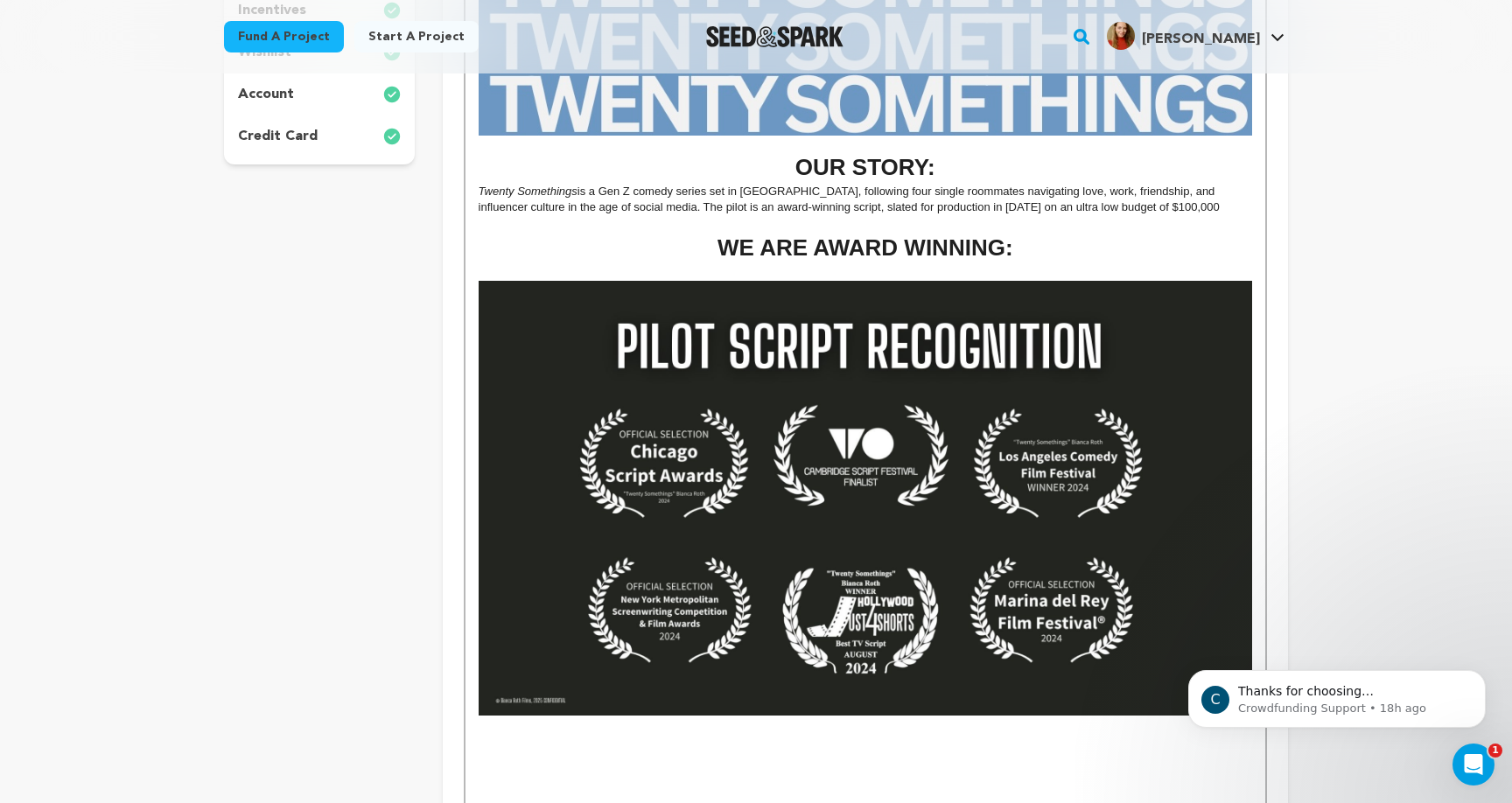
click at [1231, 207] on p "Twenty Somethings is a Gen Z comedy series set in Los Angeles, following four s…" at bounding box center [865, 200] width 773 height 32
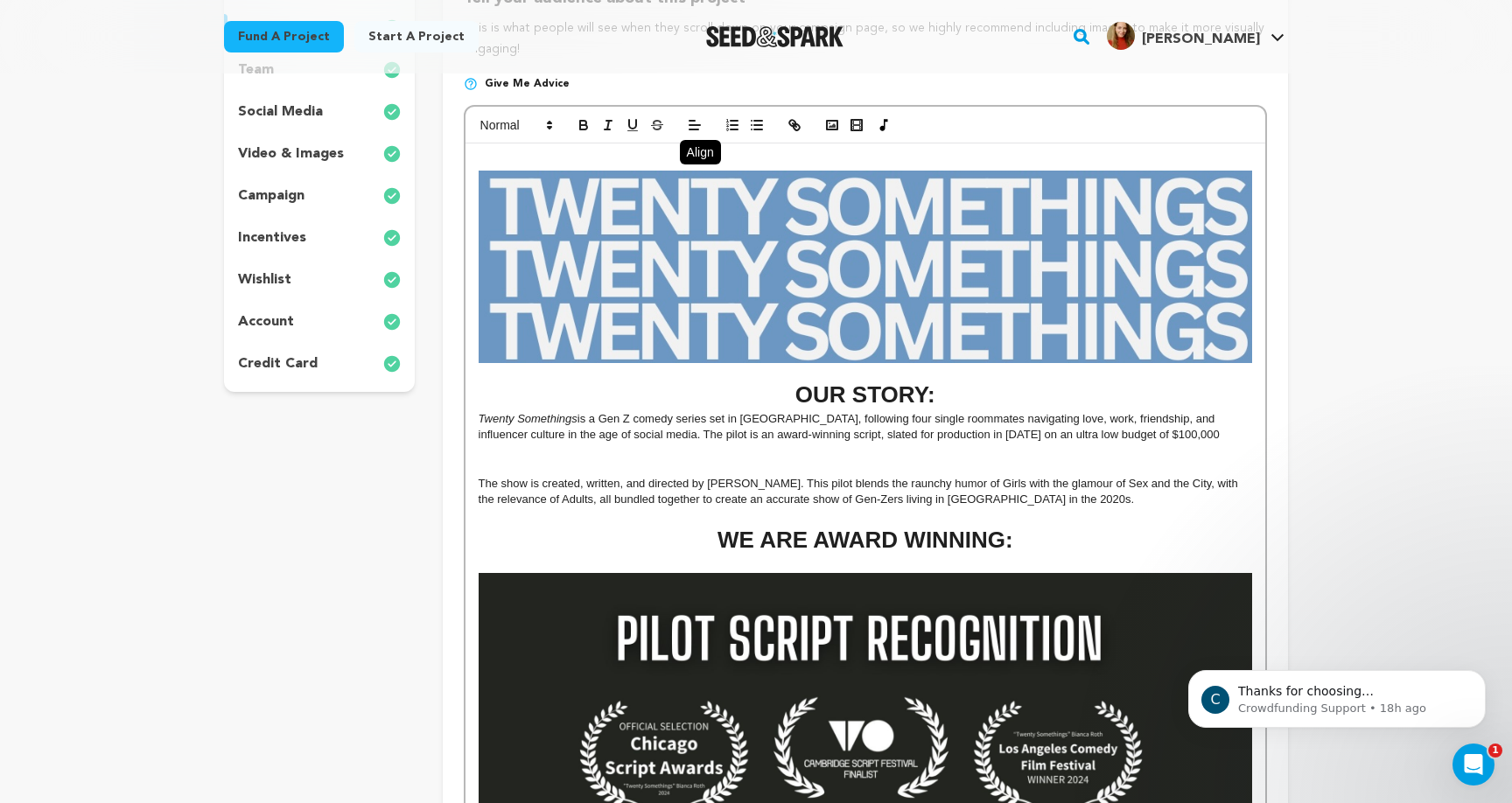
scroll to position [340, 0]
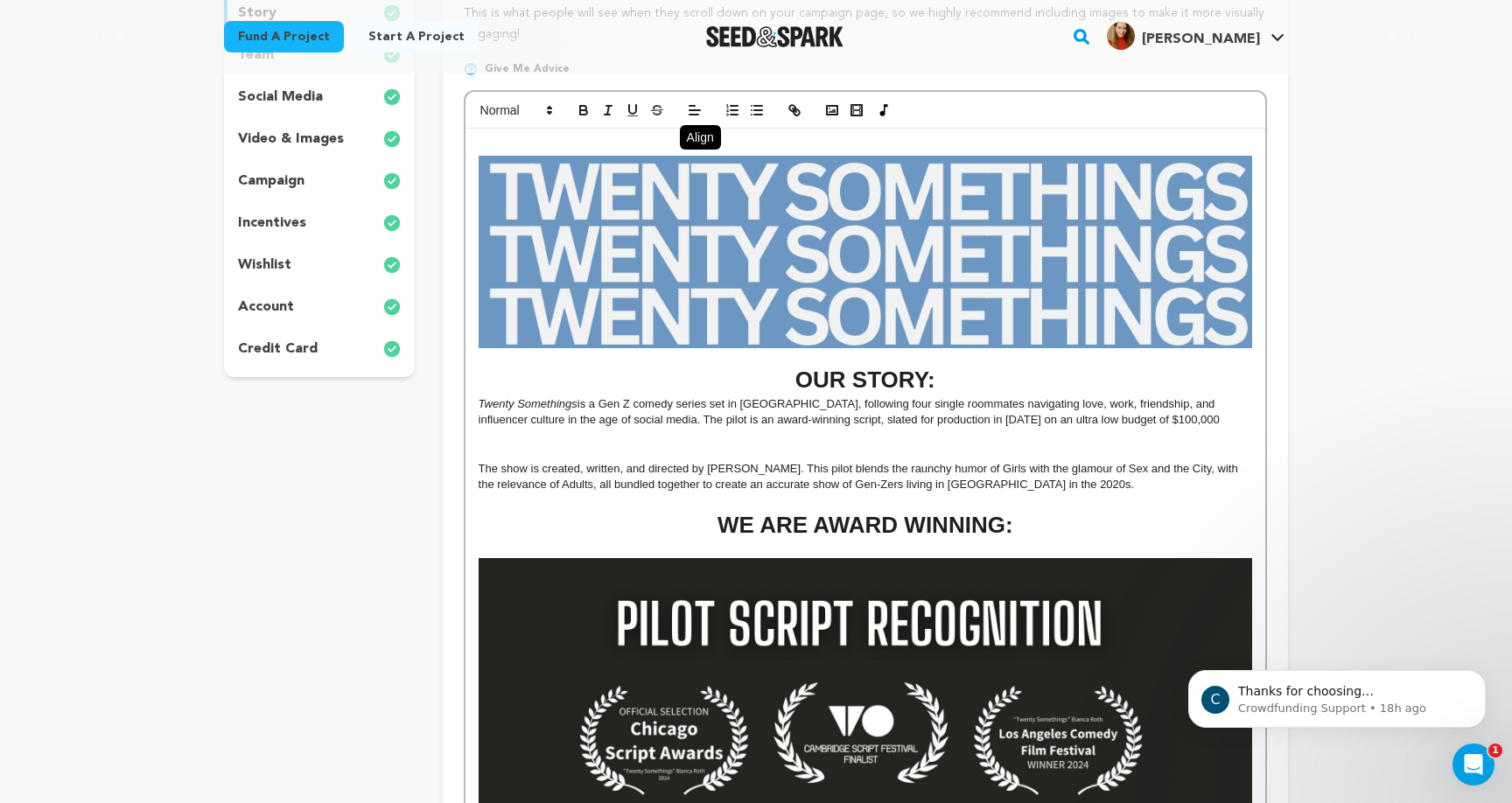
click at [895, 447] on p at bounding box center [865, 452] width 773 height 16
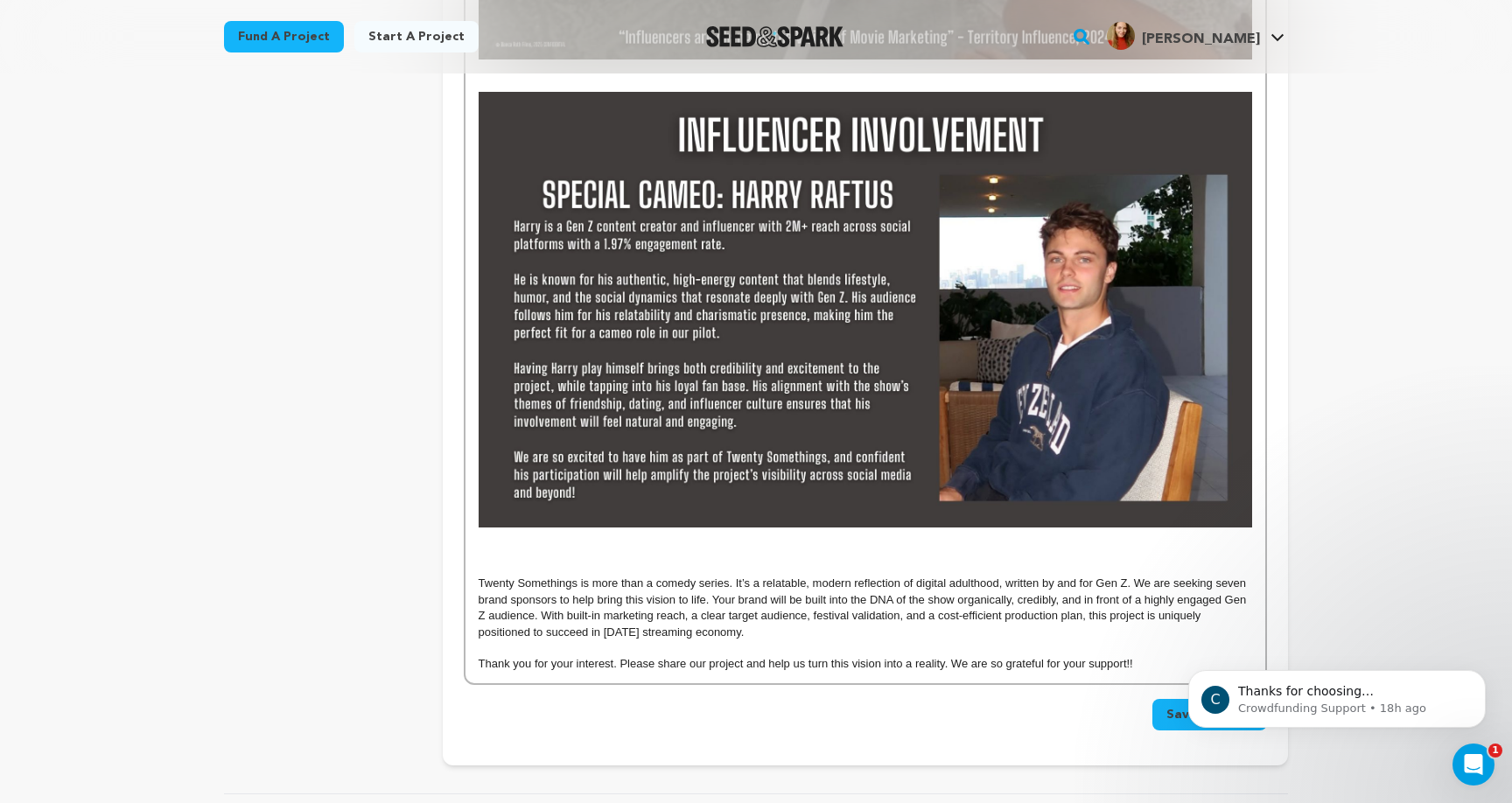
scroll to position [1889, 0]
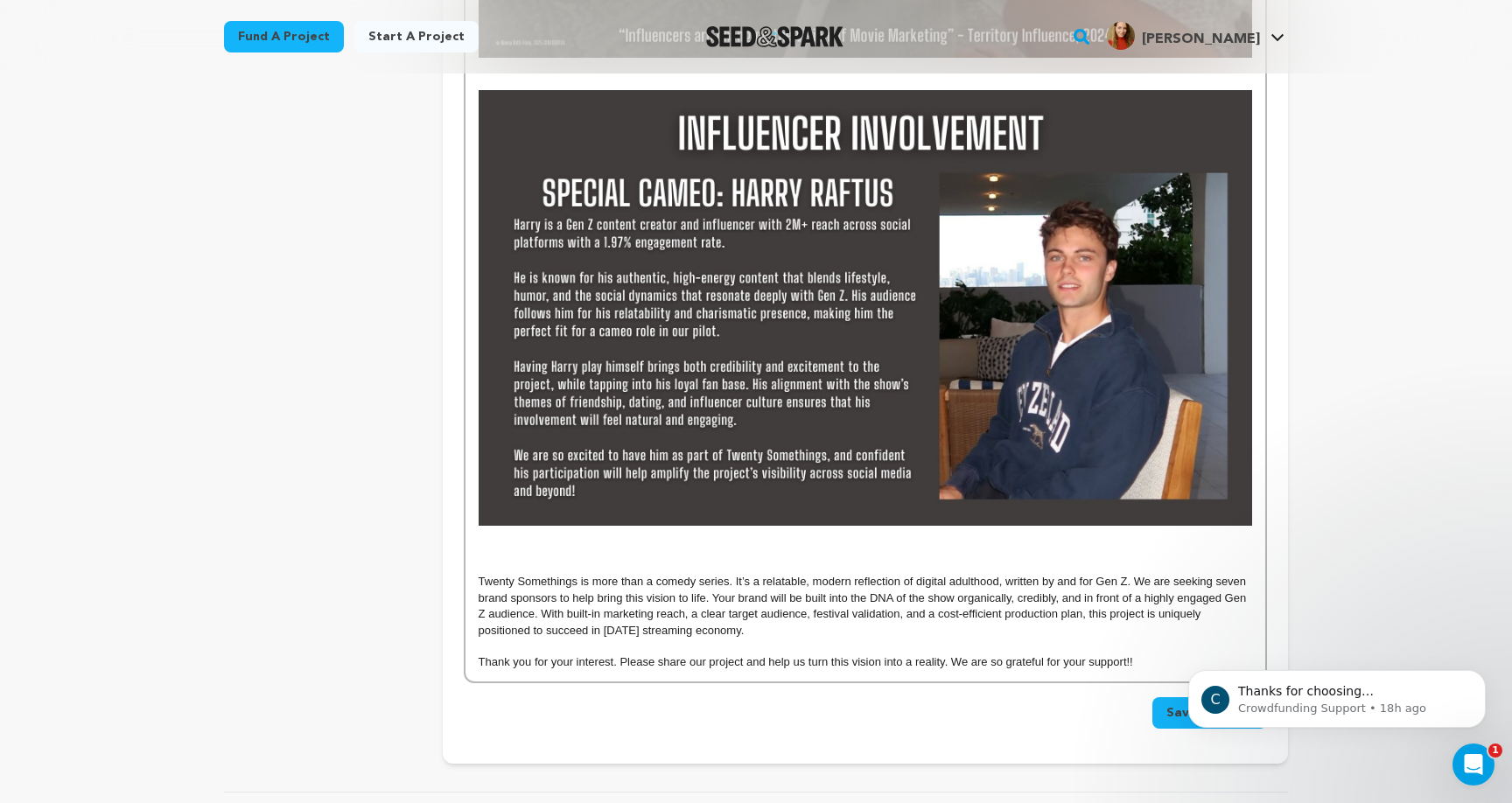
click at [713, 544] on p at bounding box center [865, 550] width 773 height 16
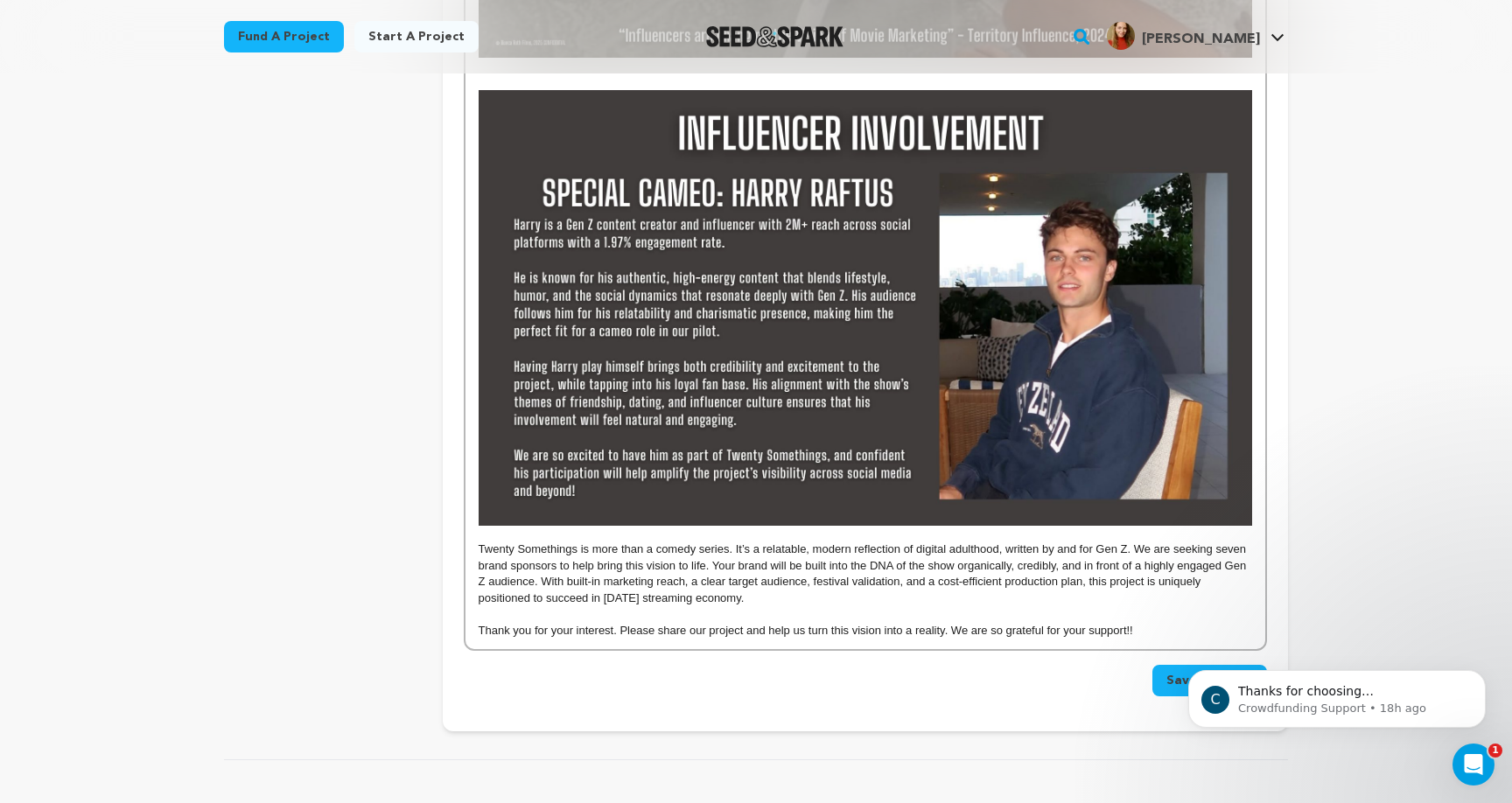
scroll to position [1827, 0]
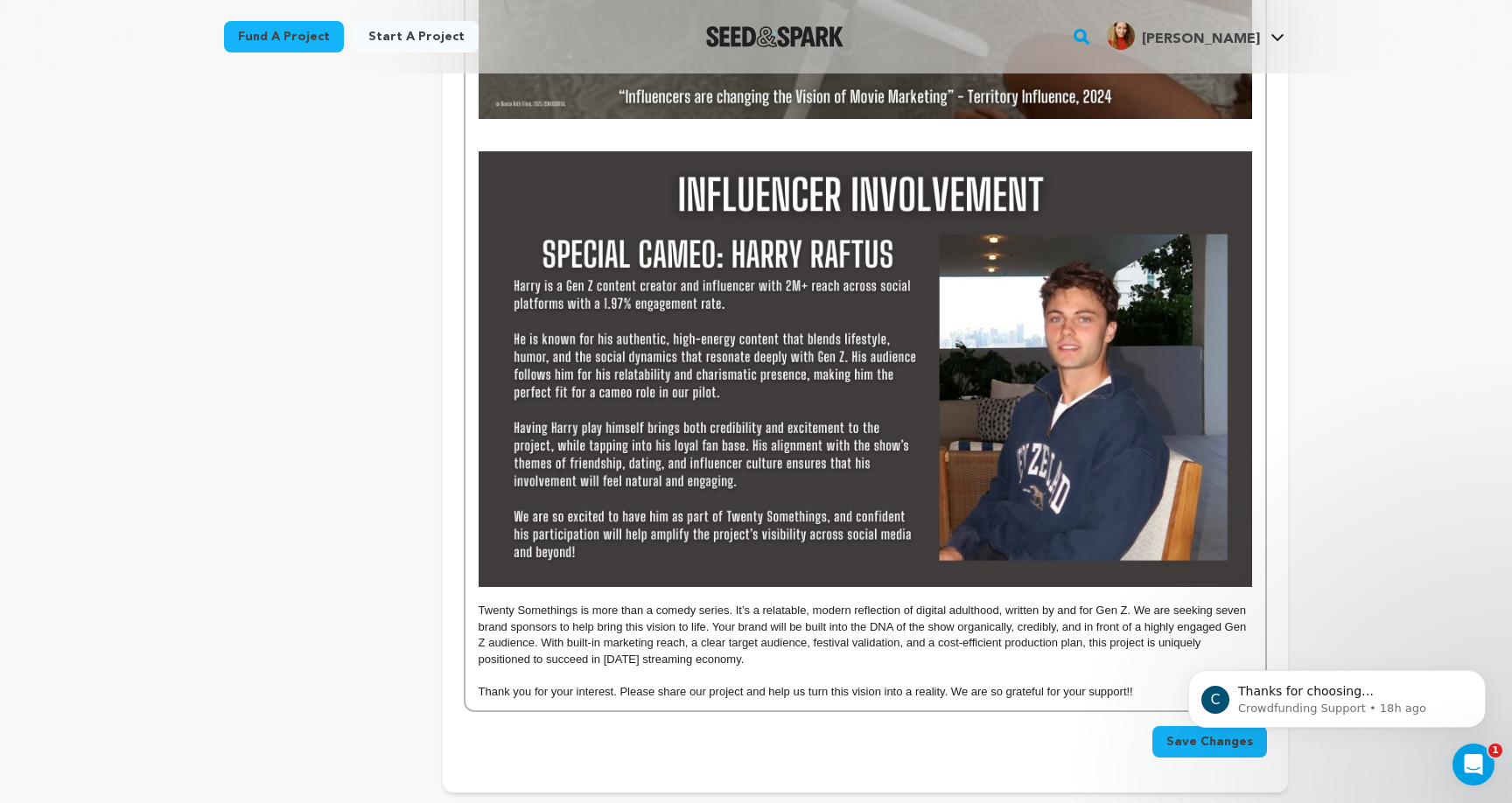
click at [990, 668] on p at bounding box center [865, 676] width 773 height 16
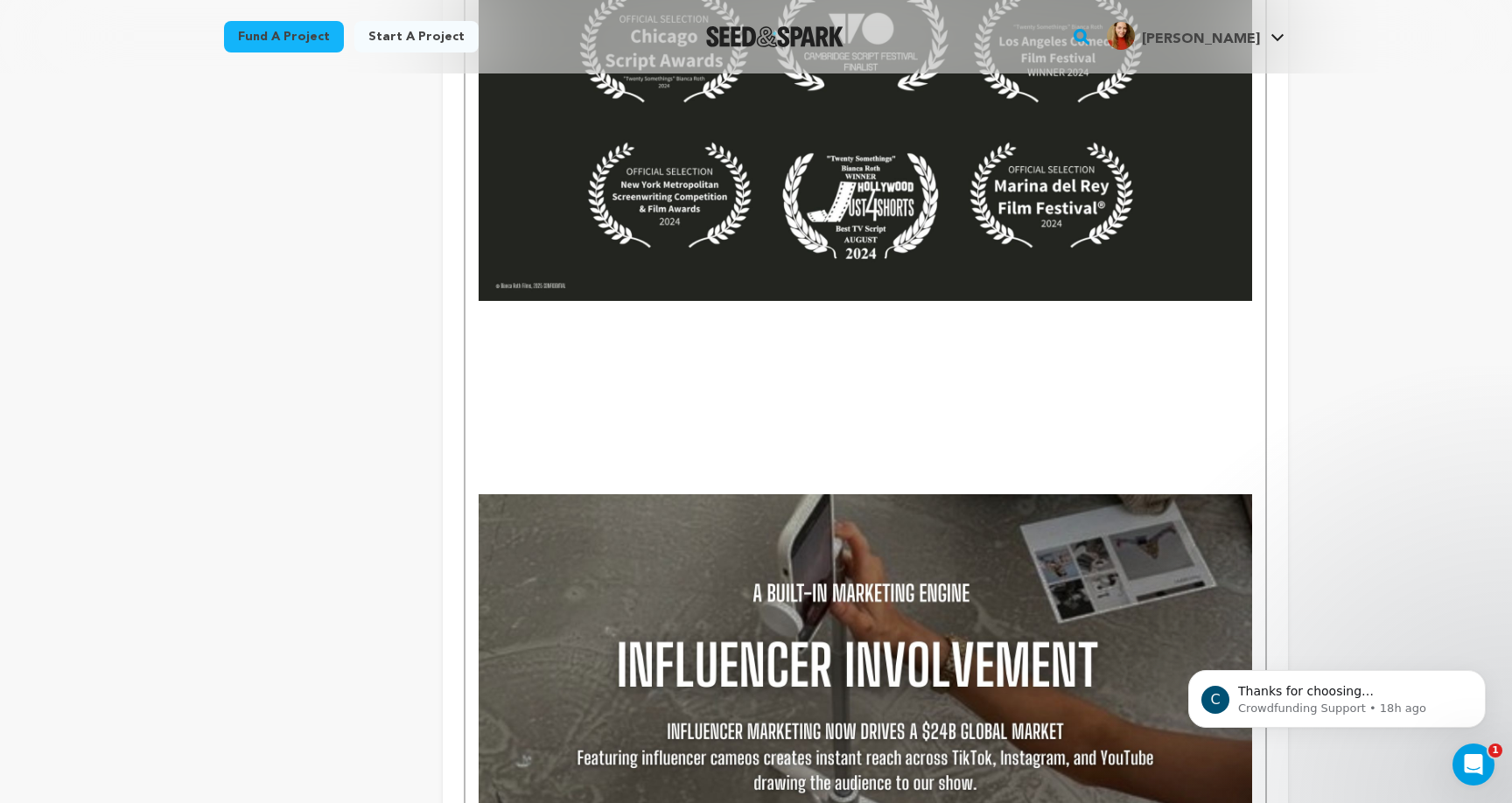
scroll to position [1018, 0]
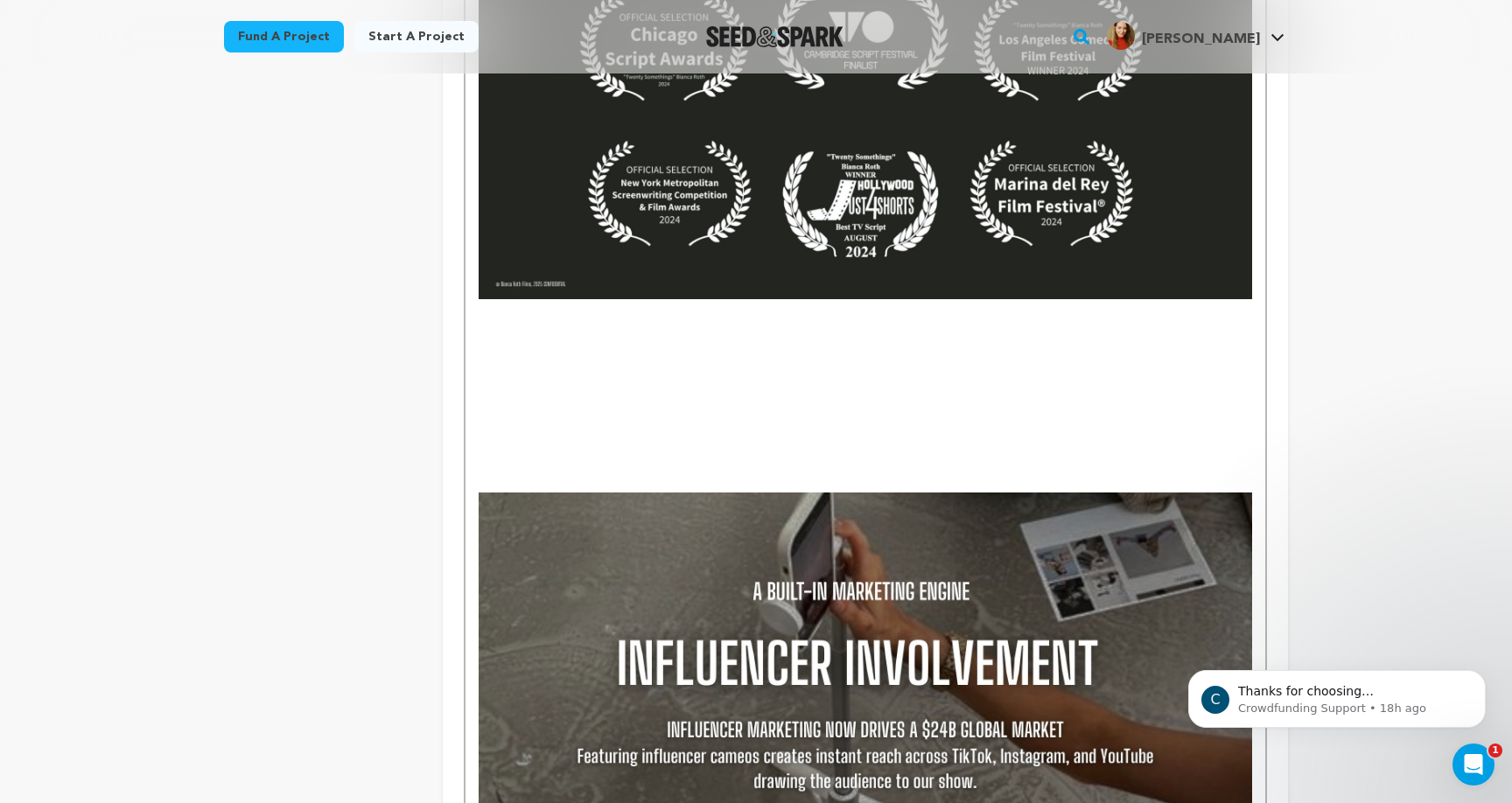
click at [747, 445] on p at bounding box center [865, 452] width 773 height 16
click at [533, 444] on p "MARKETABILITY:" at bounding box center [865, 452] width 773 height 16
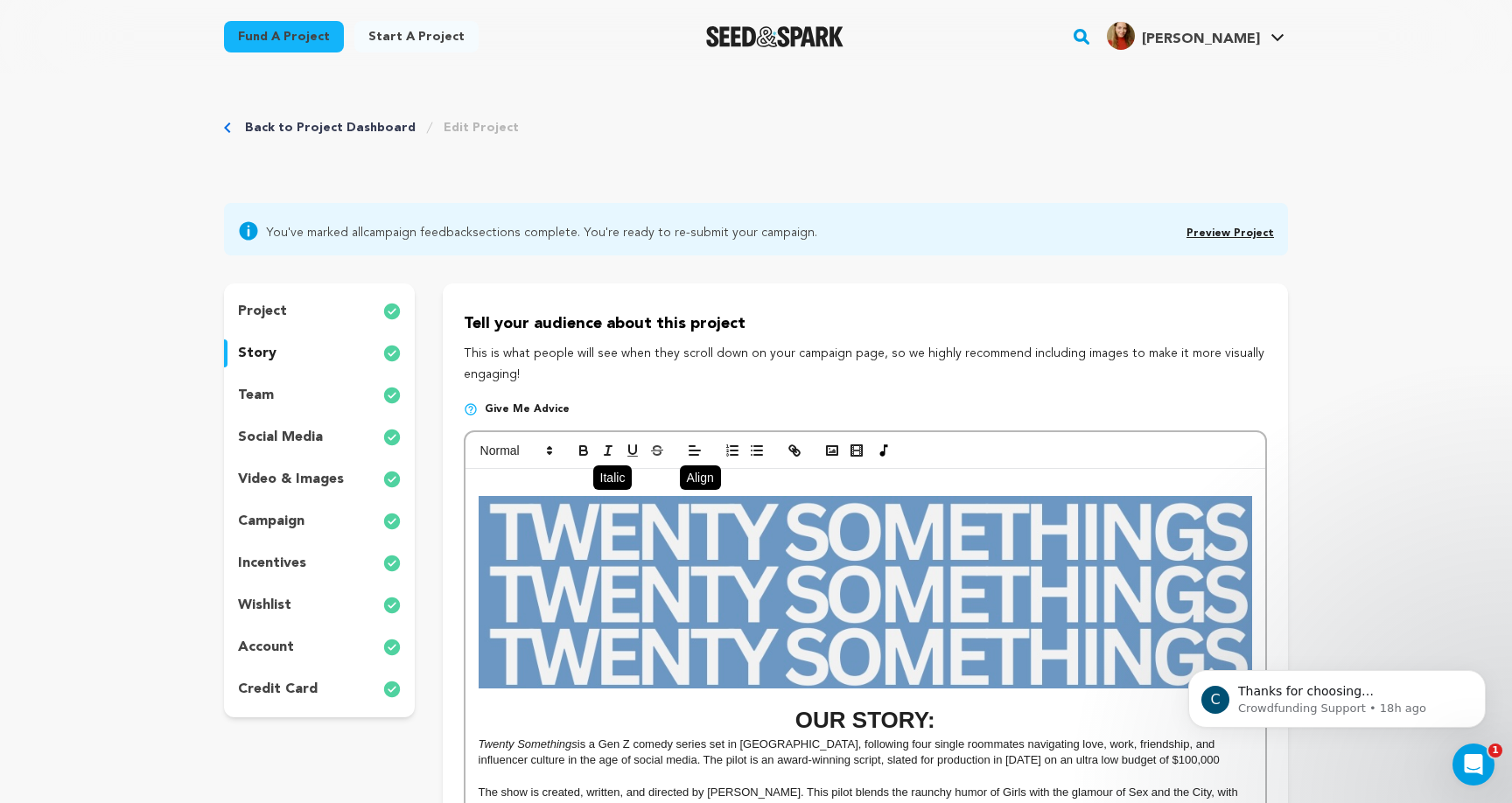
scroll to position [0, 0]
click at [589, 452] on icon "button" at bounding box center [584, 450] width 16 height 16
click at [694, 499] on line at bounding box center [693, 499] width 8 height 0
click at [550, 452] on polygon at bounding box center [549, 453] width 4 height 2
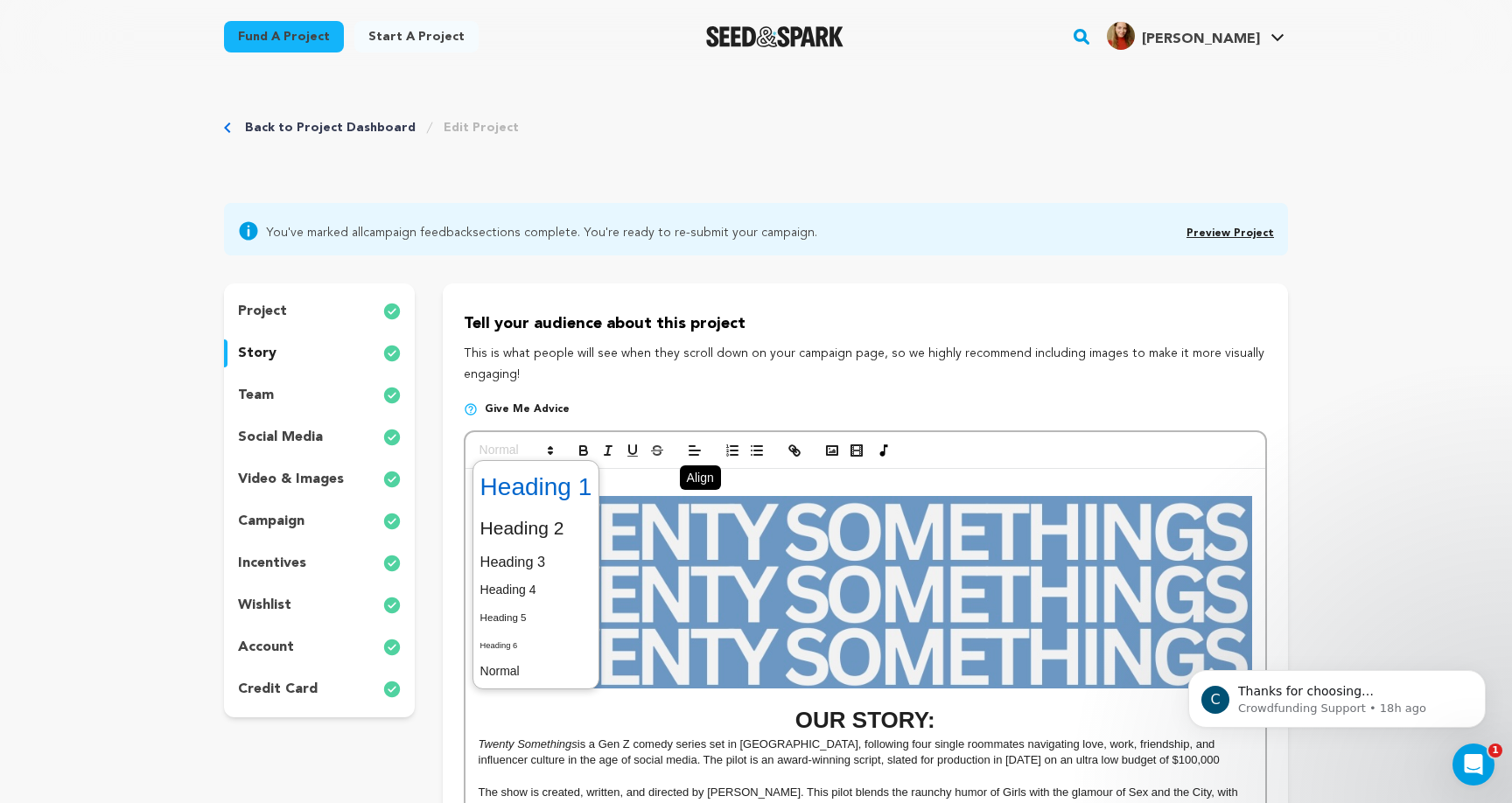
click at [547, 478] on span at bounding box center [536, 487] width 112 height 46
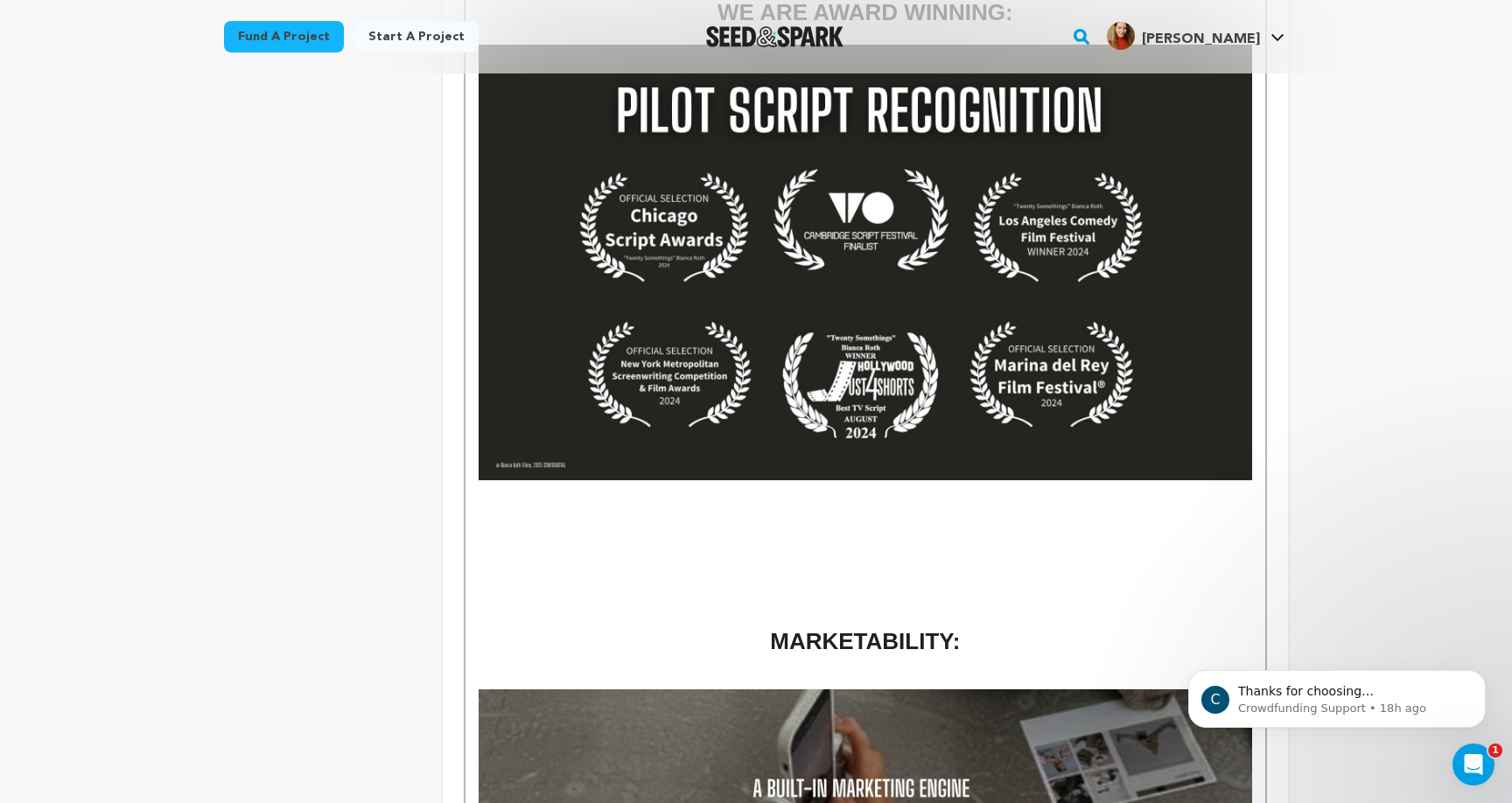
scroll to position [972, 0]
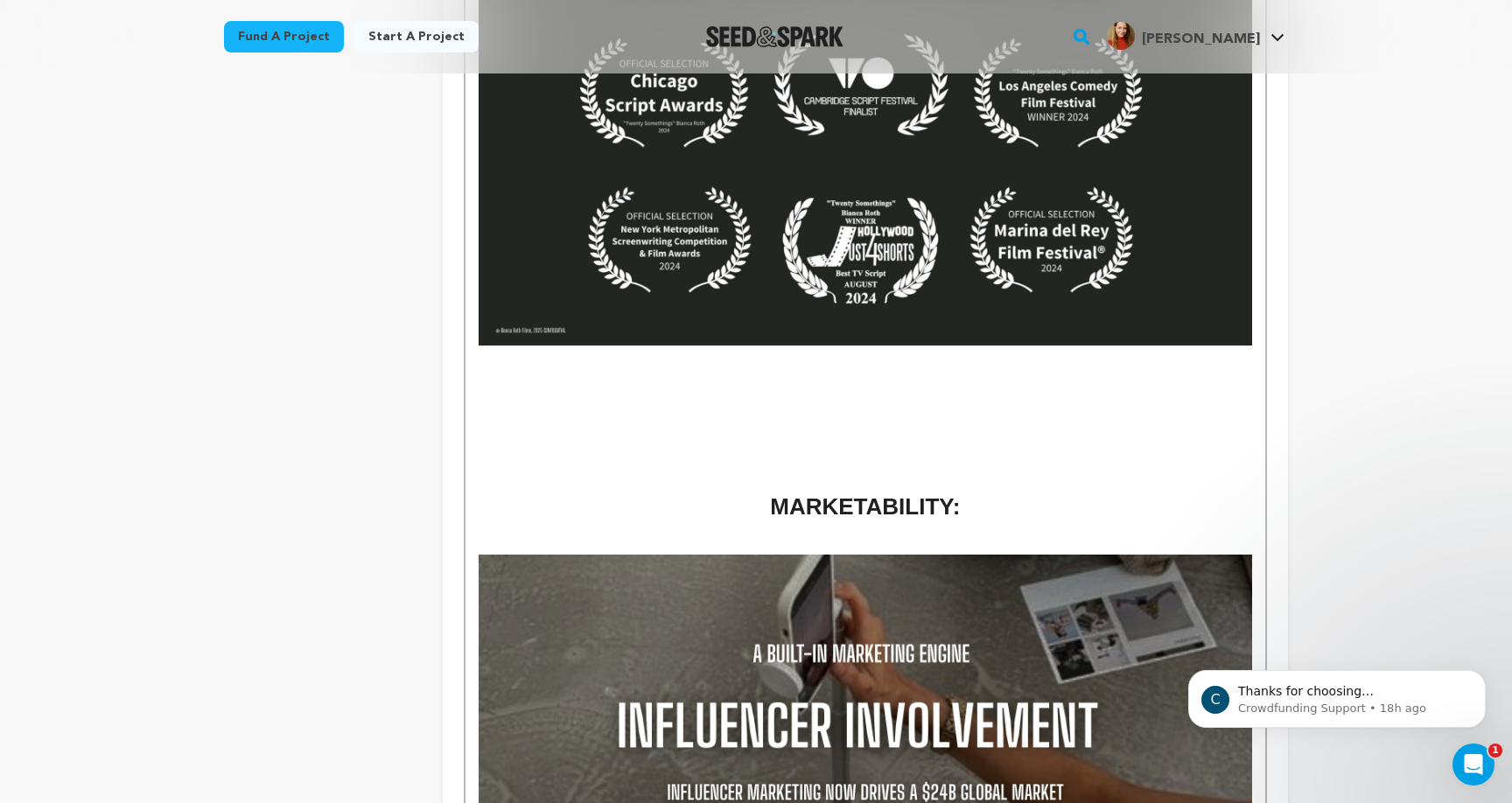
click at [914, 524] on p at bounding box center [865, 531] width 773 height 16
click at [799, 477] on p at bounding box center [865, 483] width 773 height 16
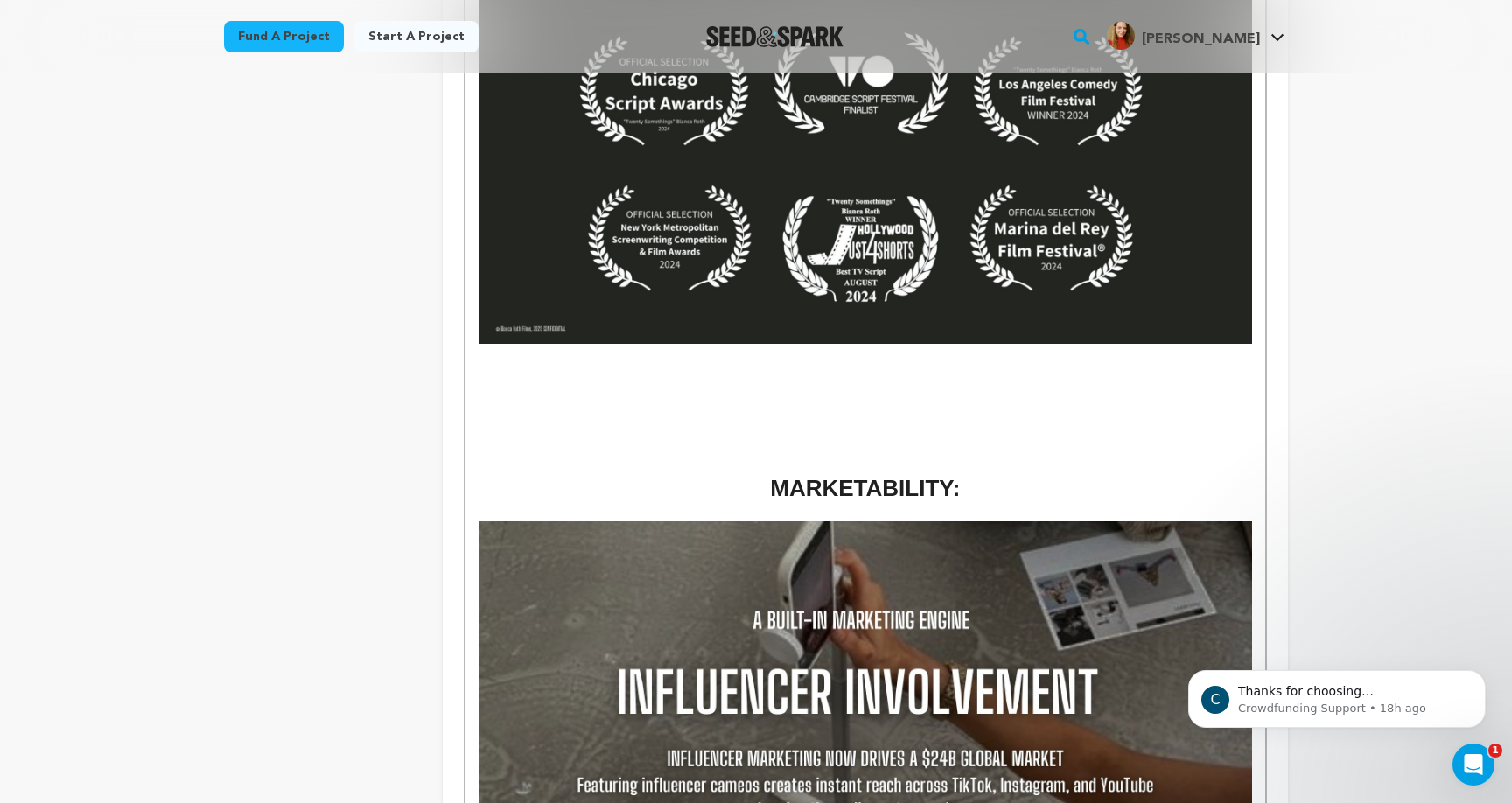
scroll to position [894, 0]
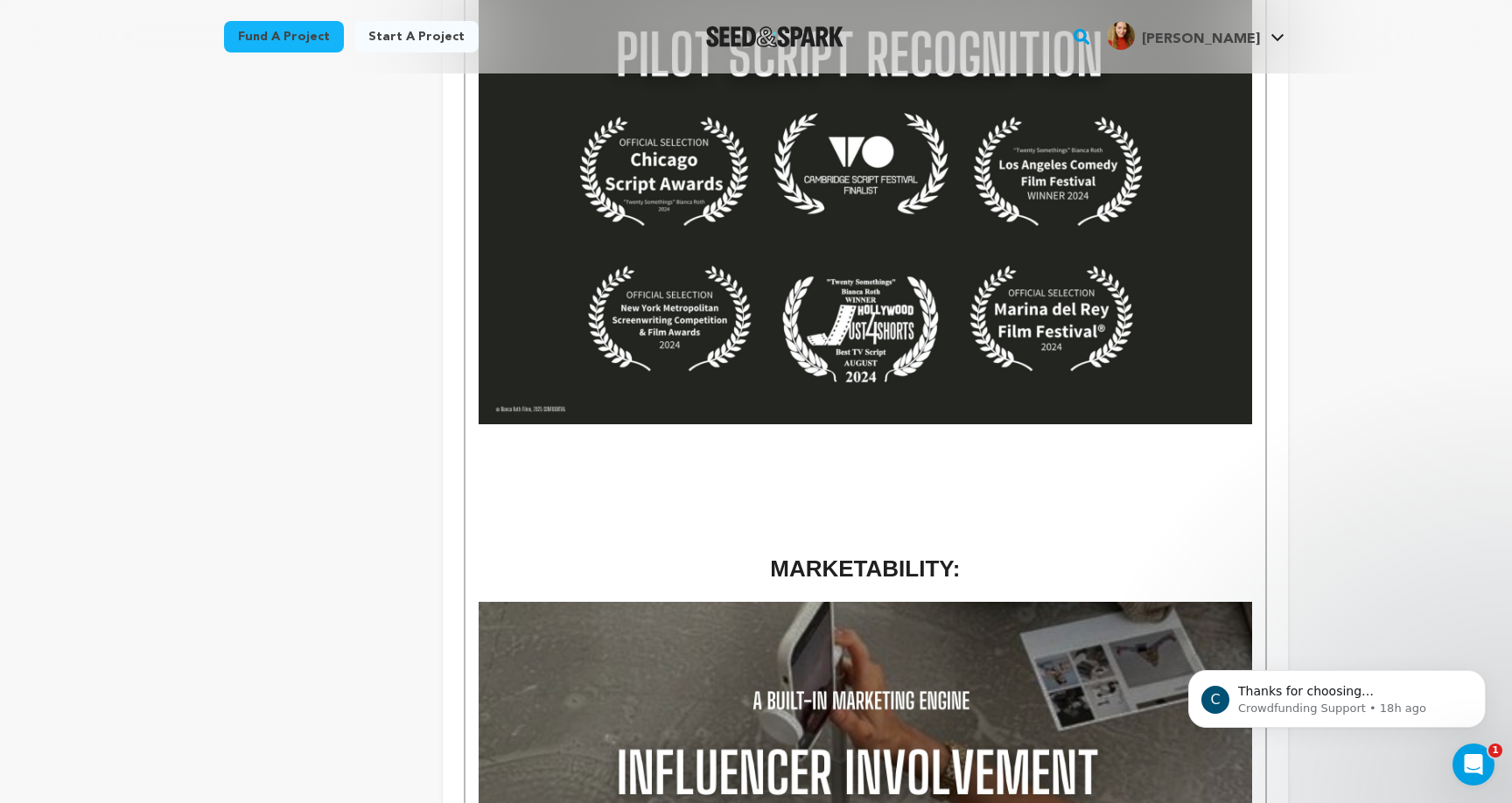
click at [870, 491] on p at bounding box center [865, 496] width 773 height 16
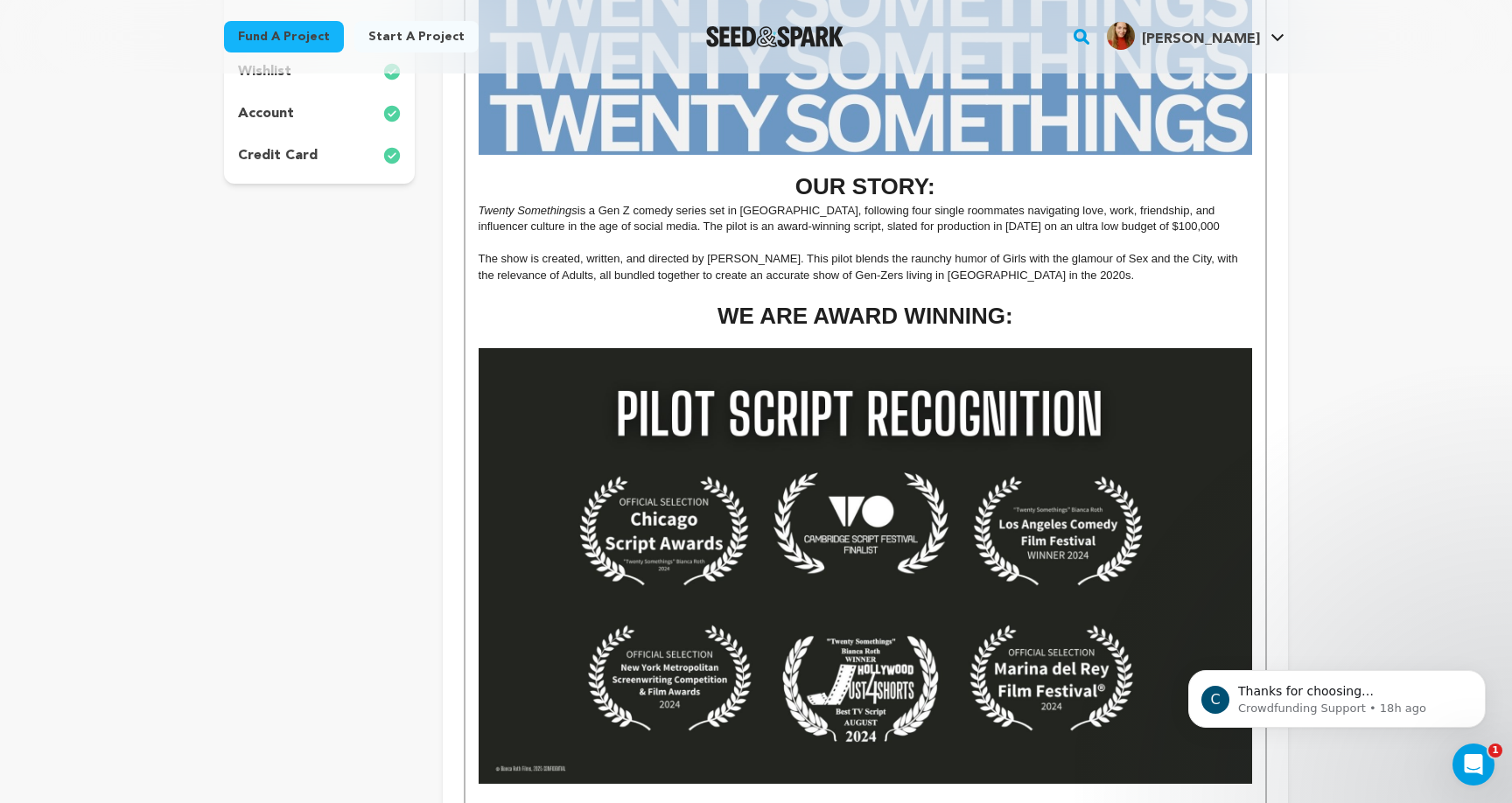
scroll to position [456, 0]
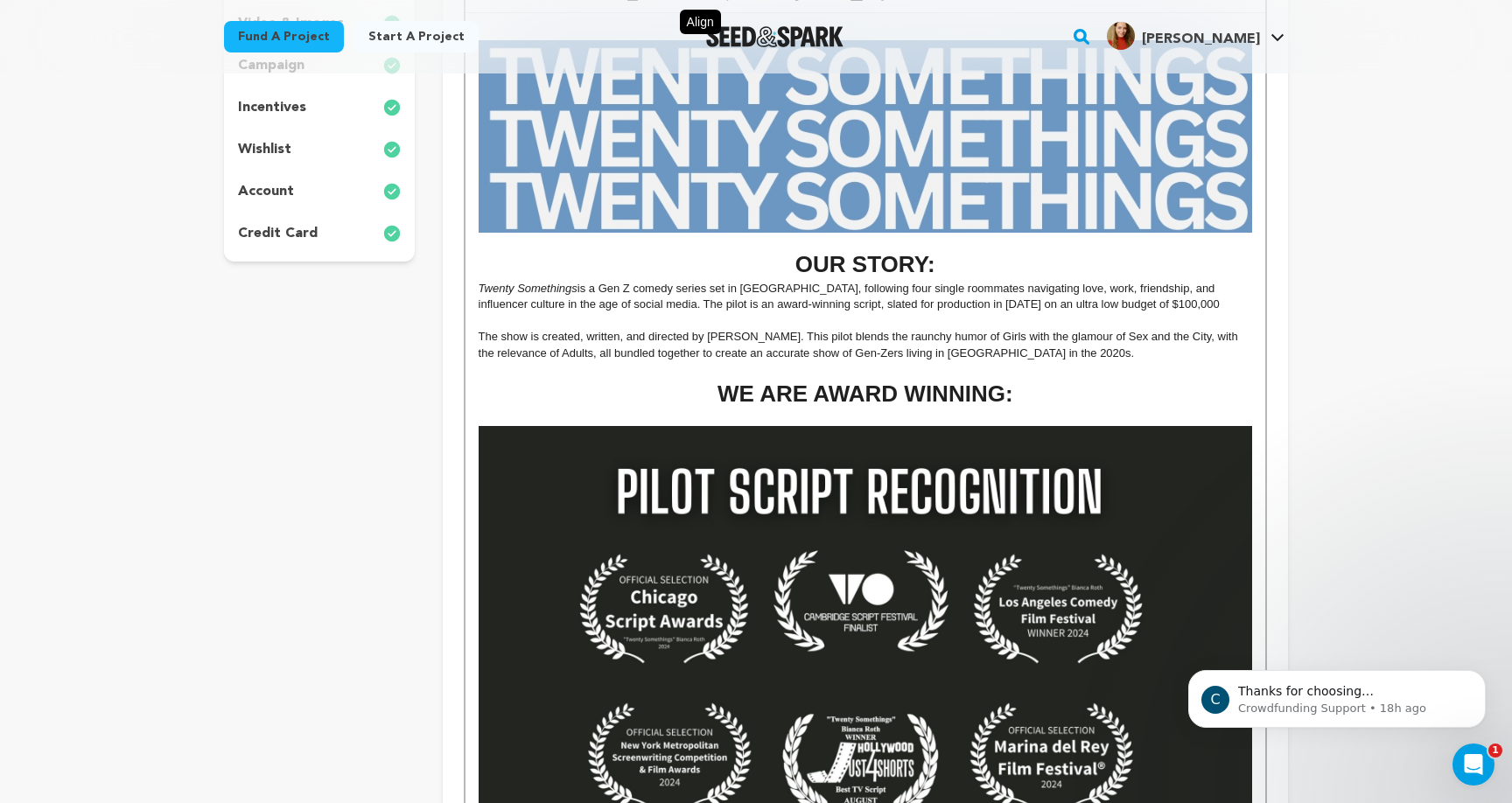
click at [923, 396] on h1 "WE ARE AWARD WINNING:" at bounding box center [865, 394] width 773 height 32
click at [922, 395] on h1 "WE ARE AWARD WINNING:" at bounding box center [865, 394] width 773 height 32
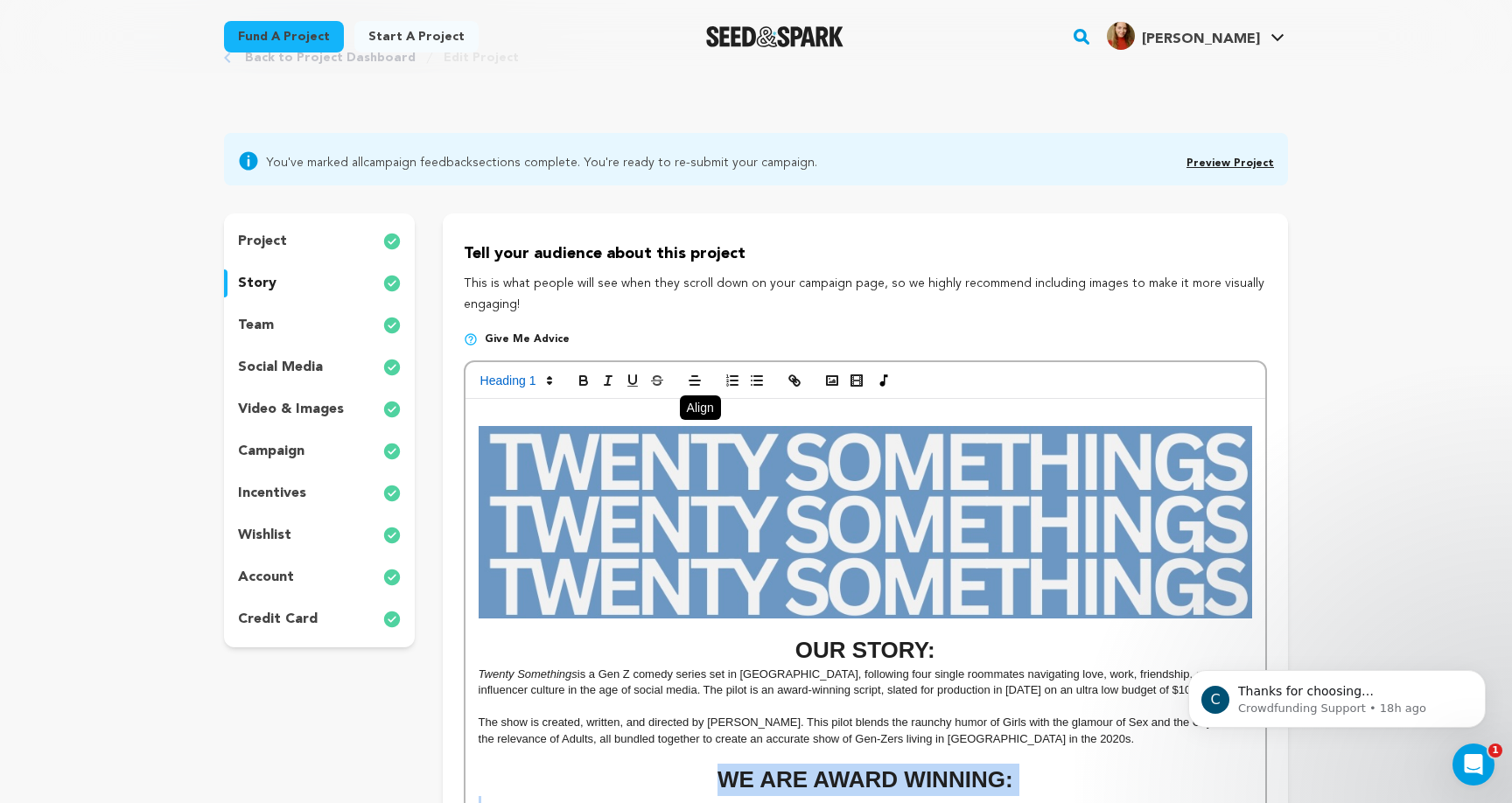
scroll to position [48, 0]
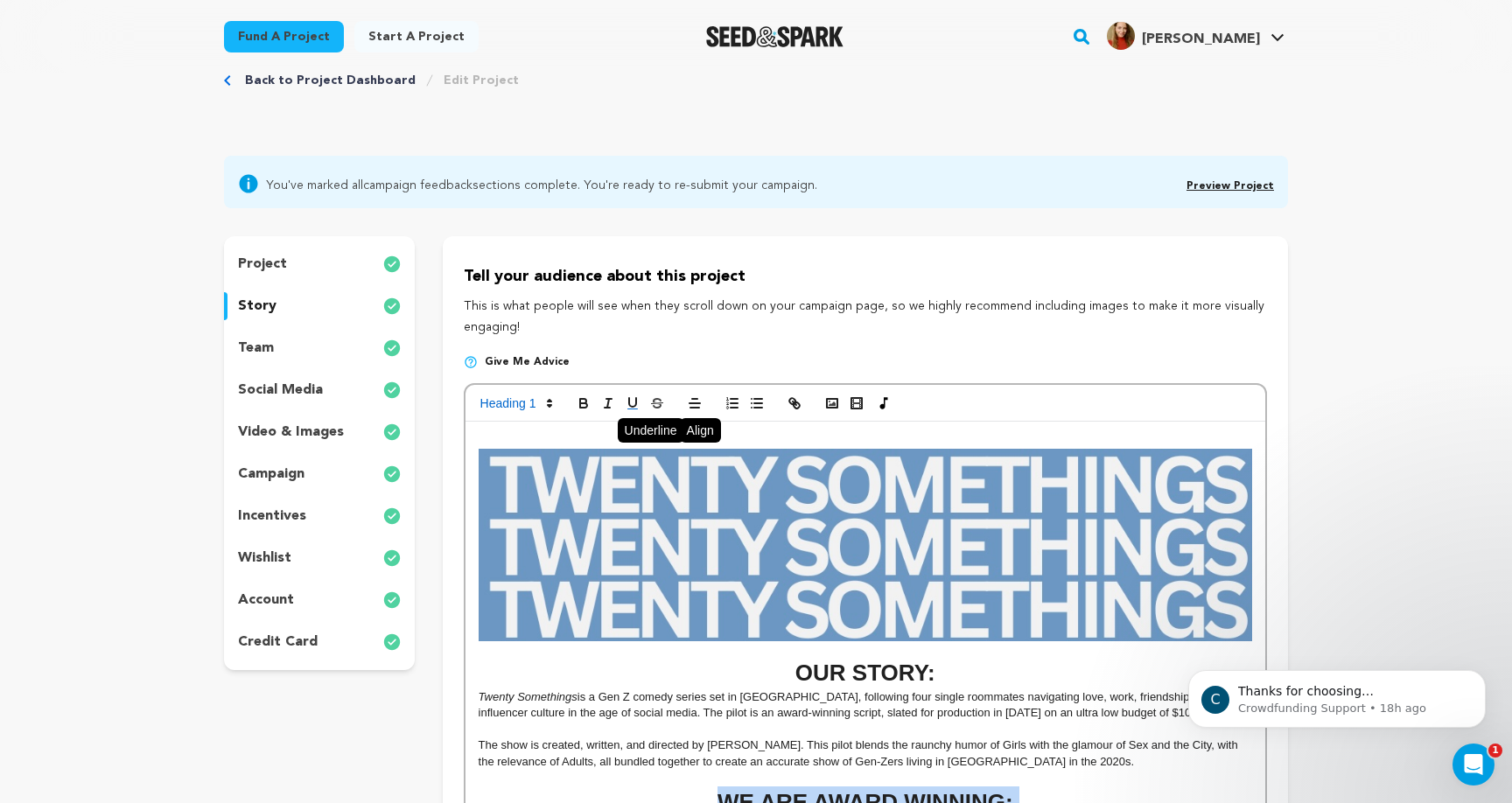
click at [633, 404] on icon "button" at bounding box center [633, 404] width 16 height 16
click at [840, 672] on h1 "OUR STORY:" at bounding box center [865, 673] width 773 height 32
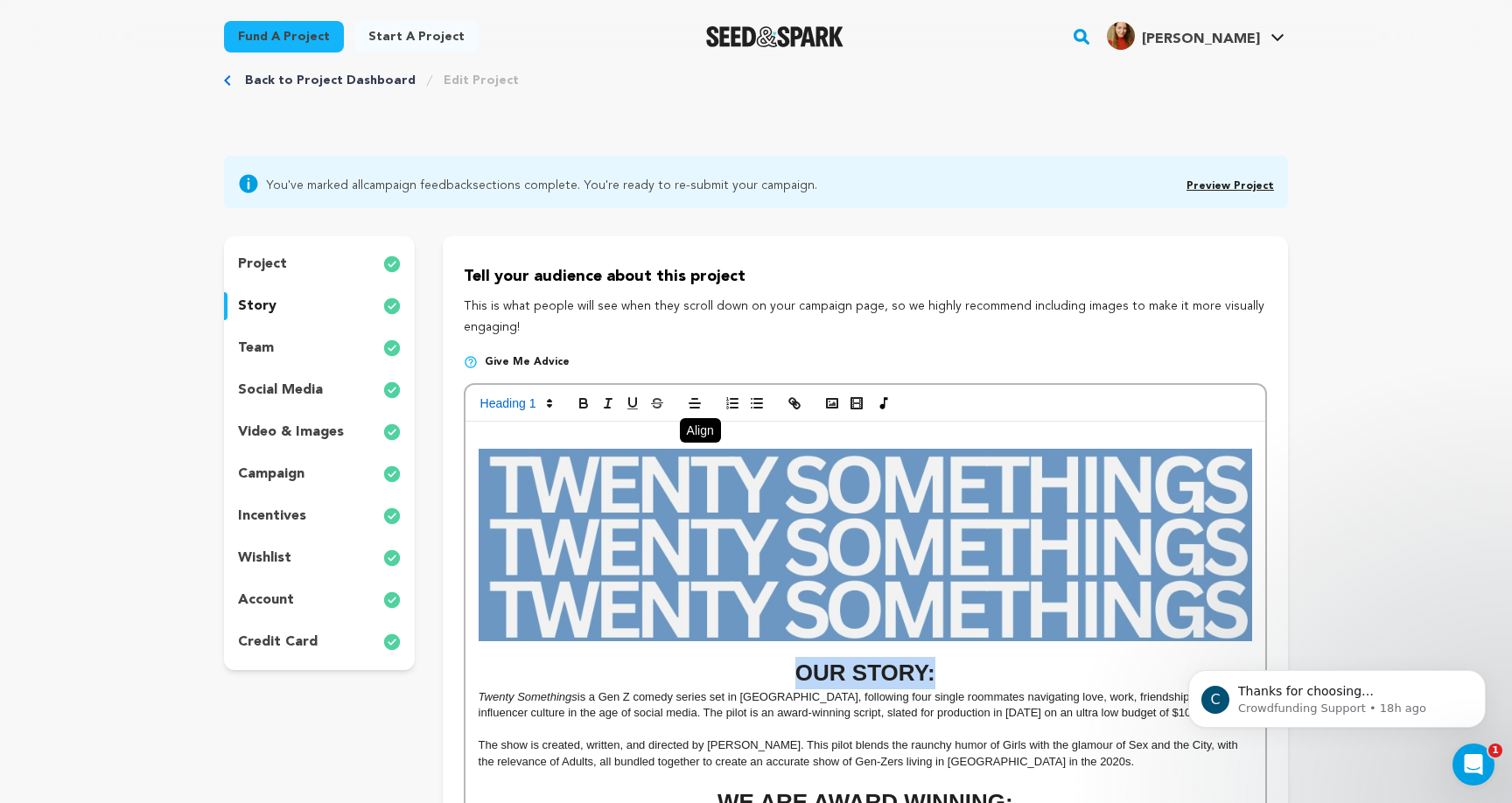
click at [840, 672] on h1 "OUR STORY:" at bounding box center [865, 673] width 773 height 32
click at [620, 400] on button "button" at bounding box center [632, 403] width 24 height 21
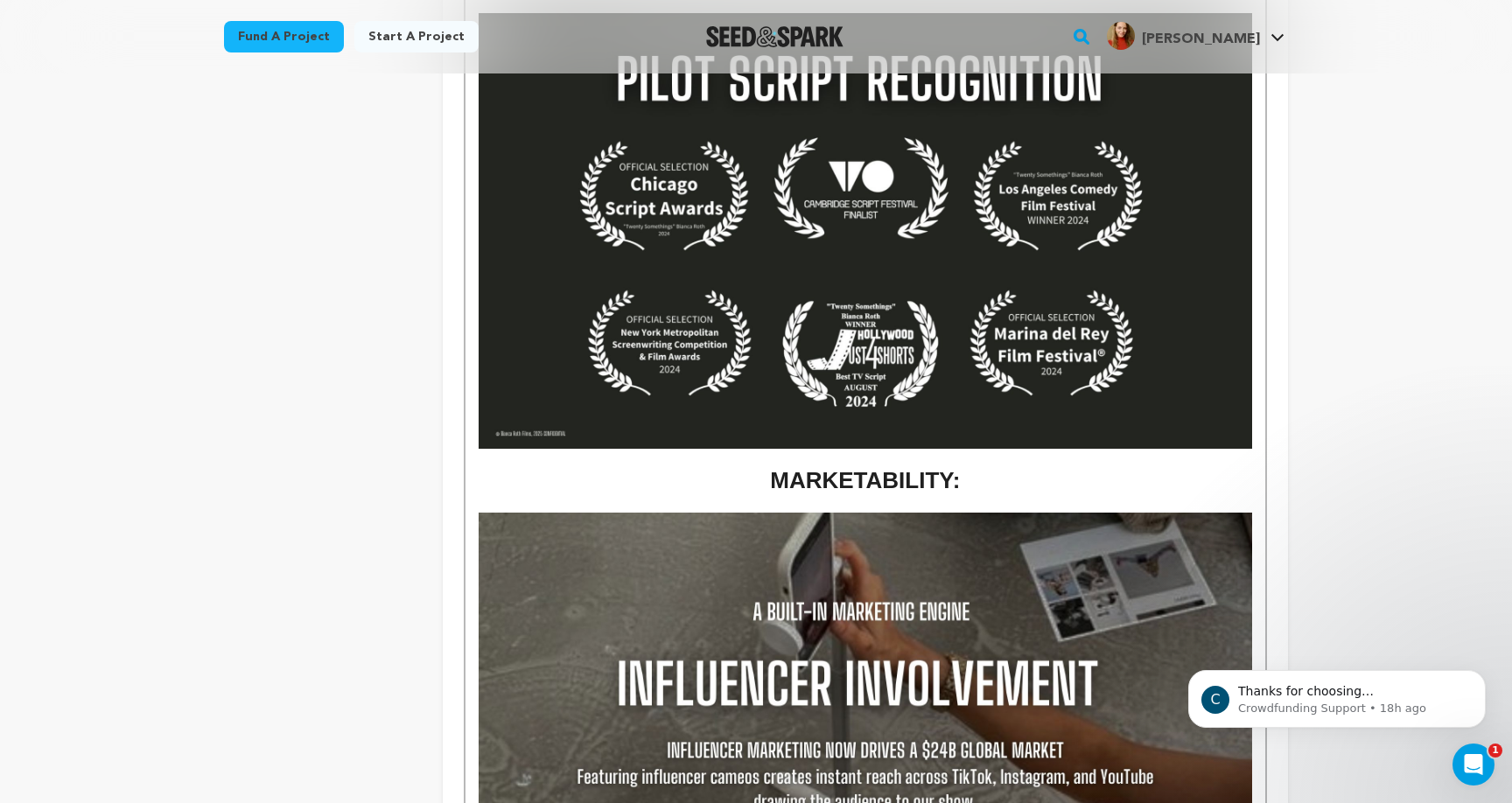
scroll to position [870, 0]
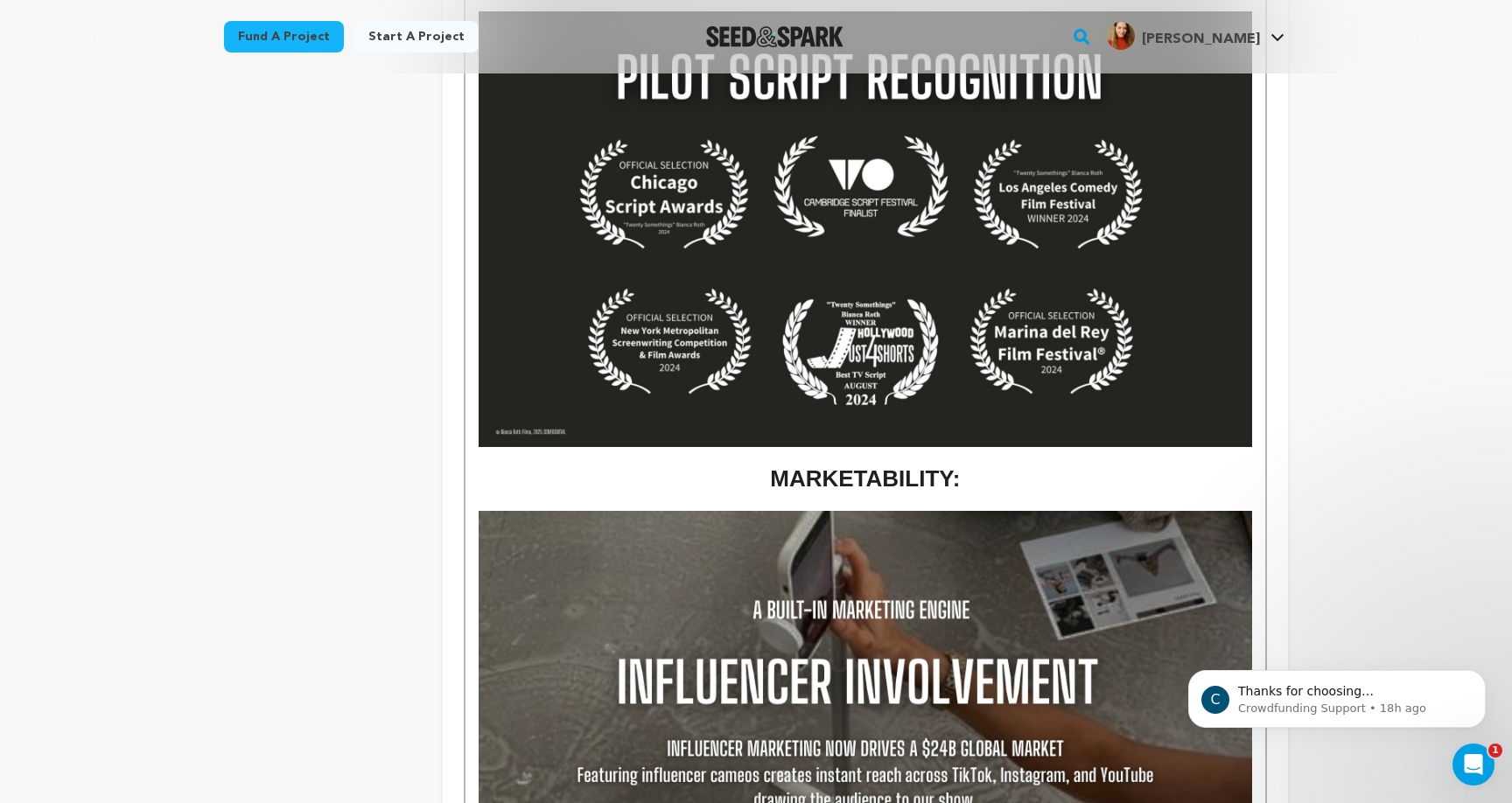
click at [830, 471] on strong "MARKETABILITY:" at bounding box center [865, 478] width 190 height 26
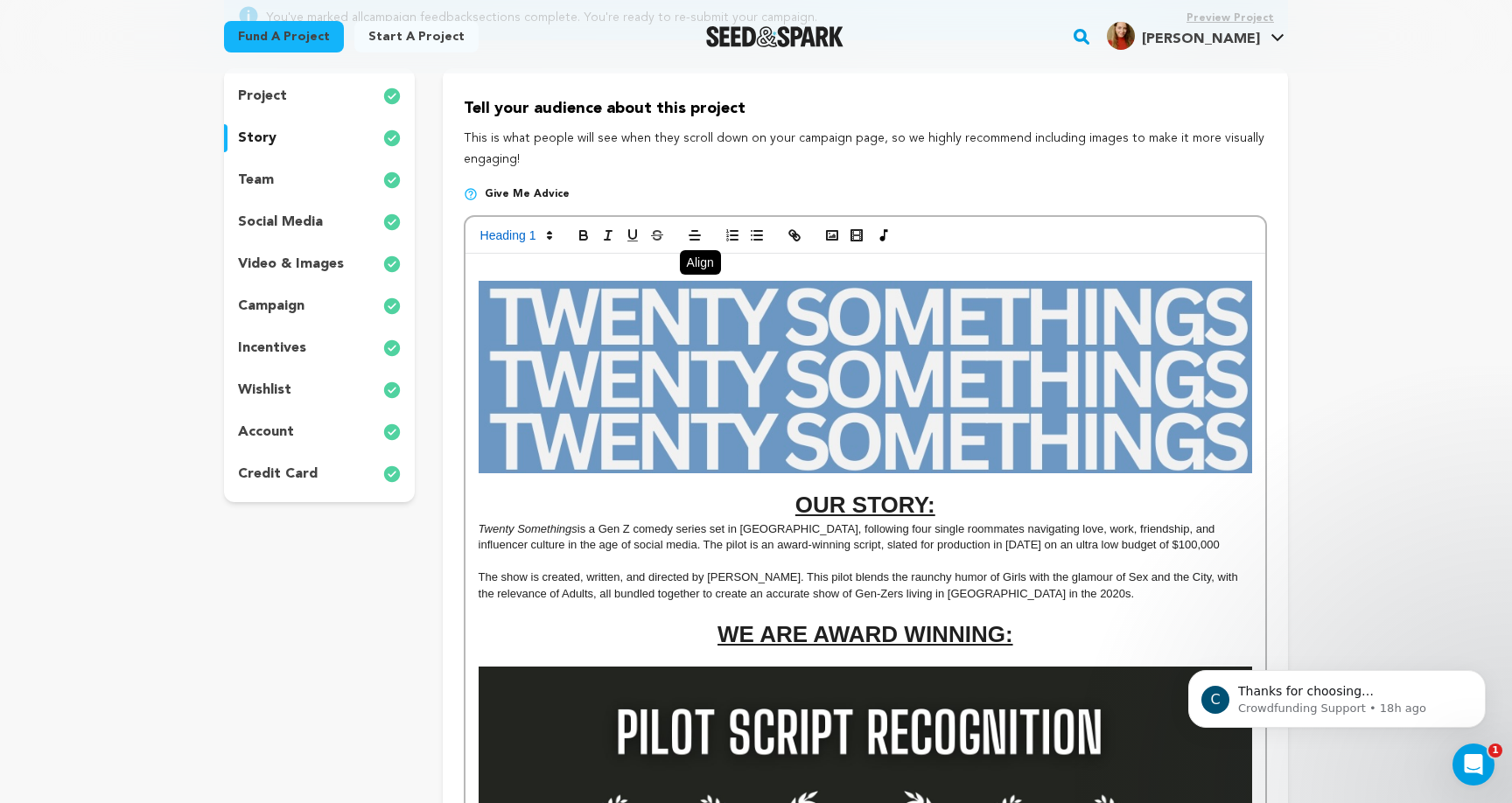
scroll to position [134, 0]
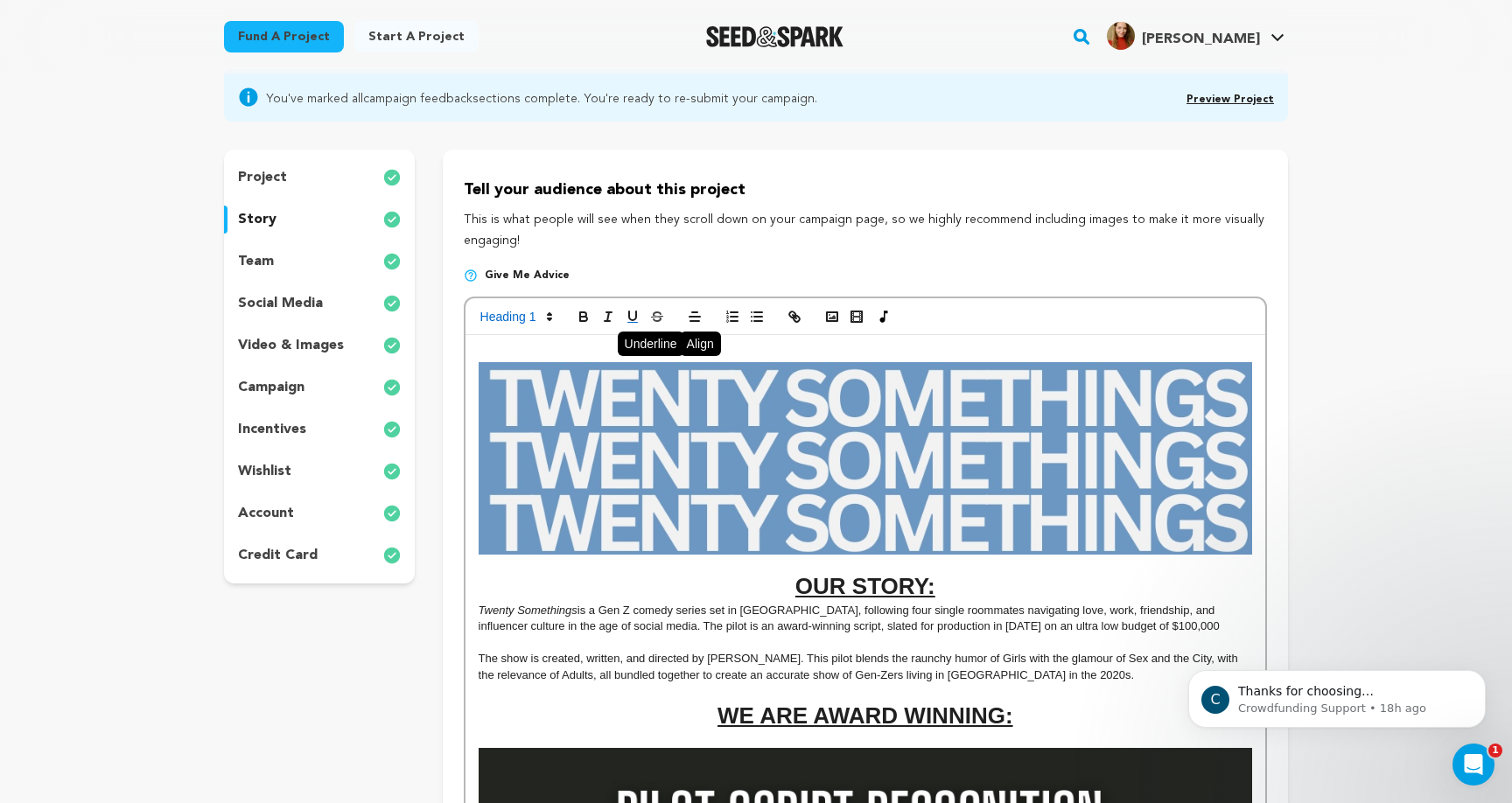
click at [633, 309] on icon "button" at bounding box center [633, 317] width 16 height 16
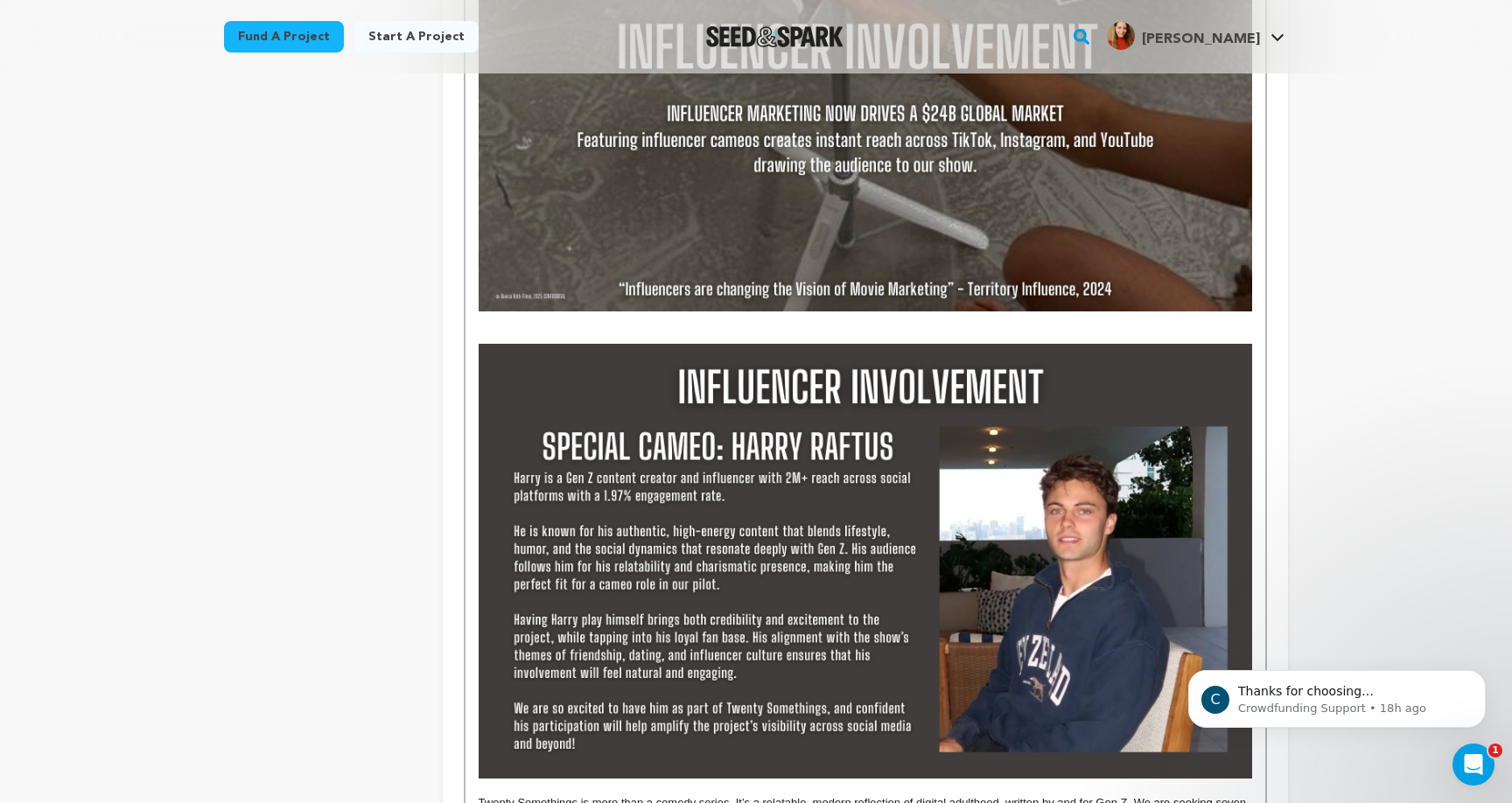
scroll to position [1518, 0]
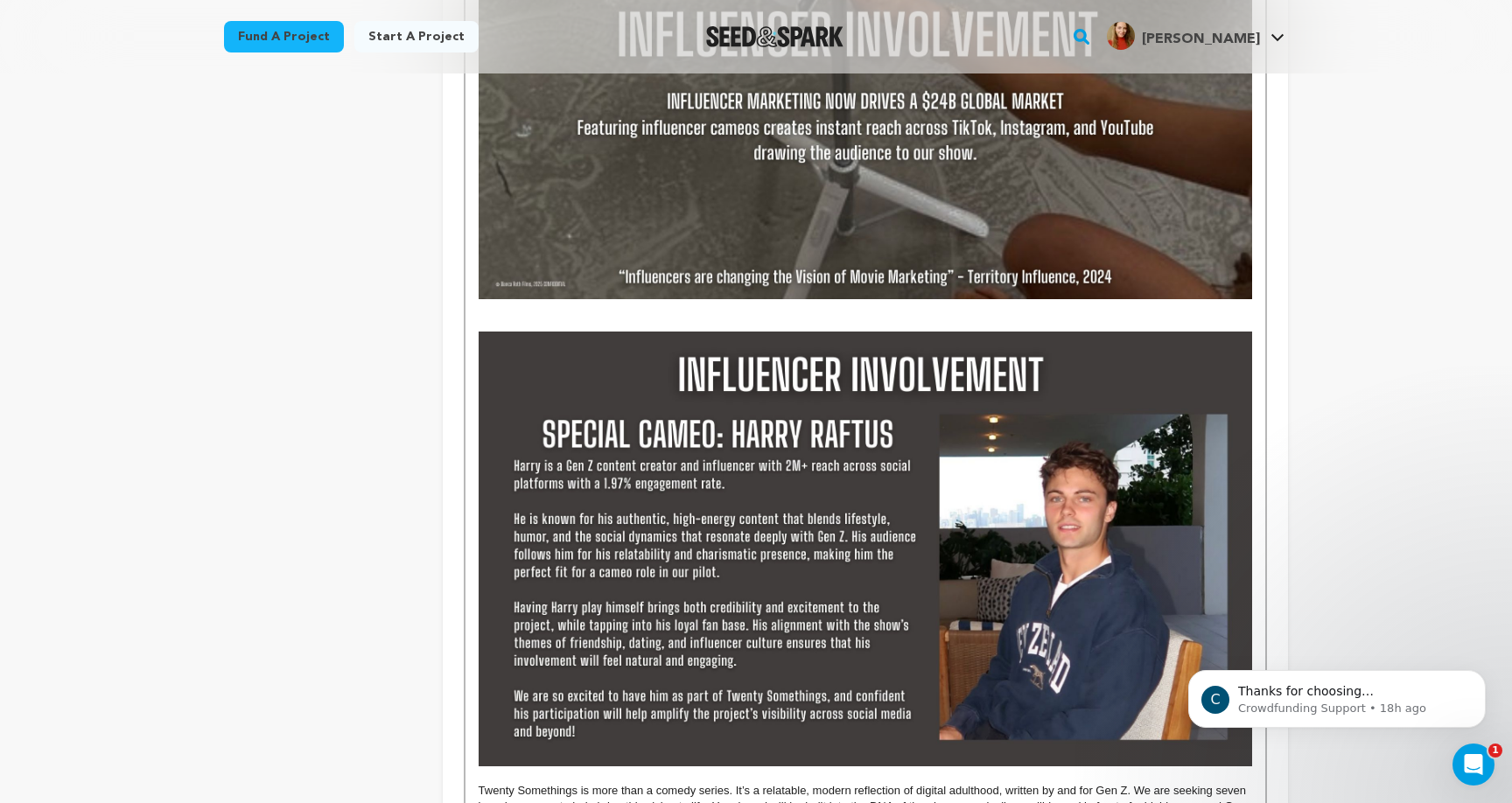
click at [633, 315] on p at bounding box center [865, 323] width 773 height 16
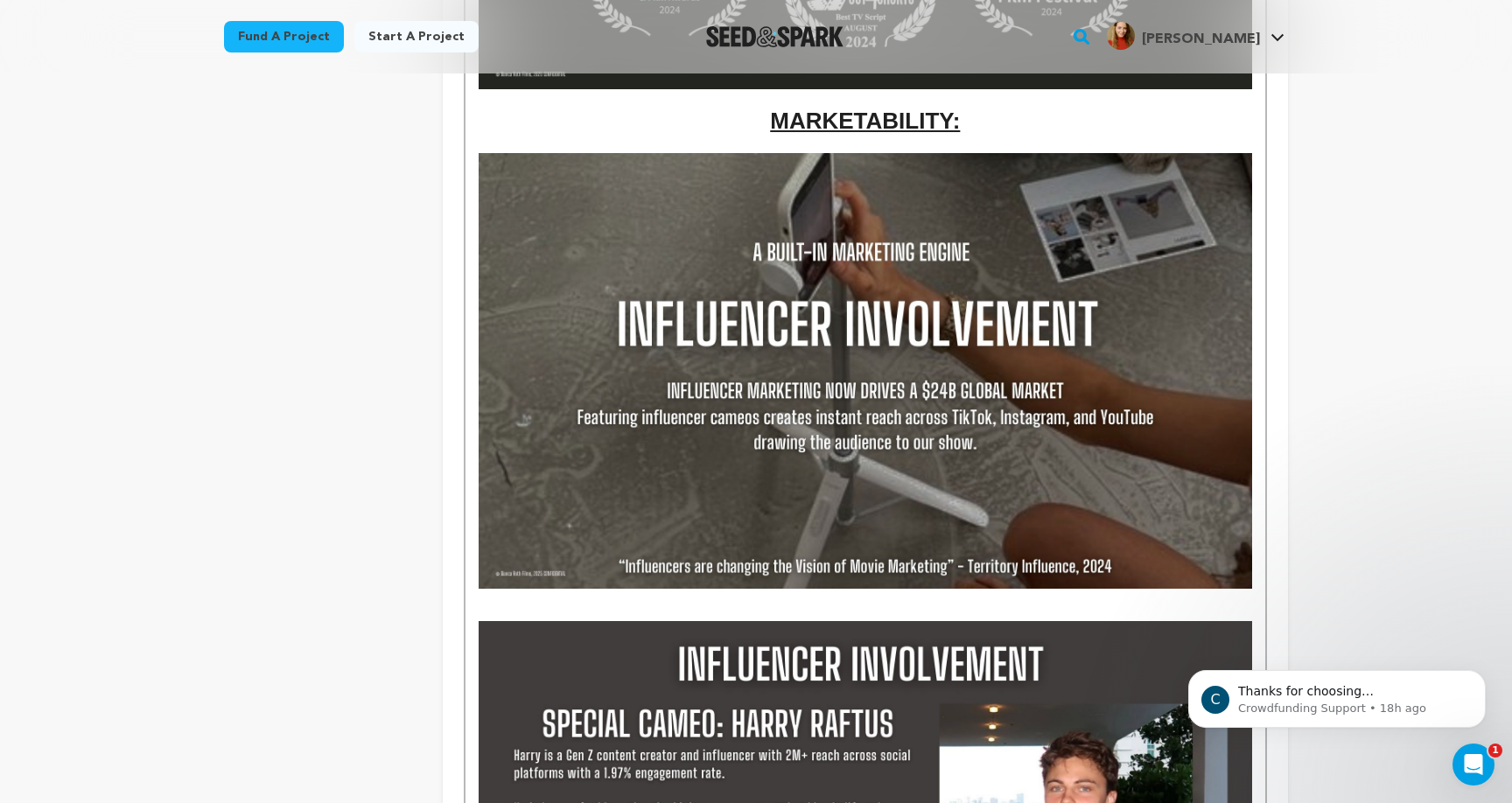
scroll to position [1218, 0]
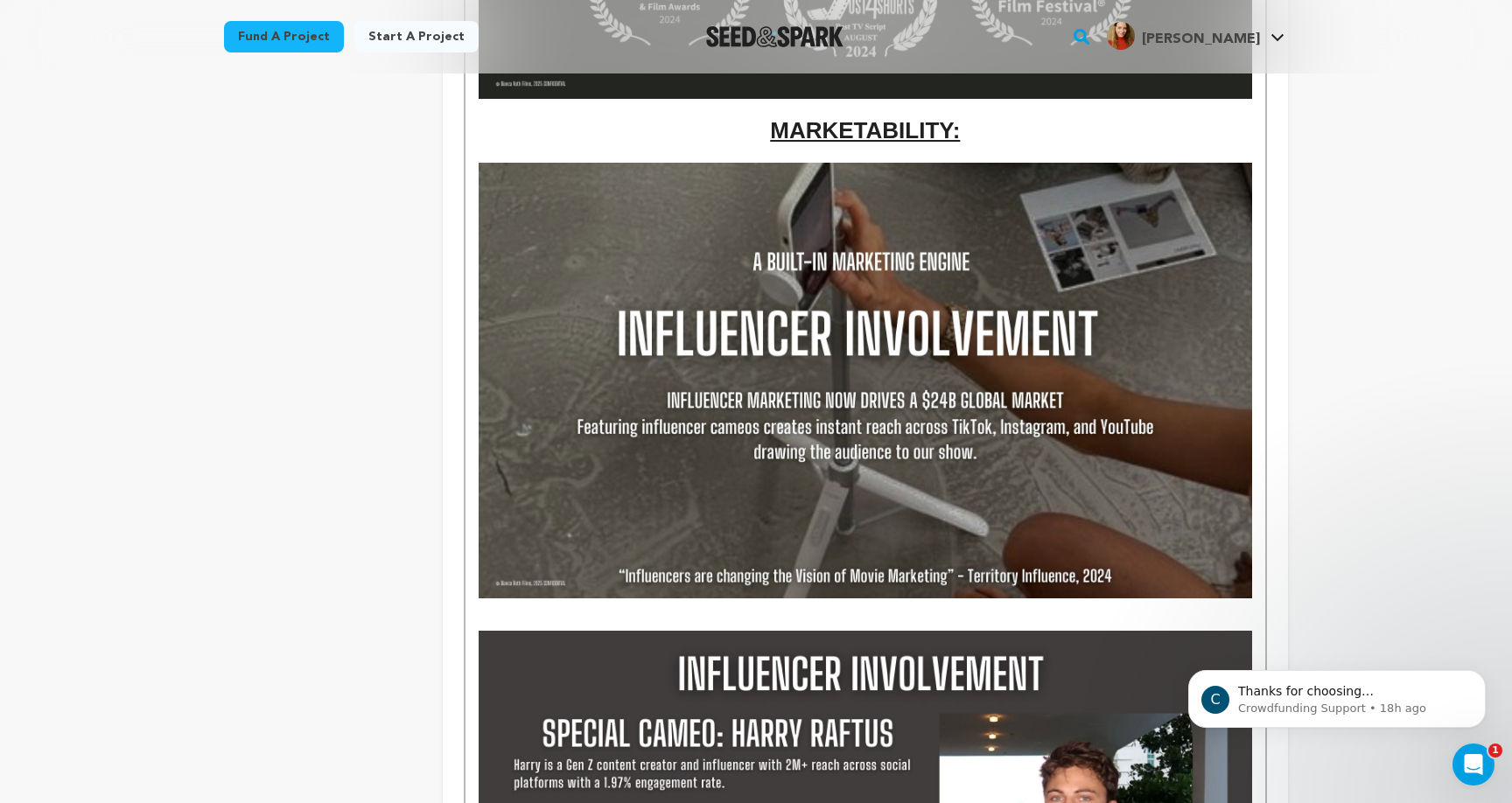
click at [875, 152] on p at bounding box center [865, 155] width 773 height 16
click at [585, 147] on p "Twenty SomethingsI is unique" at bounding box center [865, 155] width 773 height 16
click at [641, 147] on p "Twenty SomethingsI is unique" at bounding box center [865, 155] width 773 height 16
click at [581, 150] on p "Twenty SomethingsI is unique" at bounding box center [865, 155] width 773 height 16
click at [639, 147] on p "Twenty Somethings is unique" at bounding box center [865, 155] width 773 height 16
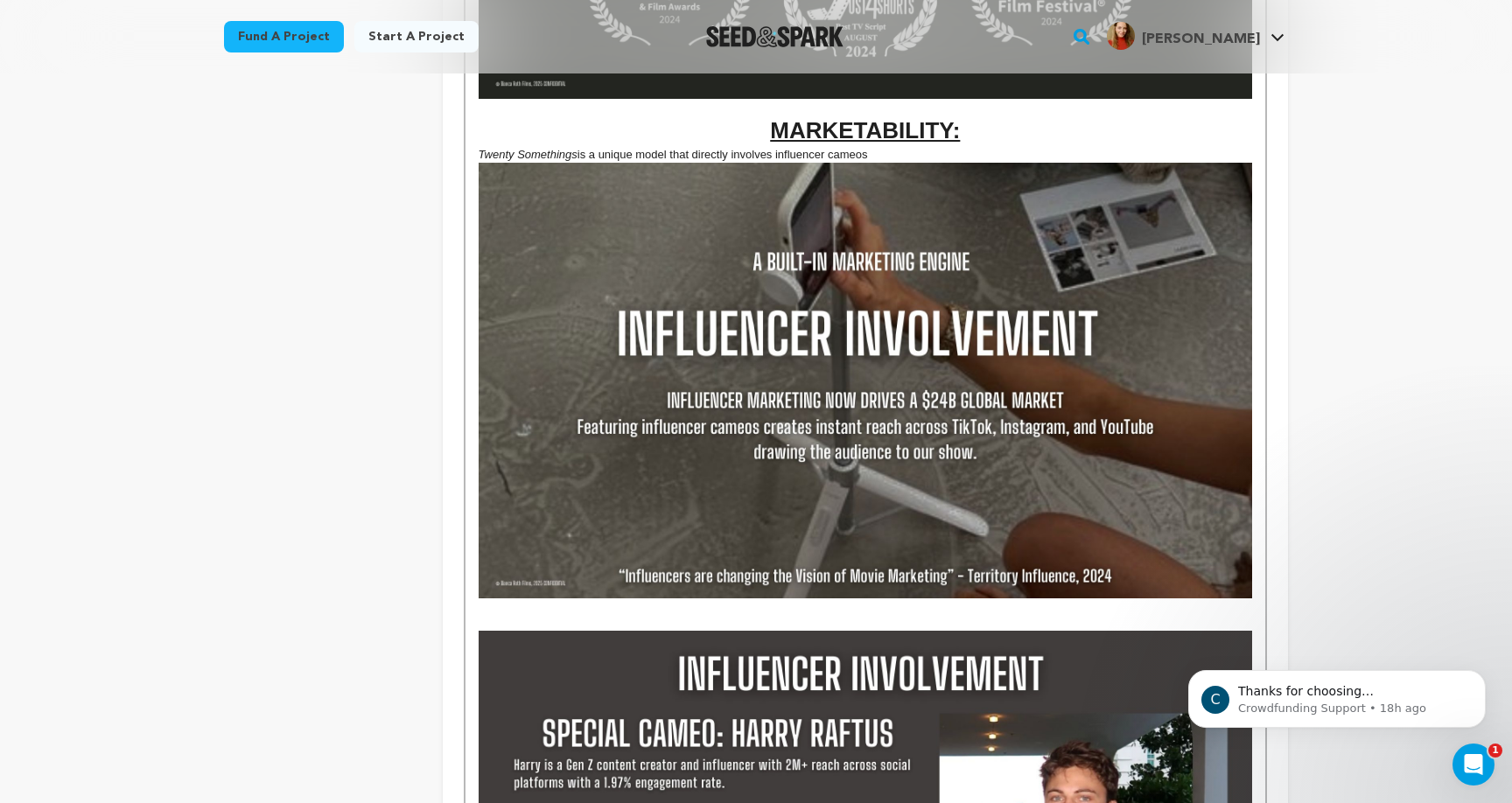
click at [829, 147] on p "Twenty Somethings is a unique model that directly involves influencer cameos" at bounding box center [865, 155] width 773 height 16
click at [1021, 147] on p "Twenty Somethings is a unique model that directly involves influencers into the…" at bounding box center [865, 155] width 773 height 16
click at [903, 231] on img at bounding box center [865, 380] width 773 height 435
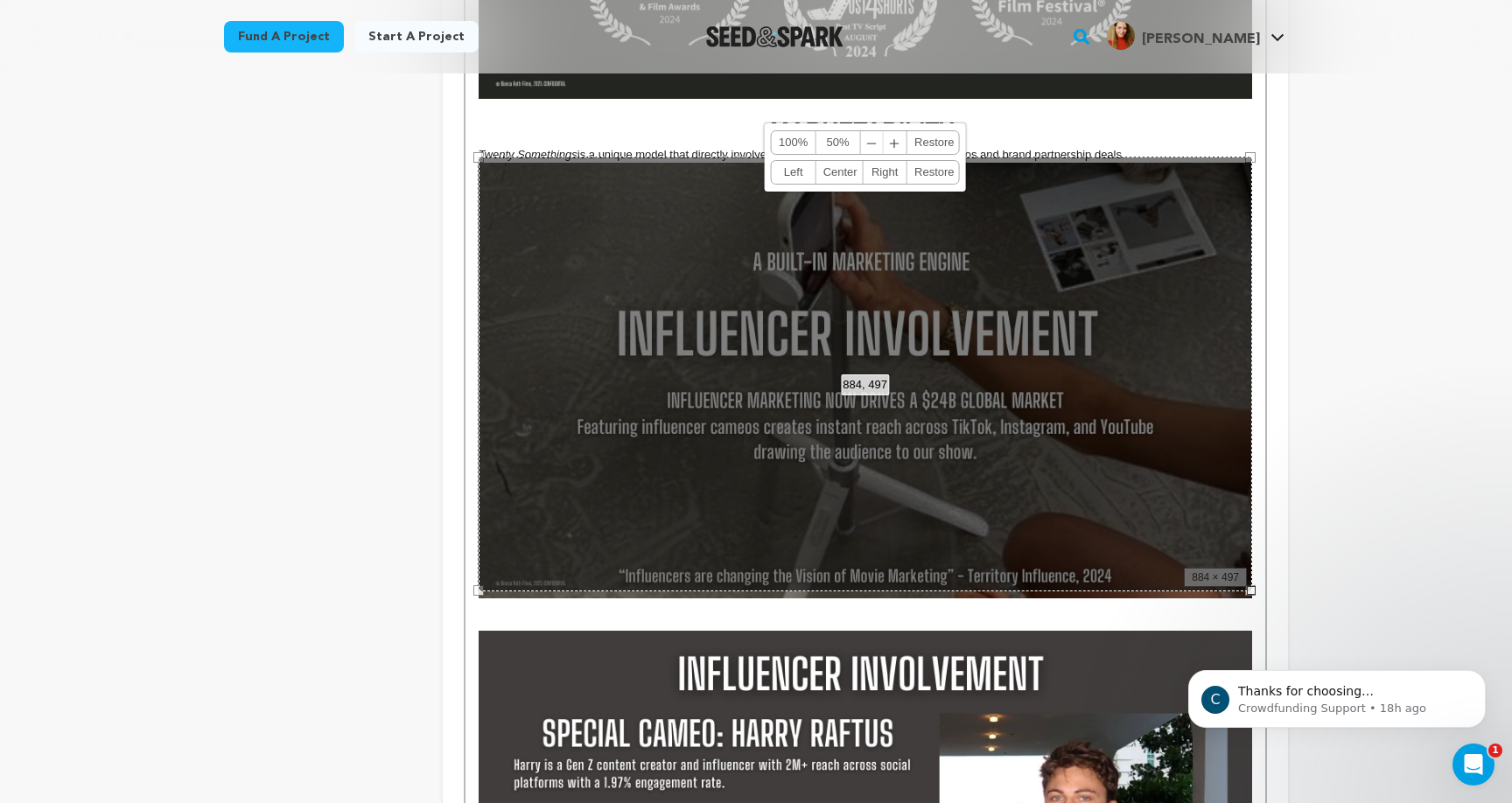
click at [1001, 266] on div "884, 497 100% 50% ﹣ ﹢ Restore Left Center Right Restore" at bounding box center [865, 374] width 773 height 435
click at [1171, 147] on p "Twenty Somethings is a unique model that directly involves influencers into the…" at bounding box center [865, 155] width 773 height 16
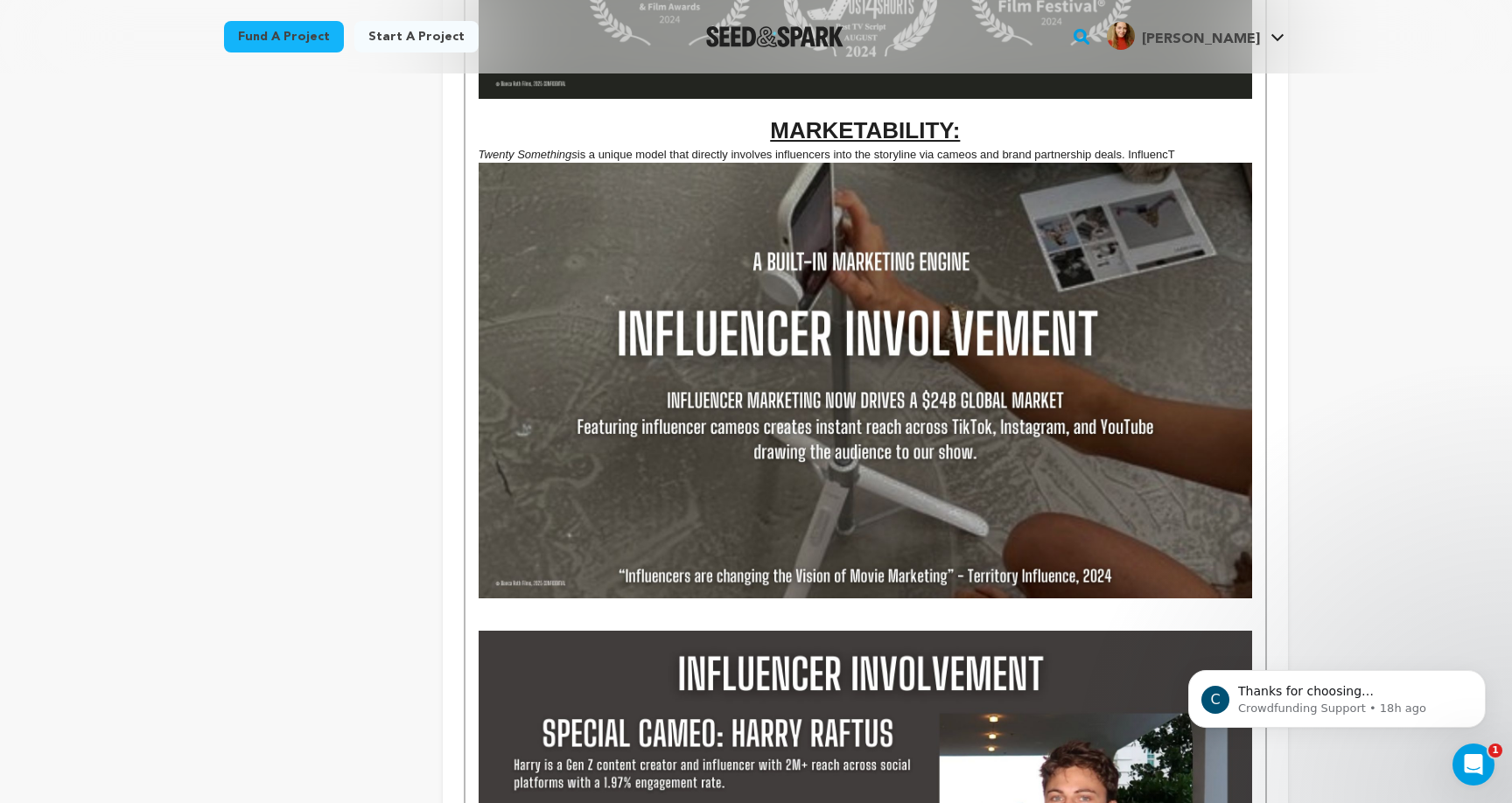
click at [1171, 147] on p "Twenty Somethings is a unique model that directly involves influencers into the…" at bounding box center [865, 155] width 773 height 16
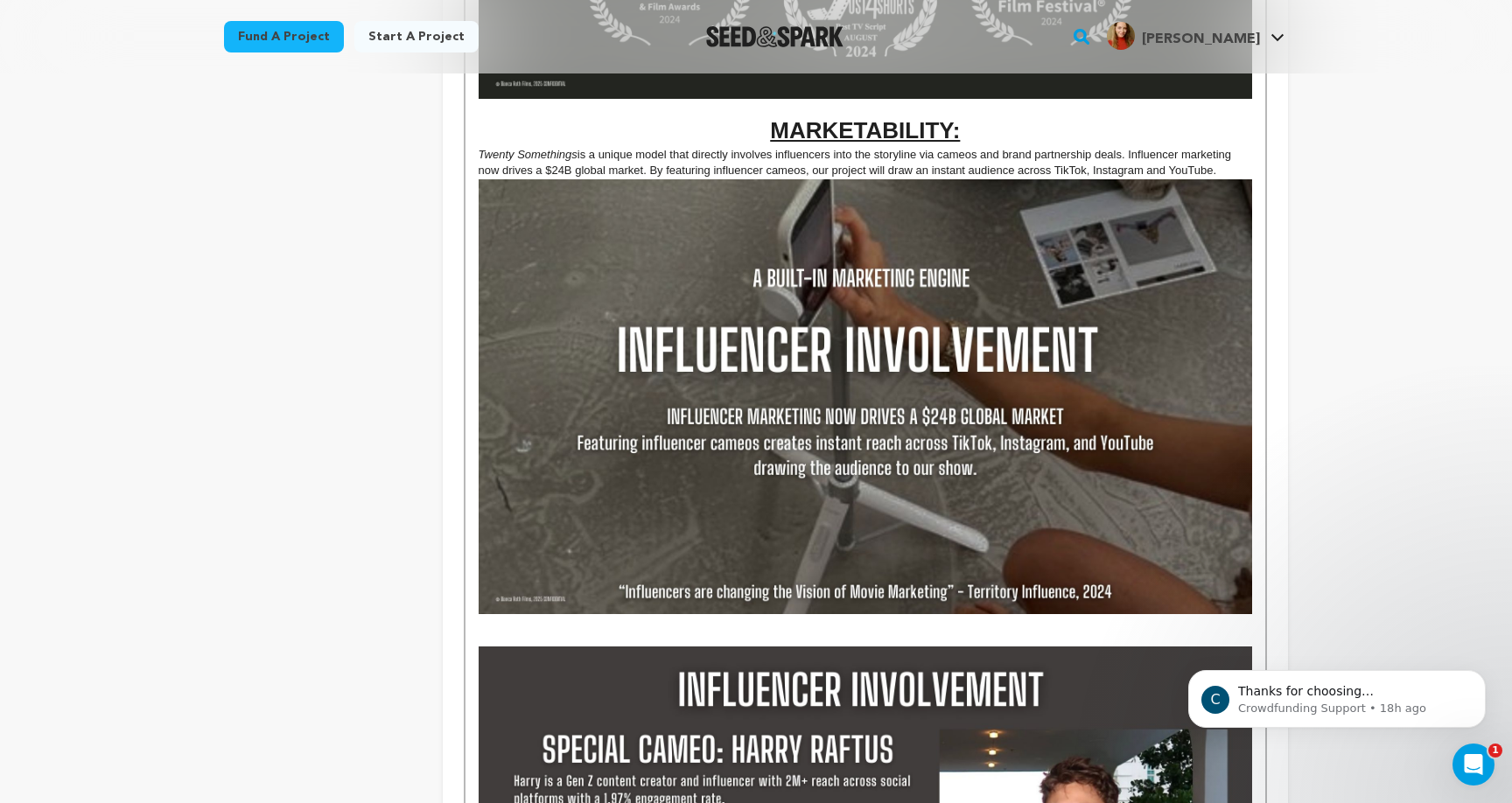
click at [1024, 258] on img at bounding box center [865, 397] width 773 height 435
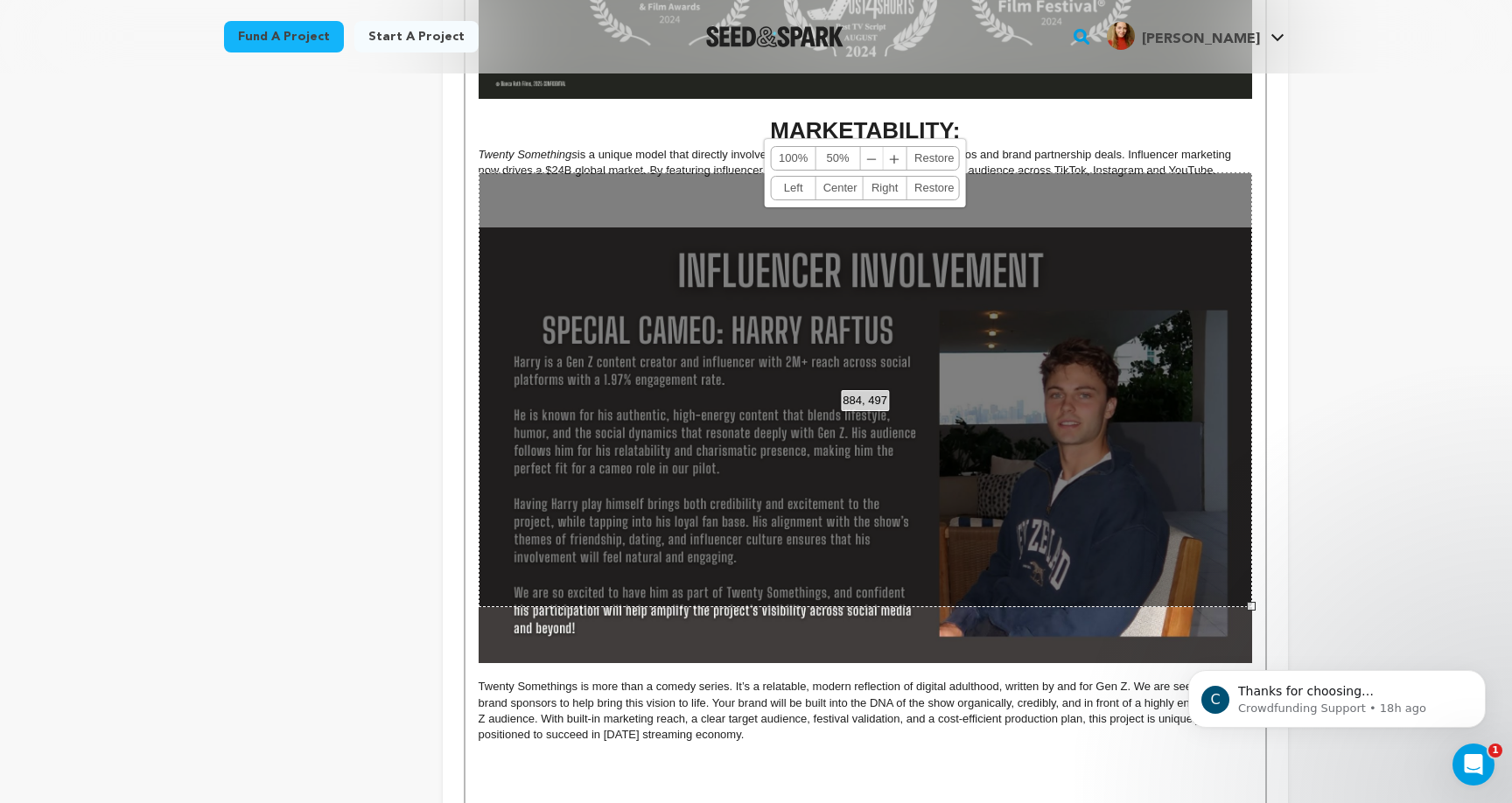
click at [964, 384] on div "884, 497 100% 50% ﹣ ﹢ Restore Left Center Right Restore" at bounding box center [865, 389] width 773 height 435
click at [1074, 192] on div "884, 497 100% 50% ﹣ ﹢ Restore Left Center Right Restore" at bounding box center [865, 389] width 773 height 435
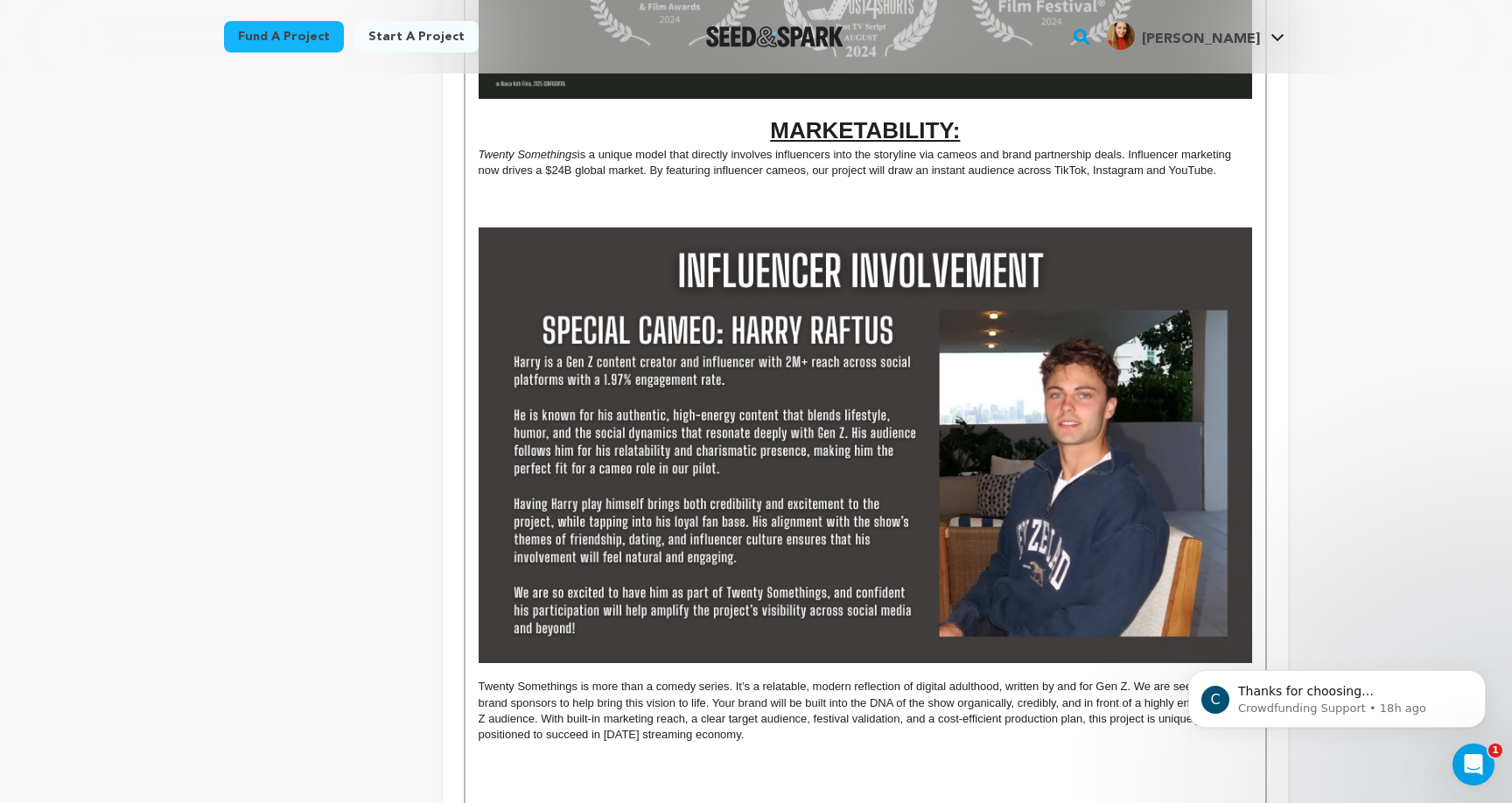
click at [1083, 147] on p "Twenty Somethings is a unique model that directly involves influencers into the…" at bounding box center [865, 163] width 773 height 32
click at [981, 197] on p at bounding box center [865, 203] width 773 height 16
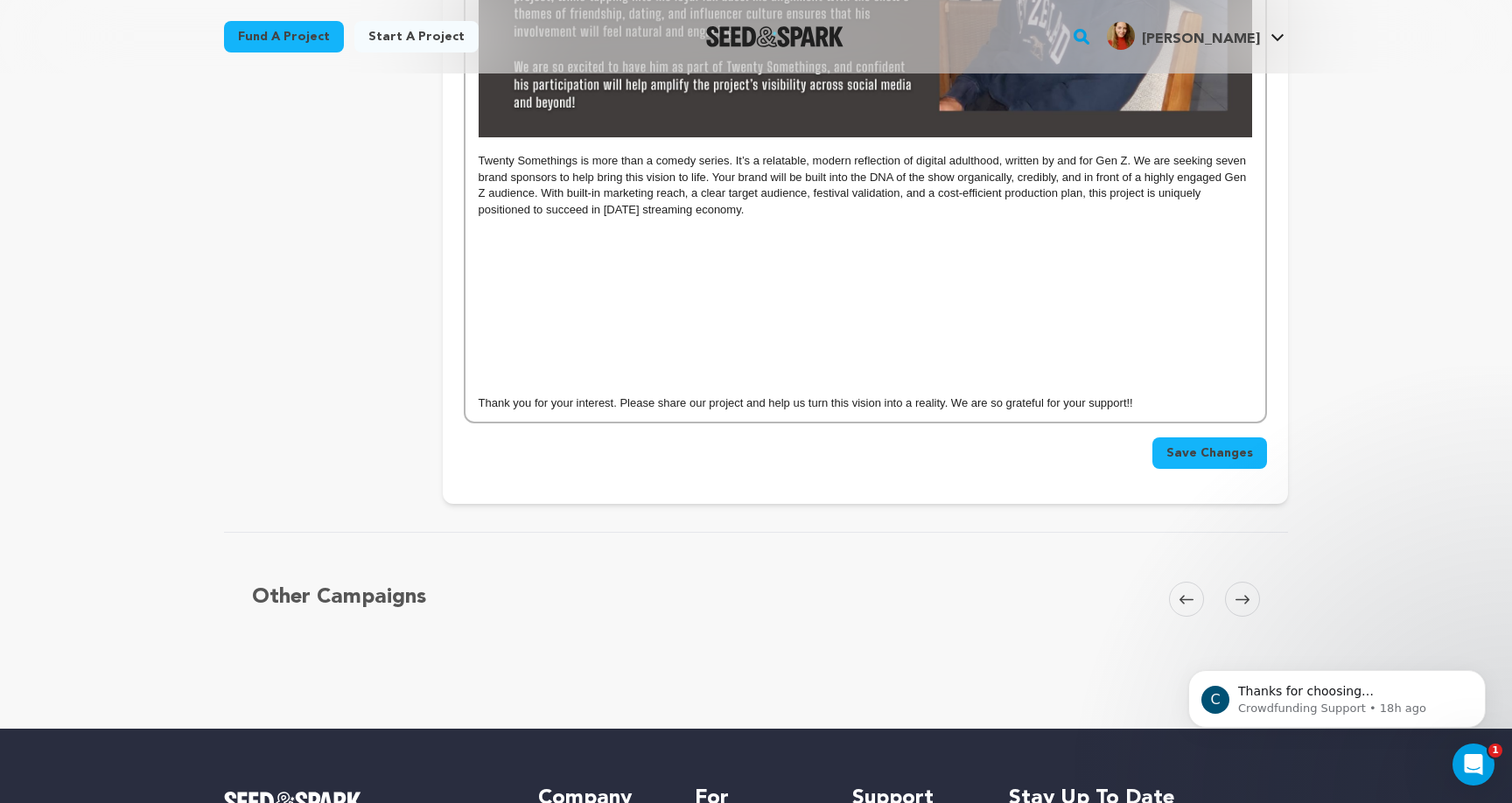
scroll to position [1733, 0]
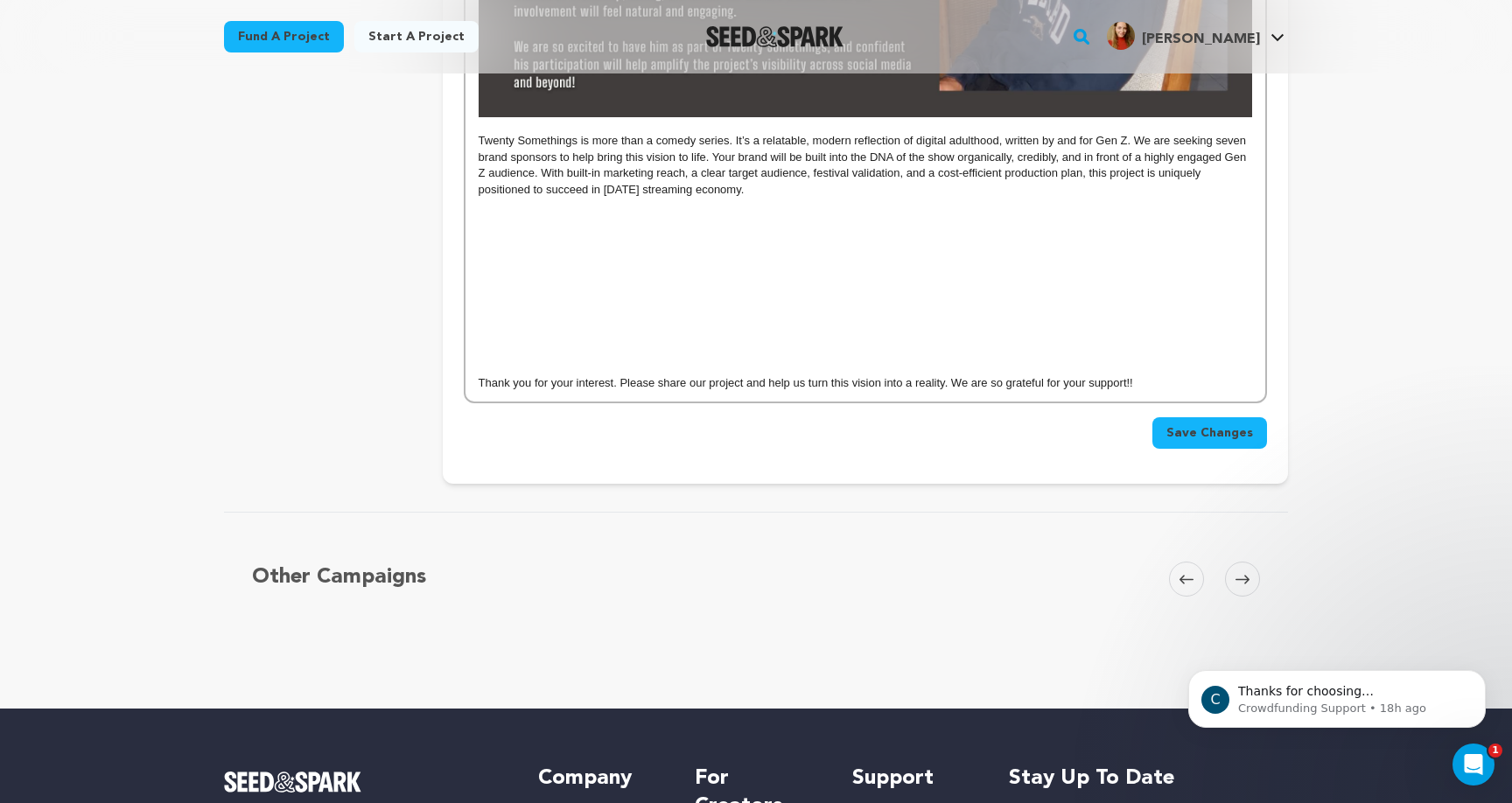
click at [1069, 375] on p "Thank you for your interest. Please share our project and help us turn this vis…" at bounding box center [865, 383] width 773 height 16
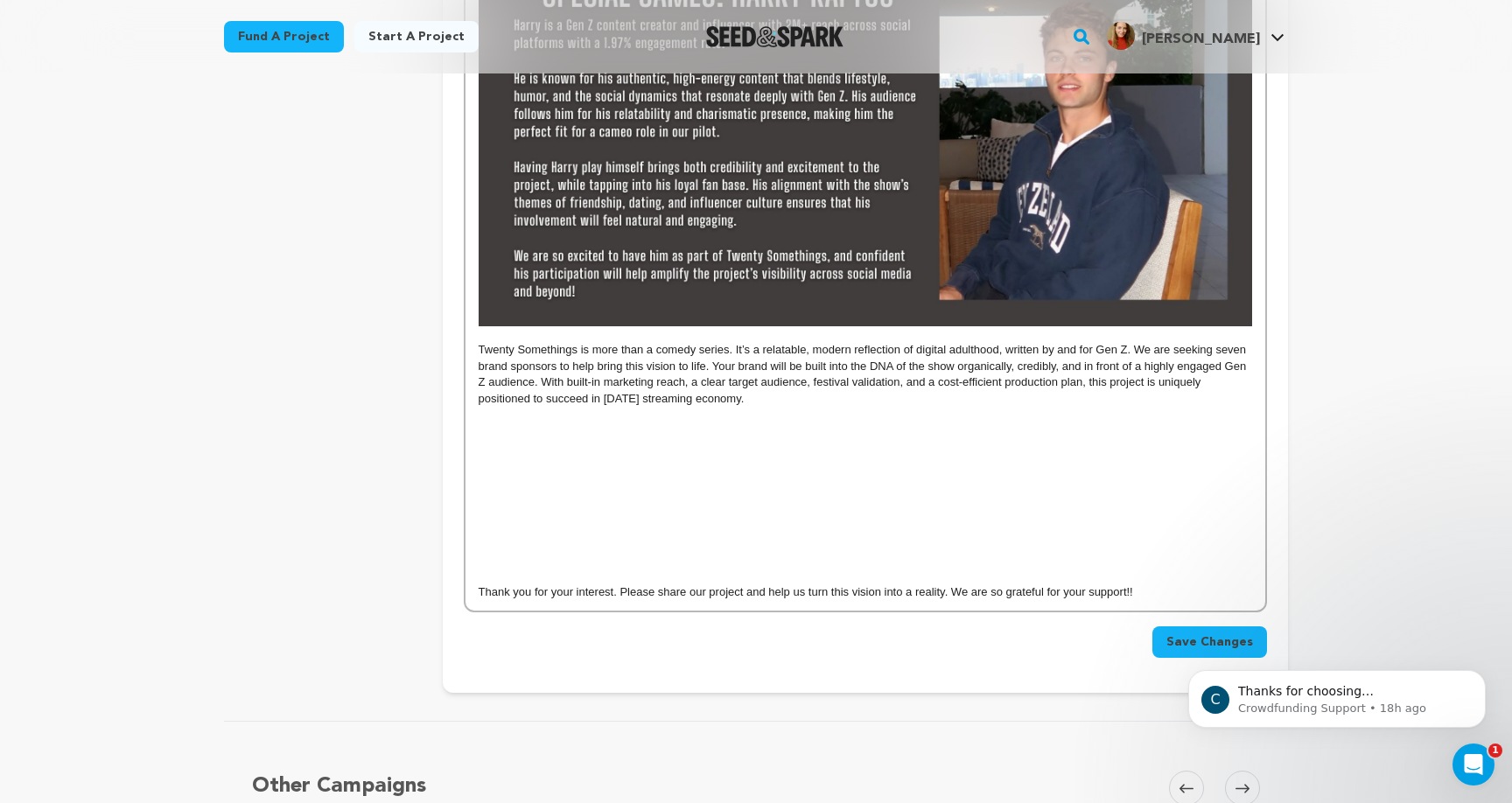
scroll to position [1523, 0]
click at [904, 504] on p at bounding box center [865, 512] width 773 height 16
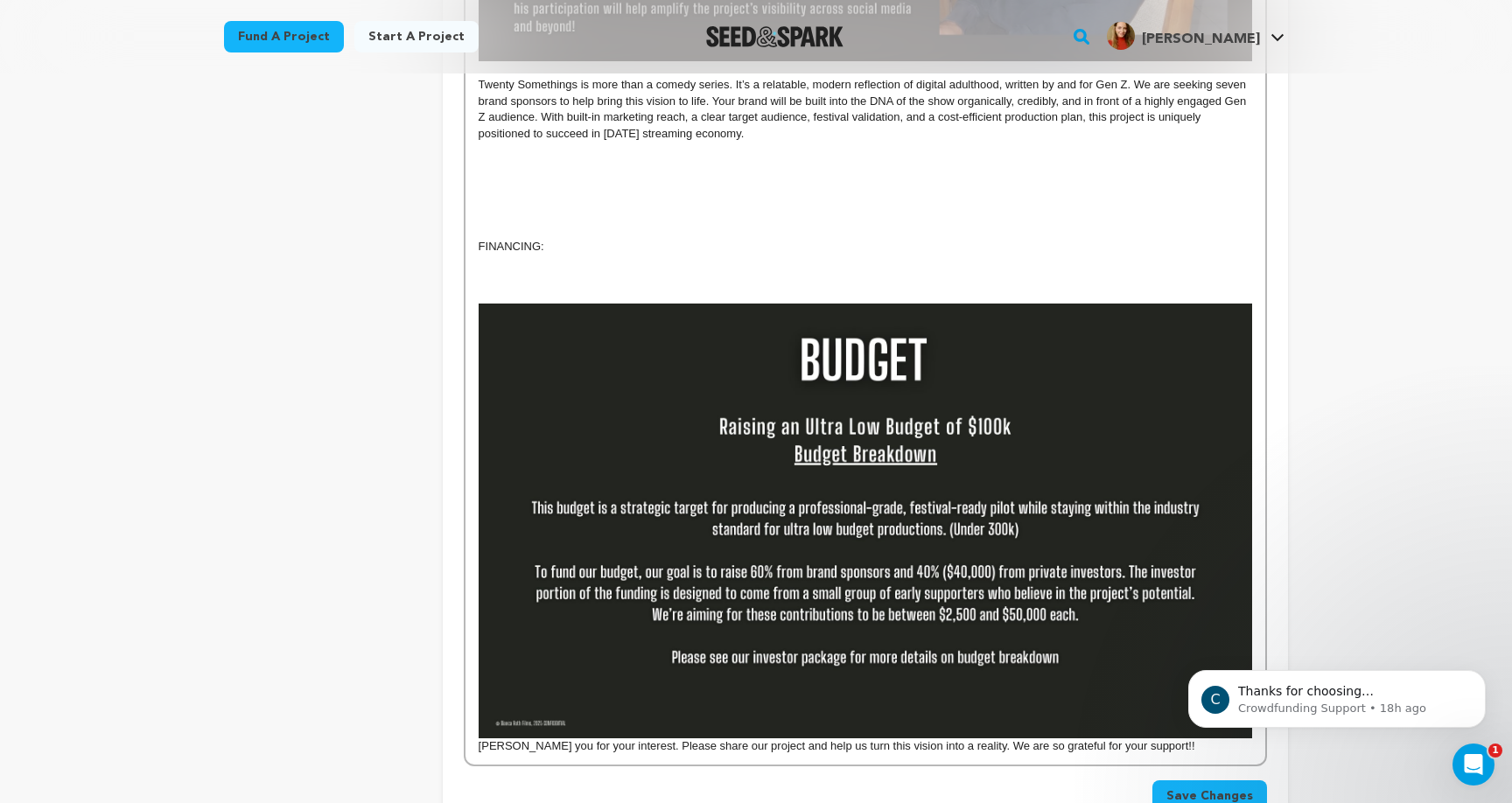
scroll to position [1882, 0]
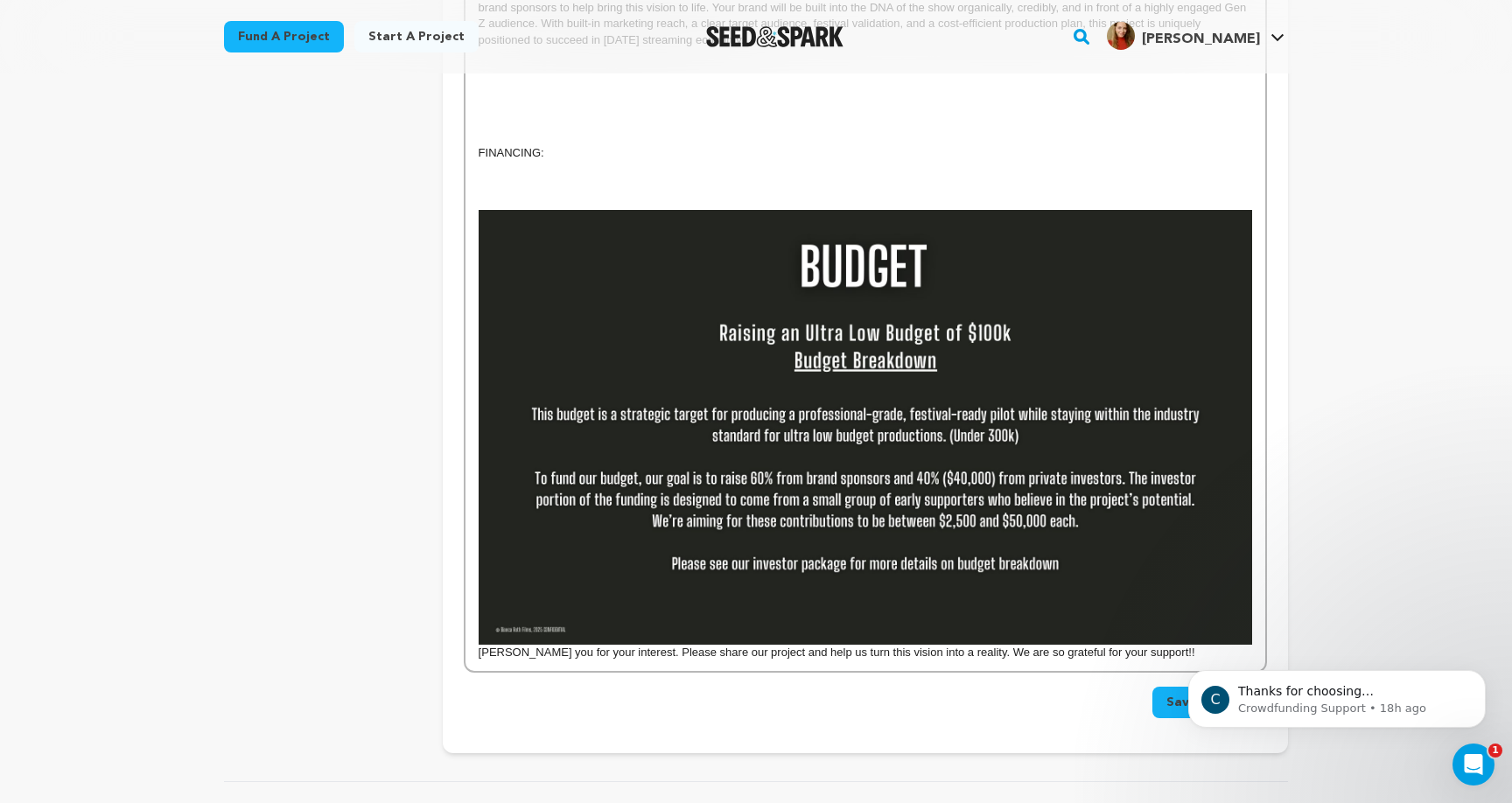
click at [490, 639] on p "hank you for your interest. Please share our project and help us turn this visi…" at bounding box center [865, 435] width 773 height 451
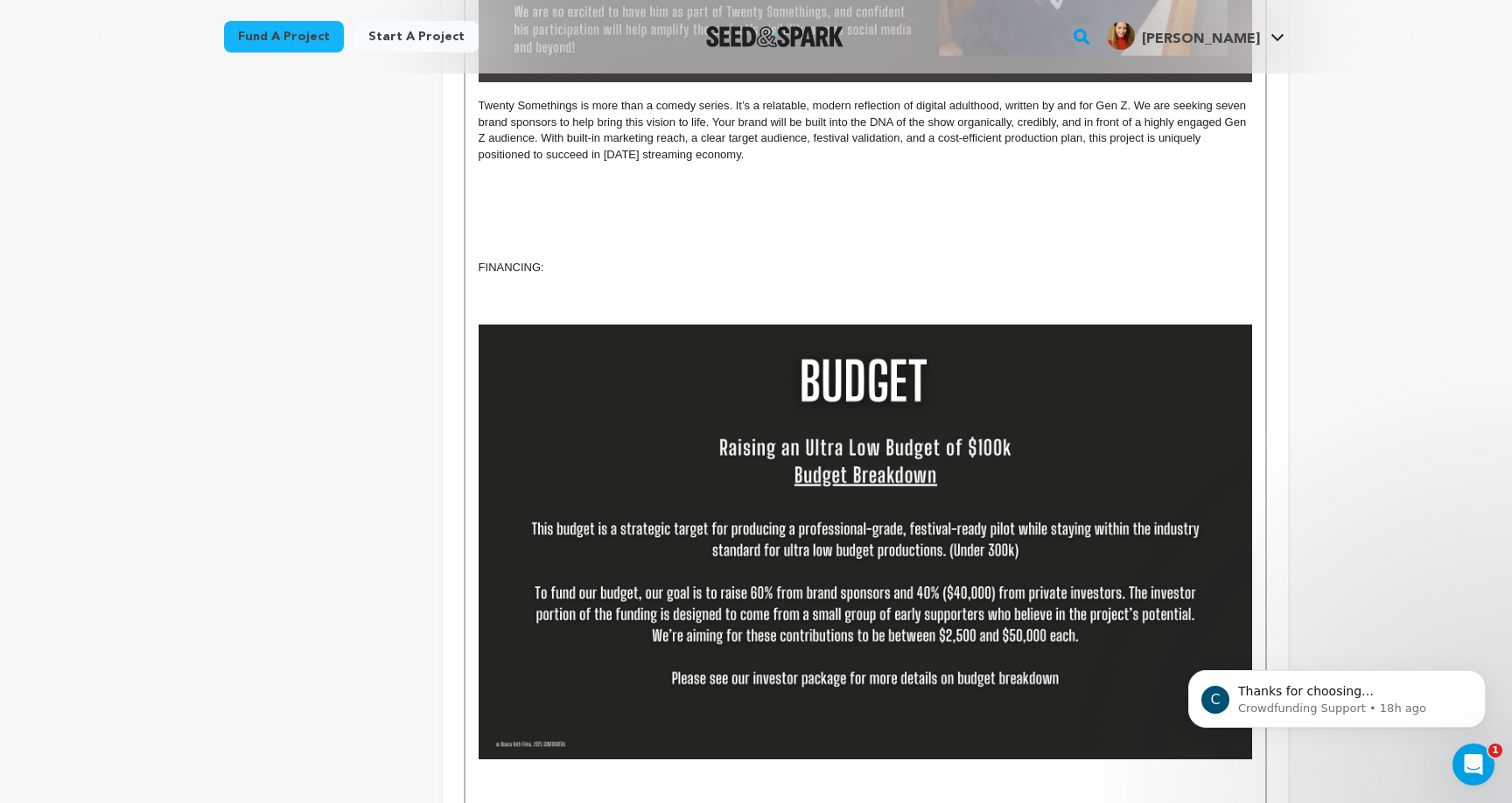
scroll to position [1574, 0]
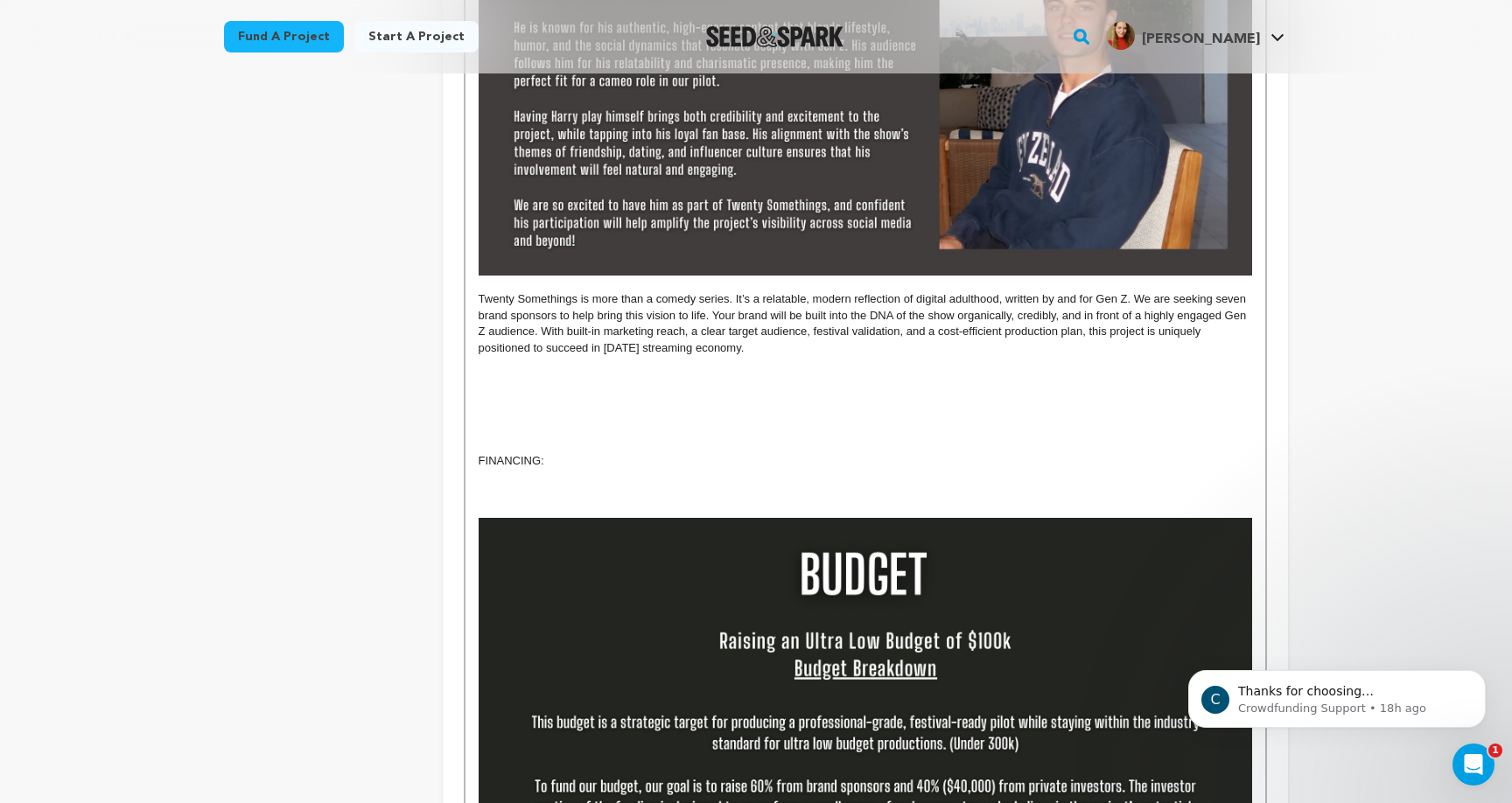
click at [599, 437] on p at bounding box center [865, 445] width 773 height 16
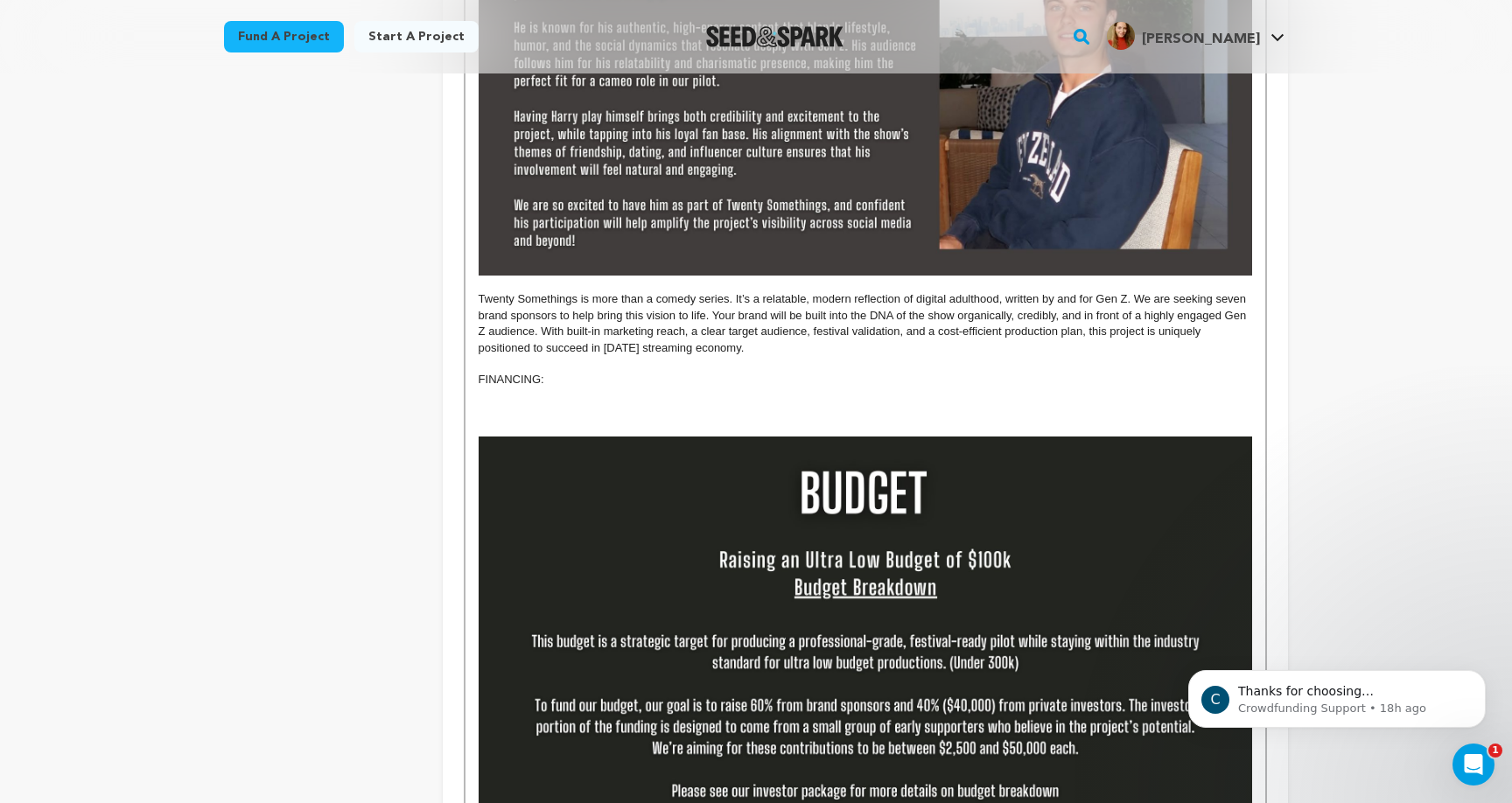
click at [511, 371] on p "FINANCING:" at bounding box center [865, 380] width 773 height 16
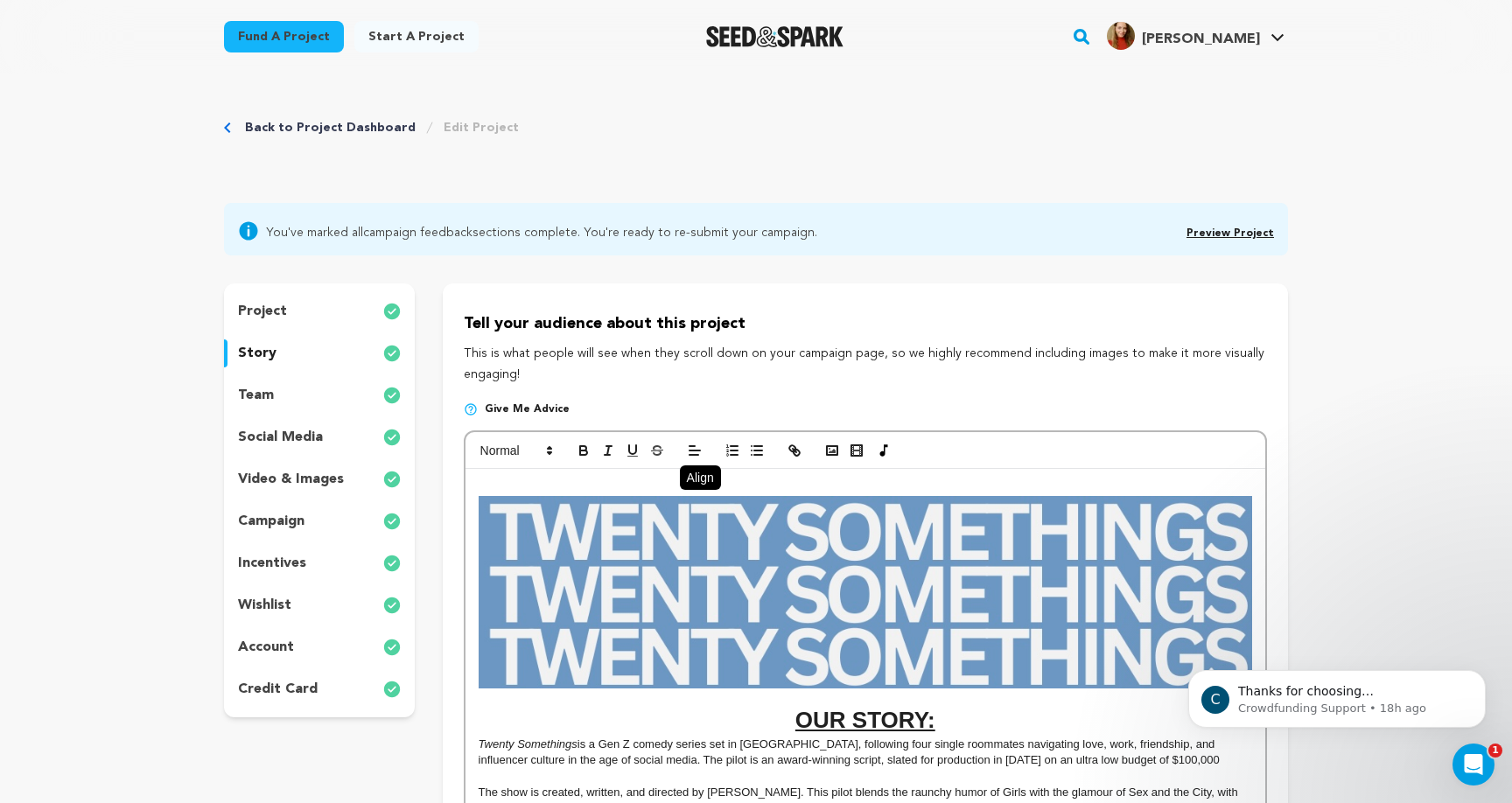
scroll to position [0, 0]
click at [695, 495] on icon at bounding box center [695, 494] width 14 height 14
click at [538, 450] on span at bounding box center [516, 450] width 86 height 21
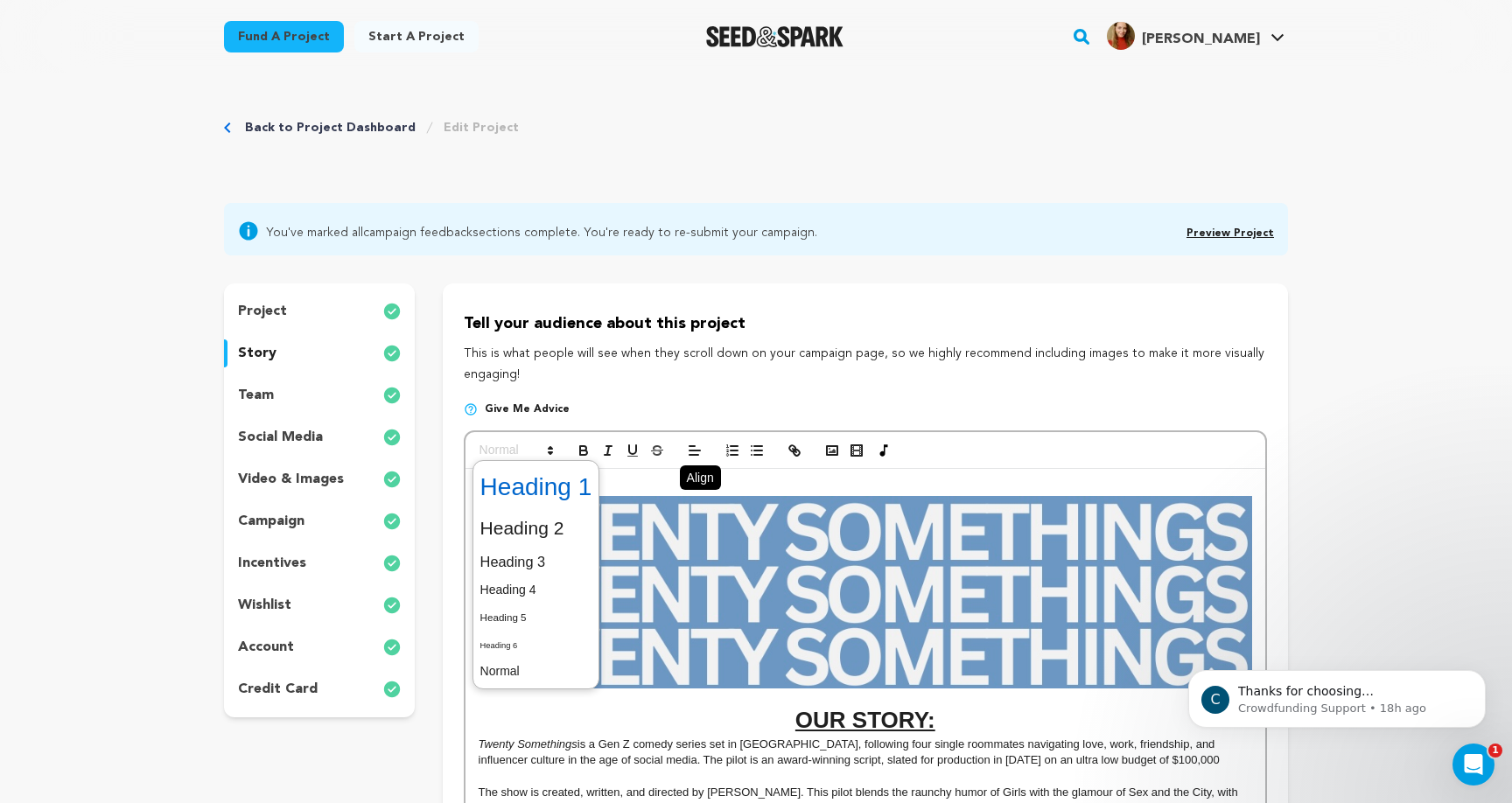
click at [539, 480] on span at bounding box center [536, 487] width 112 height 46
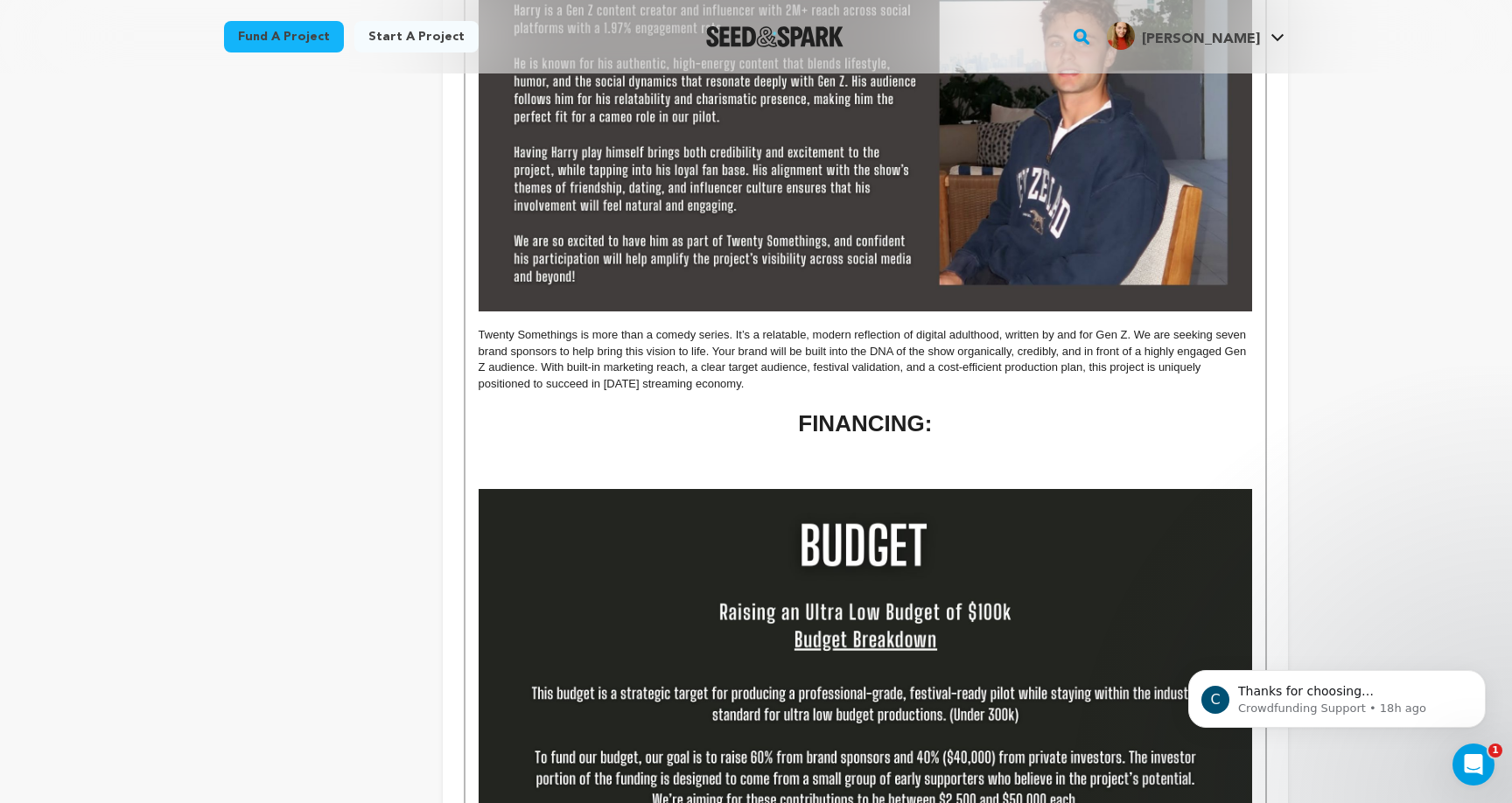
scroll to position [1549, 0]
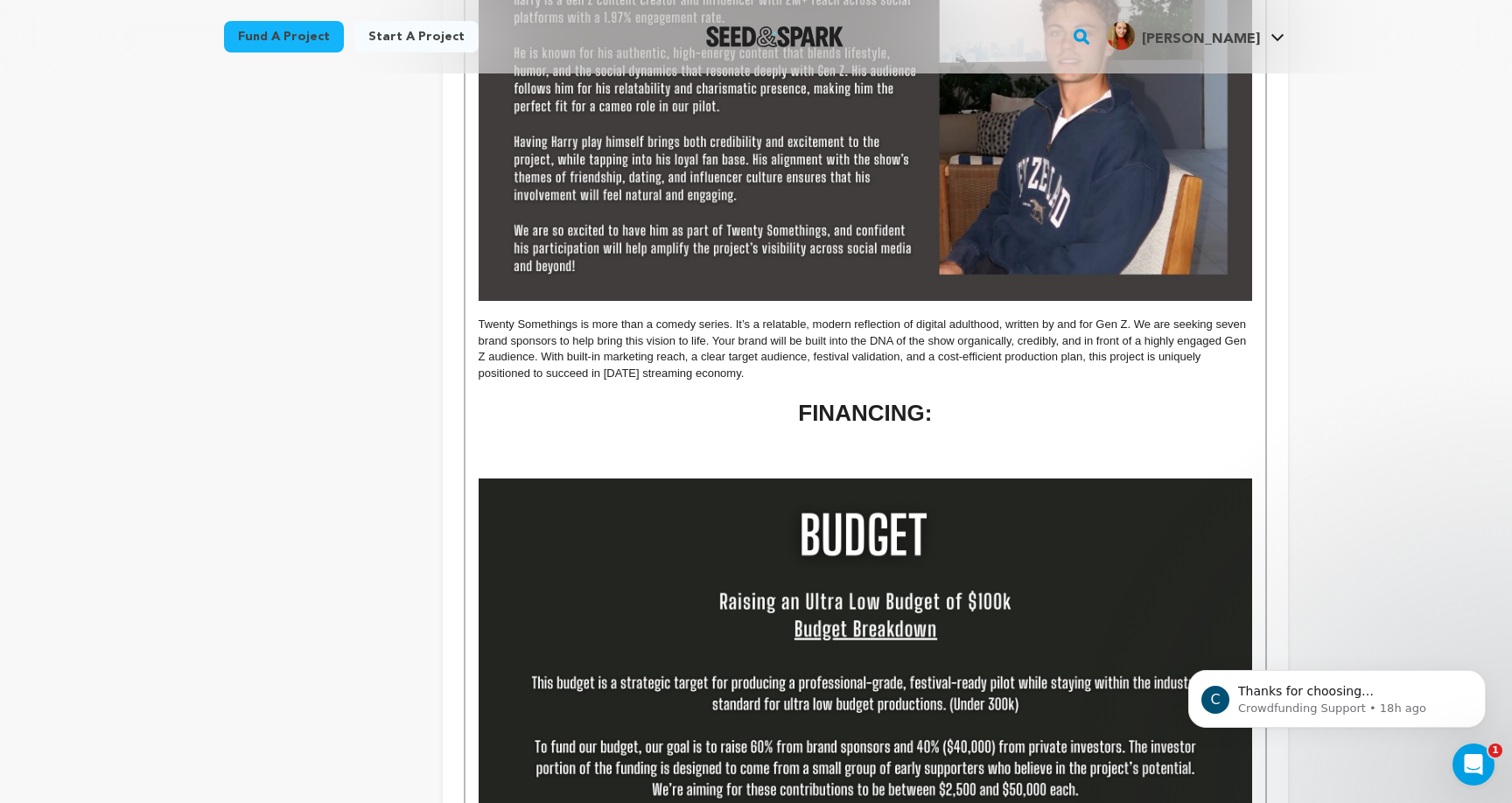
click at [857, 397] on h1 "FINANCING:" at bounding box center [865, 414] width 773 height 32
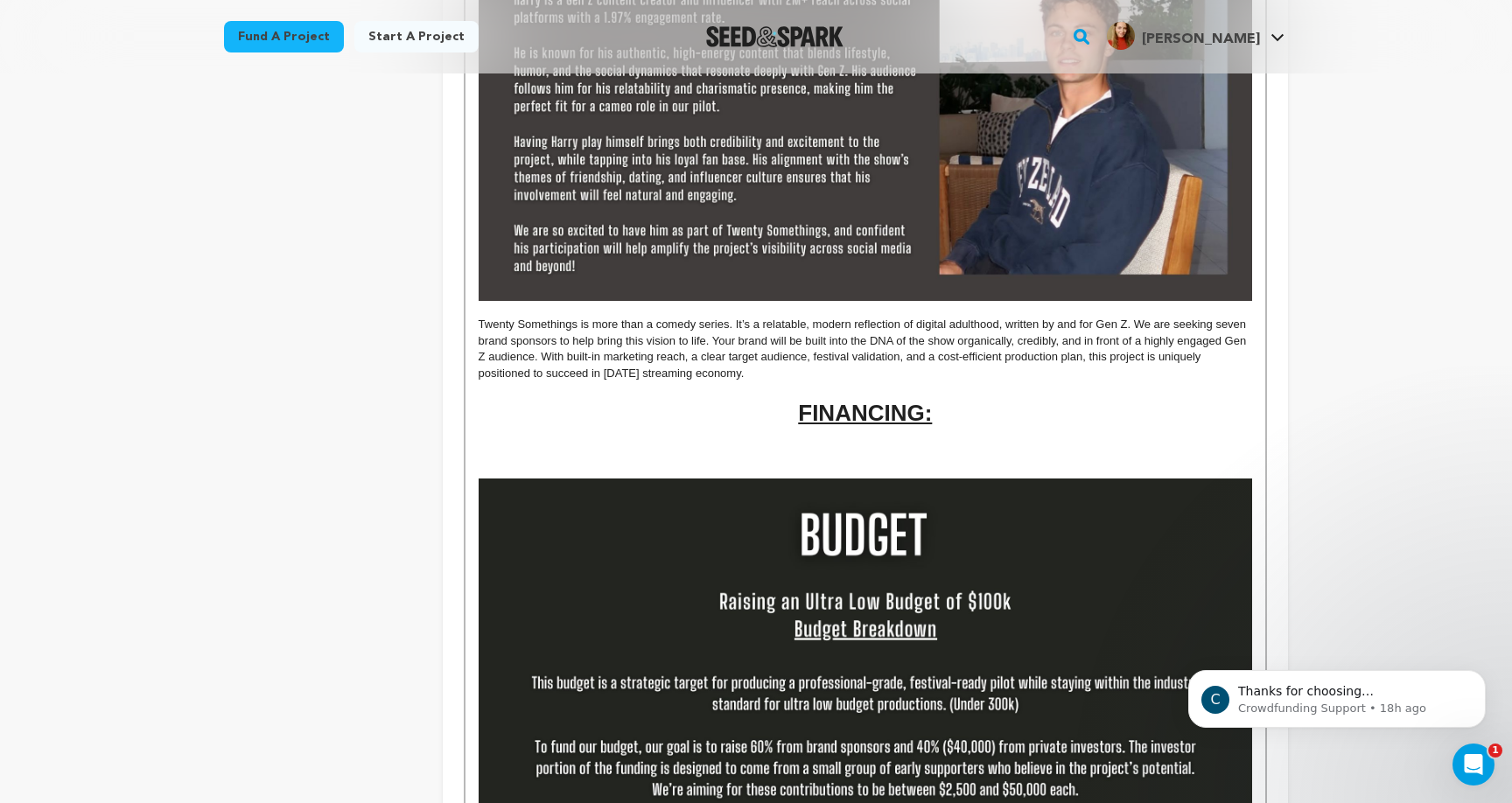
click at [733, 446] on p at bounding box center [865, 454] width 773 height 16
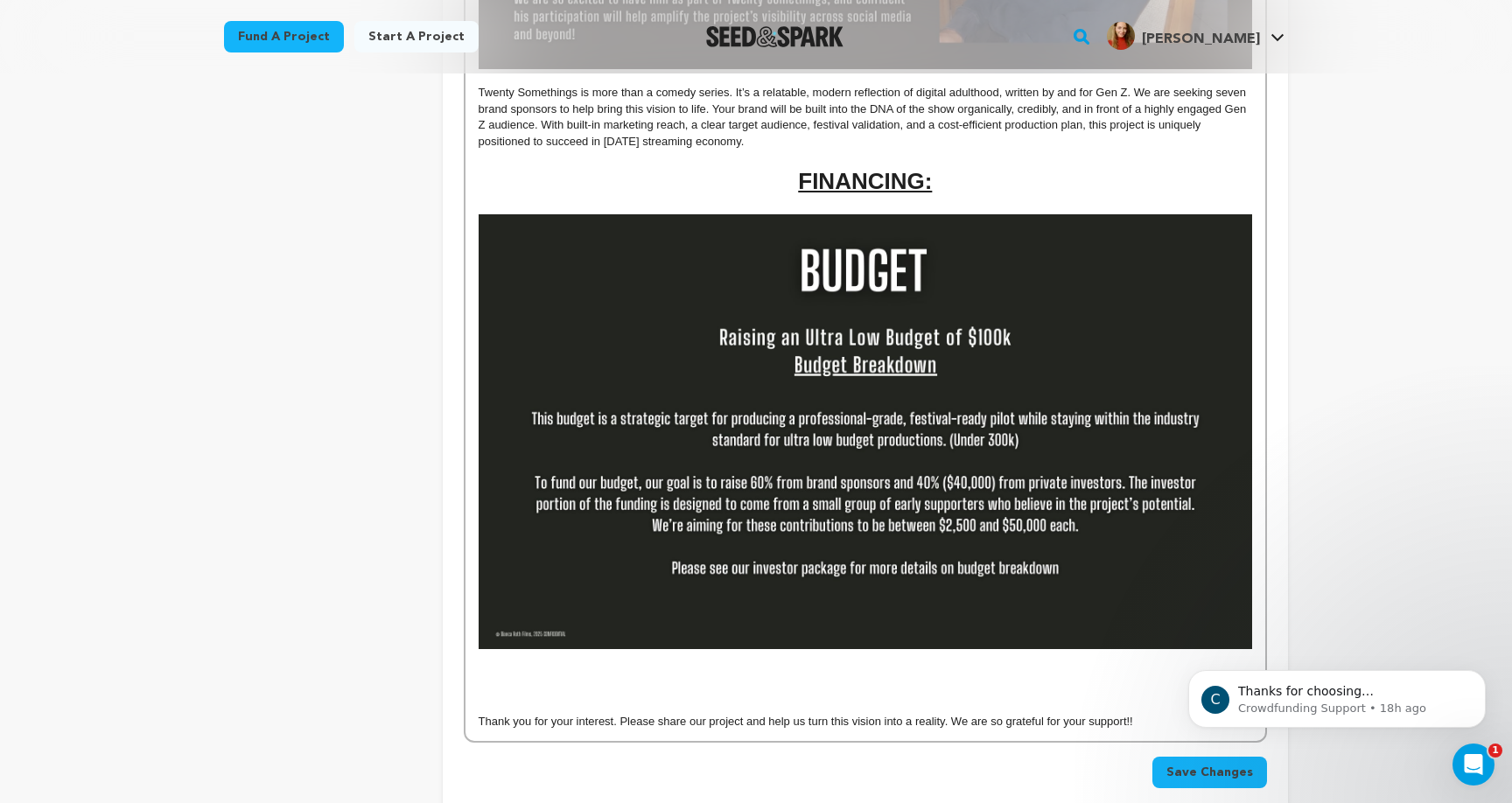
scroll to position [1791, 0]
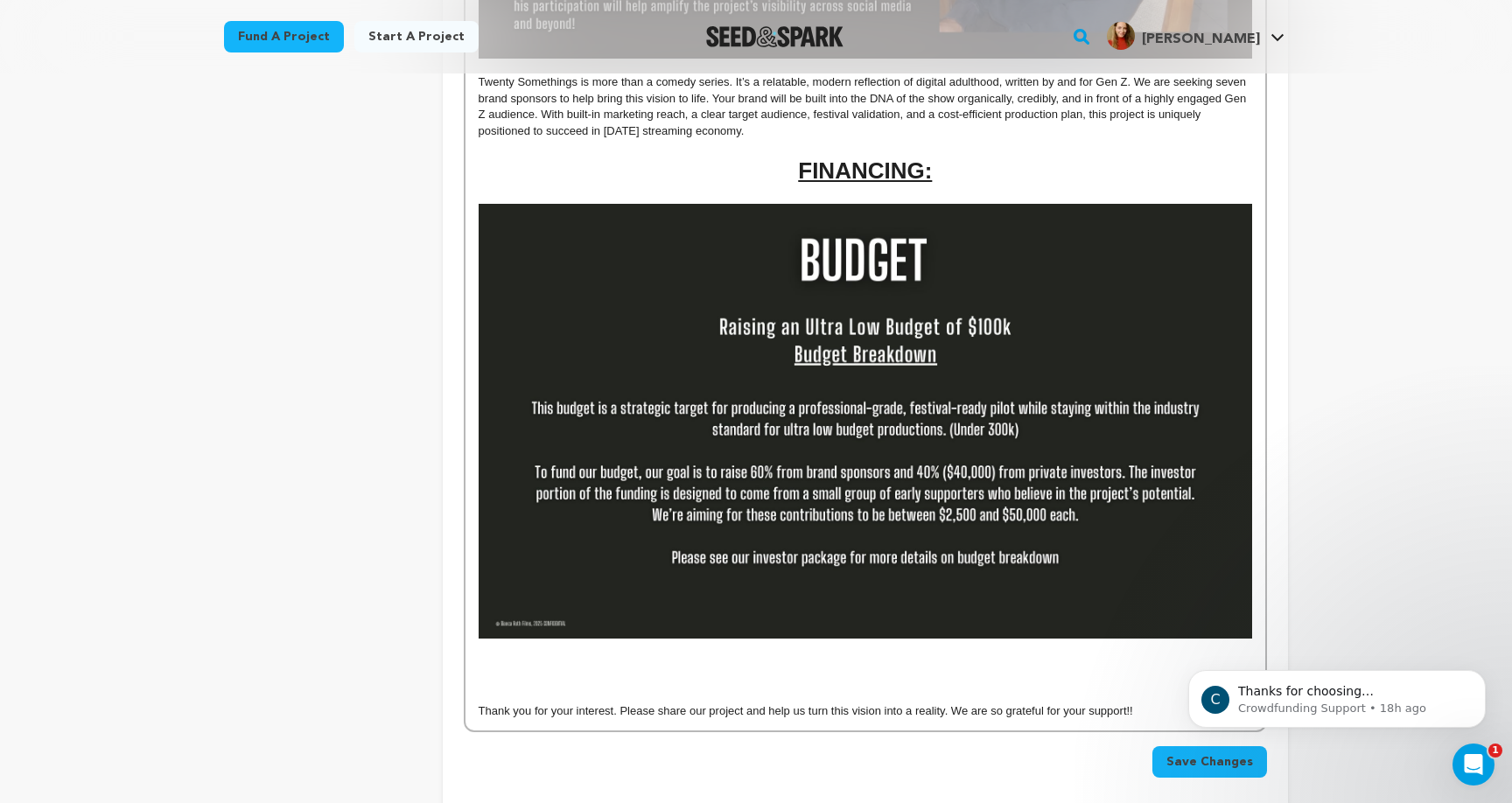
click at [792, 688] on p at bounding box center [865, 696] width 773 height 16
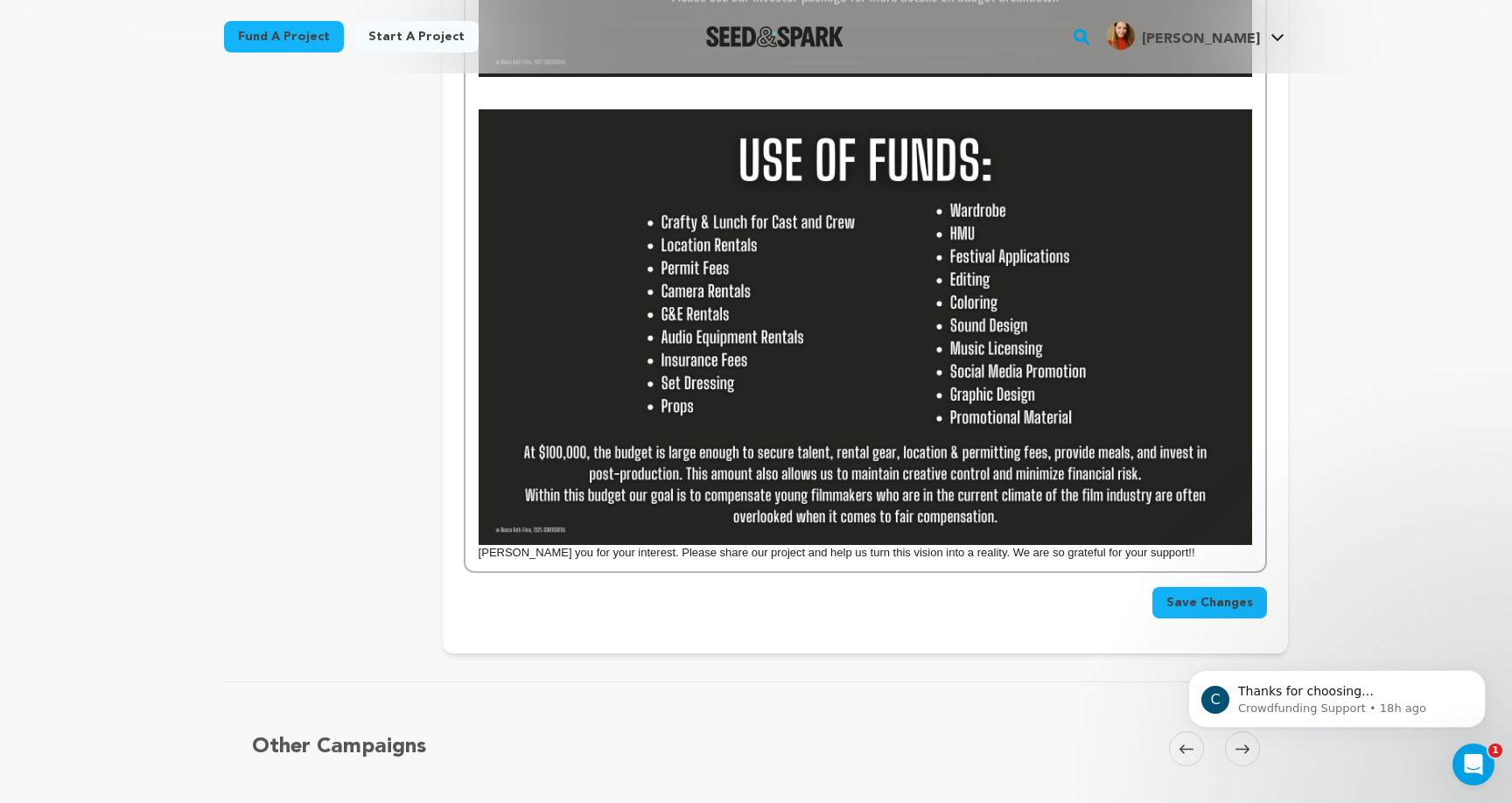
scroll to position [2361, 0]
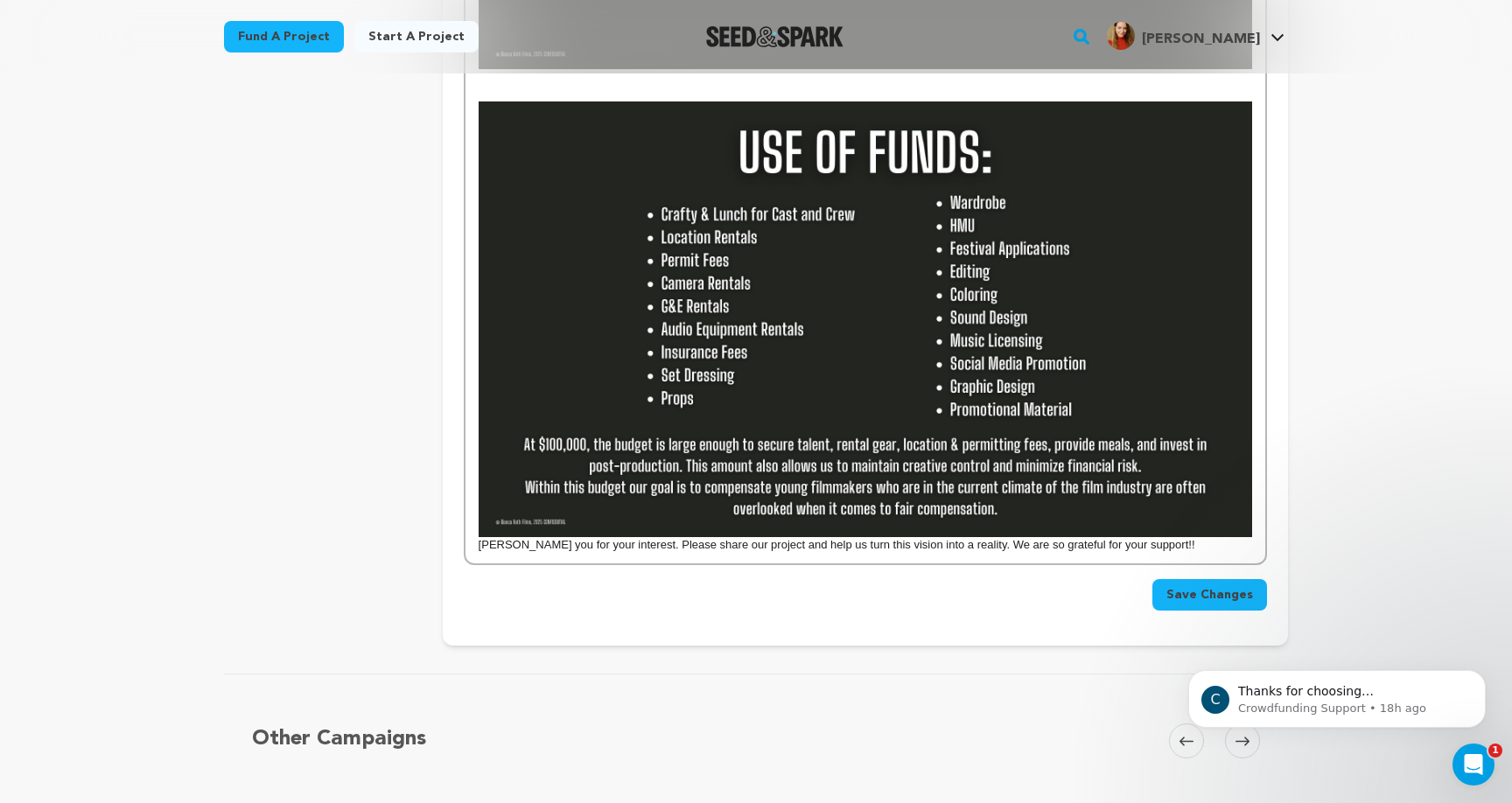
click at [478, 531] on p "hank you for your interest. Please share our project and help us turn this visi…" at bounding box center [865, 327] width 773 height 451
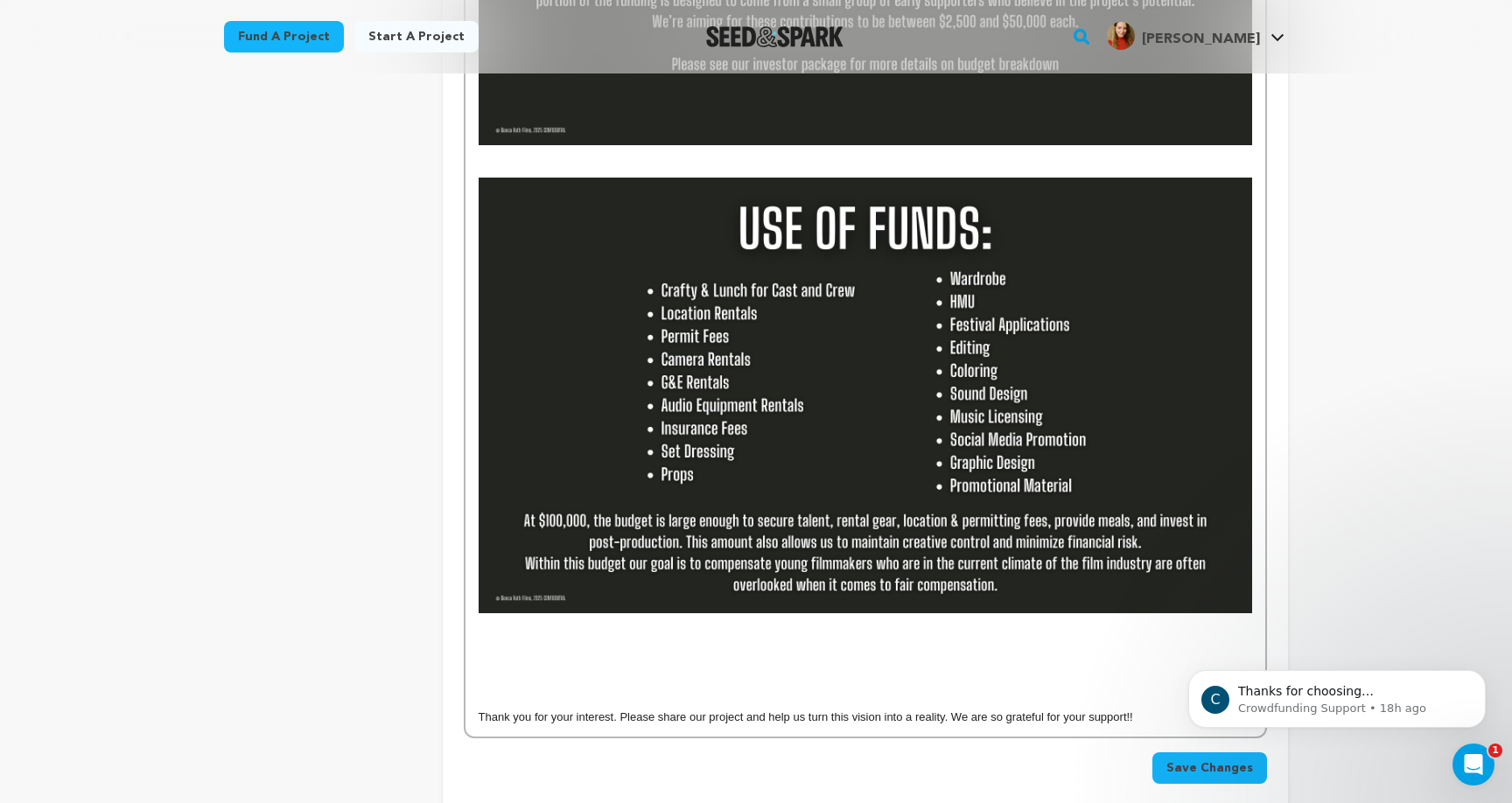
scroll to position [2286, 0]
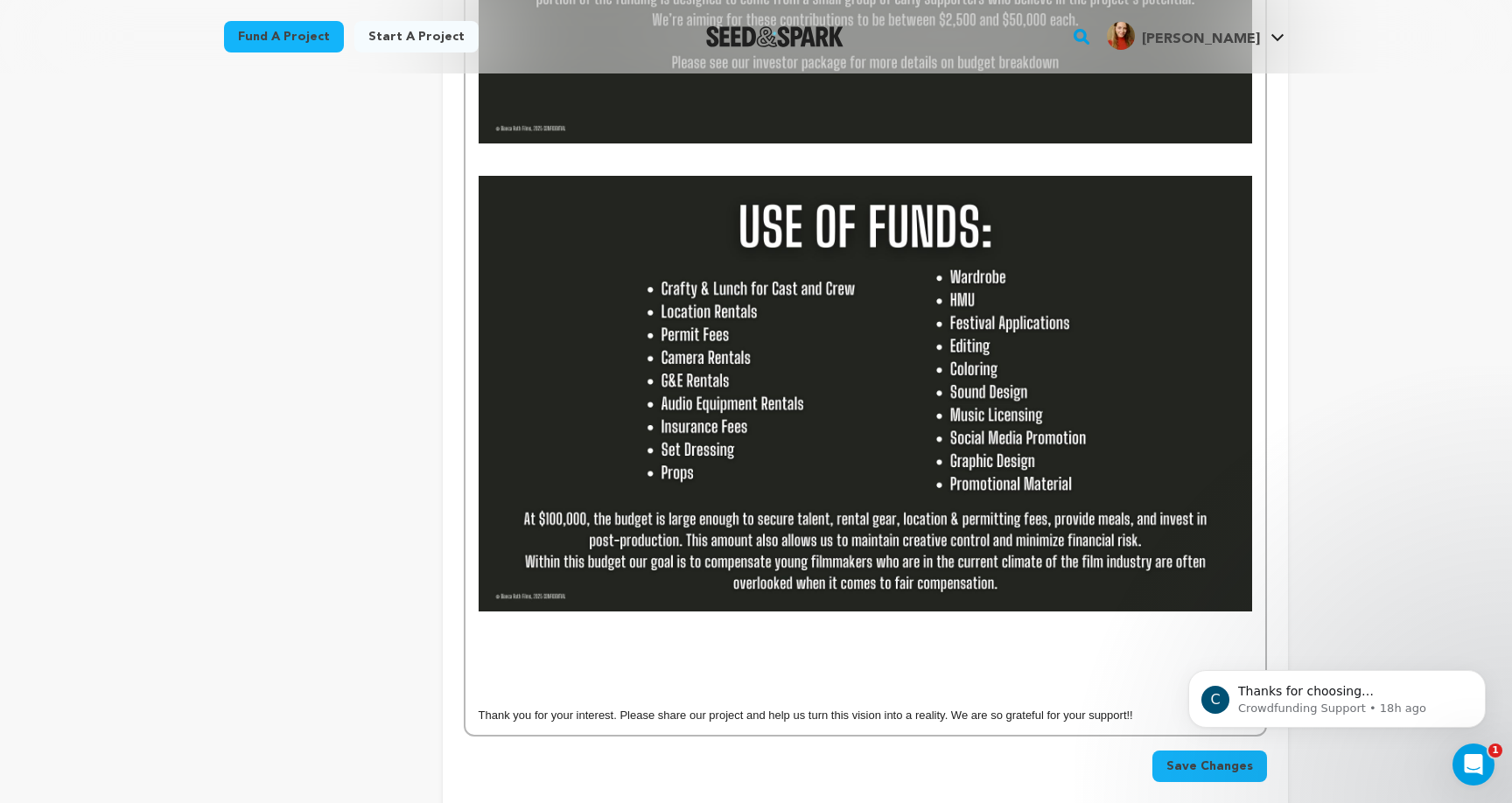
click at [564, 146] on p at bounding box center [865, 152] width 773 height 16
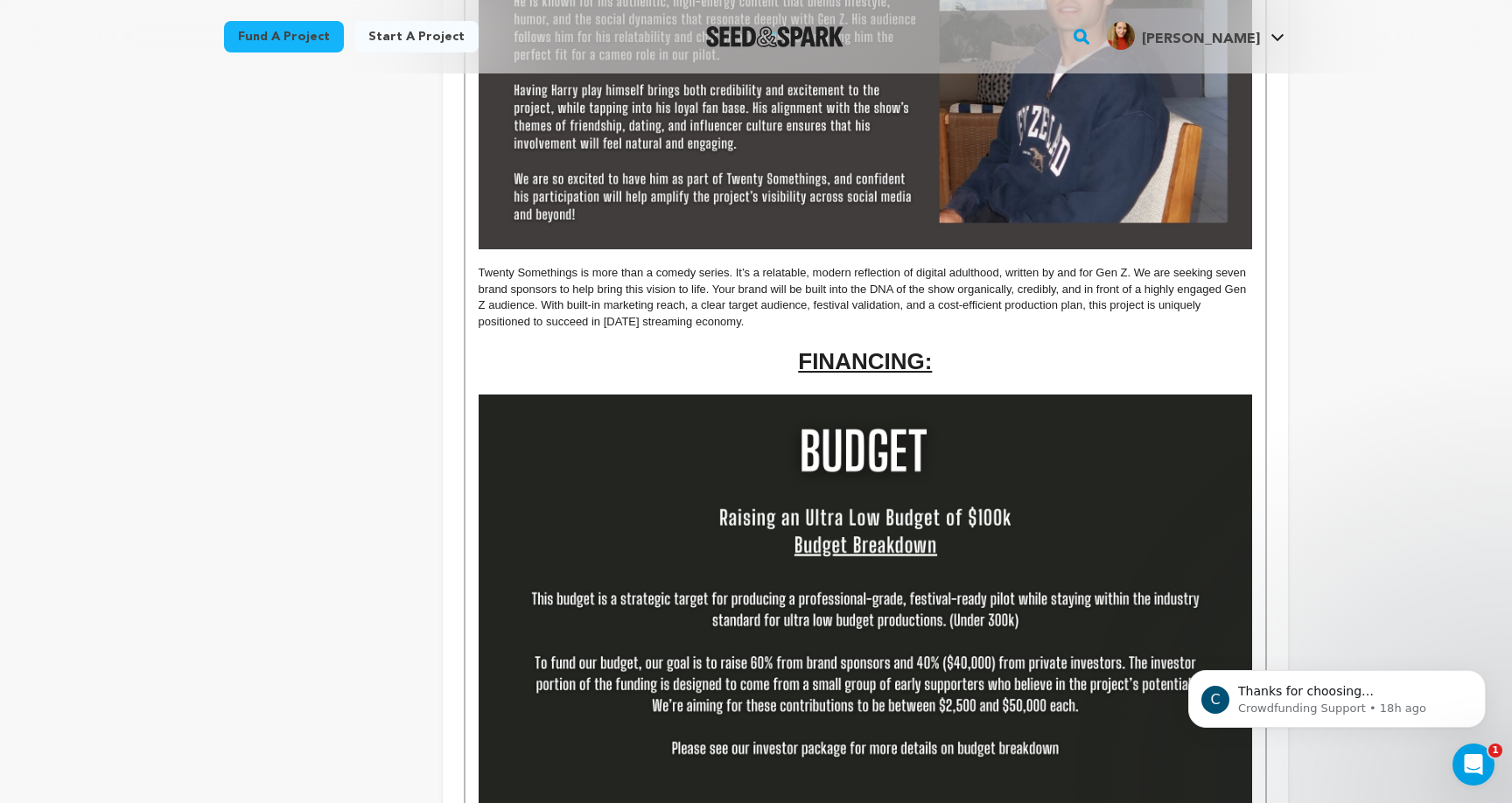
scroll to position [1593, 0]
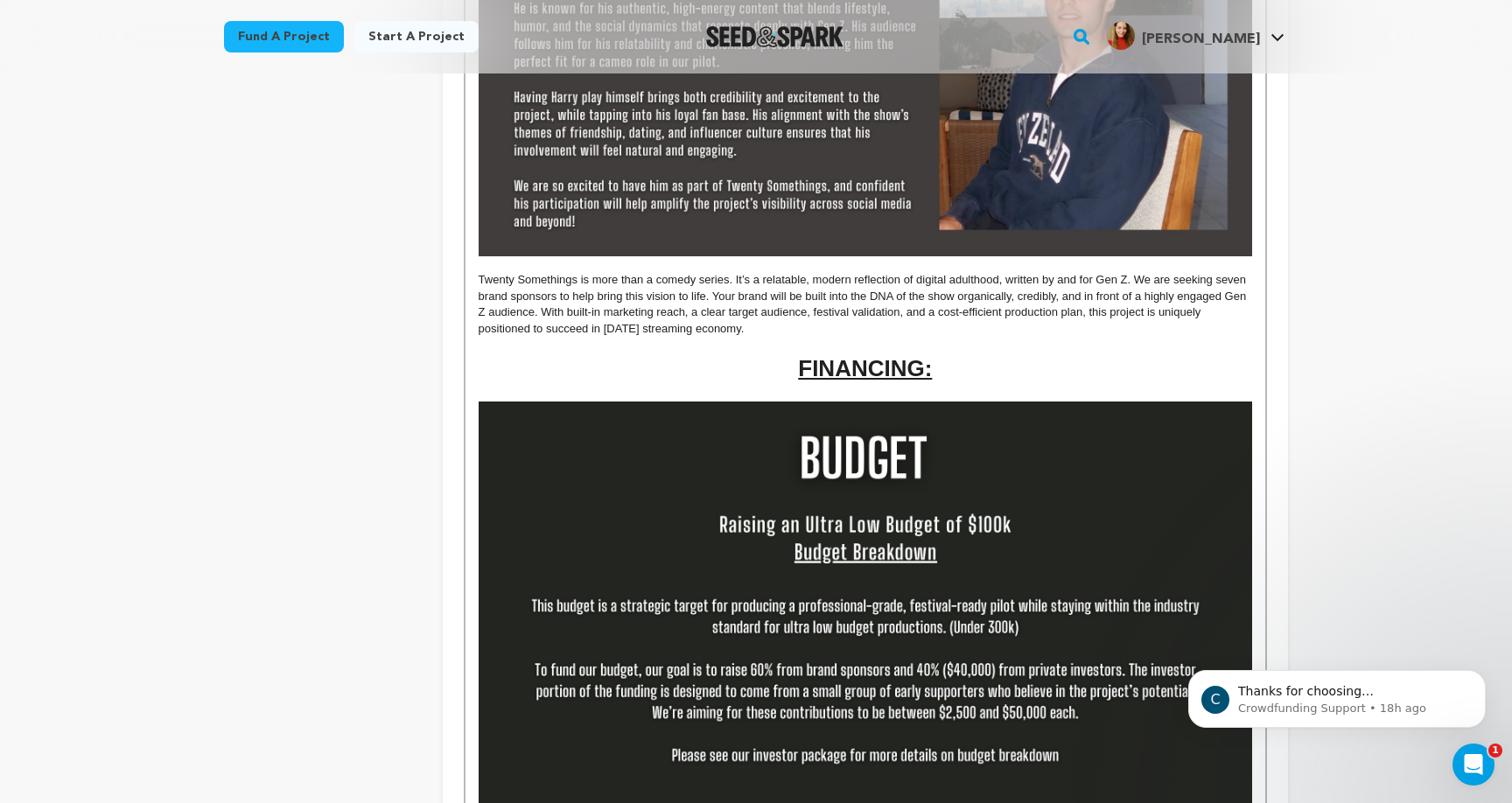
click at [826, 336] on p at bounding box center [865, 345] width 773 height 16
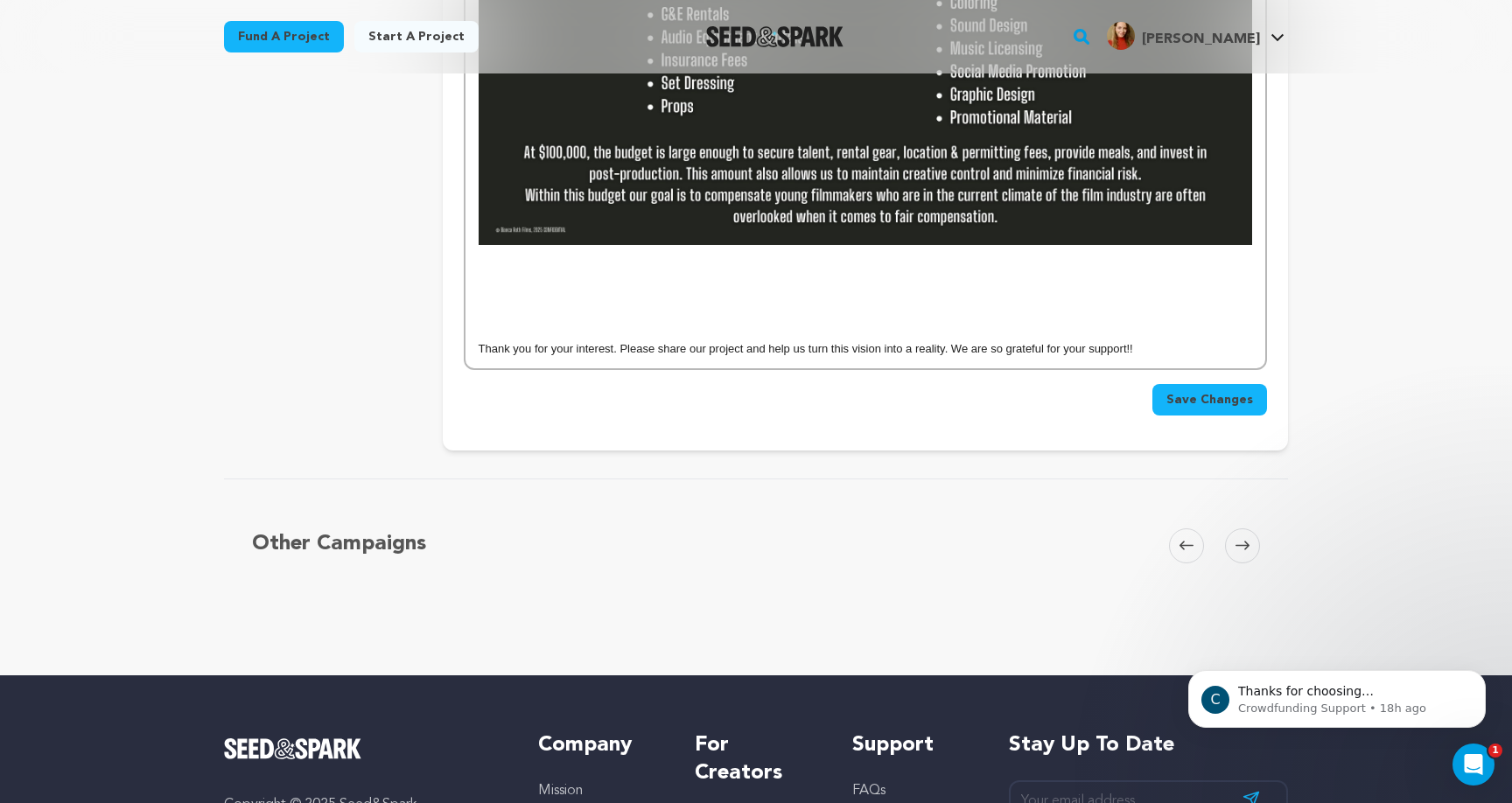
scroll to position [2609, 0]
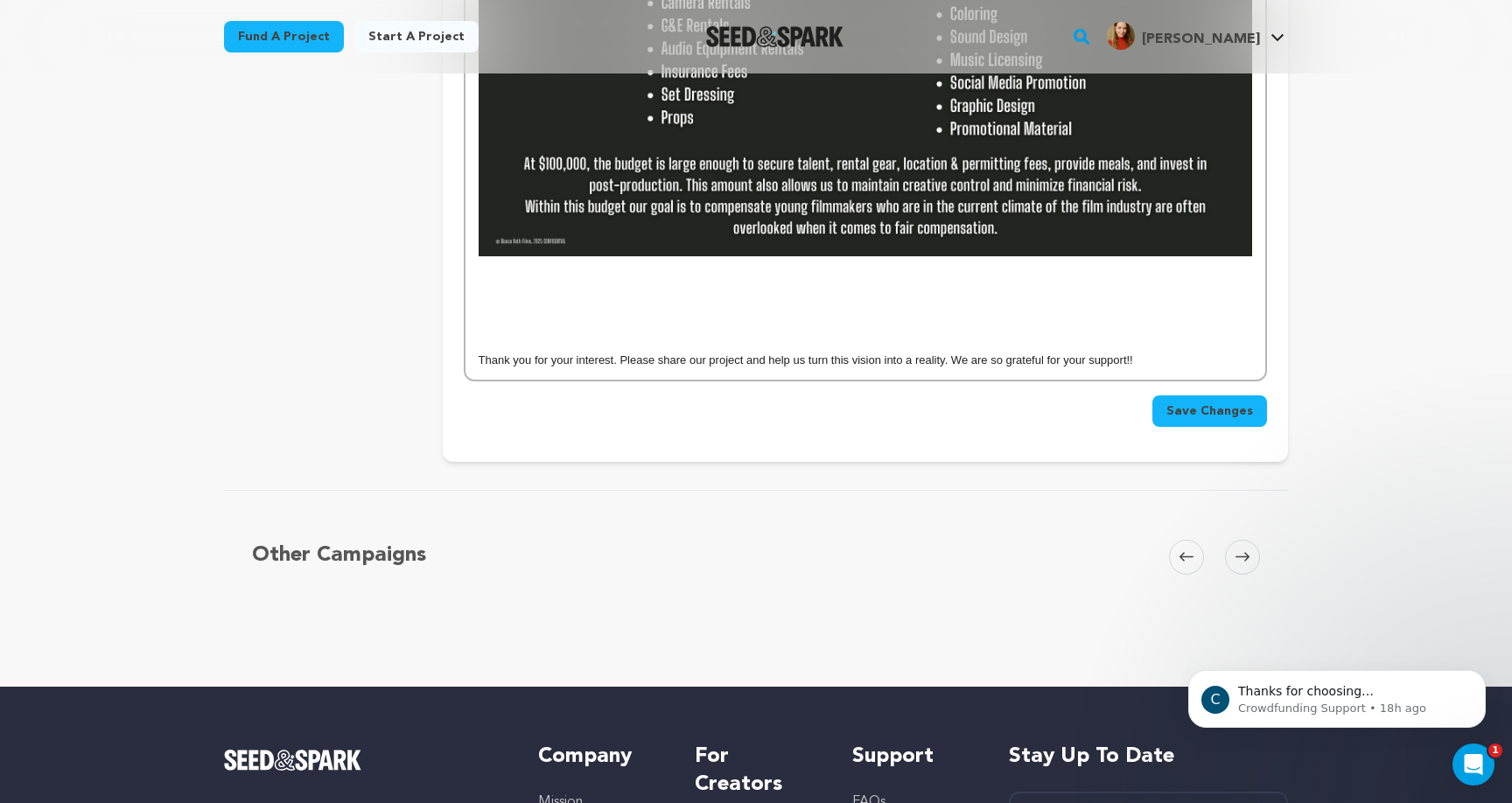
click at [995, 321] on p at bounding box center [865, 329] width 773 height 16
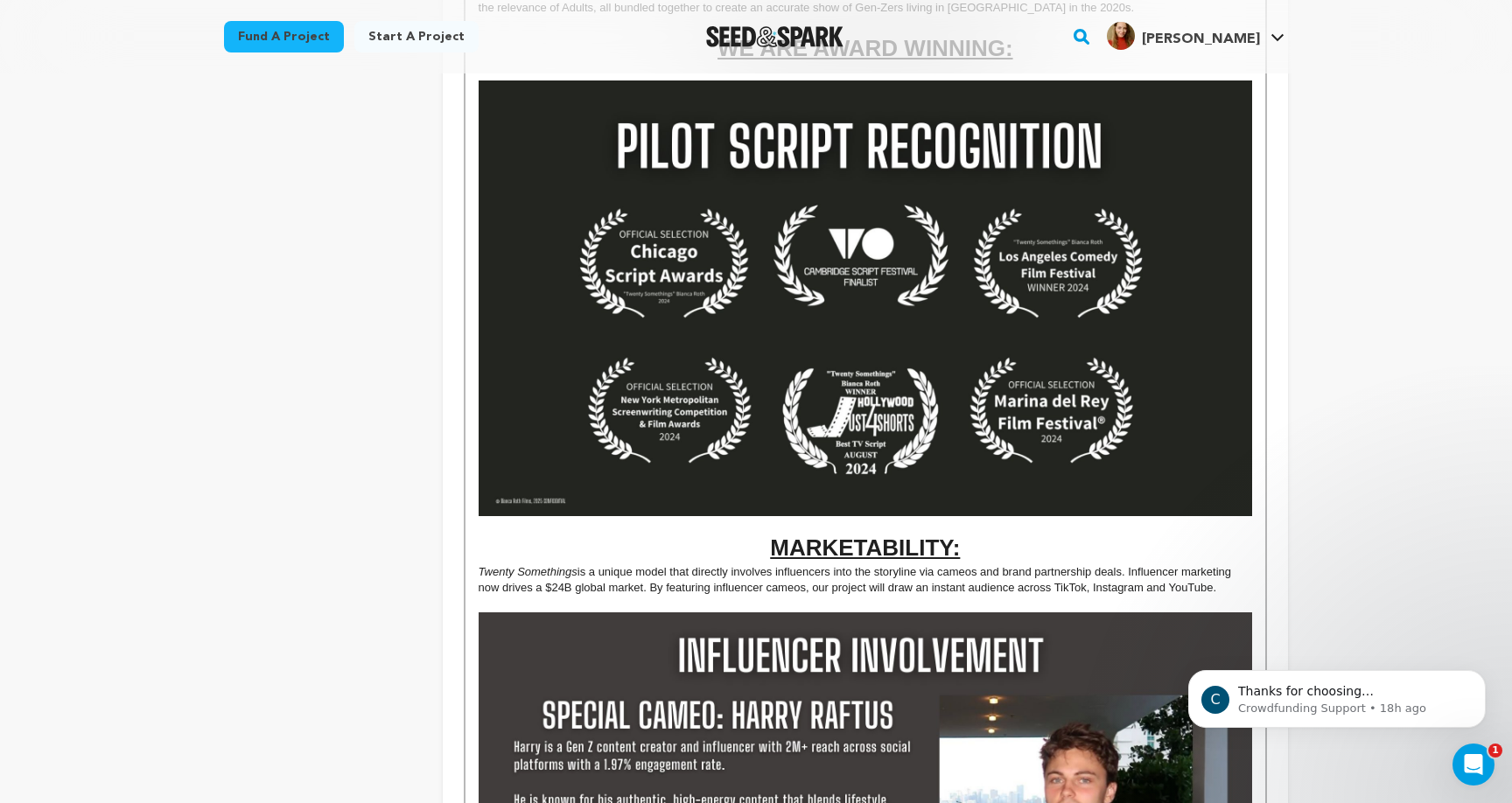
scroll to position [801, 0]
click at [741, 546] on h1 "MARKETABILITY:" at bounding box center [865, 548] width 773 height 32
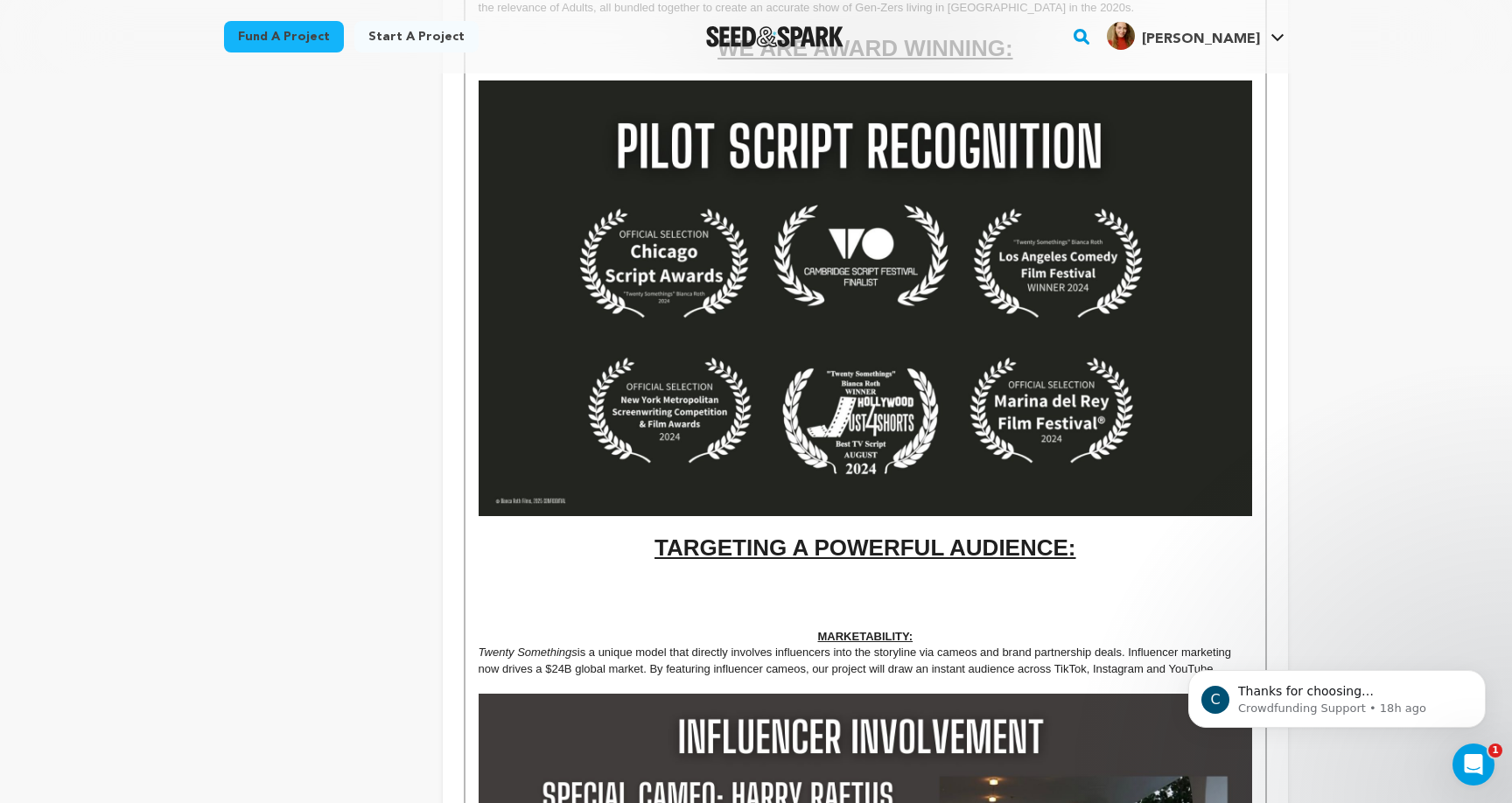
click at [724, 569] on h1 at bounding box center [865, 580] width 773 height 32
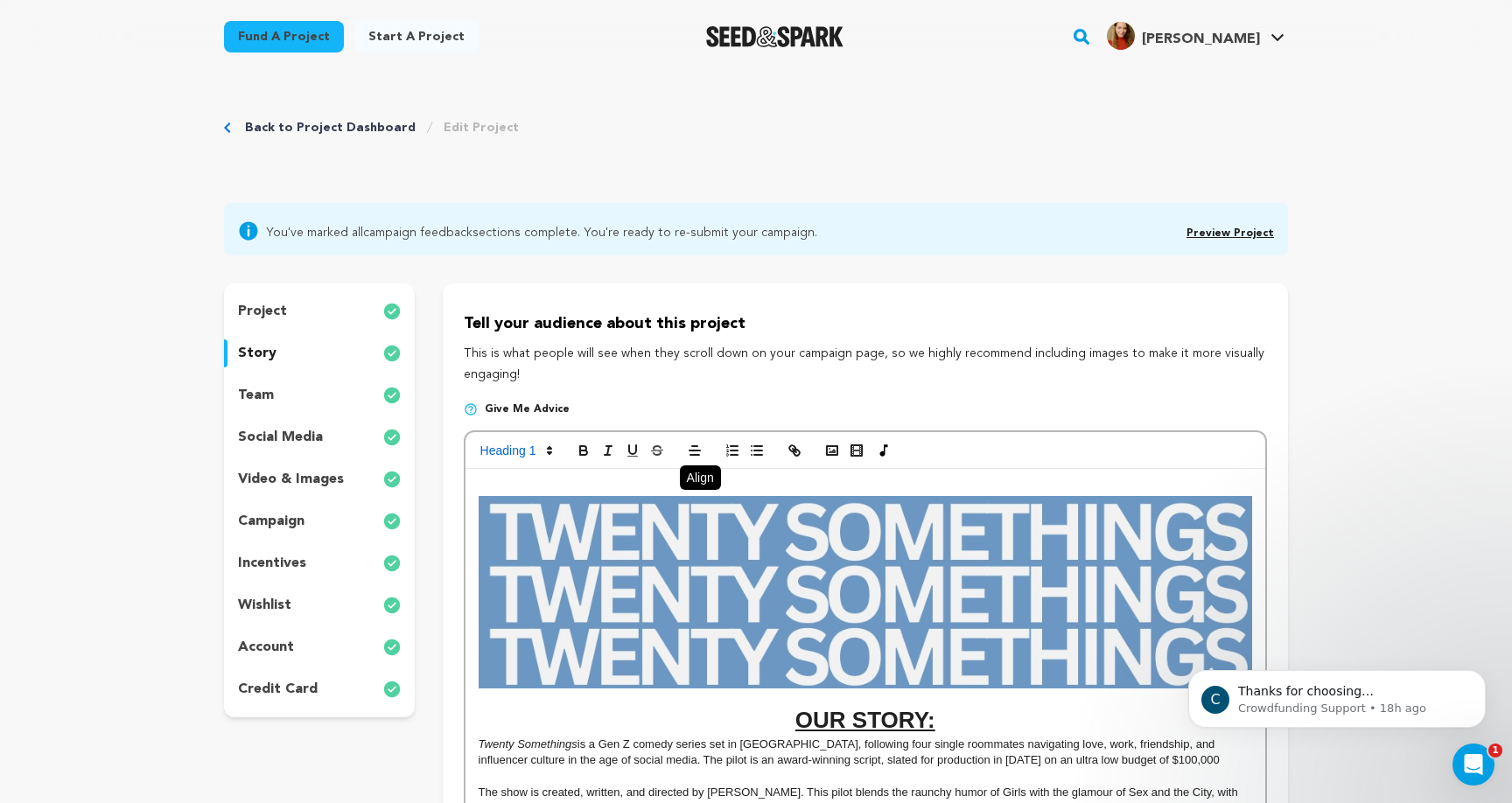
scroll to position [0, 0]
click at [543, 450] on icon at bounding box center [550, 450] width 16 height 16
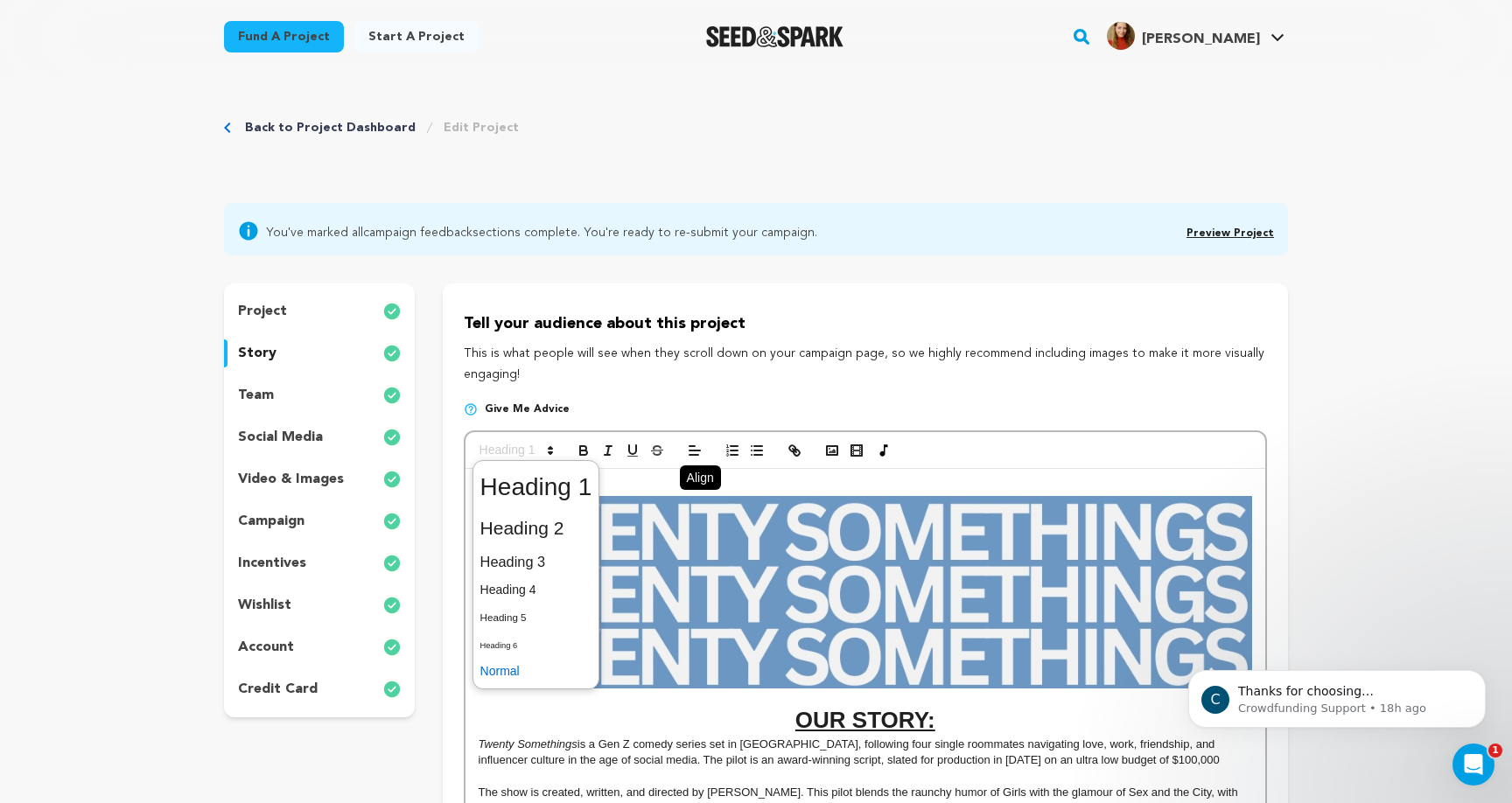
click at [546, 666] on span at bounding box center [536, 671] width 112 height 27
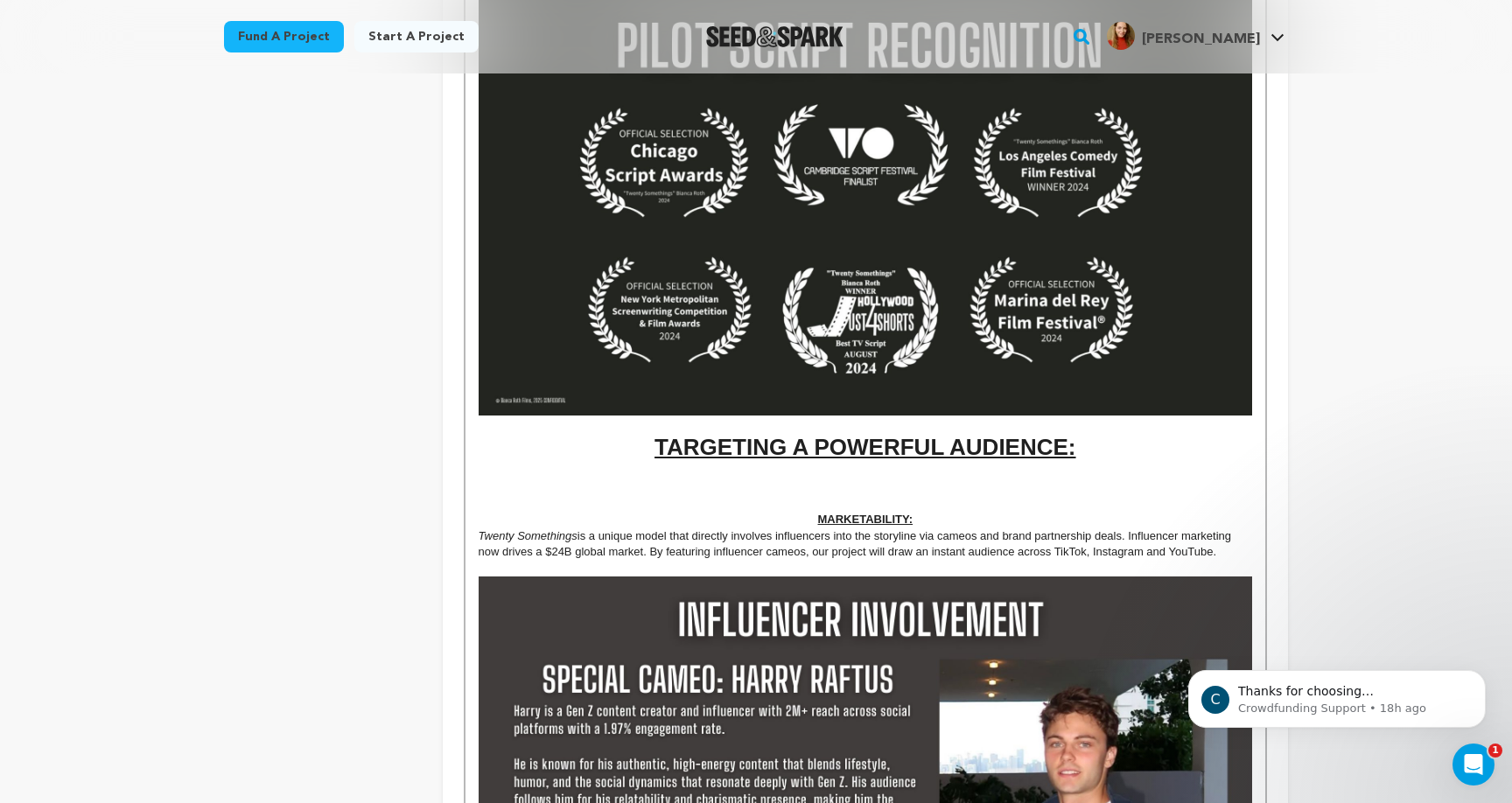
scroll to position [921, 0]
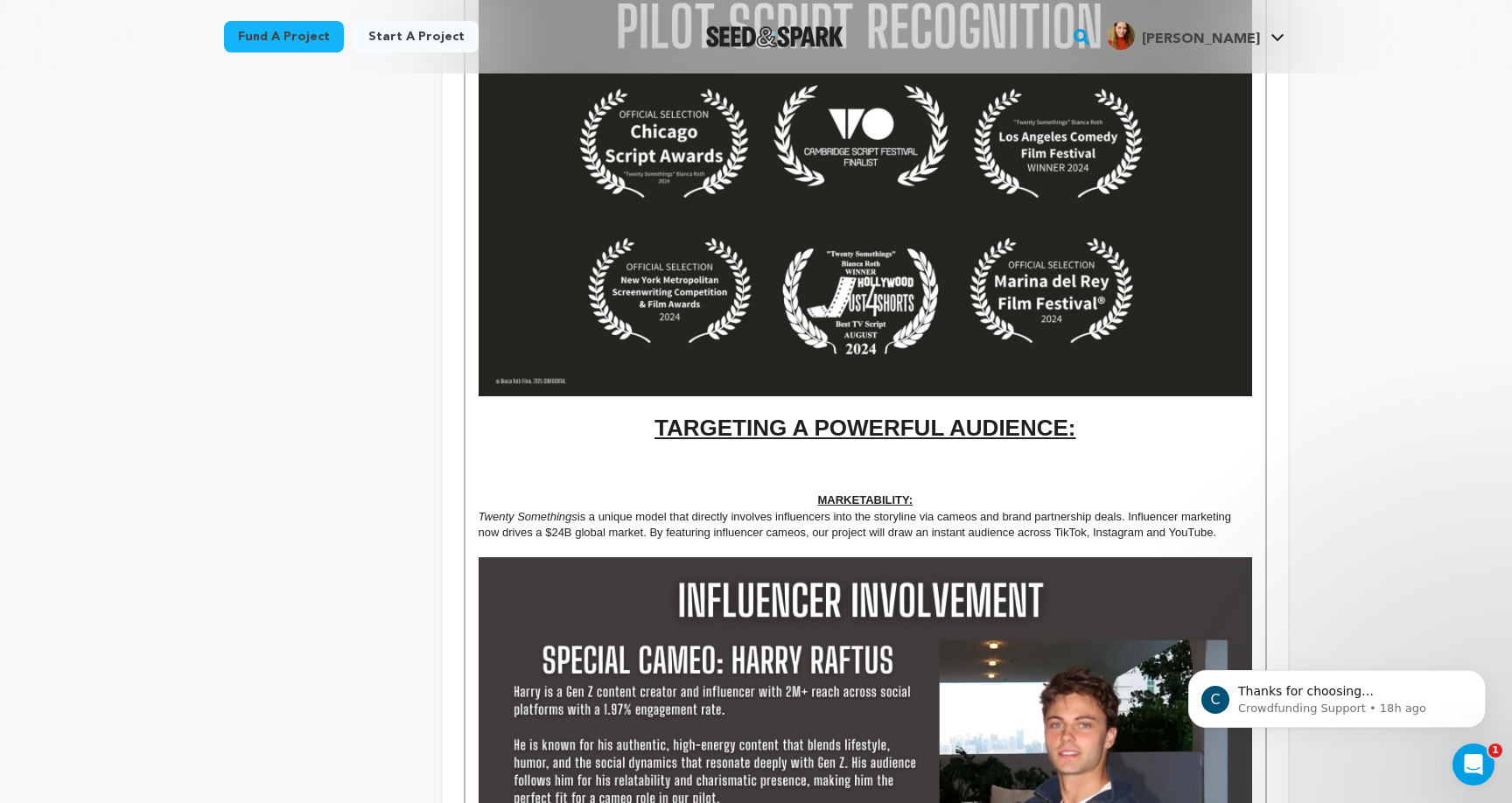
click at [852, 460] on p at bounding box center [865, 468] width 773 height 16
click at [866, 460] on p at bounding box center [865, 468] width 773 height 16
click at [866, 449] on strong "Primary Demographic: 18 - 35 (Gen Z & Younger Millennials)" at bounding box center [865, 451] width 325 height 13
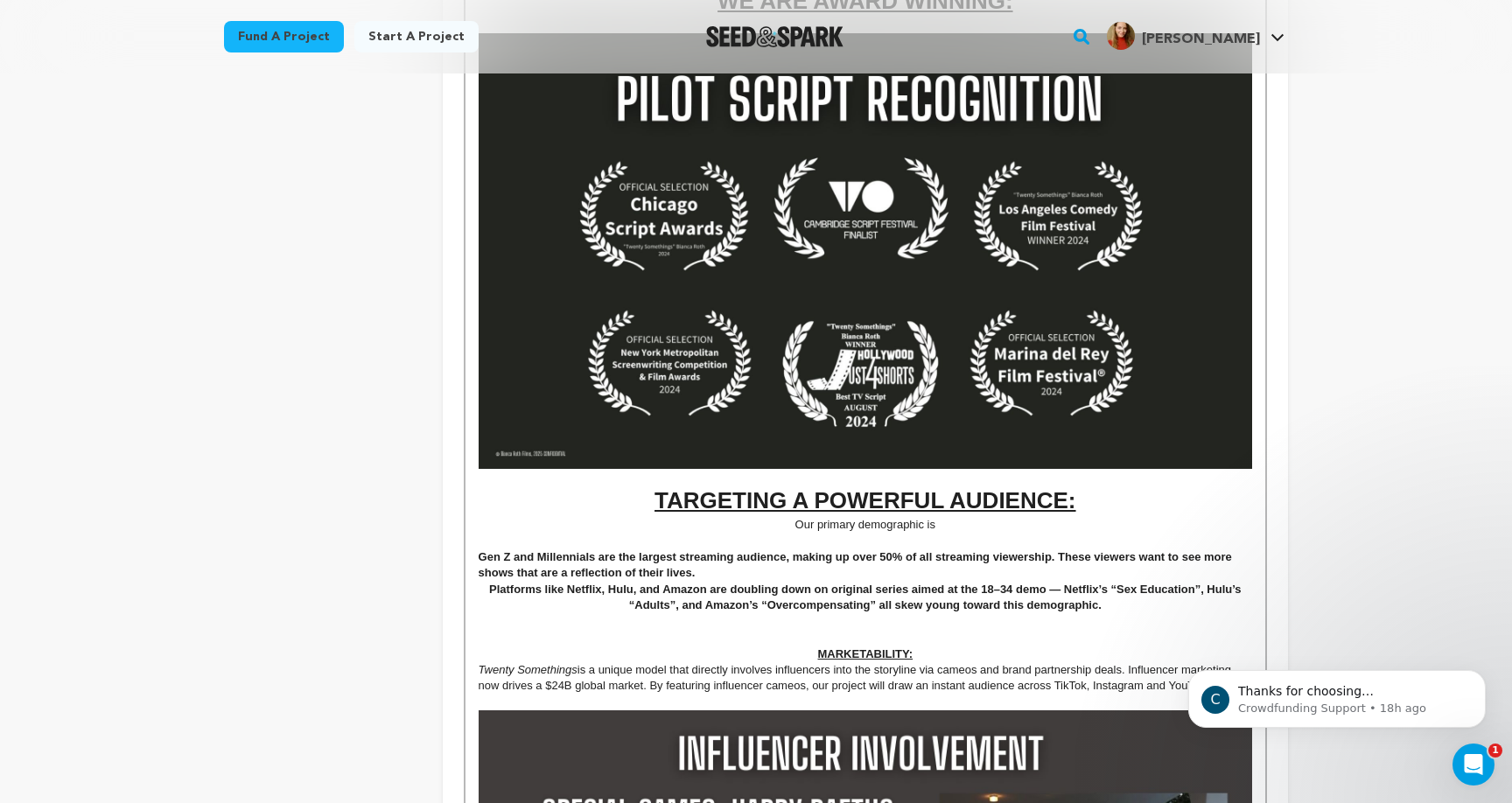
scroll to position [877, 0]
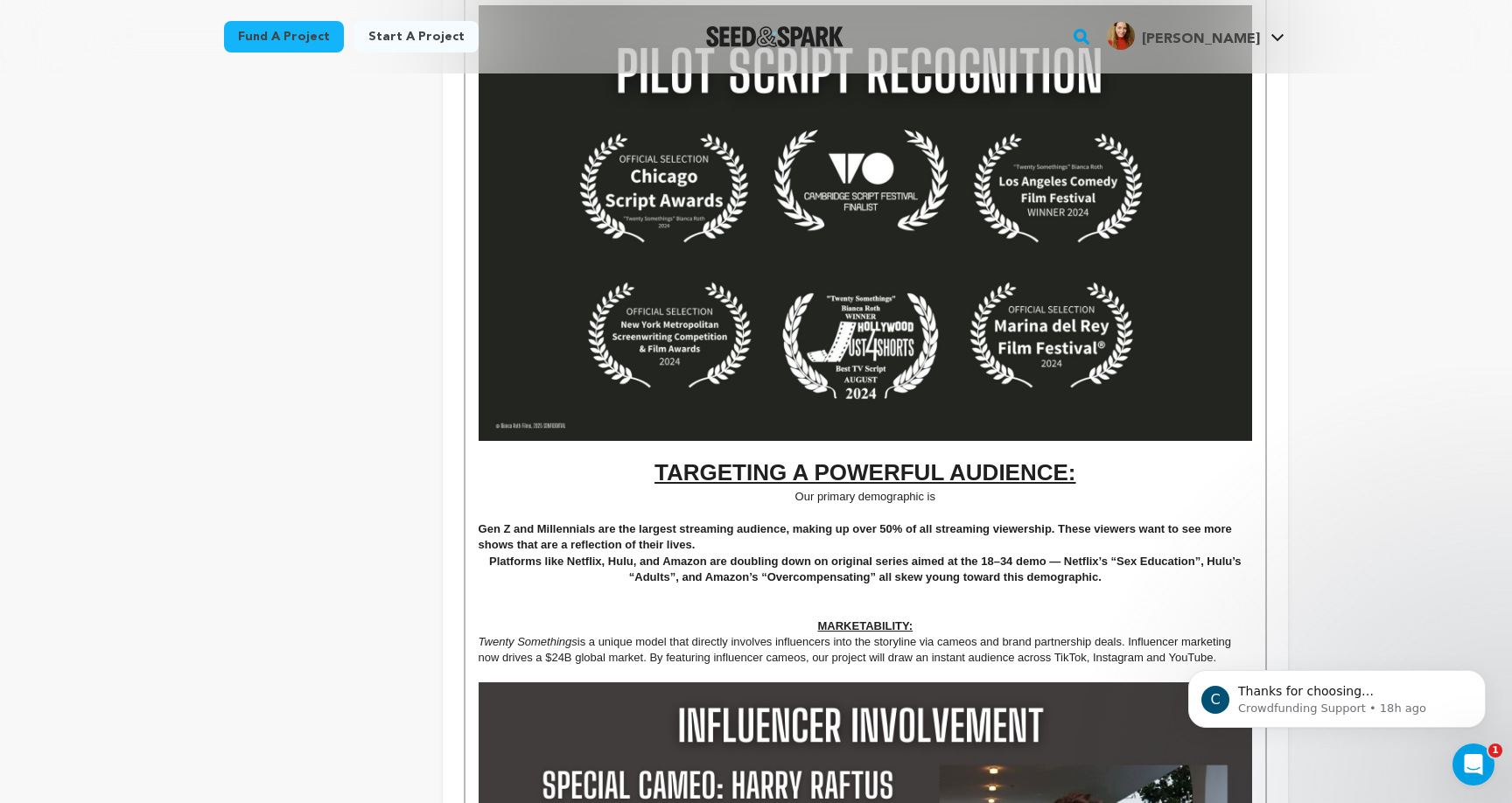
click at [913, 554] on strong "Platforms like Netflix, Hulu, and Amazon are doubling down on original series a…" at bounding box center [867, 569] width 756 height 29
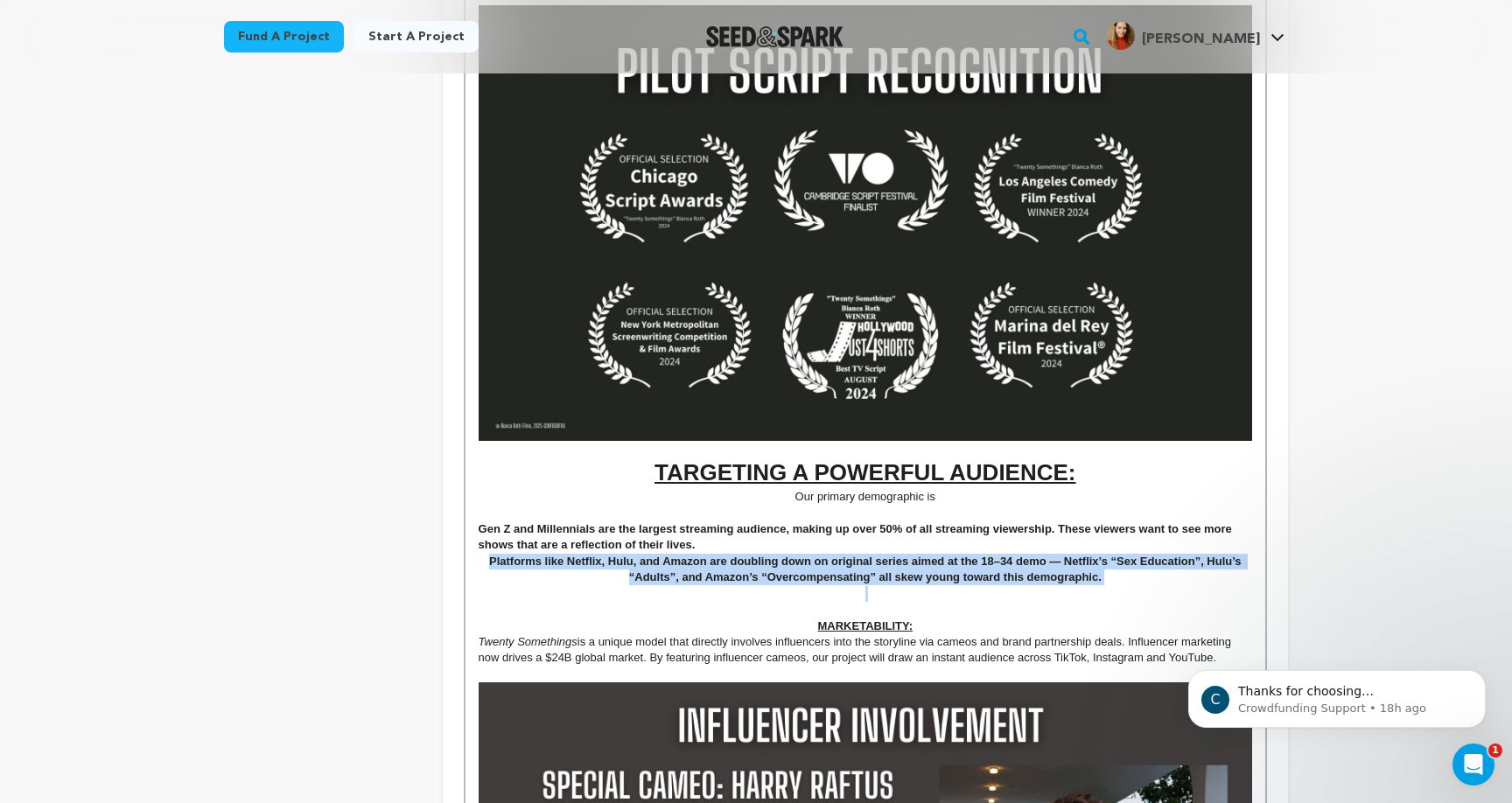
click at [913, 554] on strong "Platforms like Netflix, Hulu, and Amazon are doubling down on original series a…" at bounding box center [867, 569] width 756 height 29
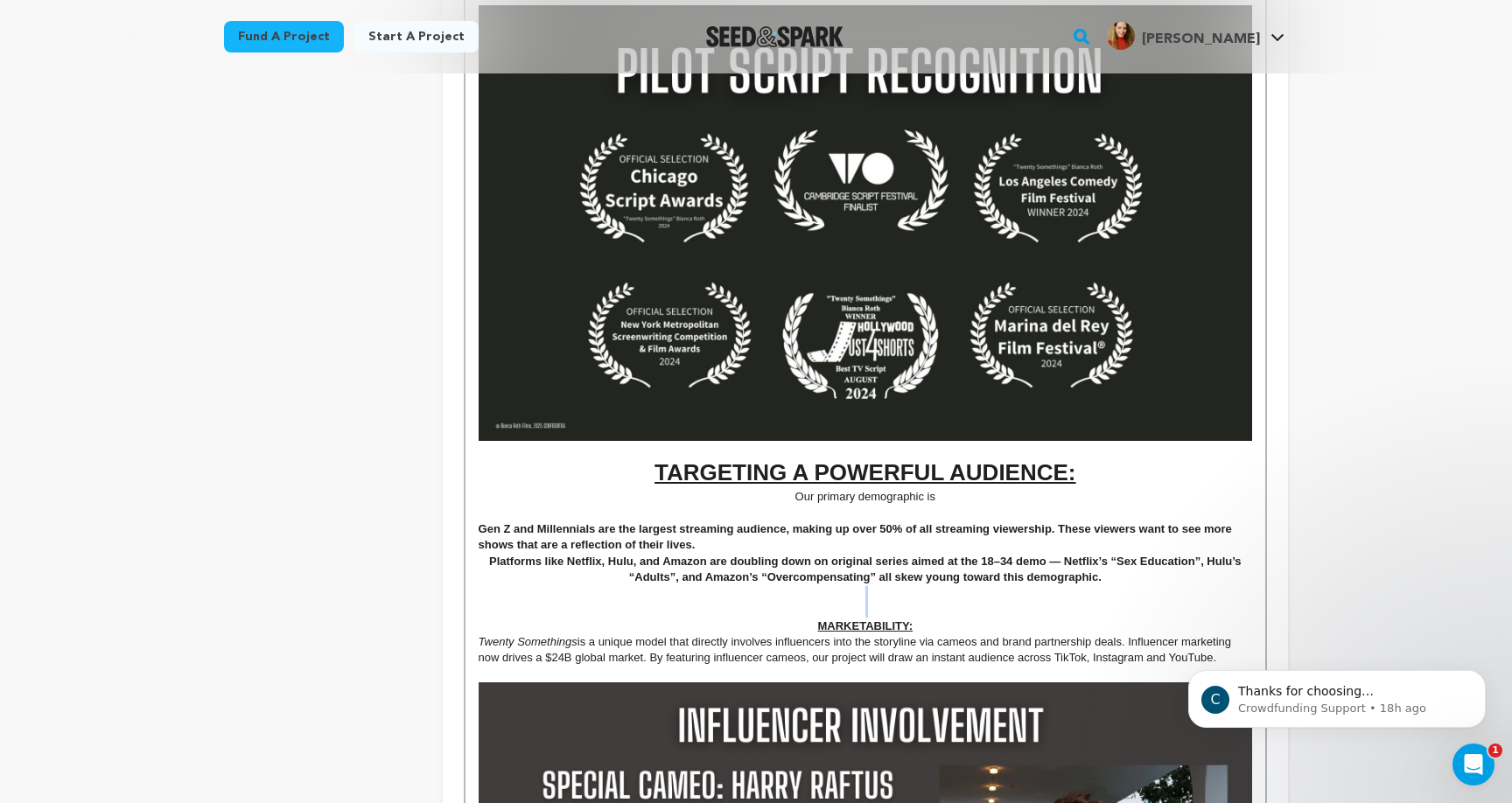
click at [1032, 587] on p at bounding box center [865, 594] width 773 height 16
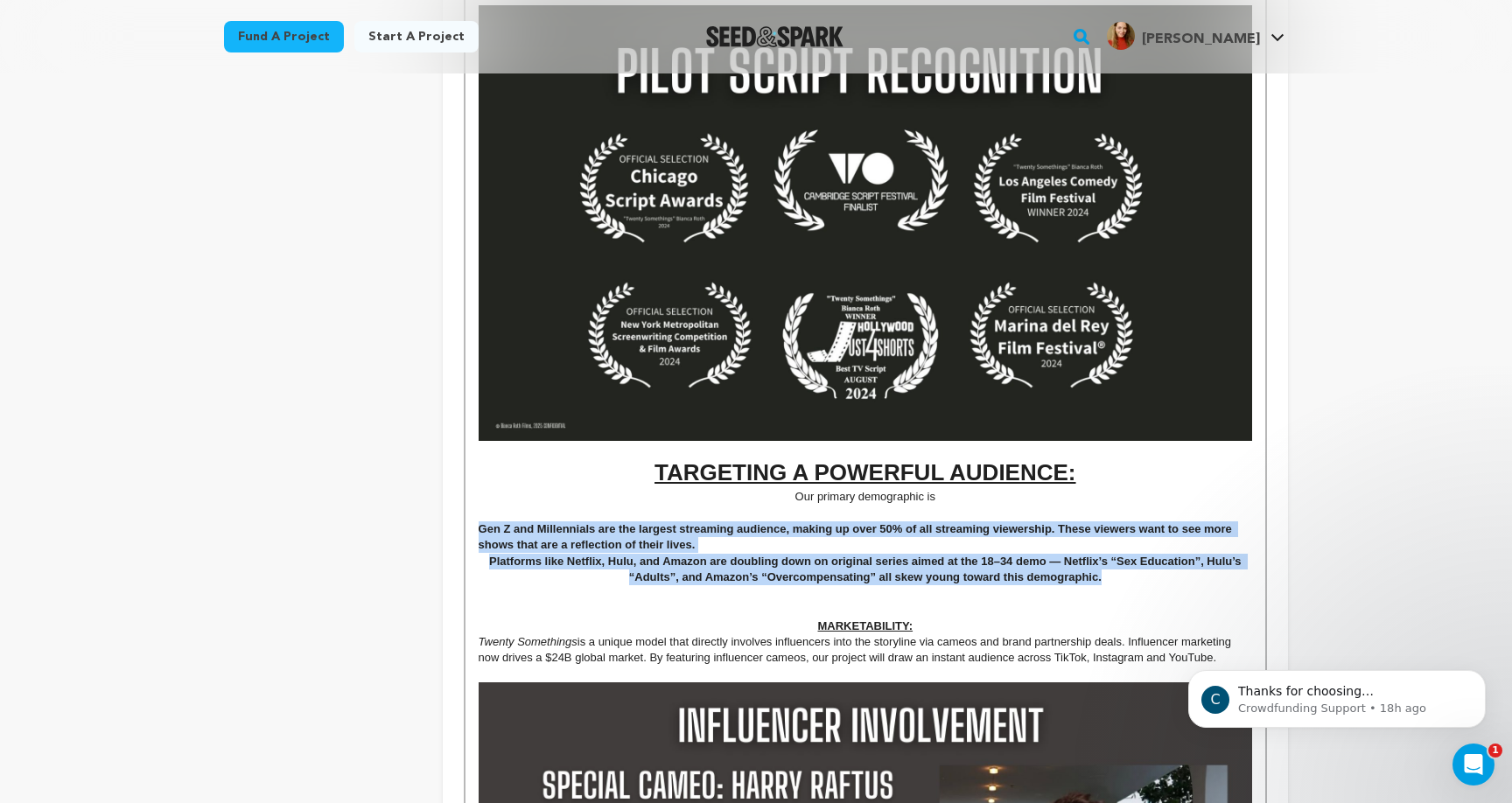
drag, startPoint x: 1137, startPoint y: 572, endPoint x: 476, endPoint y: 516, distance: 663.4
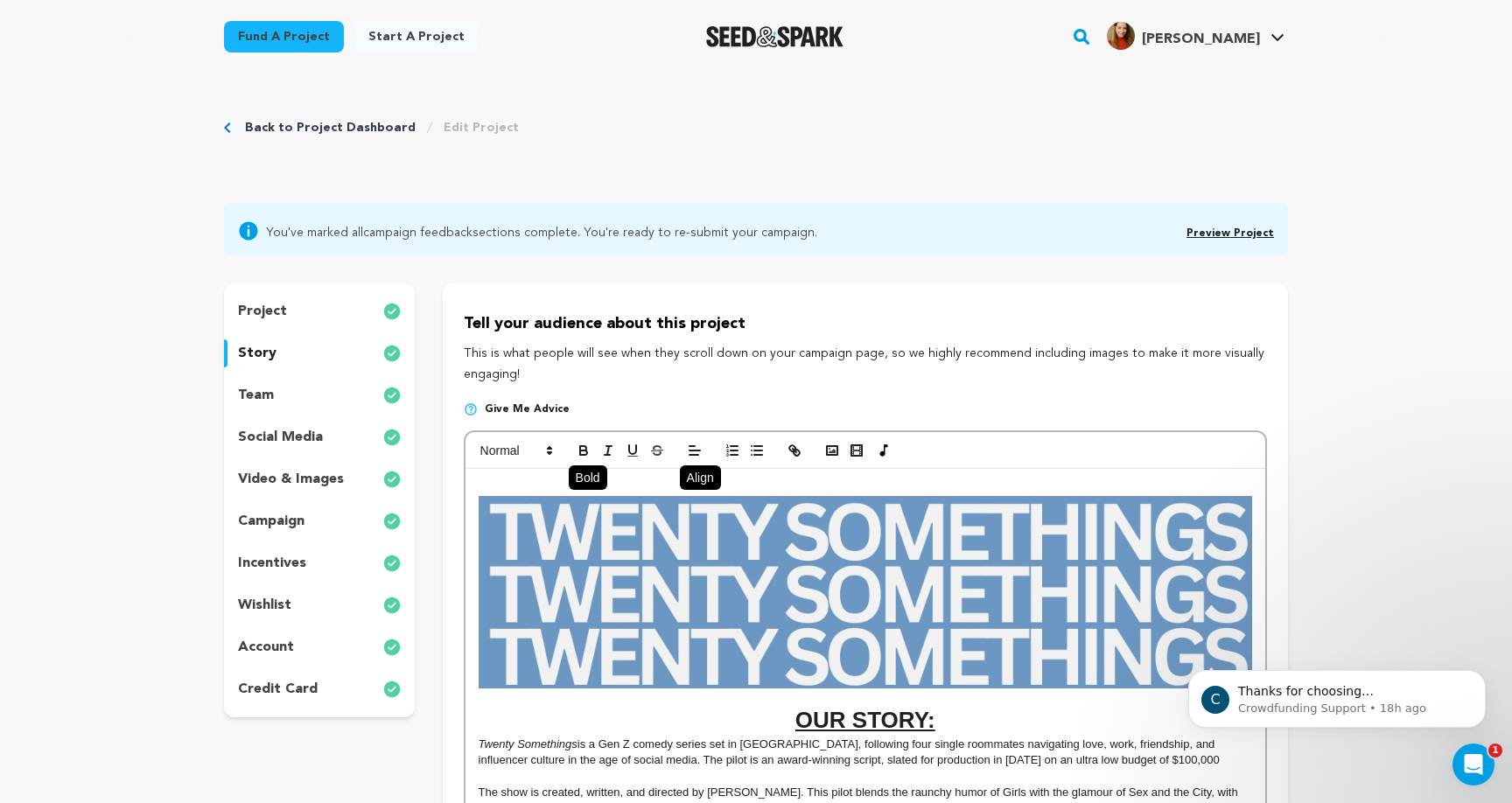
scroll to position [0, 0]
click at [581, 446] on icon "button" at bounding box center [583, 448] width 6 height 4
click at [696, 495] on icon at bounding box center [695, 494] width 14 height 14
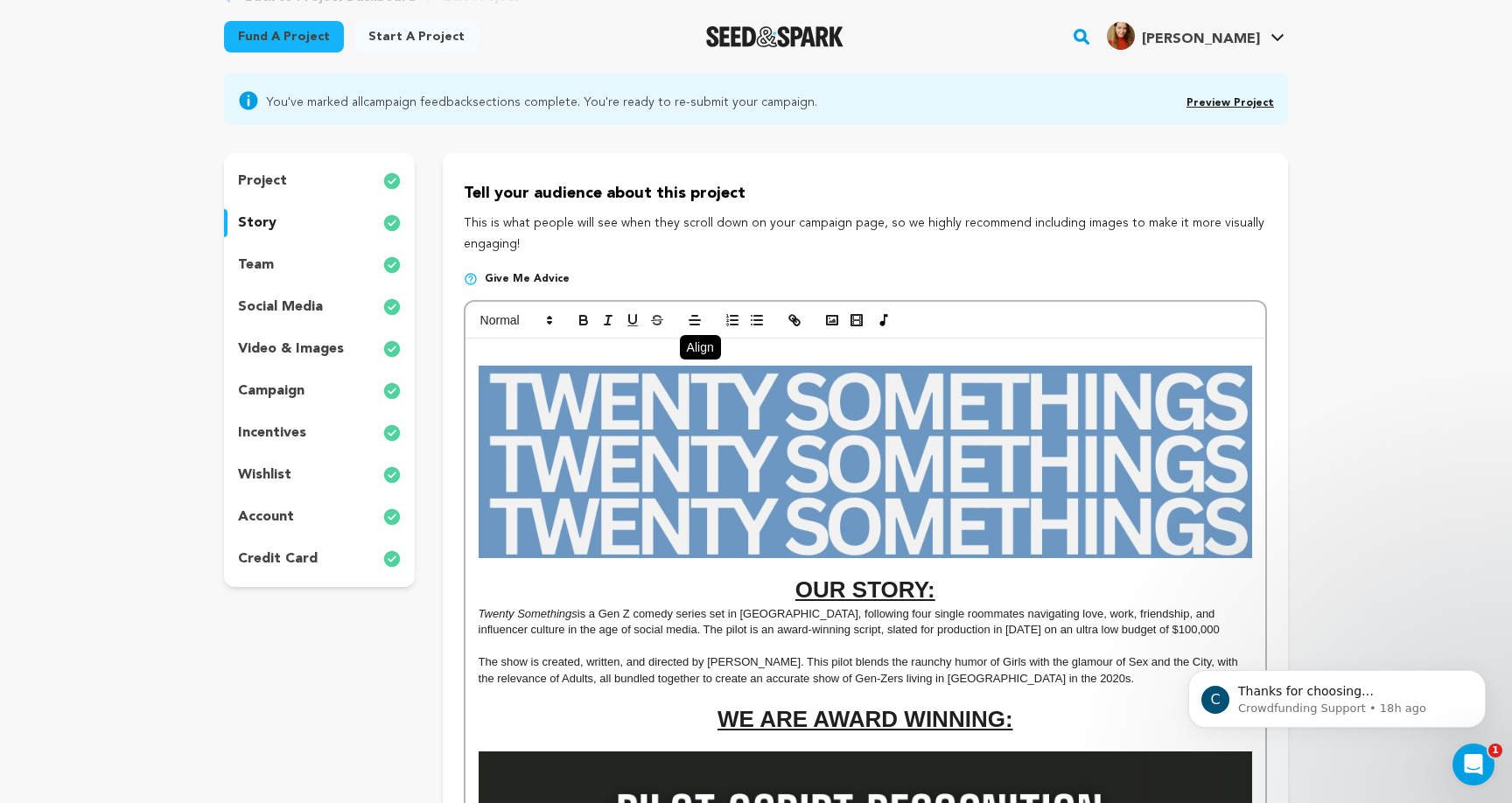
scroll to position [130, 0]
click at [689, 343] on line at bounding box center [694, 343] width 10 height 0
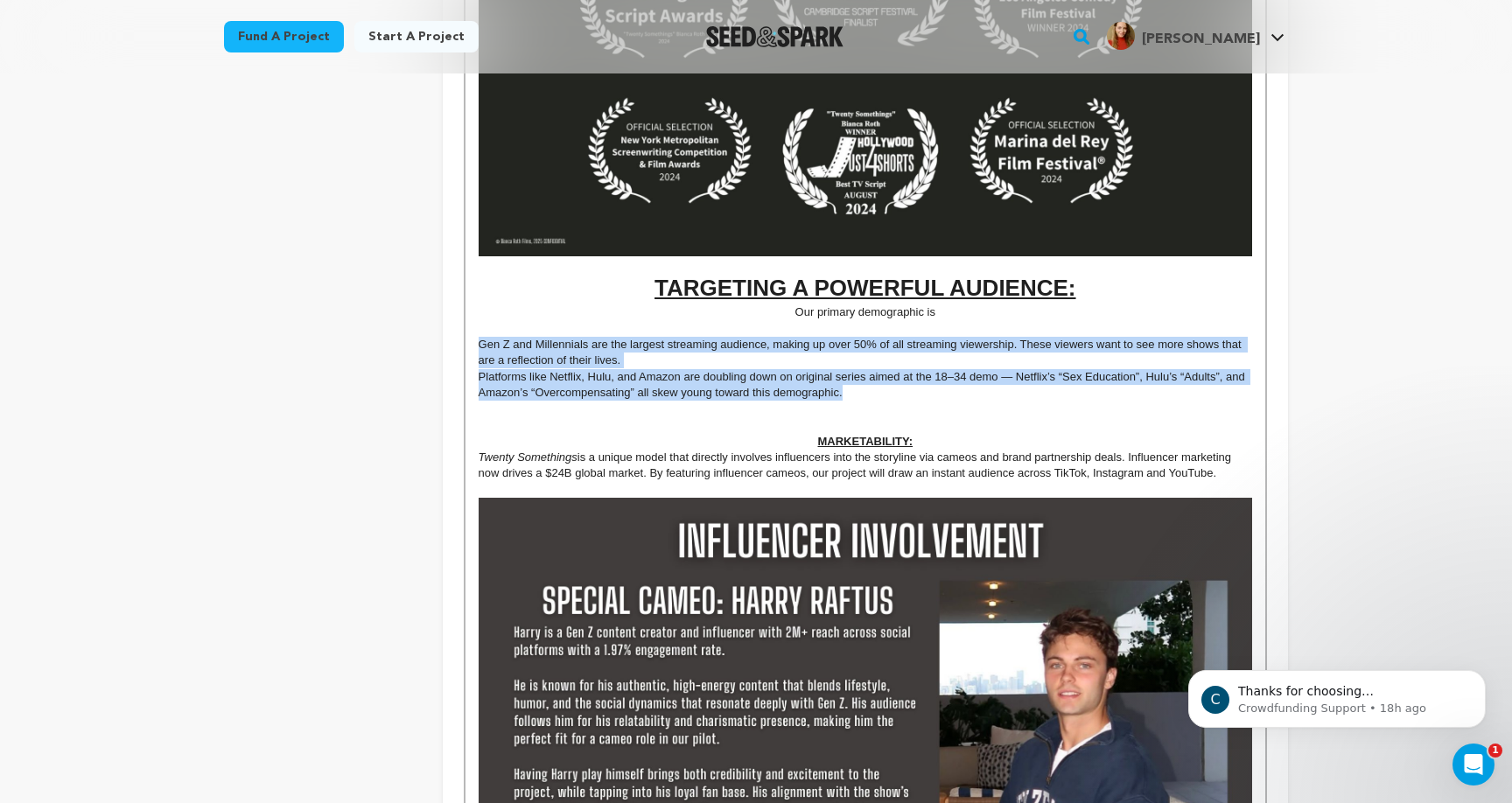
scroll to position [1088, 0]
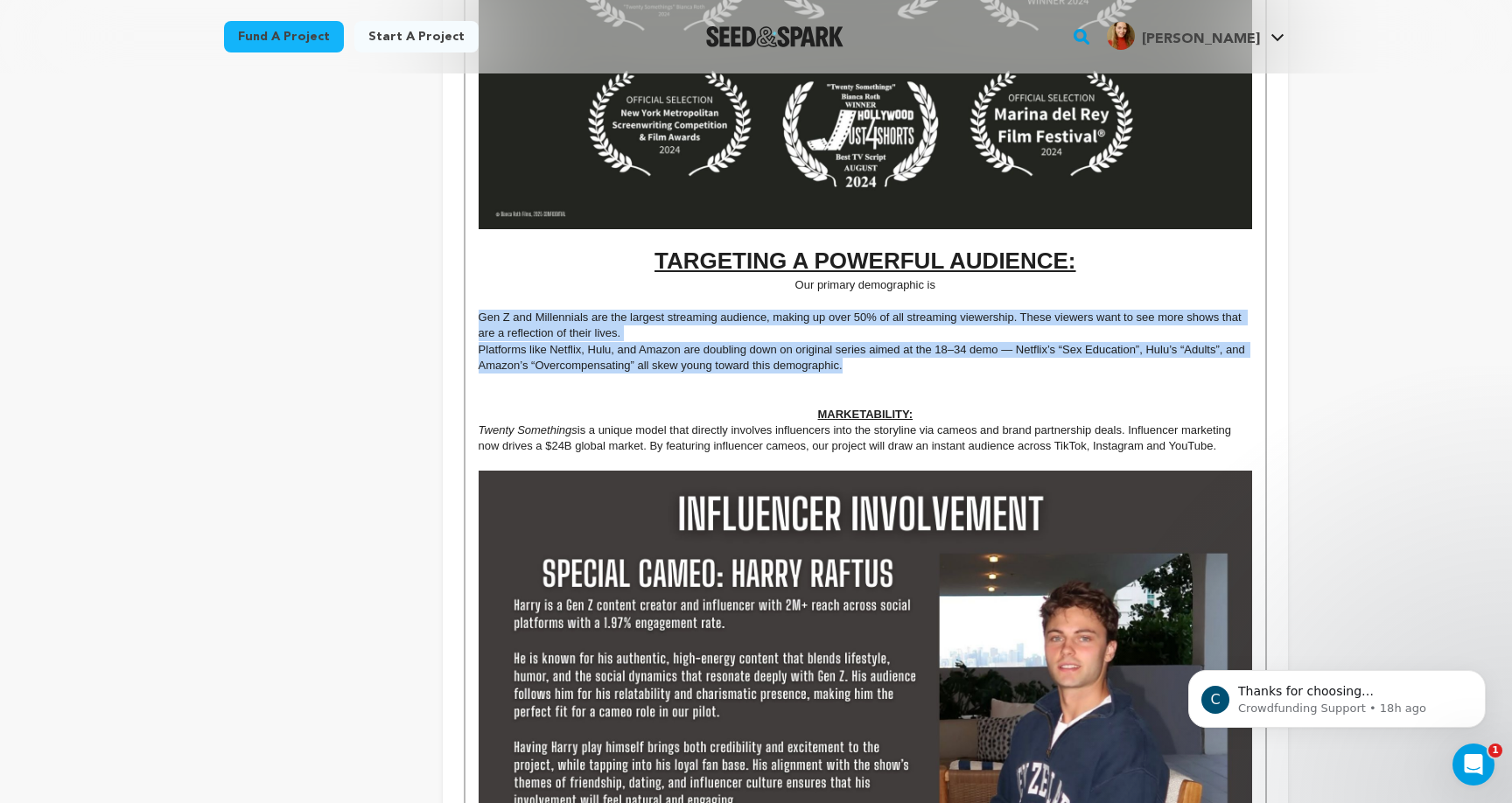
click at [678, 362] on p "Platforms like Netflix, Hulu, and Amazon are doubling down on original series a…" at bounding box center [865, 358] width 773 height 32
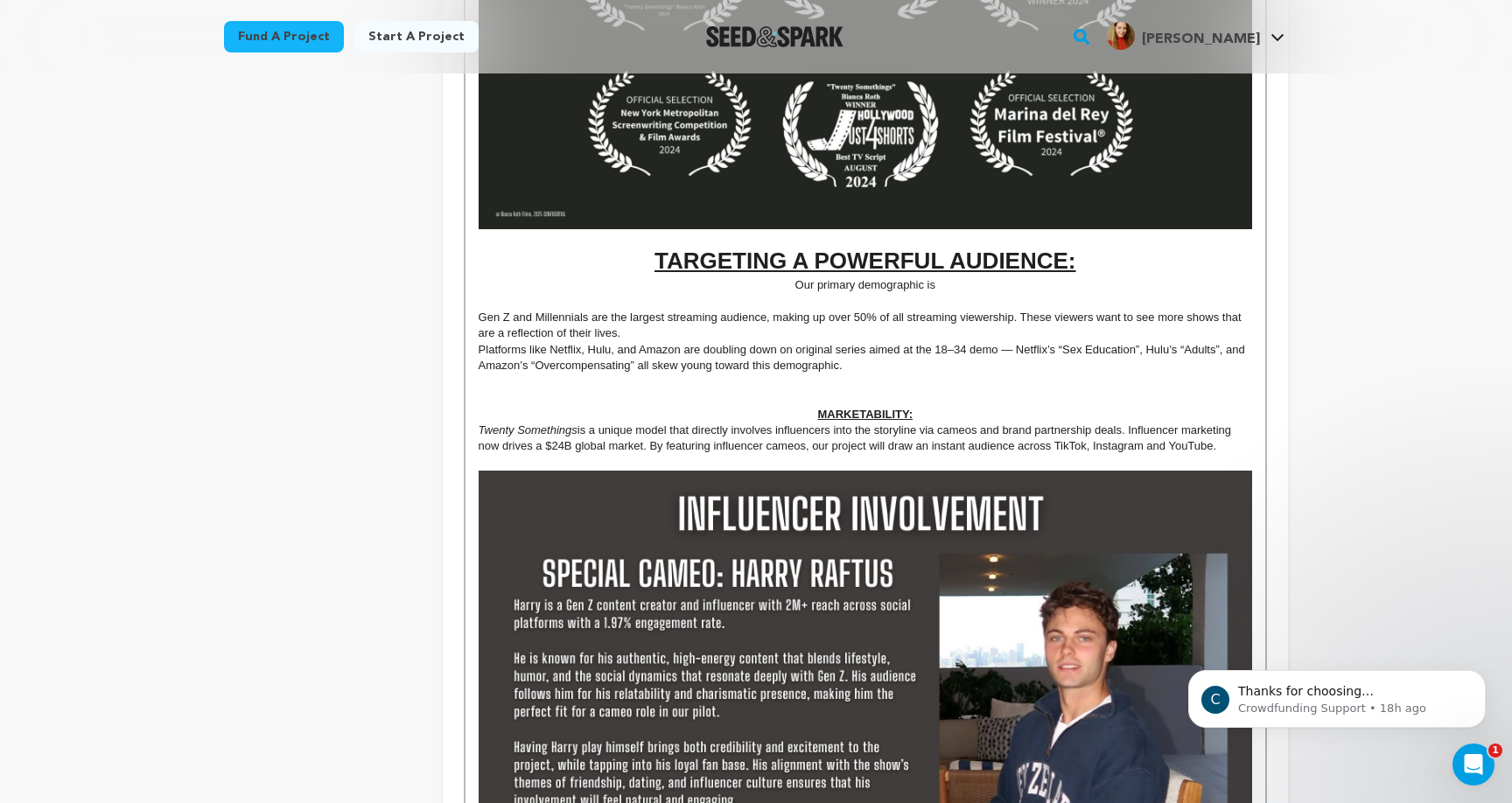
click at [650, 320] on p "Gen Z and Millennials are the largest streaming audience, making up over 50% of…" at bounding box center [865, 326] width 773 height 32
click at [480, 342] on p "Platforms like Netflix, Hulu, and Amazon are doubling down on original series a…" at bounding box center [865, 358] width 773 height 32
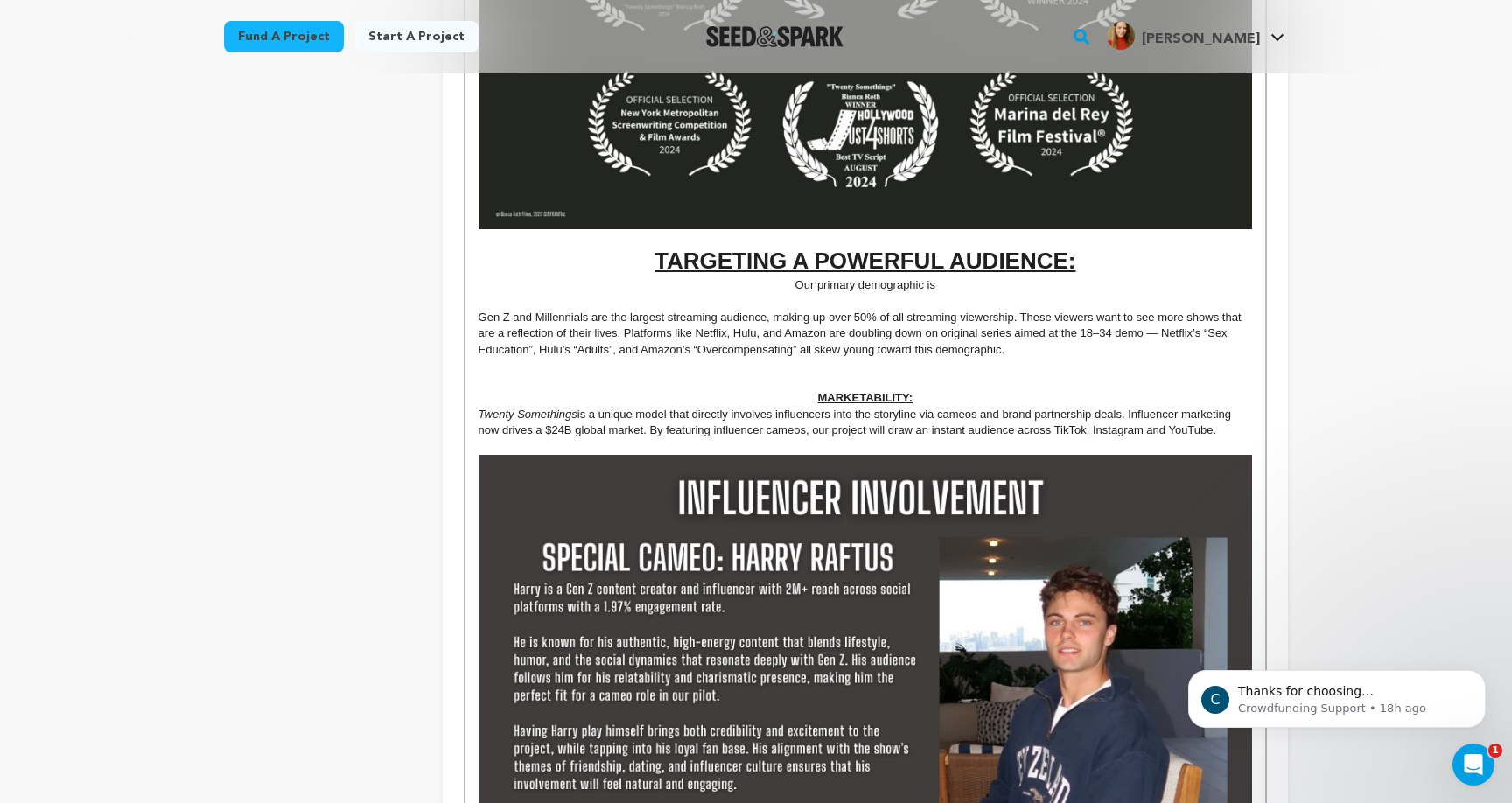
click at [1040, 347] on p "Gen Z and Millennials are the largest streaming audience, making up over 50% of…" at bounding box center [865, 334] width 773 height 48
click at [826, 391] on u "MARKETABILITY:" at bounding box center [866, 397] width 95 height 13
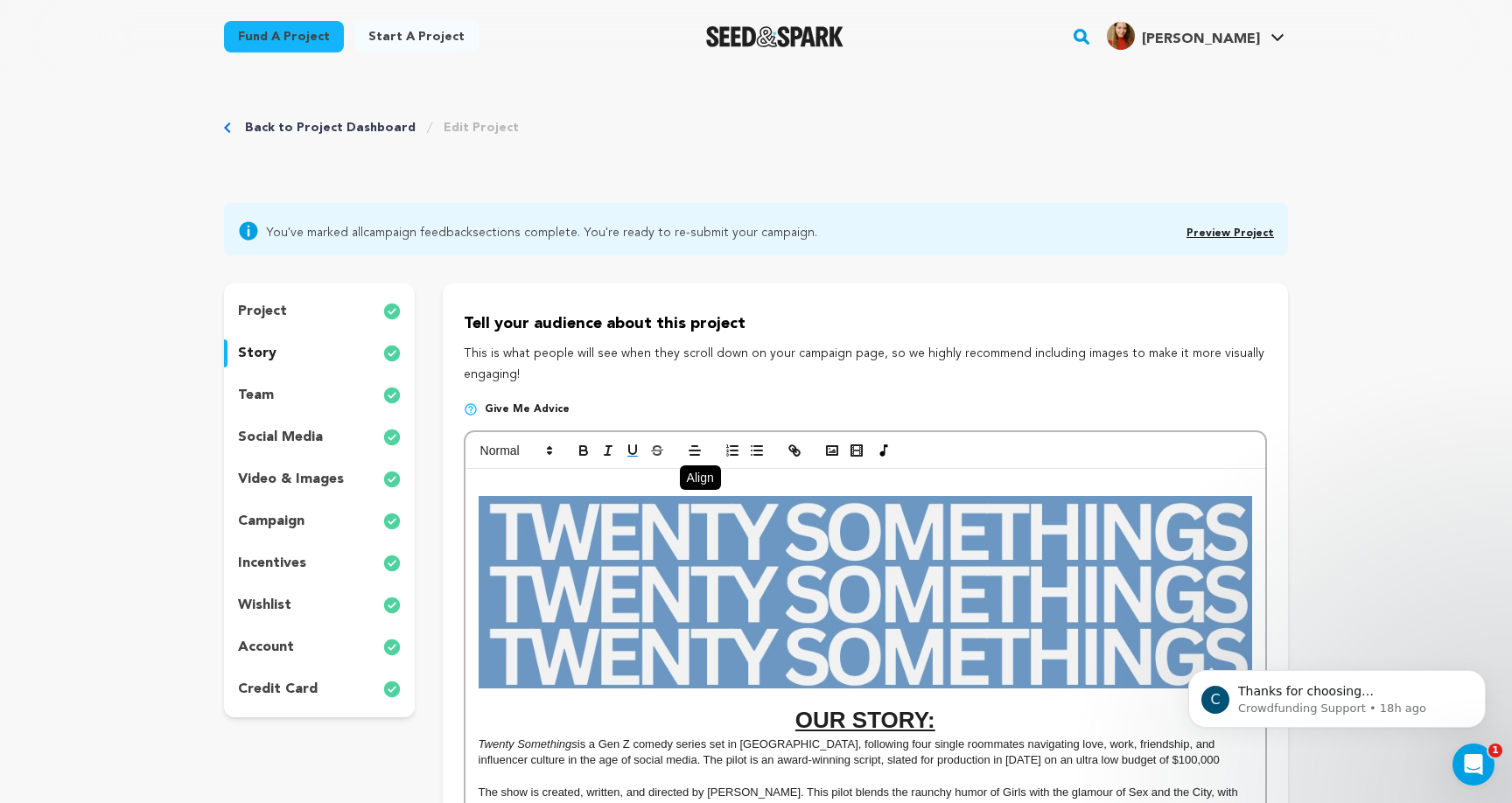
scroll to position [0, 0]
click at [530, 453] on span at bounding box center [516, 450] width 86 height 21
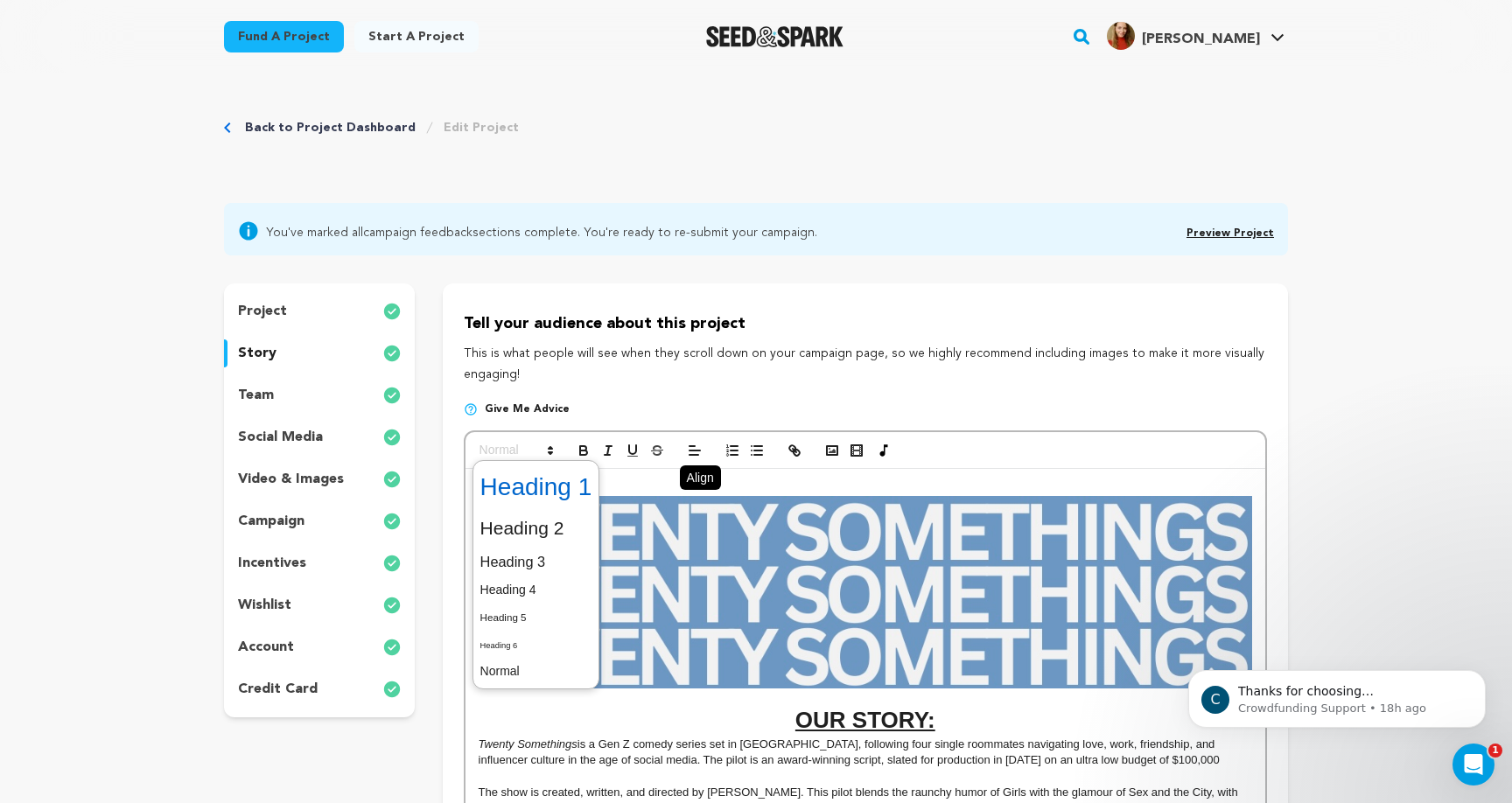
click at [531, 480] on span at bounding box center [536, 487] width 112 height 46
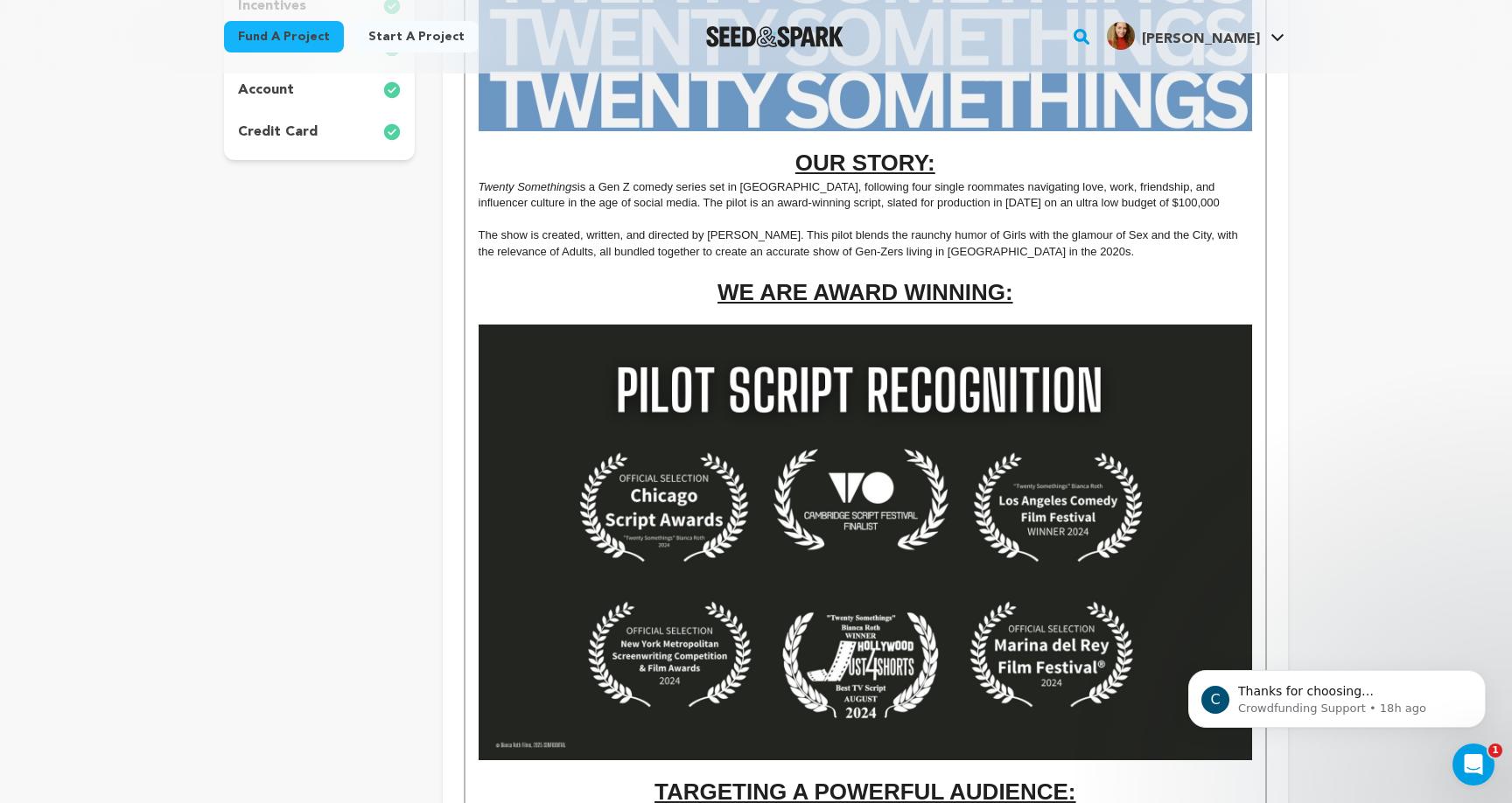
scroll to position [447, 0]
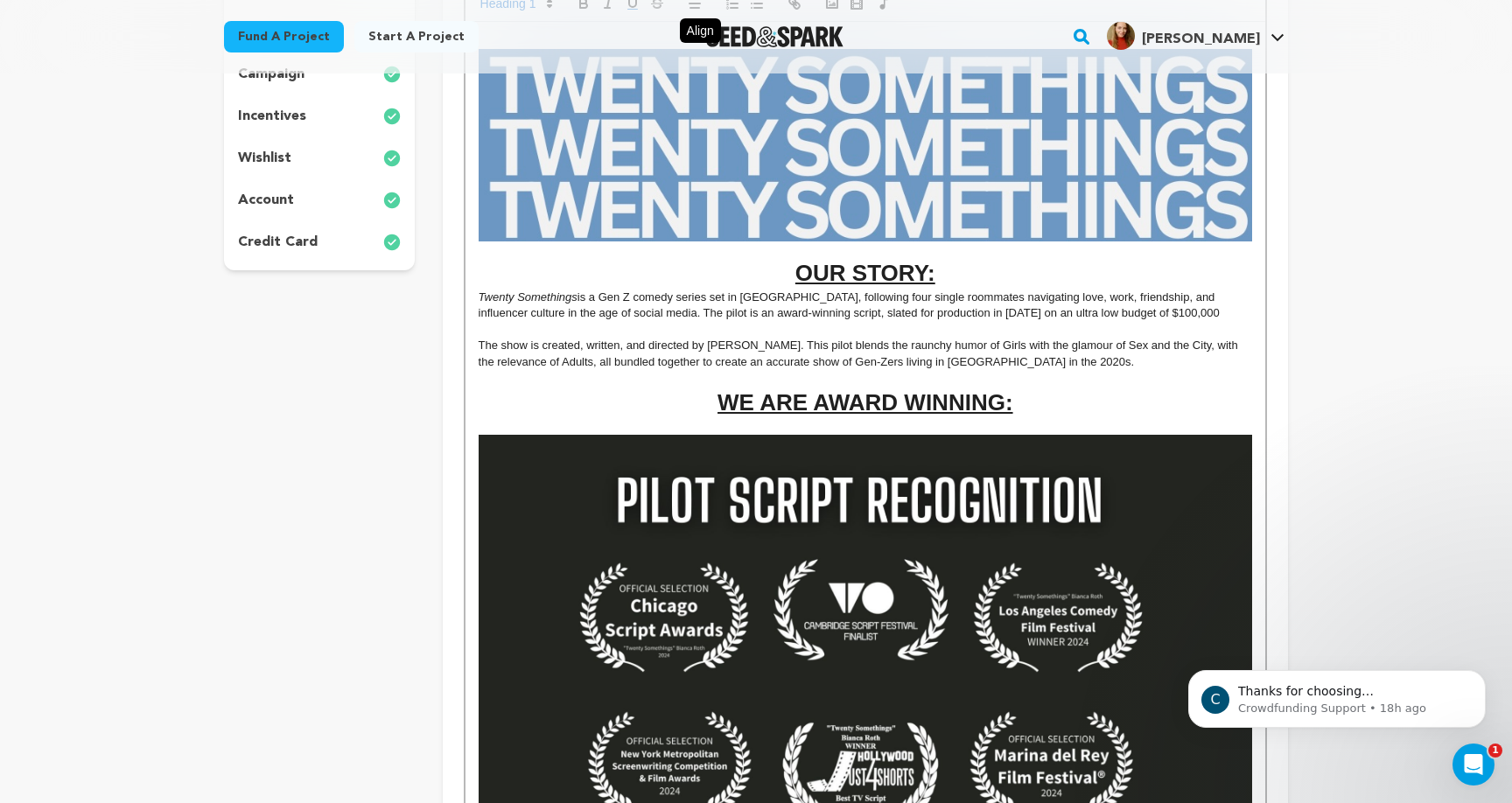
click at [841, 362] on span "The show is created, written, and directed by Bianca Roth. This pilot blends th…" at bounding box center [860, 353] width 763 height 29
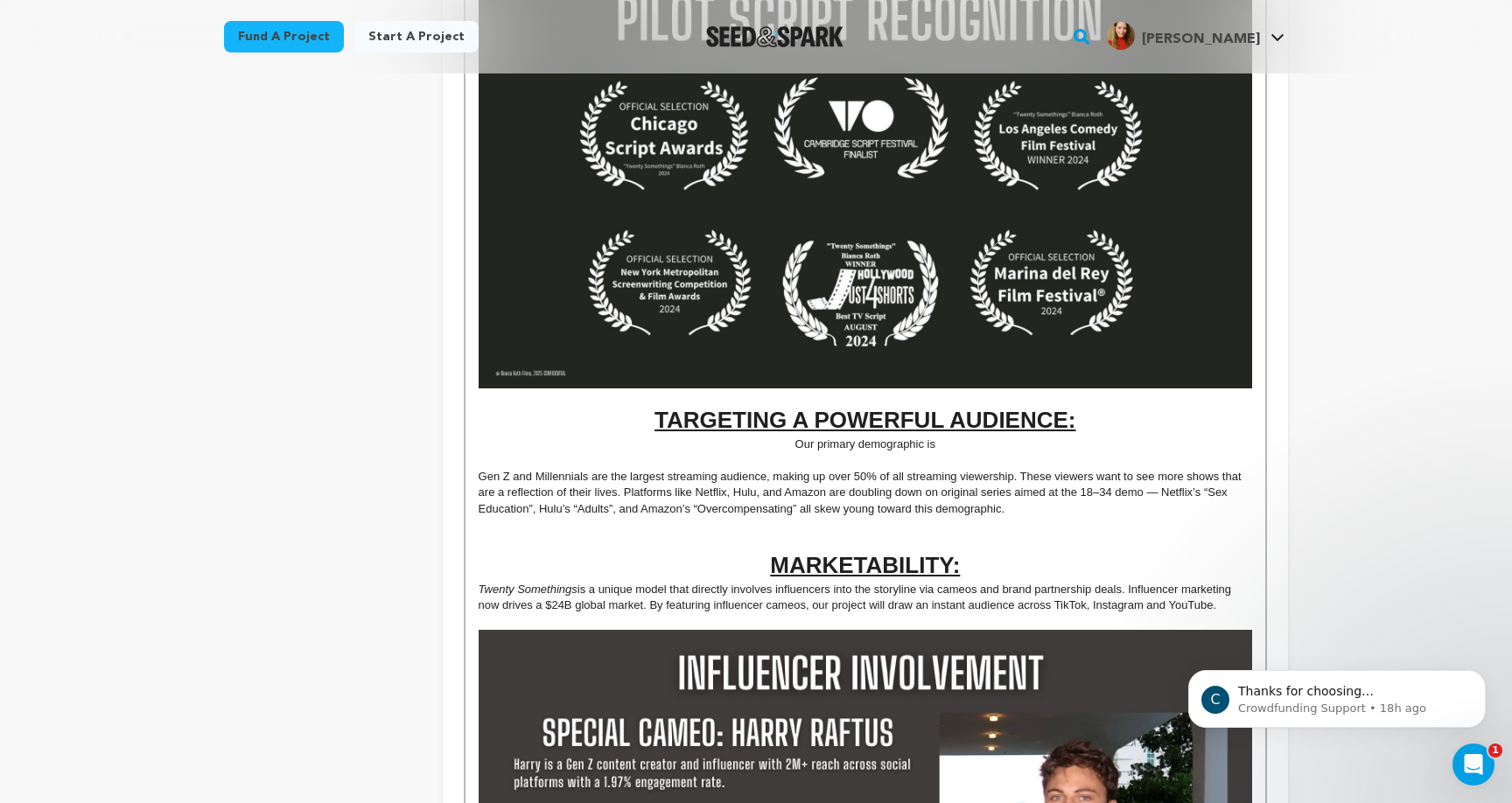
scroll to position [933, 0]
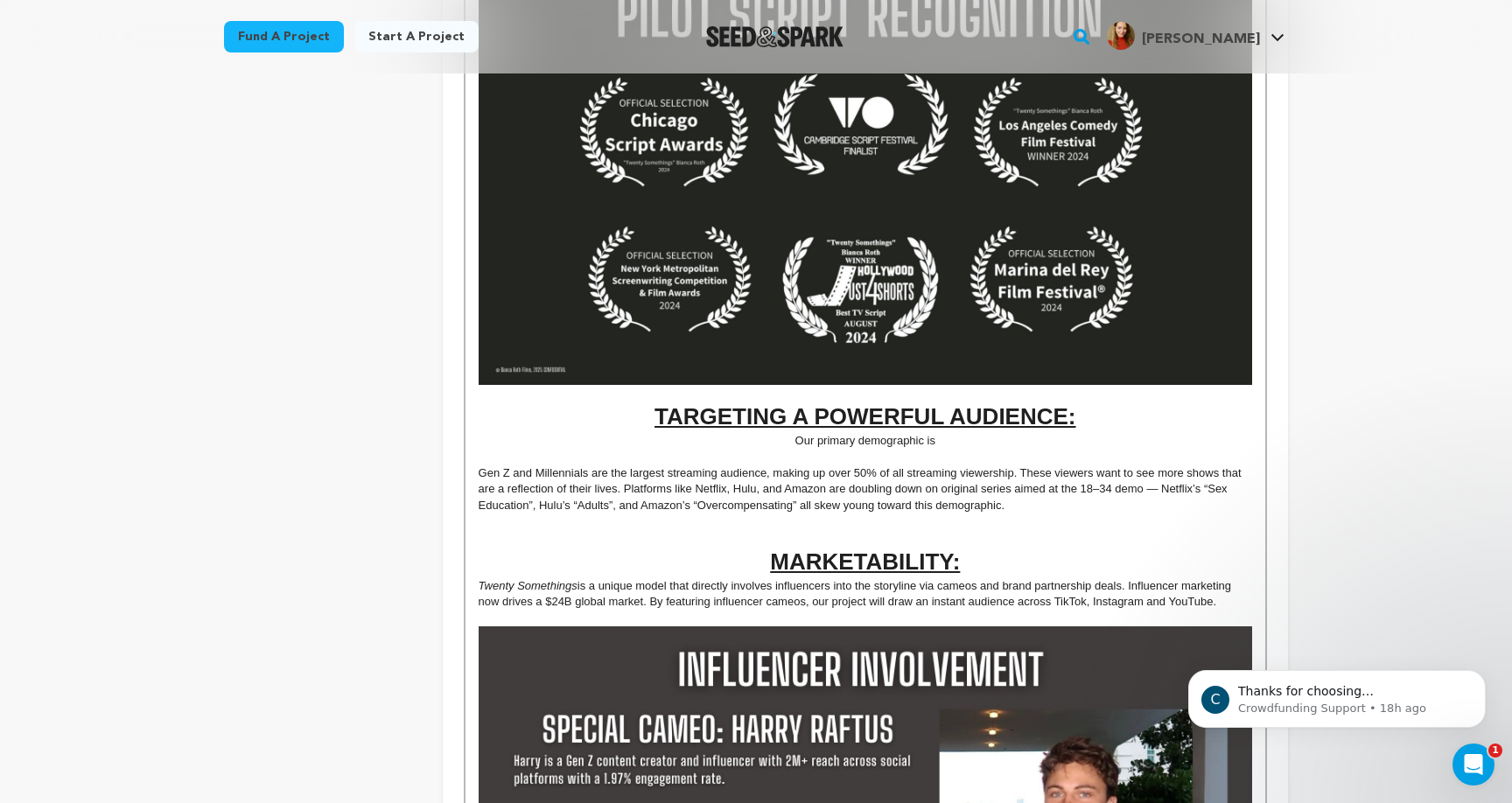
click at [992, 433] on p "Our primary demographic is" at bounding box center [865, 441] width 773 height 16
click at [806, 435] on p "Our primary demographic are viewers 18 to 35, targeting mainly a gen-z and mill…" at bounding box center [865, 441] width 773 height 16
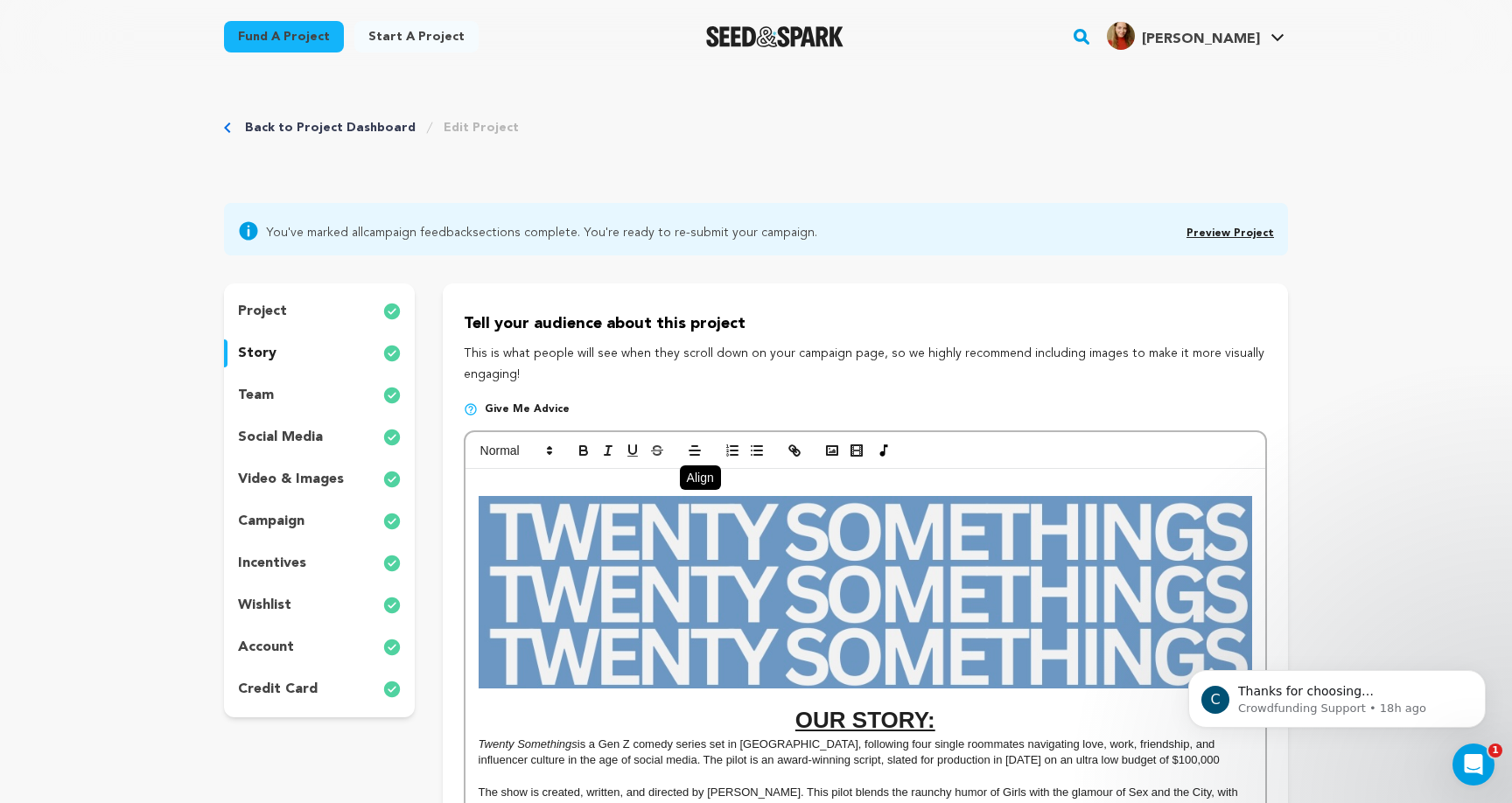
scroll to position [0, 0]
click at [691, 461] on span at bounding box center [695, 450] width 24 height 21
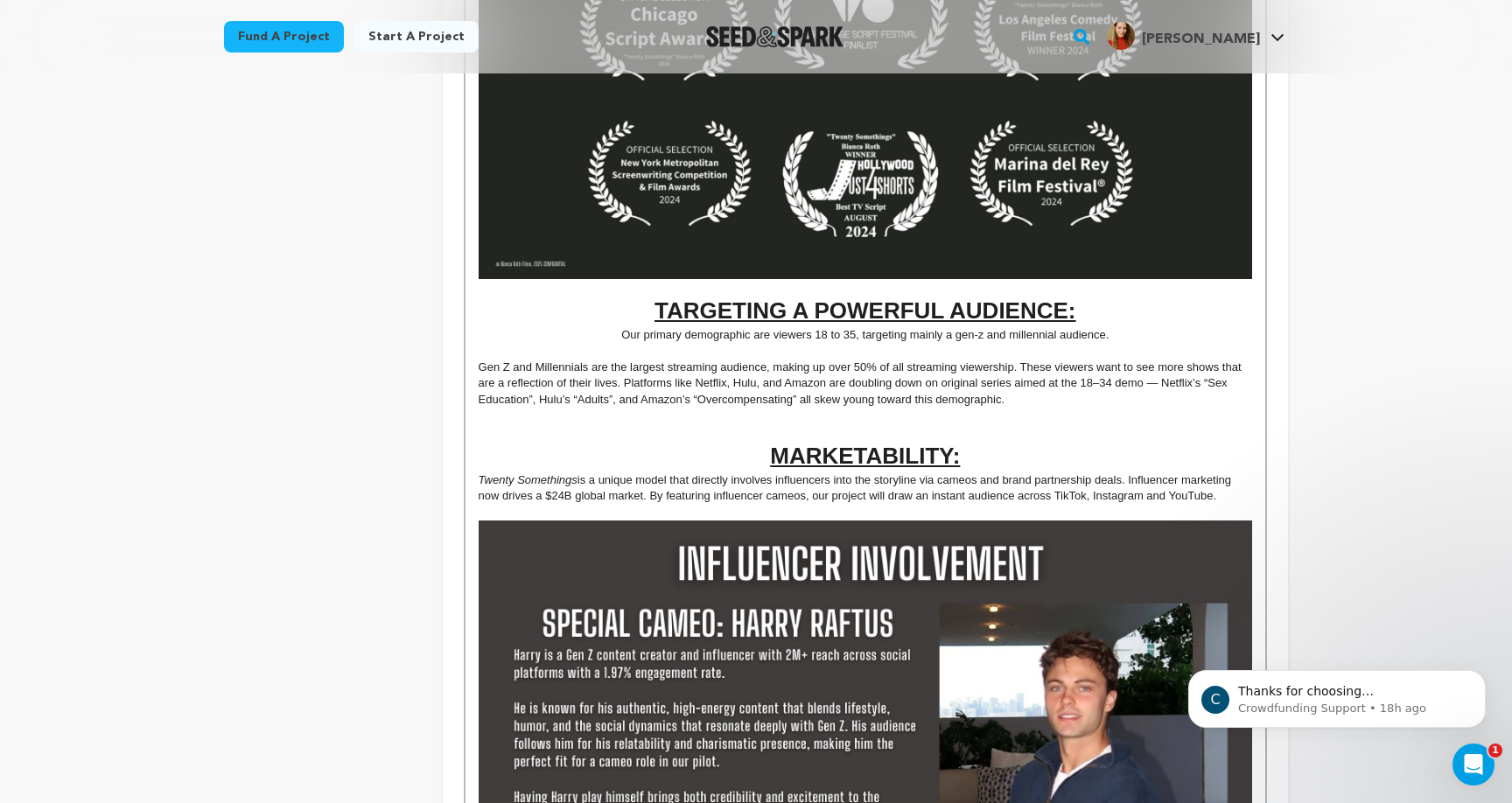
scroll to position [1040, 0]
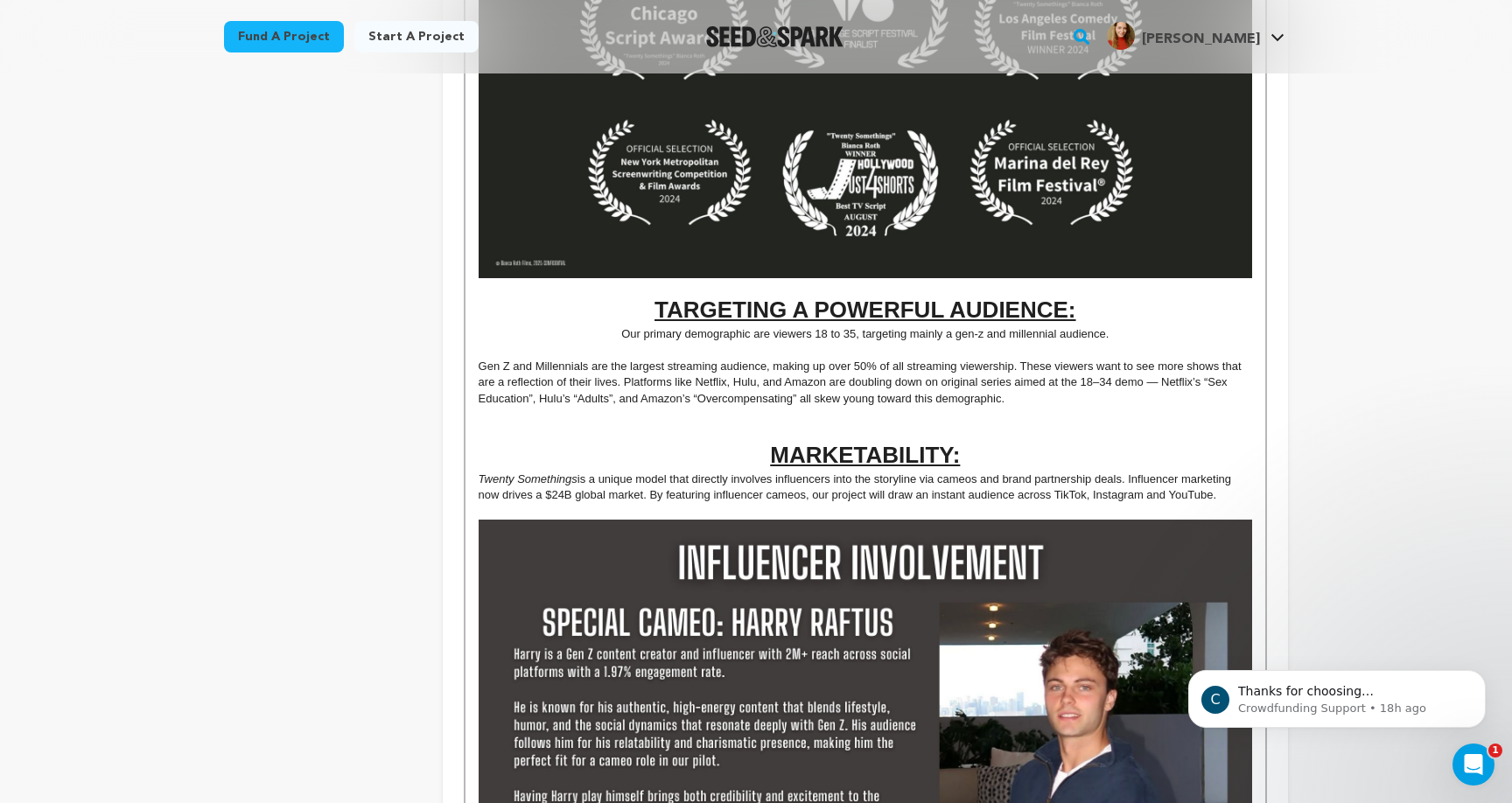
click at [703, 327] on p "Our primary demographic are viewers 18 to 35, targeting mainly a gen-z and mill…" at bounding box center [865, 335] width 773 height 16
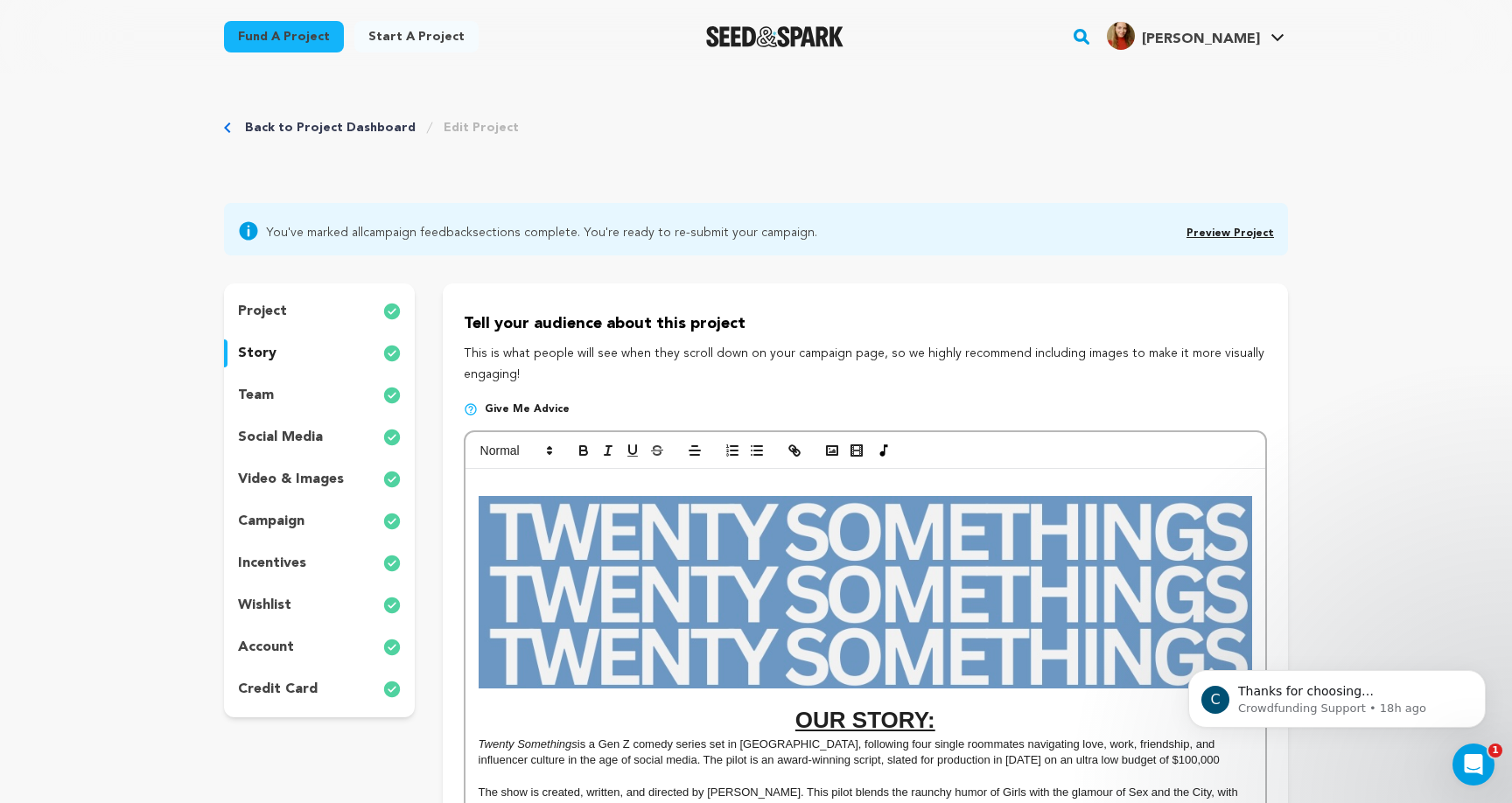
scroll to position [0, 0]
click at [692, 477] on line at bounding box center [693, 477] width 8 height 0
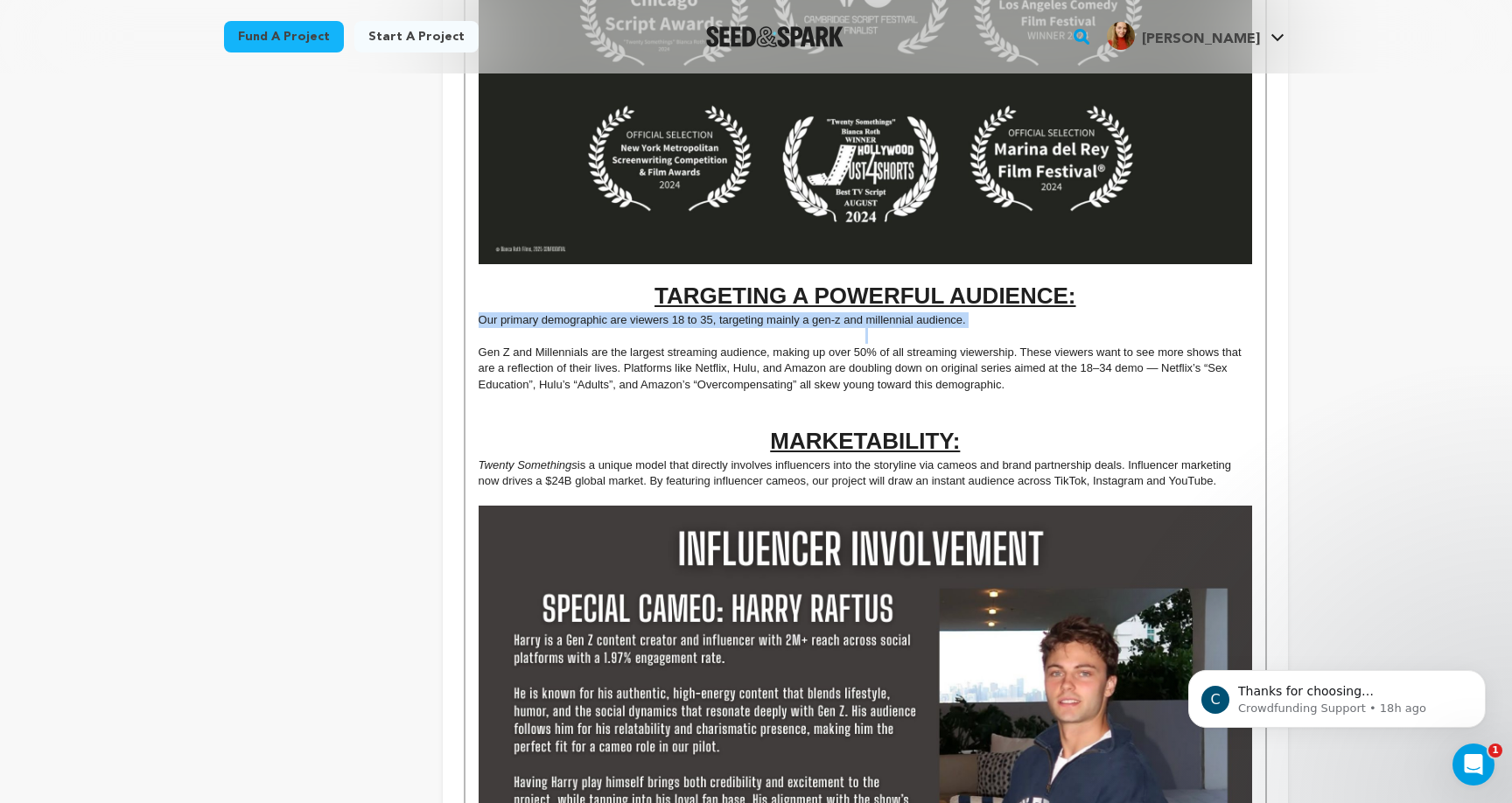
scroll to position [1132, 0]
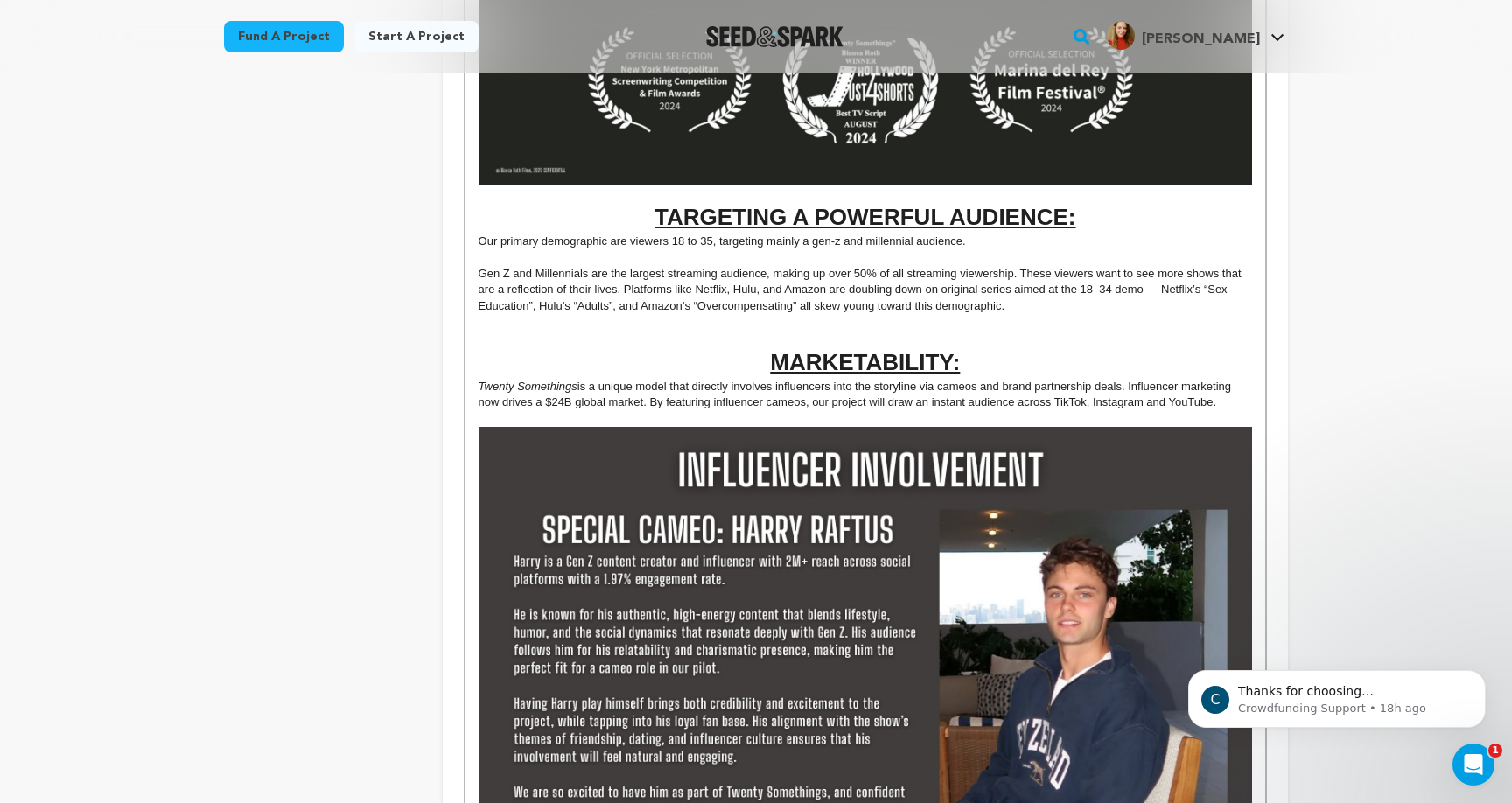
click at [758, 269] on p "Gen Z and Millennials are the largest streaming audience, making up over 50% of…" at bounding box center [865, 290] width 773 height 48
click at [740, 331] on p at bounding box center [865, 339] width 773 height 16
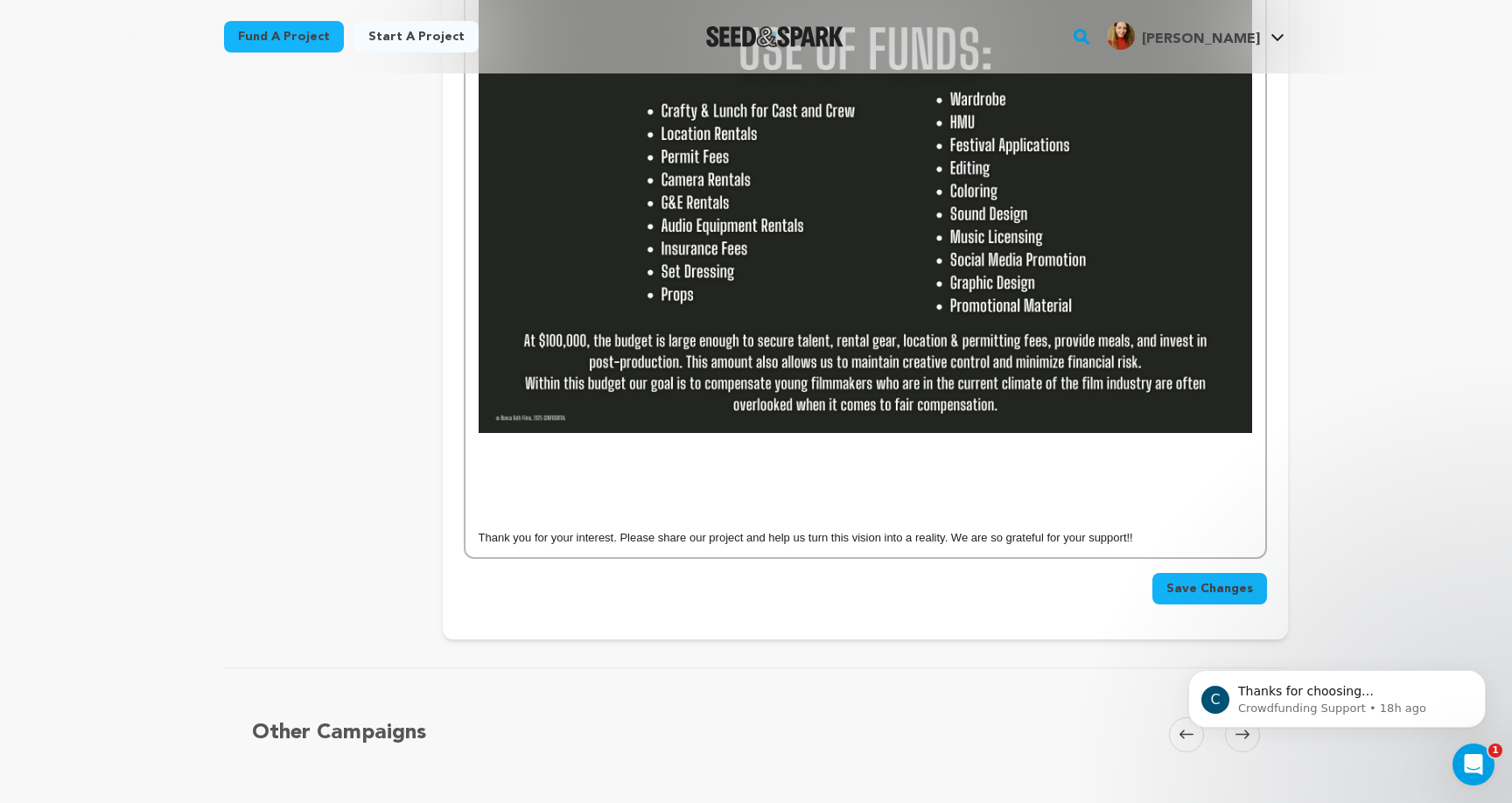
scroll to position [2574, 0]
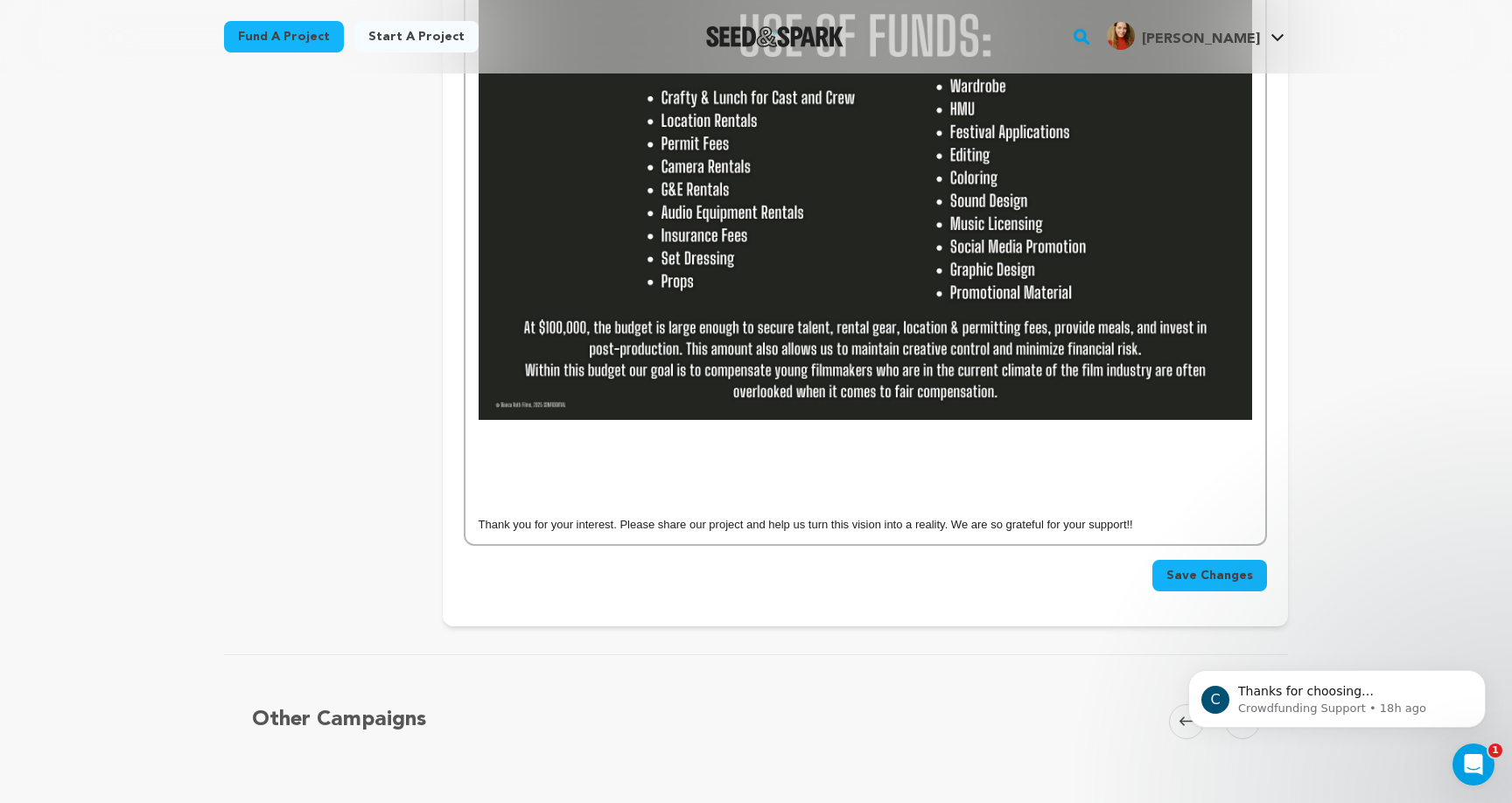
click at [781, 502] on p at bounding box center [865, 510] width 773 height 16
click at [1119, 469] on p at bounding box center [865, 477] width 773 height 16
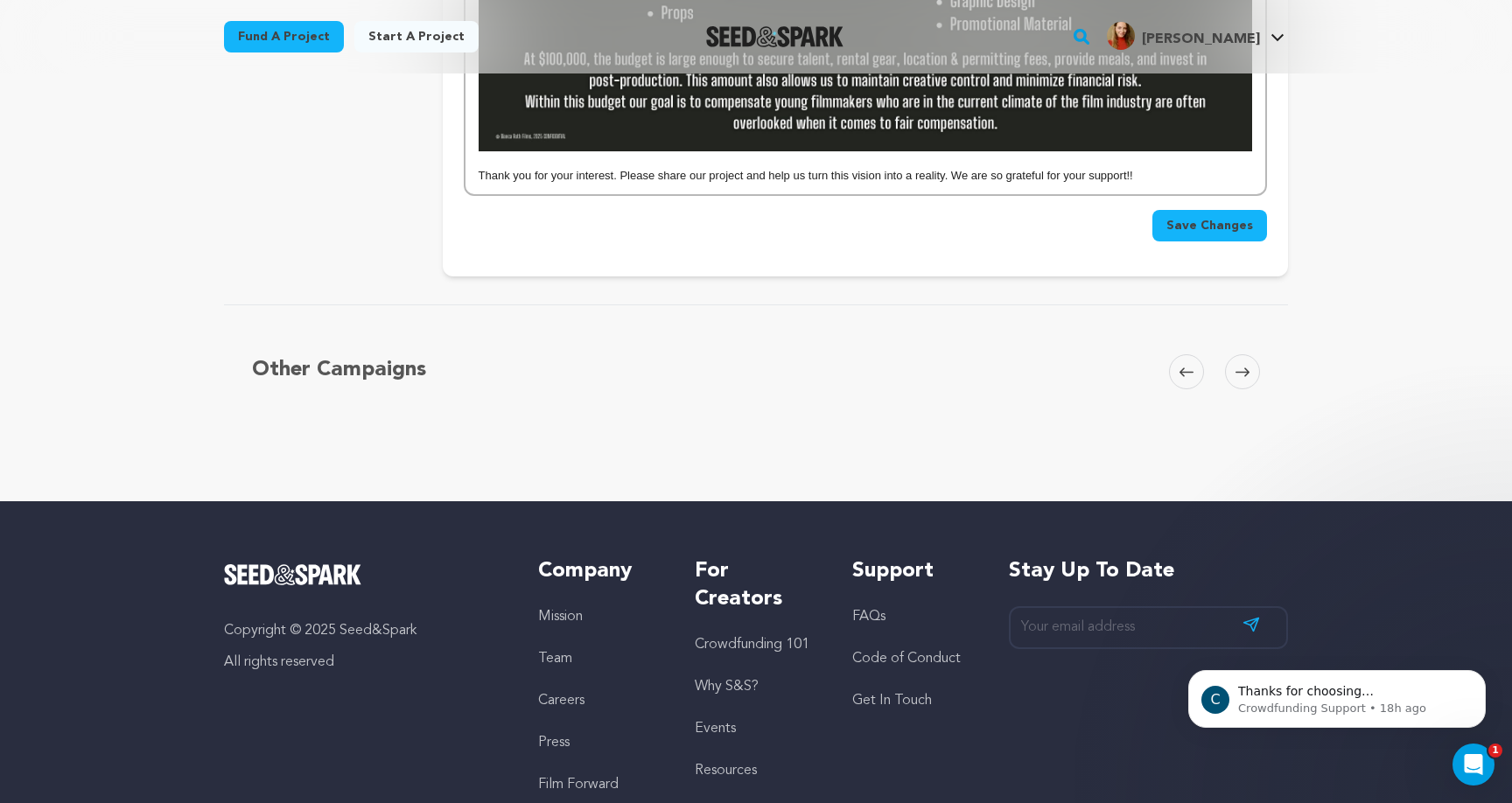
scroll to position [2843, 0]
click at [1219, 217] on span "Save Changes" at bounding box center [1210, 226] width 87 height 18
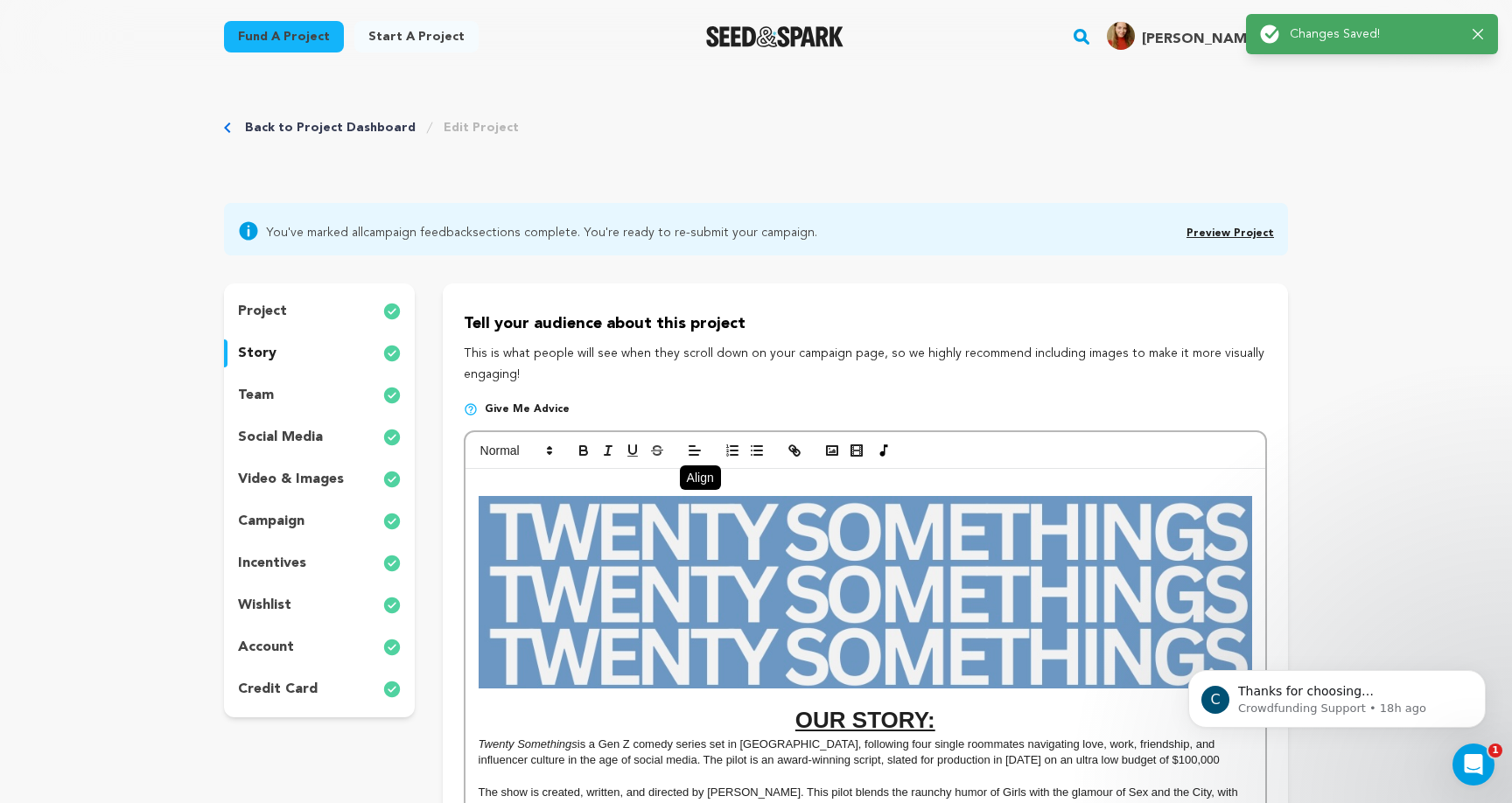
scroll to position [0, 0]
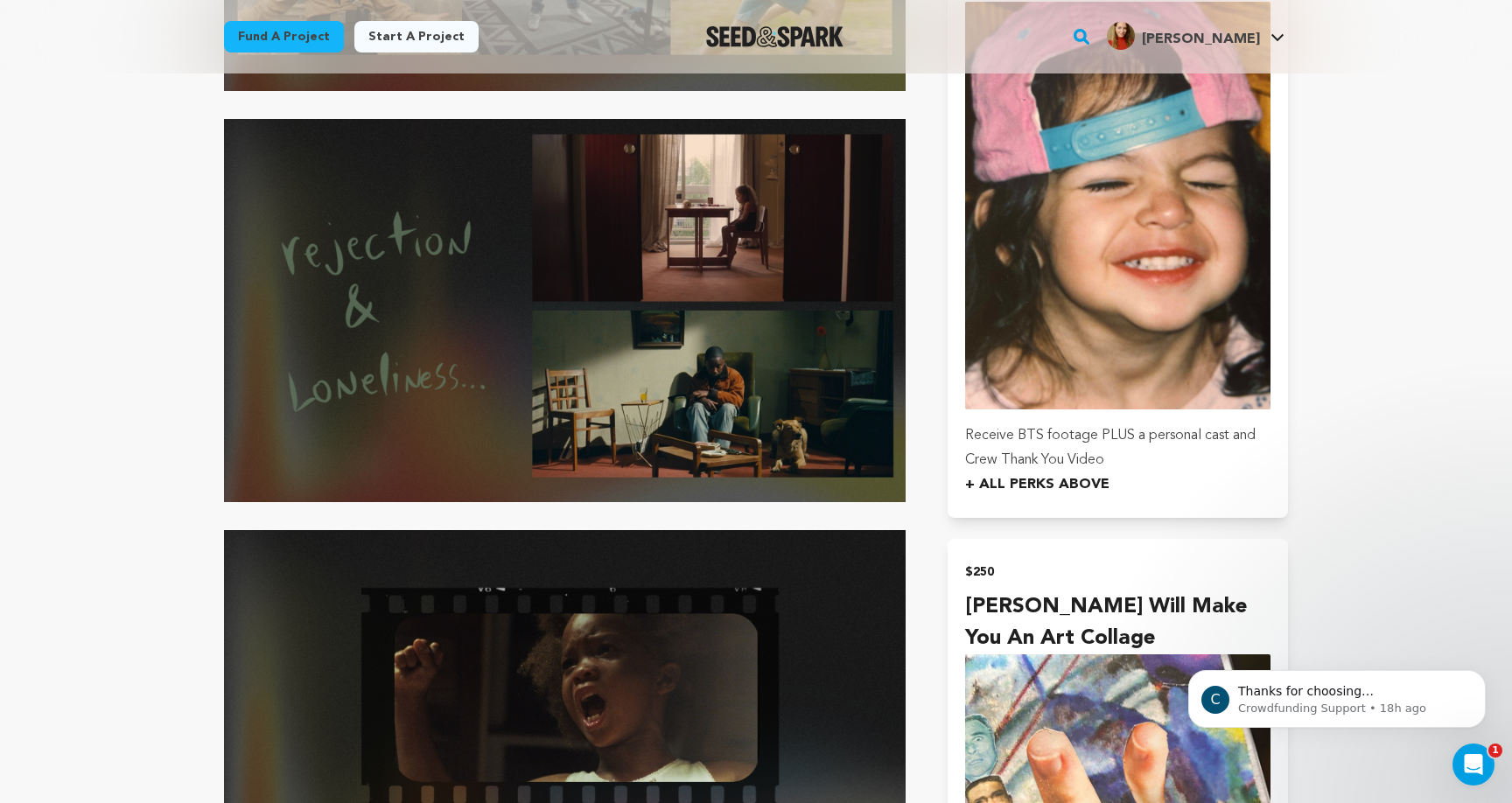
scroll to position [1963, 0]
